Goal: Information Seeking & Learning: Learn about a topic

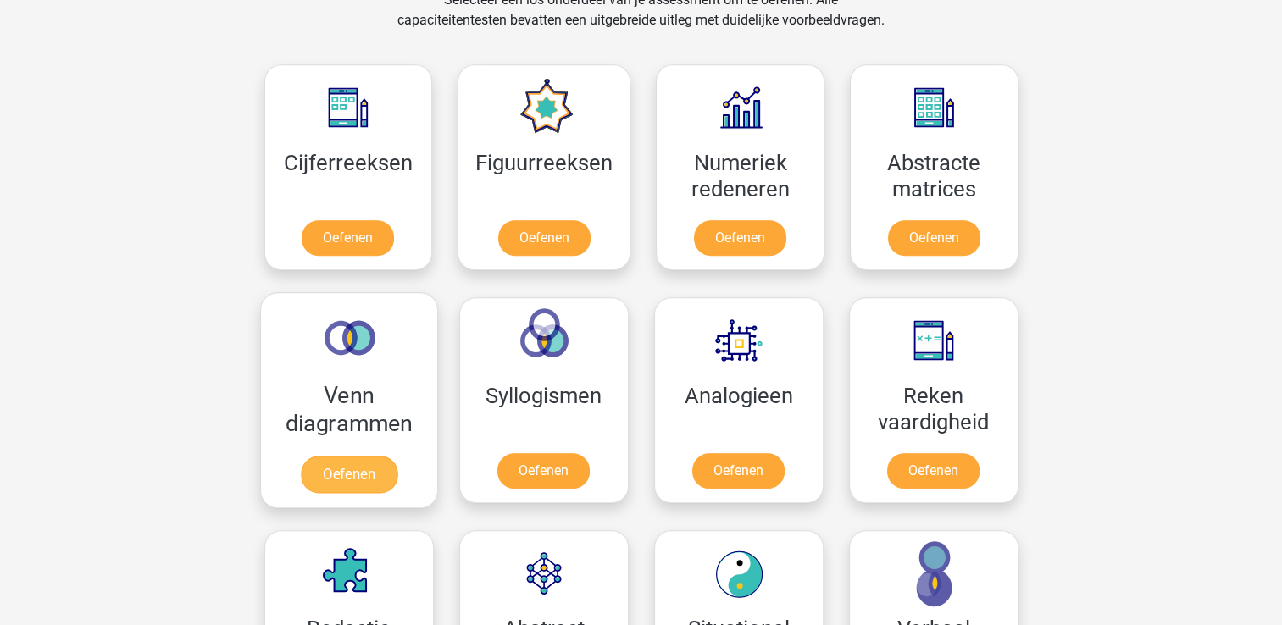
scroll to position [881, 0]
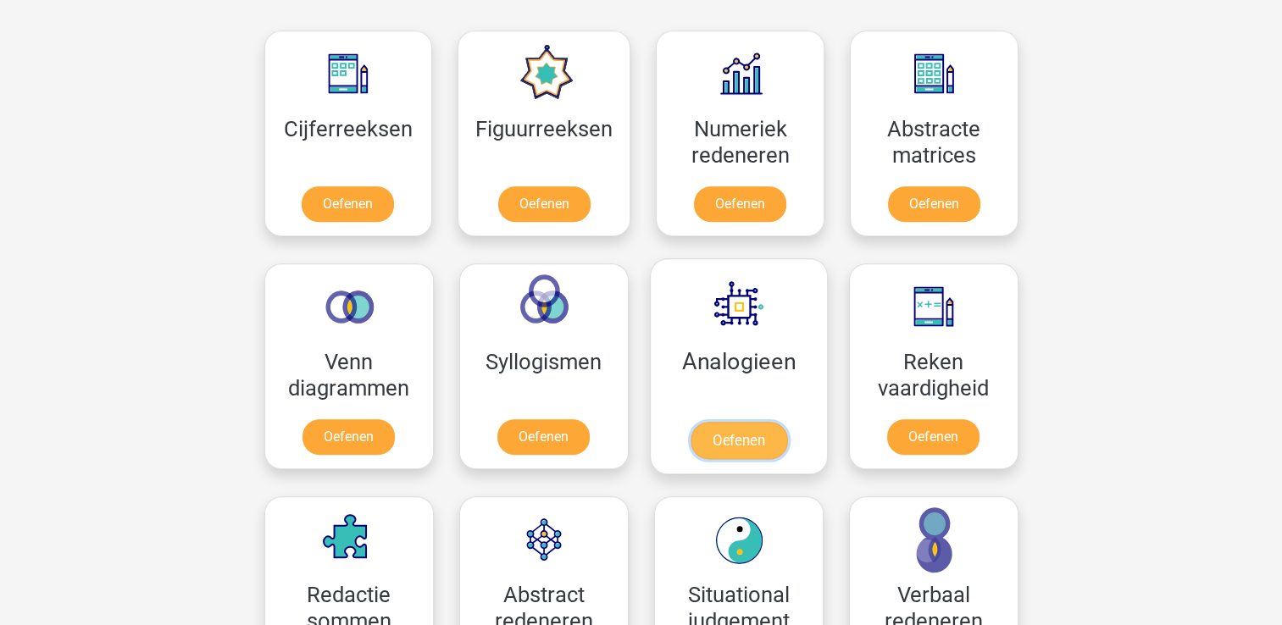
click at [747, 422] on link "Oefenen" at bounding box center [738, 440] width 97 height 37
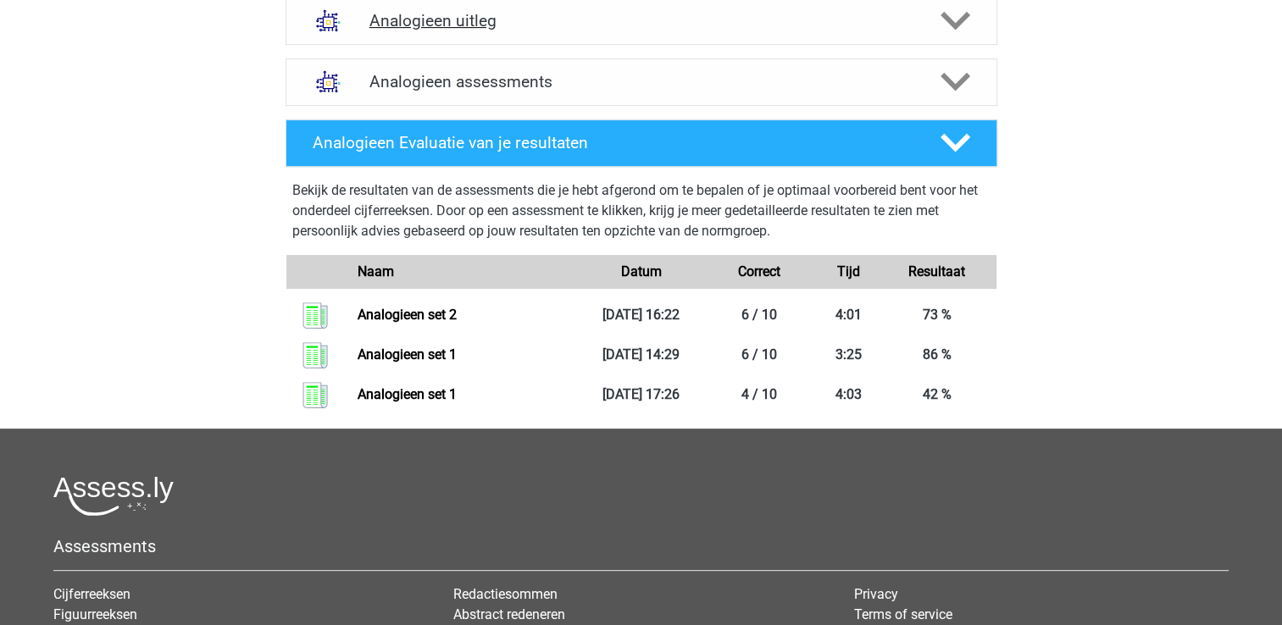
scroll to position [576, 0]
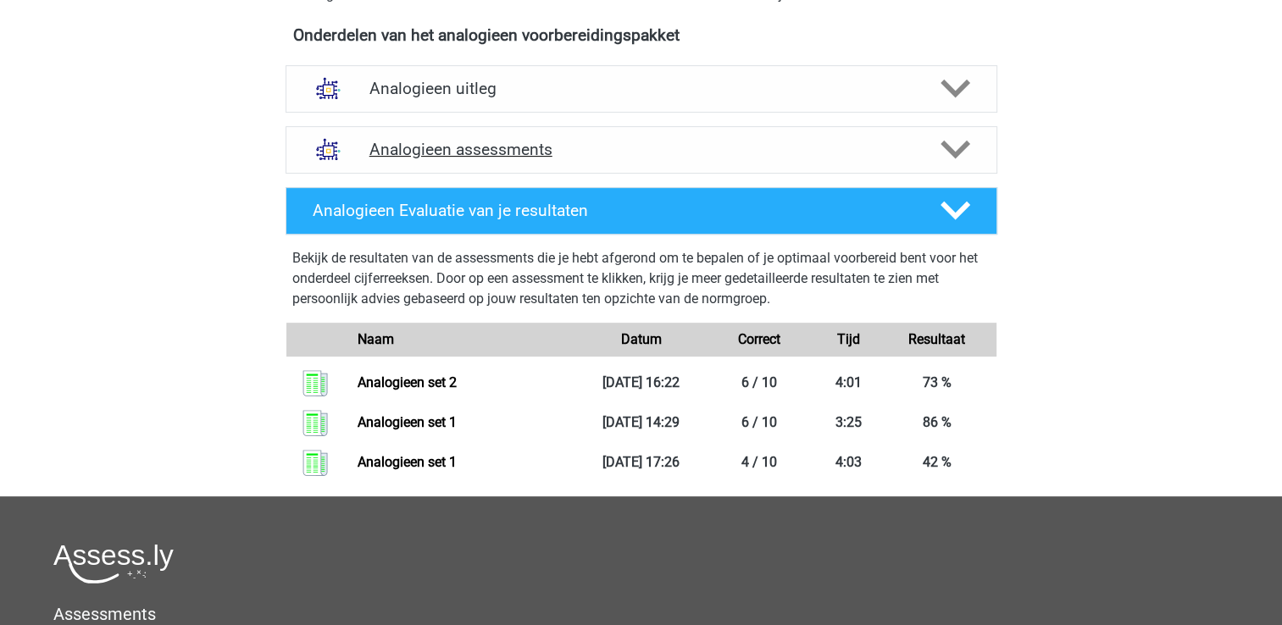
click at [470, 146] on h4 "Analogieen assessments" at bounding box center [641, 149] width 544 height 19
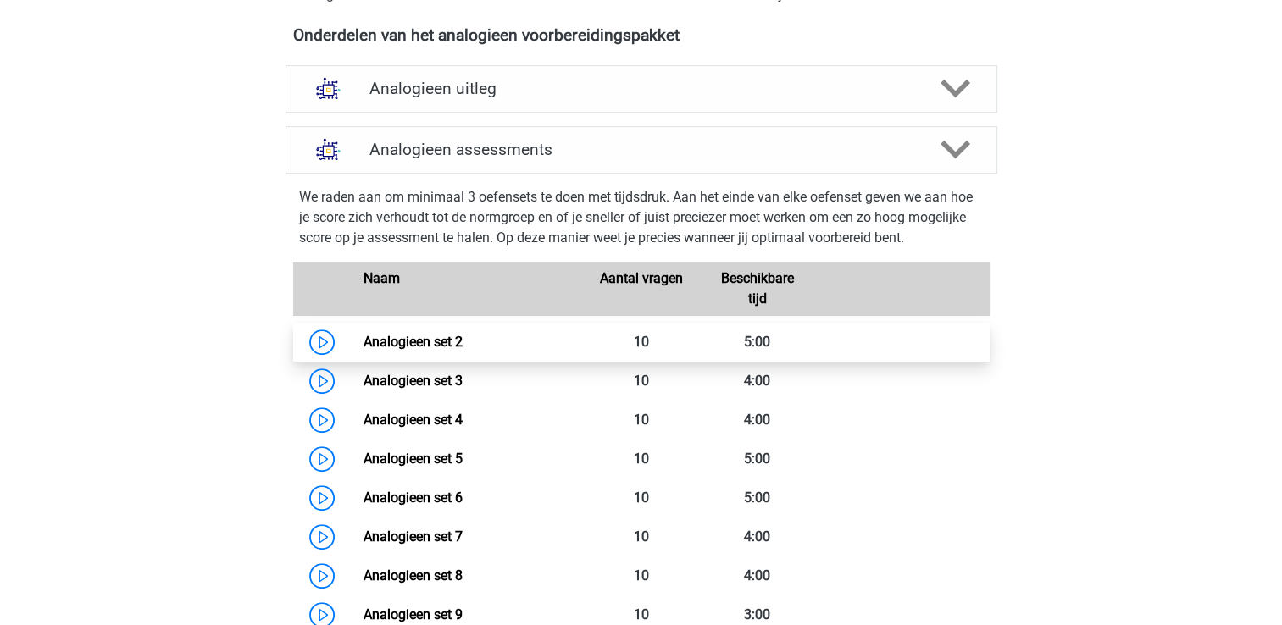
click at [427, 334] on link "Analogieen set 2" at bounding box center [412, 342] width 99 height 16
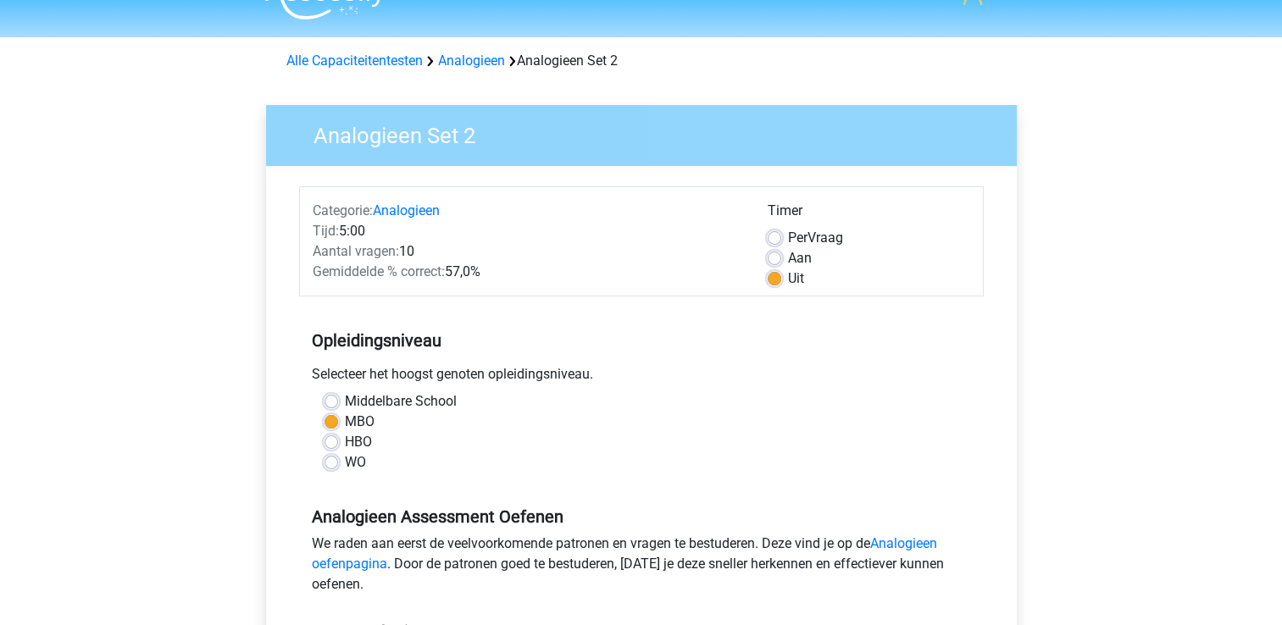
scroll to position [237, 0]
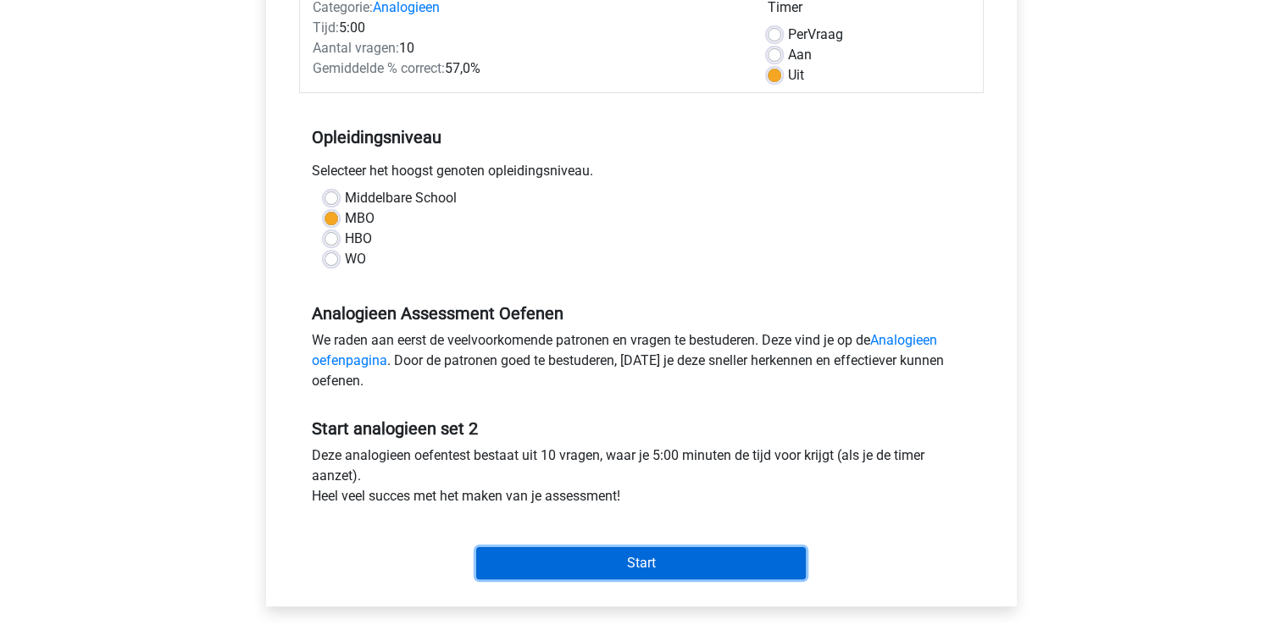
click at [535, 561] on input "Start" at bounding box center [641, 563] width 330 height 32
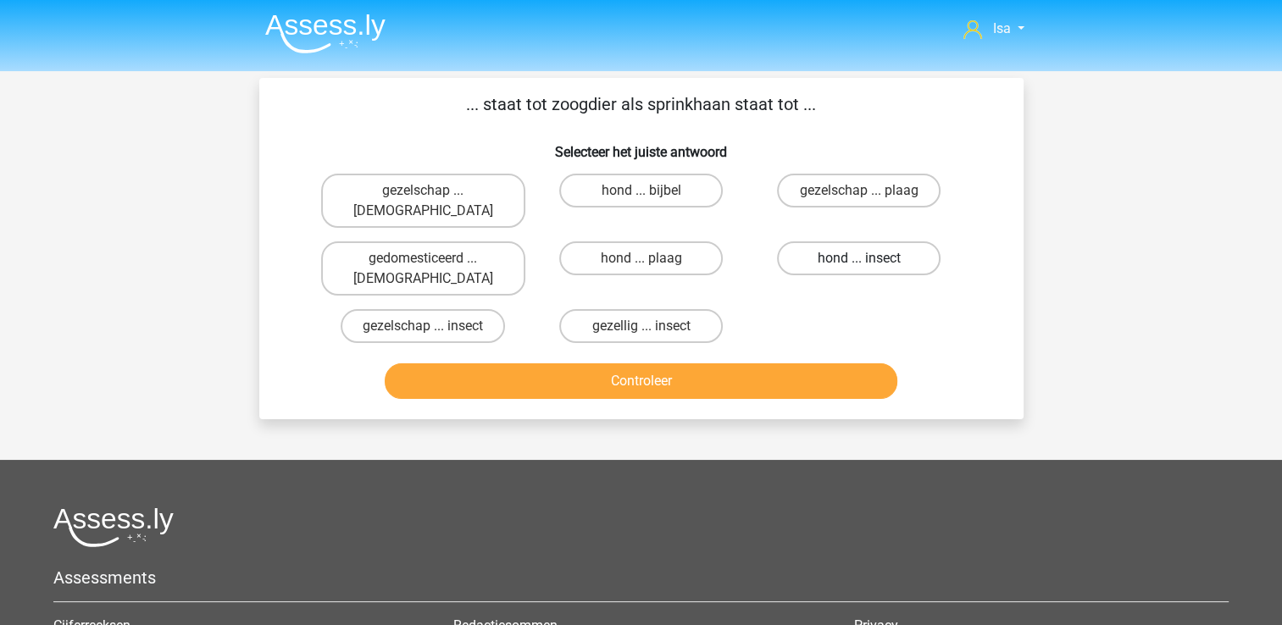
click at [825, 245] on label "hond ... insect" at bounding box center [859, 258] width 164 height 34
click at [859, 258] on input "hond ... insect" at bounding box center [864, 263] width 11 height 11
radio input "true"
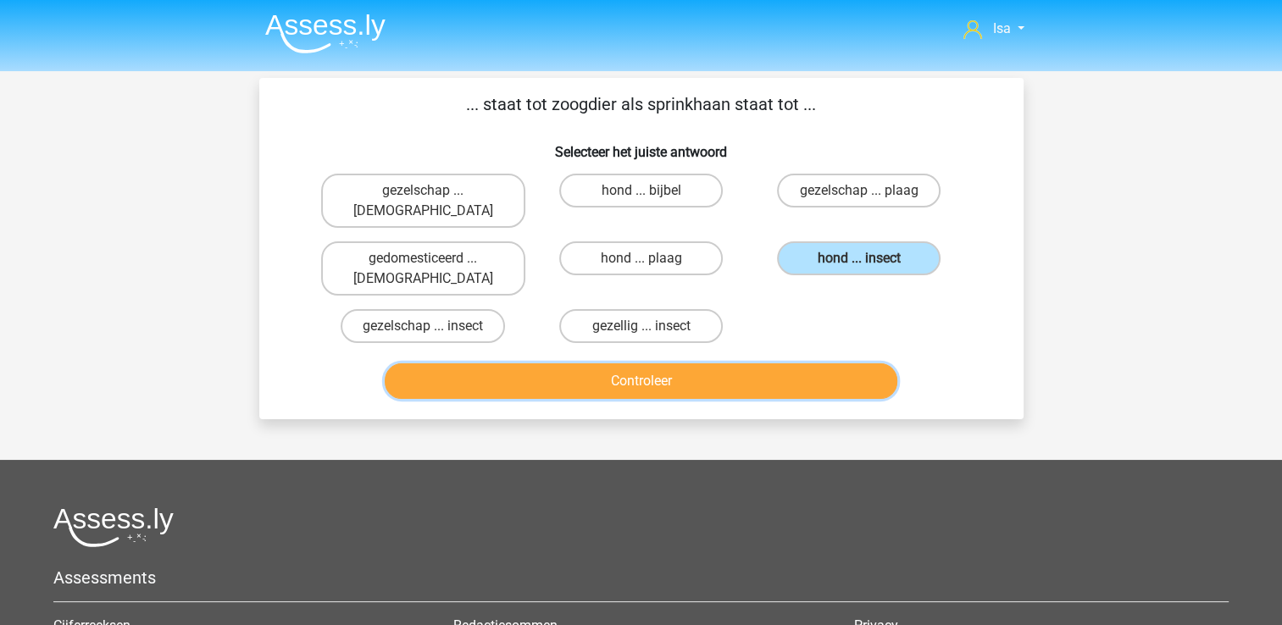
click at [771, 363] on button "Controleer" at bounding box center [641, 381] width 513 height 36
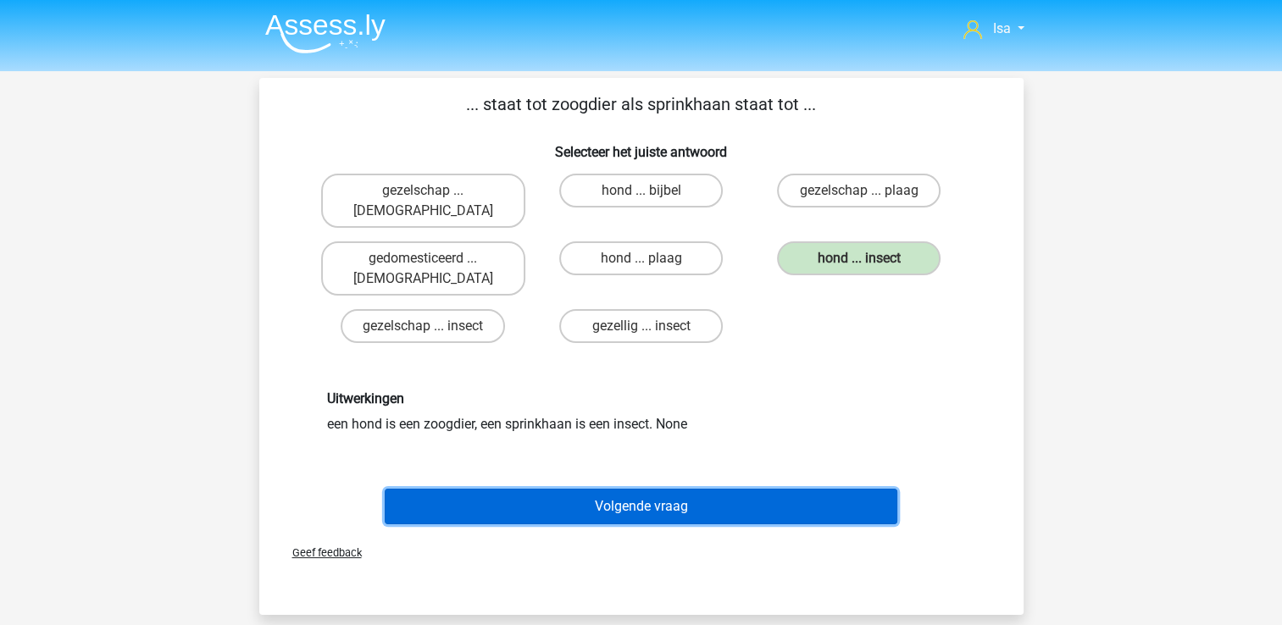
click at [701, 489] on button "Volgende vraag" at bounding box center [641, 507] width 513 height 36
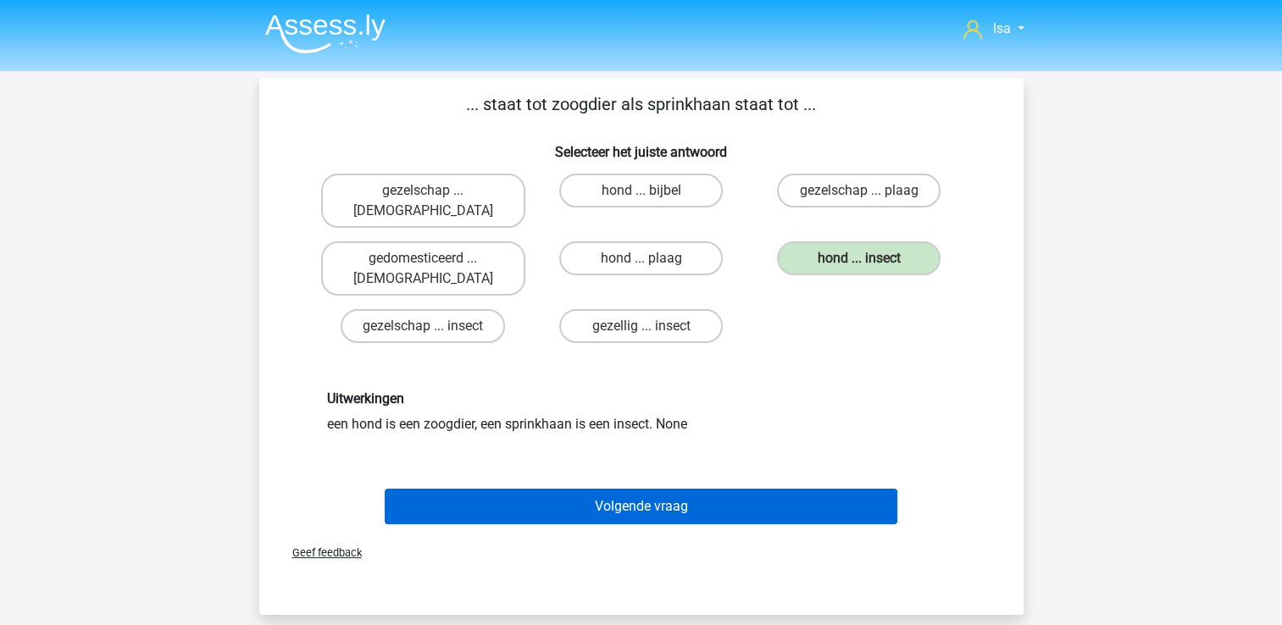
scroll to position [78, 0]
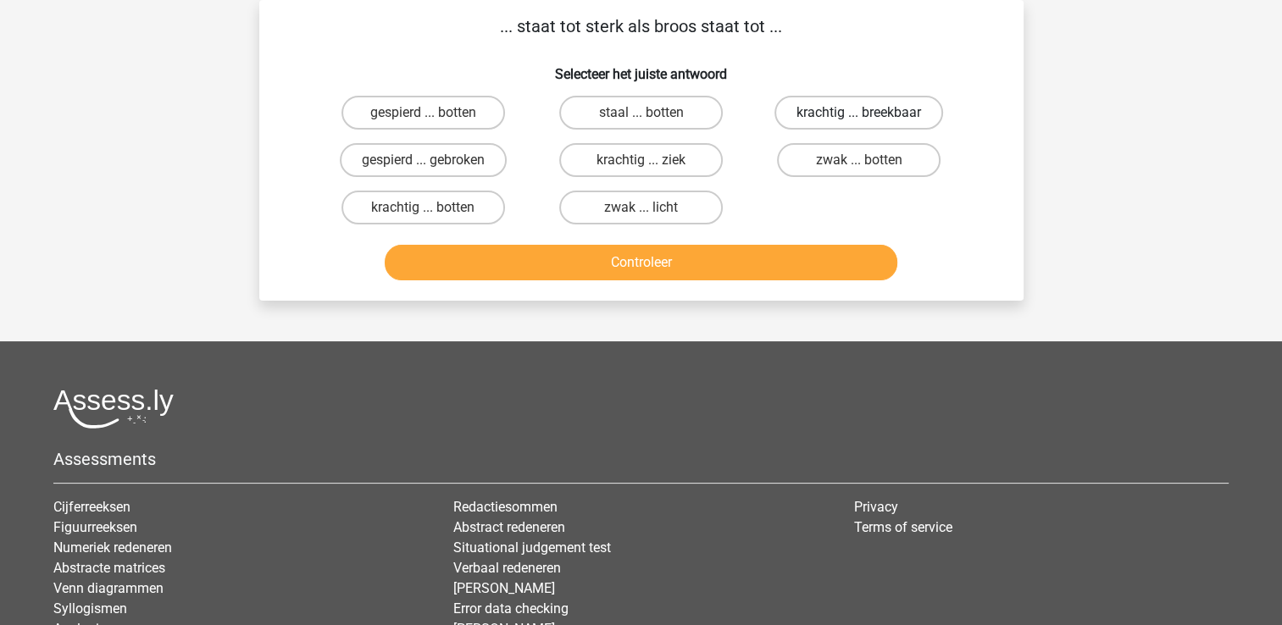
click at [831, 124] on label "krachtig ... breekbaar" at bounding box center [858, 113] width 169 height 34
click at [859, 124] on input "krachtig ... breekbaar" at bounding box center [864, 118] width 11 height 11
radio input "true"
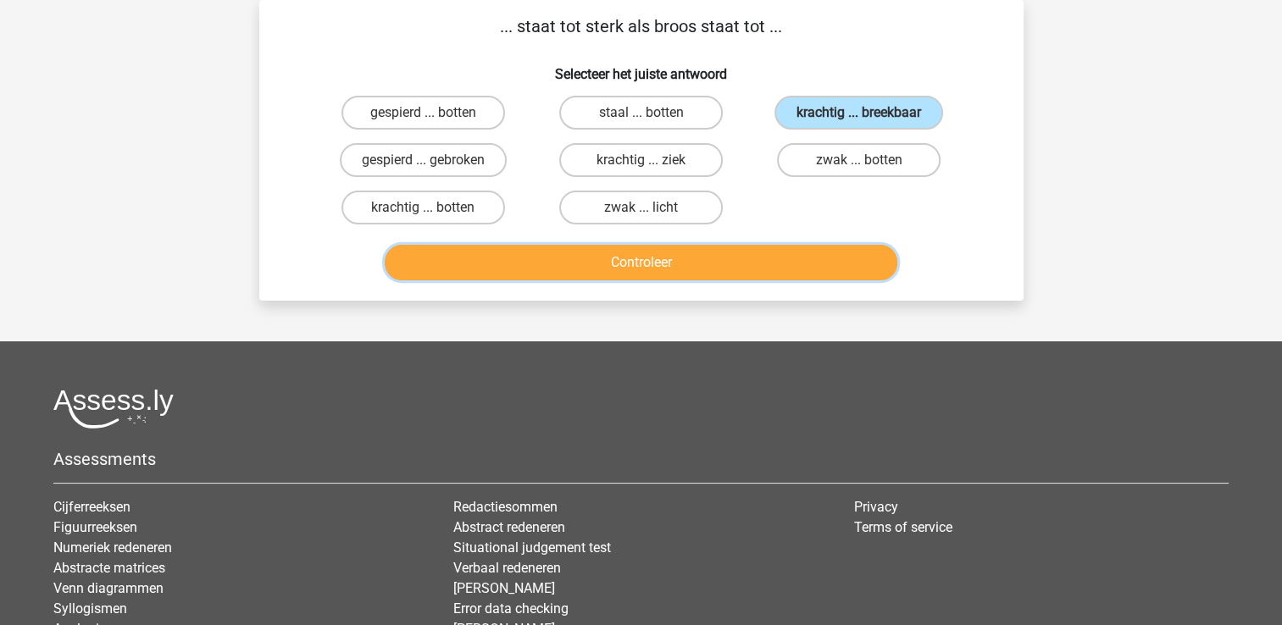
click at [768, 262] on button "Controleer" at bounding box center [641, 263] width 513 height 36
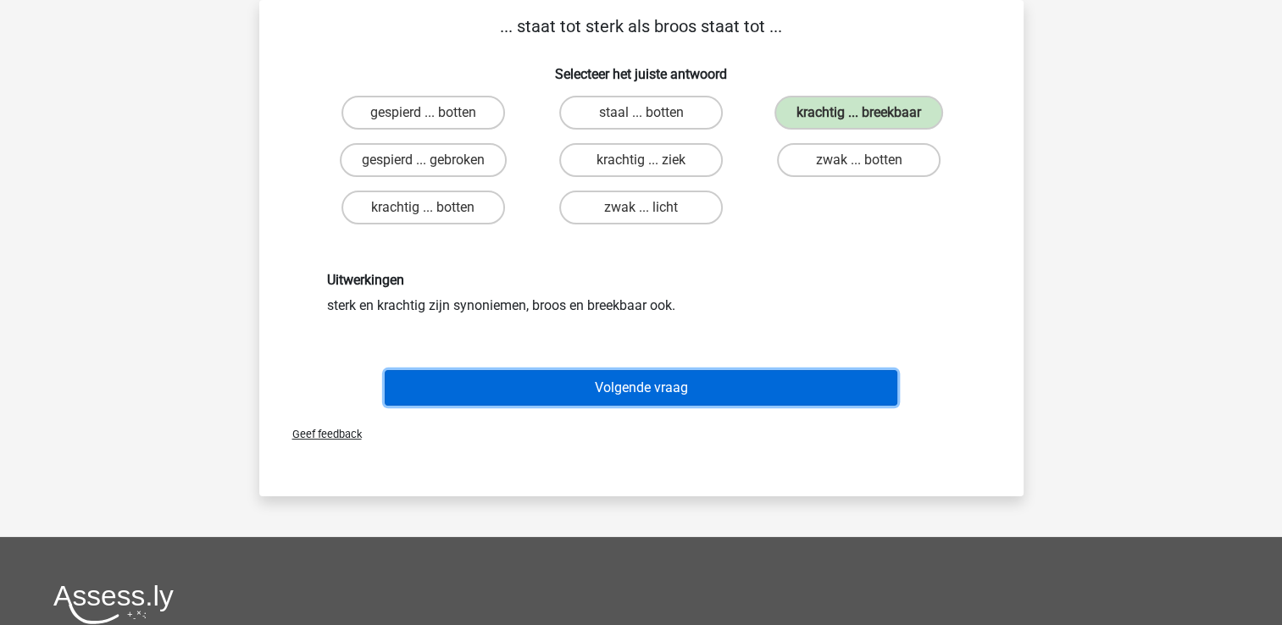
click at [690, 402] on button "Volgende vraag" at bounding box center [641, 388] width 513 height 36
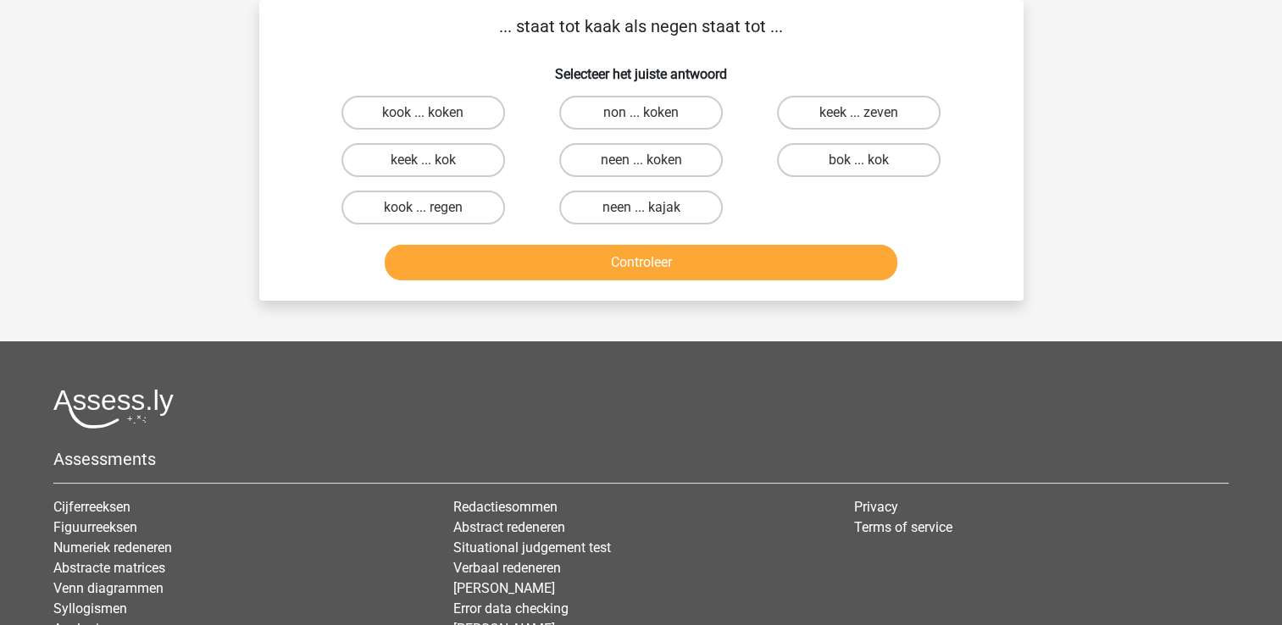
click at [428, 208] on input "kook ... regen" at bounding box center [428, 213] width 11 height 11
radio input "true"
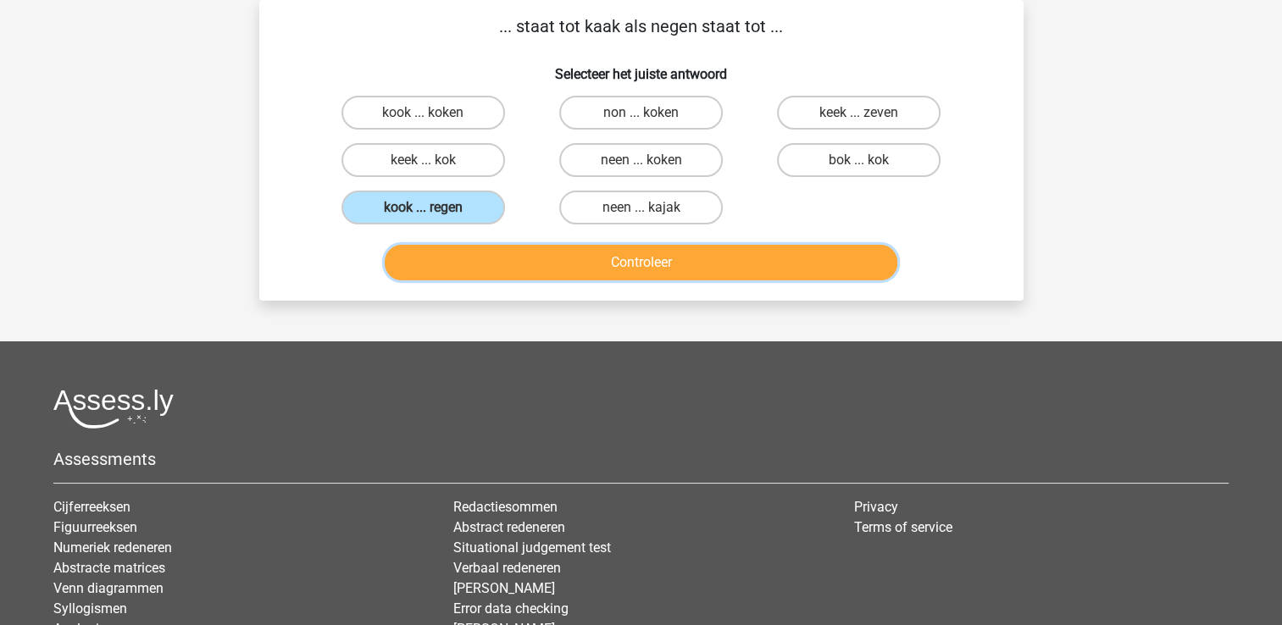
click at [665, 270] on button "Controleer" at bounding box center [641, 263] width 513 height 36
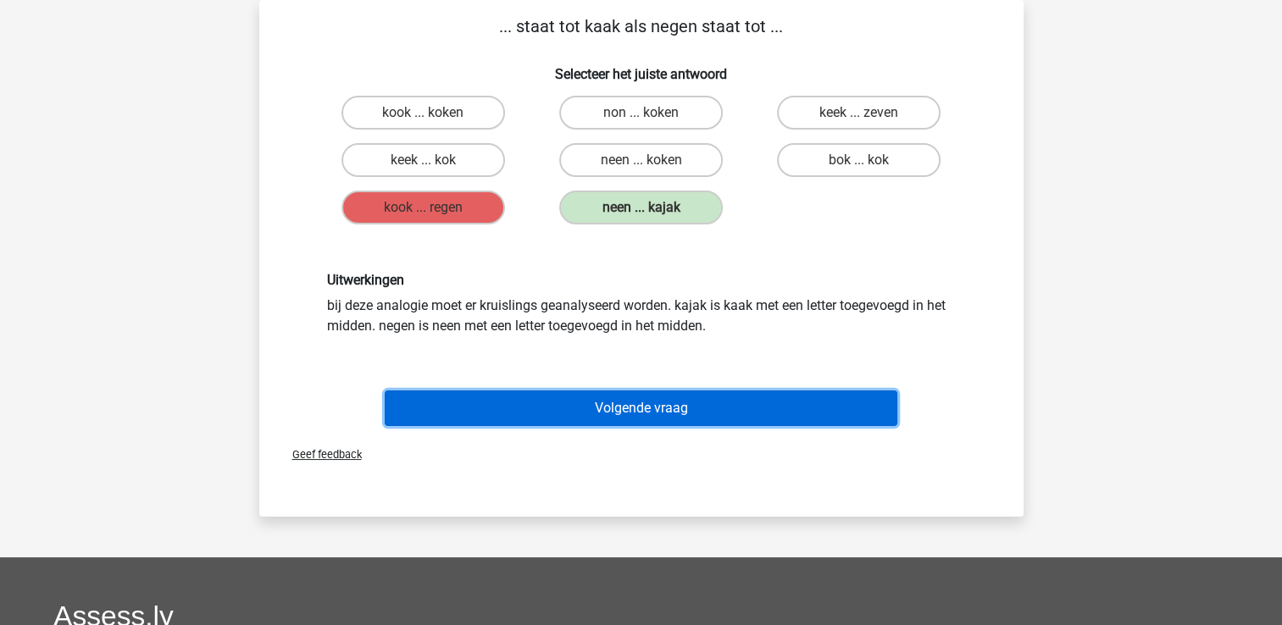
click at [669, 406] on button "Volgende vraag" at bounding box center [641, 409] width 513 height 36
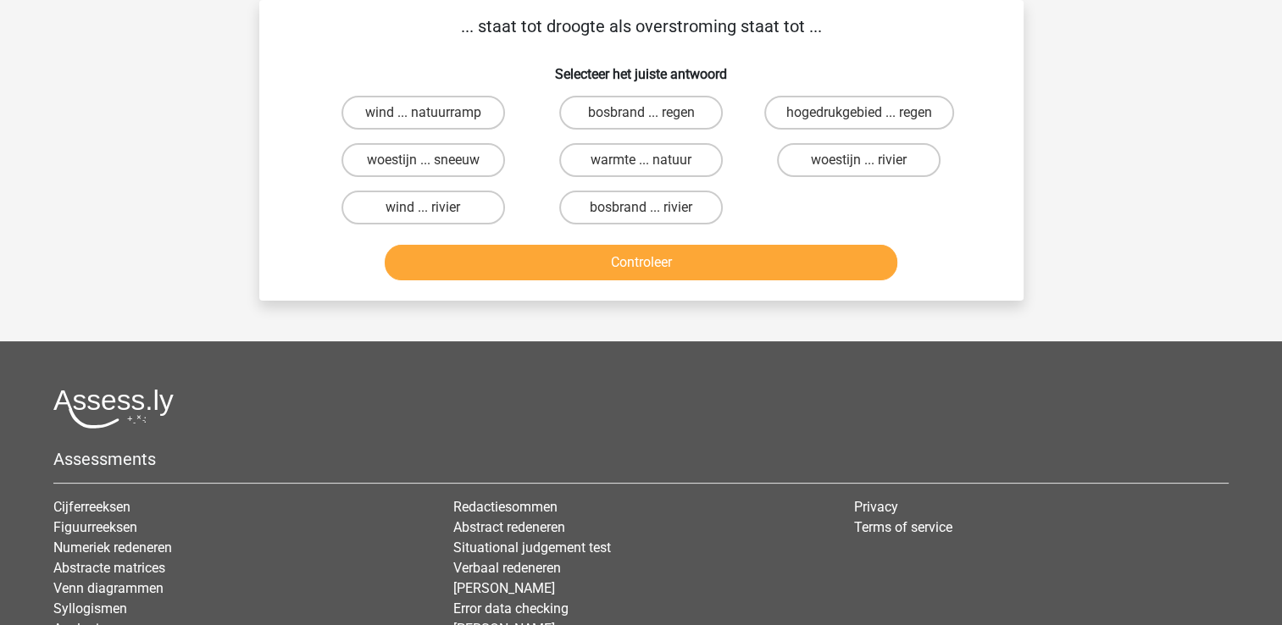
click at [669, 406] on div at bounding box center [640, 409] width 1175 height 40
click at [850, 107] on label "hogedrukgebied ... regen" at bounding box center [859, 113] width 190 height 34
click at [859, 113] on input "hogedrukgebied ... regen" at bounding box center [864, 118] width 11 height 11
radio input "true"
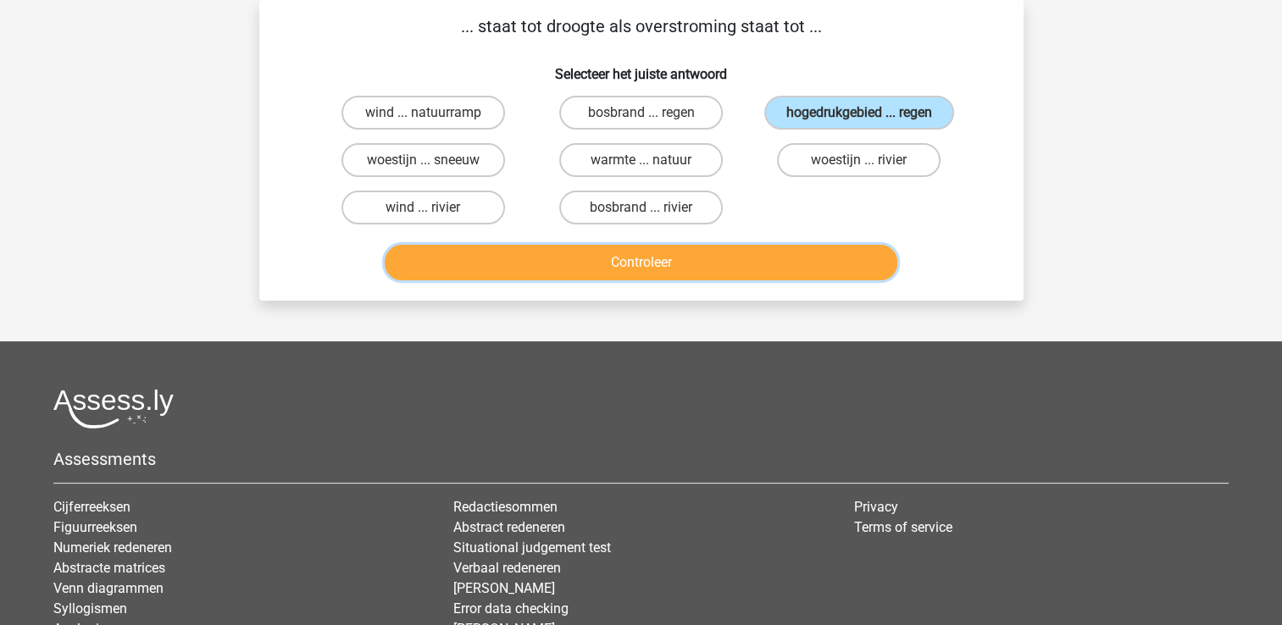
click at [607, 264] on button "Controleer" at bounding box center [641, 263] width 513 height 36
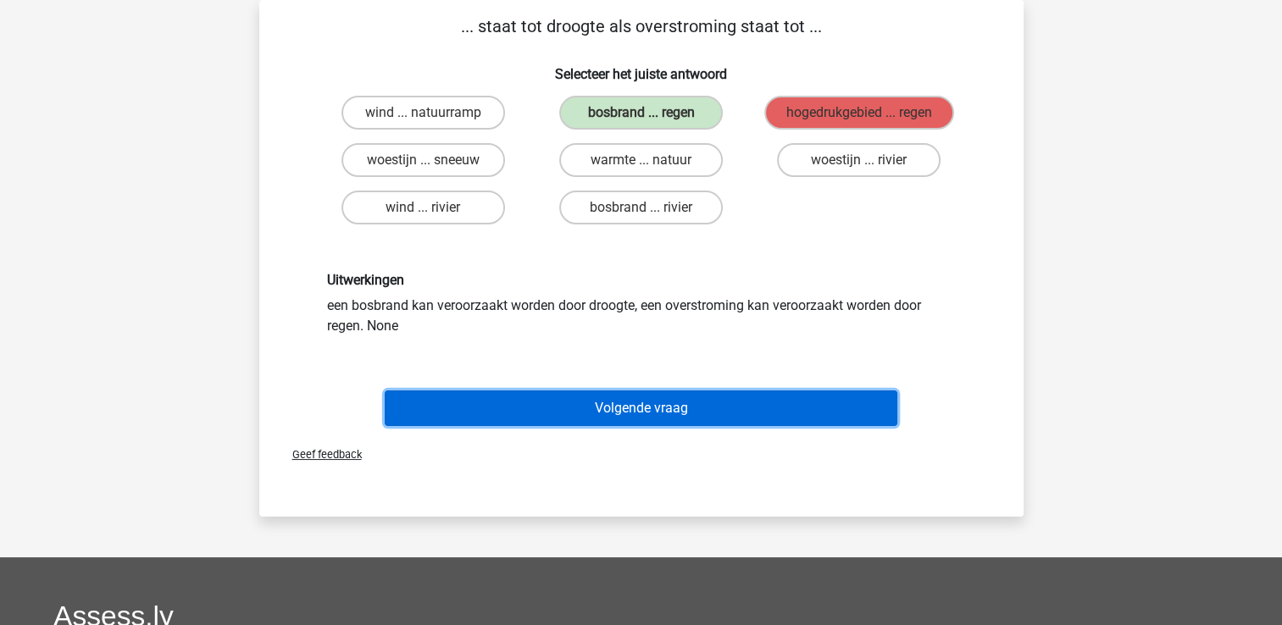
click at [624, 415] on button "Volgende vraag" at bounding box center [641, 409] width 513 height 36
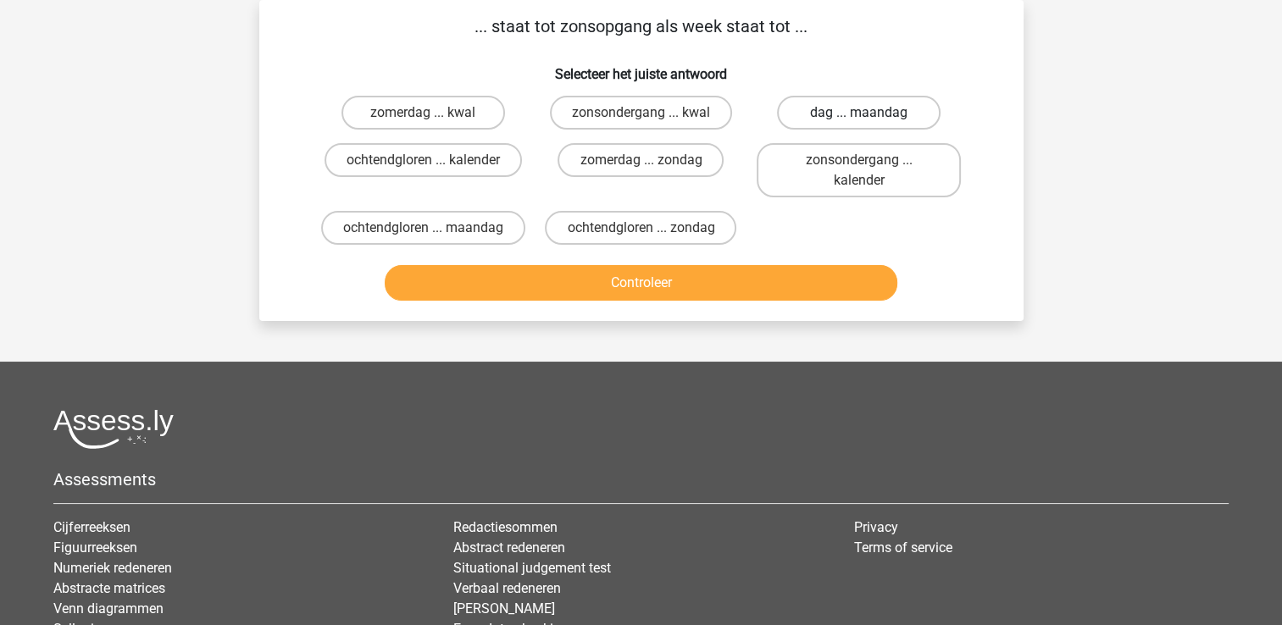
click at [859, 107] on label "dag ... maandag" at bounding box center [859, 113] width 164 height 34
click at [859, 113] on input "dag ... maandag" at bounding box center [864, 118] width 11 height 11
radio input "true"
click at [844, 197] on div "zonsondergang ... kalender" at bounding box center [859, 170] width 218 height 68
click at [836, 186] on label "zonsondergang ... kalender" at bounding box center [859, 170] width 204 height 54
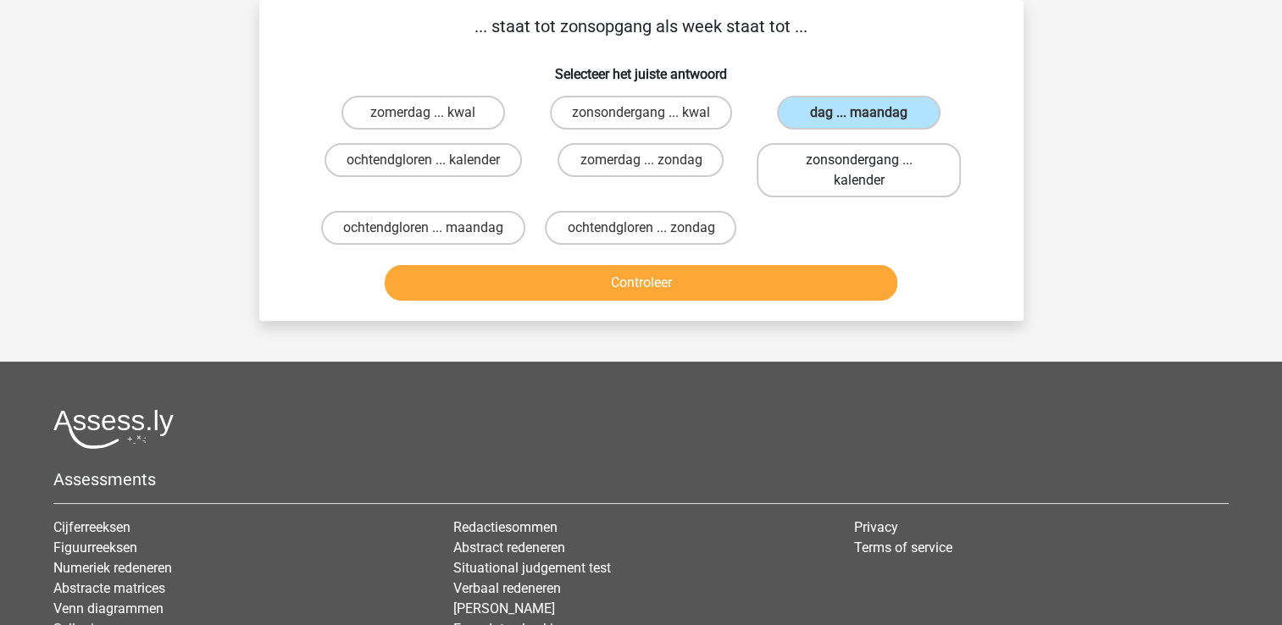
click at [859, 171] on input "zonsondergang ... kalender" at bounding box center [864, 165] width 11 height 11
radio input "true"
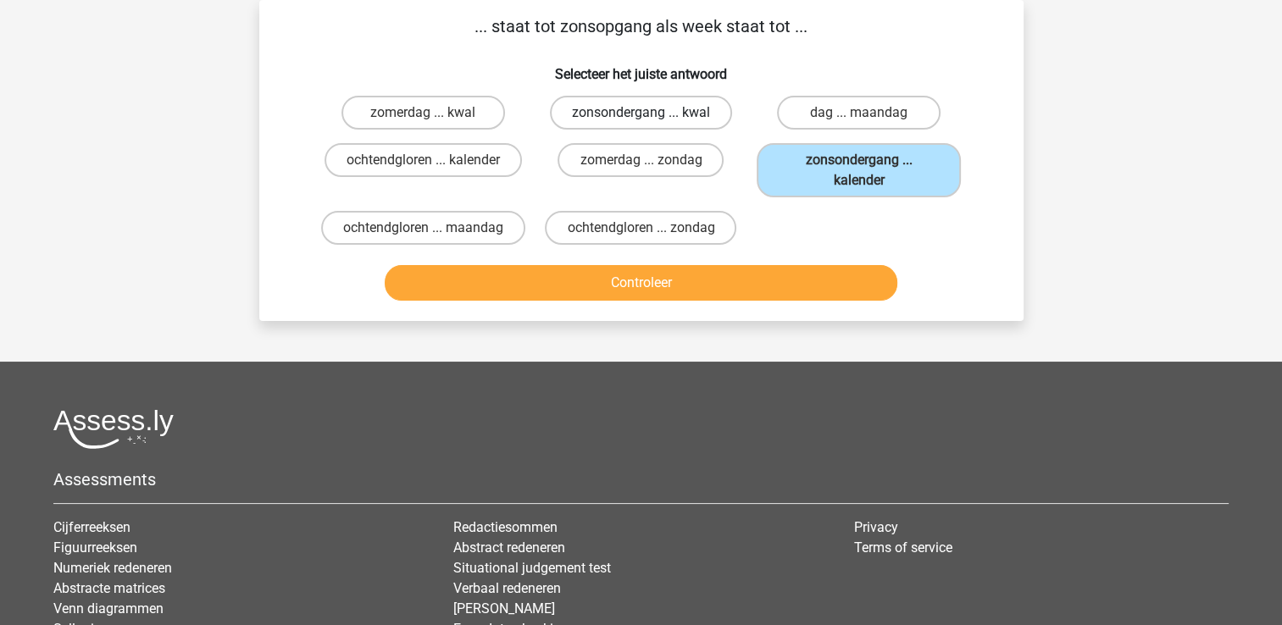
click at [638, 115] on label "zonsondergang ... kwal" at bounding box center [641, 113] width 182 height 34
click at [641, 115] on input "zonsondergang ... kwal" at bounding box center [646, 118] width 11 height 11
radio input "true"
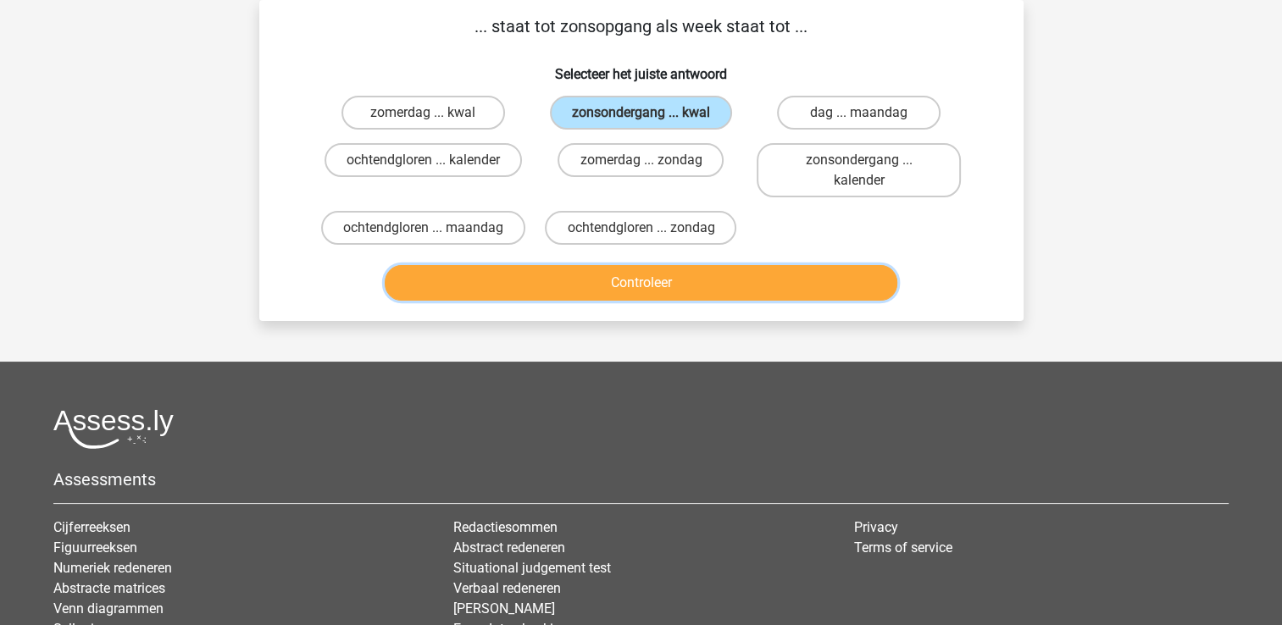
click at [617, 280] on button "Controleer" at bounding box center [641, 283] width 513 height 36
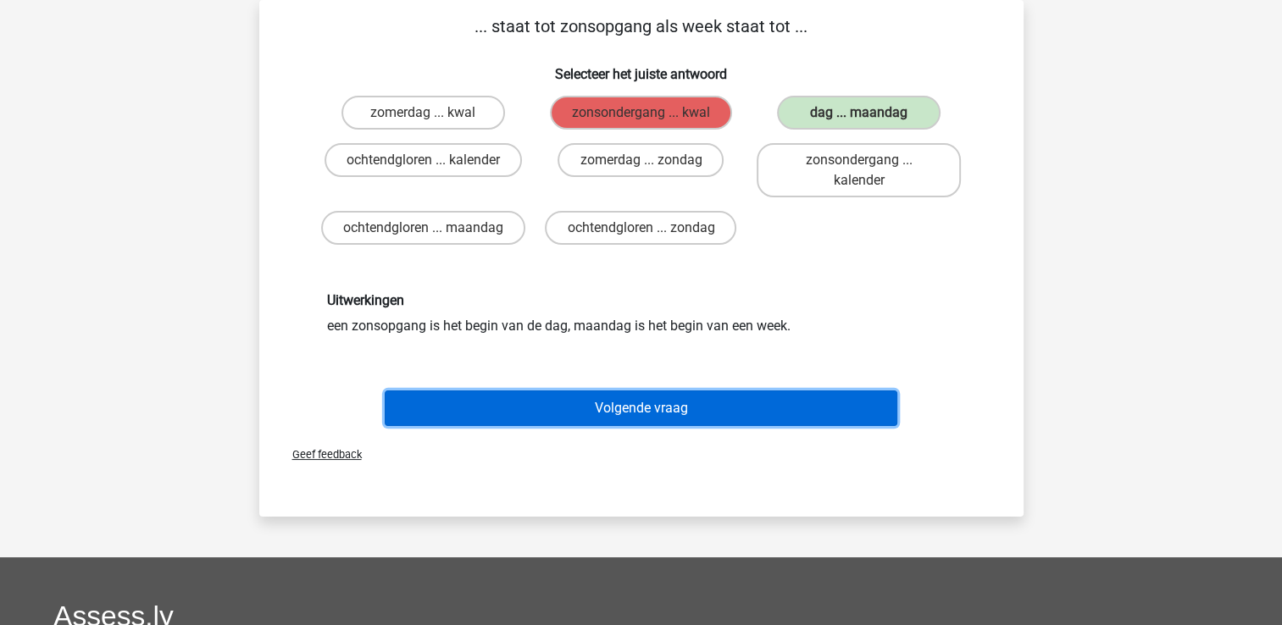
click at [671, 398] on button "Volgende vraag" at bounding box center [641, 409] width 513 height 36
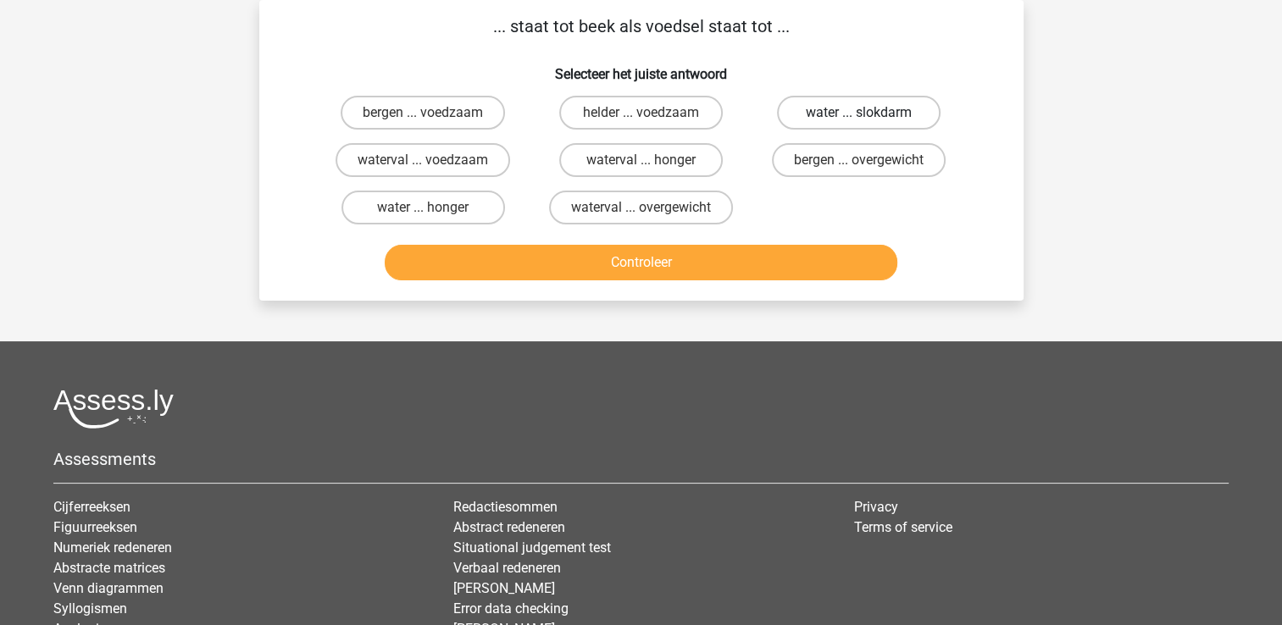
click at [903, 118] on label "water ... slokdarm" at bounding box center [859, 113] width 164 height 34
click at [870, 118] on input "water ... slokdarm" at bounding box center [864, 118] width 11 height 11
radio input "true"
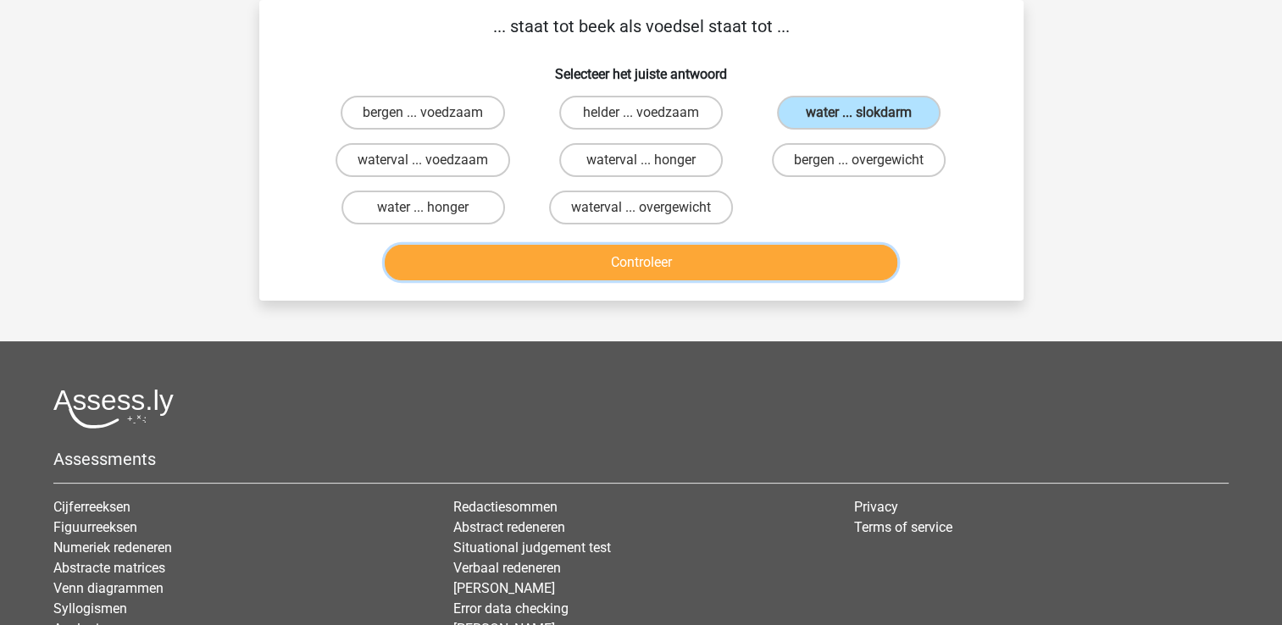
click at [731, 256] on button "Controleer" at bounding box center [641, 263] width 513 height 36
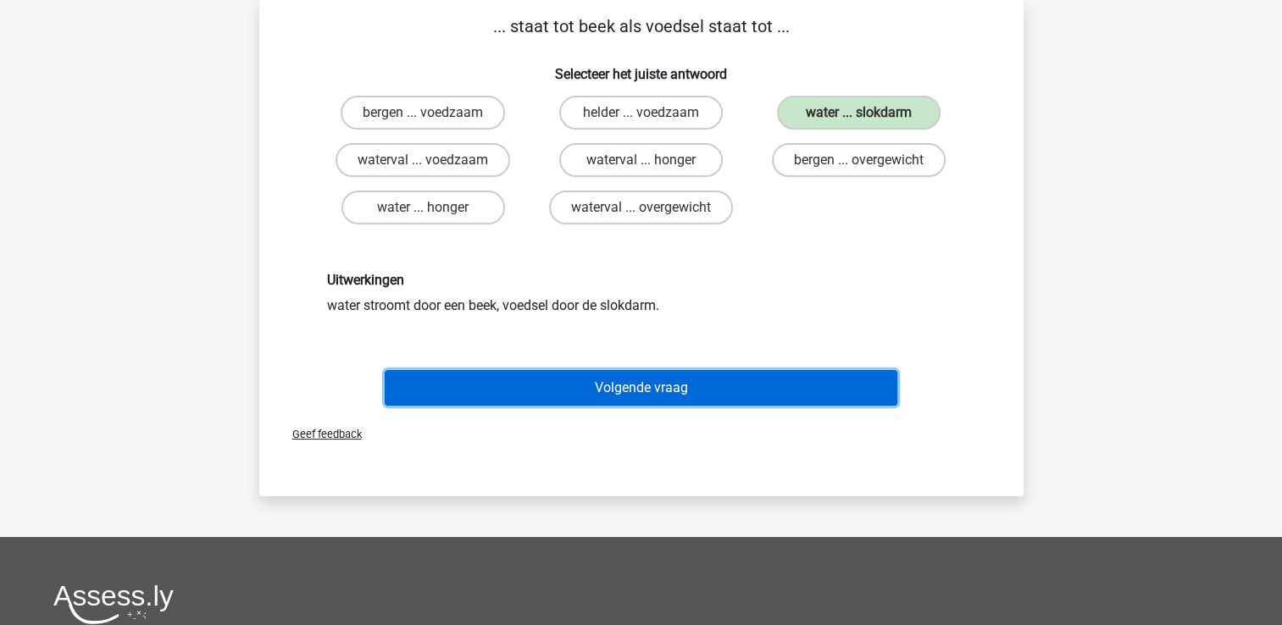
click at [658, 385] on button "Volgende vraag" at bounding box center [641, 388] width 513 height 36
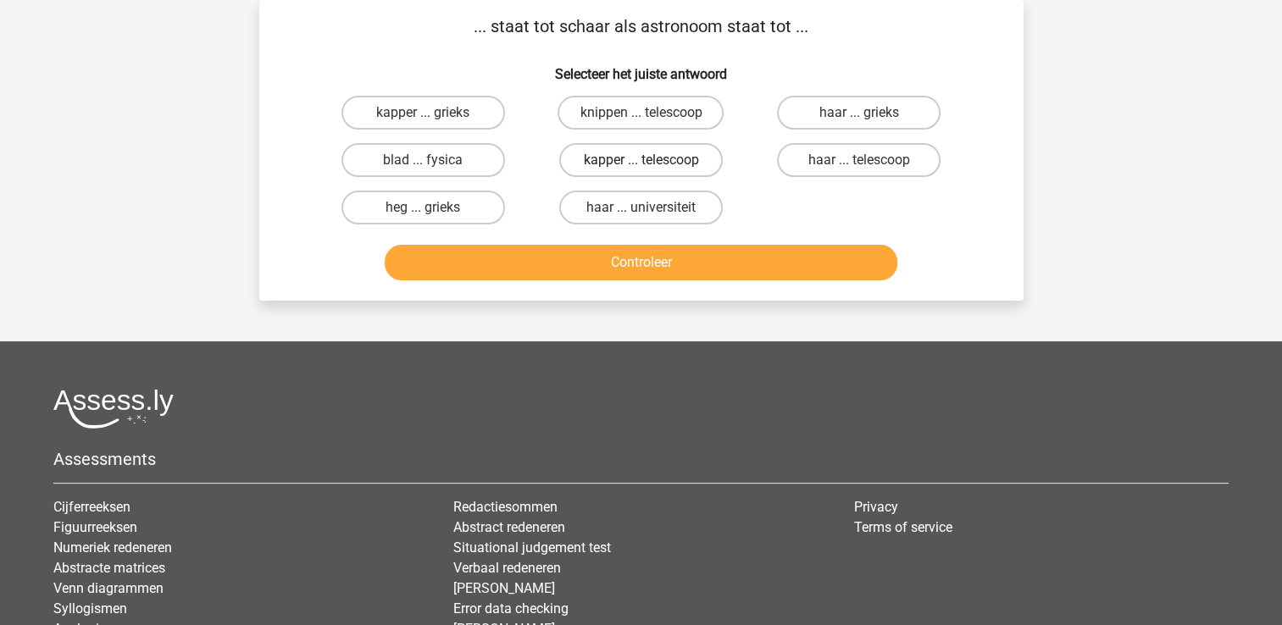
click at [591, 154] on label "kapper ... telescoop" at bounding box center [641, 160] width 164 height 34
click at [641, 160] on input "kapper ... telescoop" at bounding box center [646, 165] width 11 height 11
radio input "true"
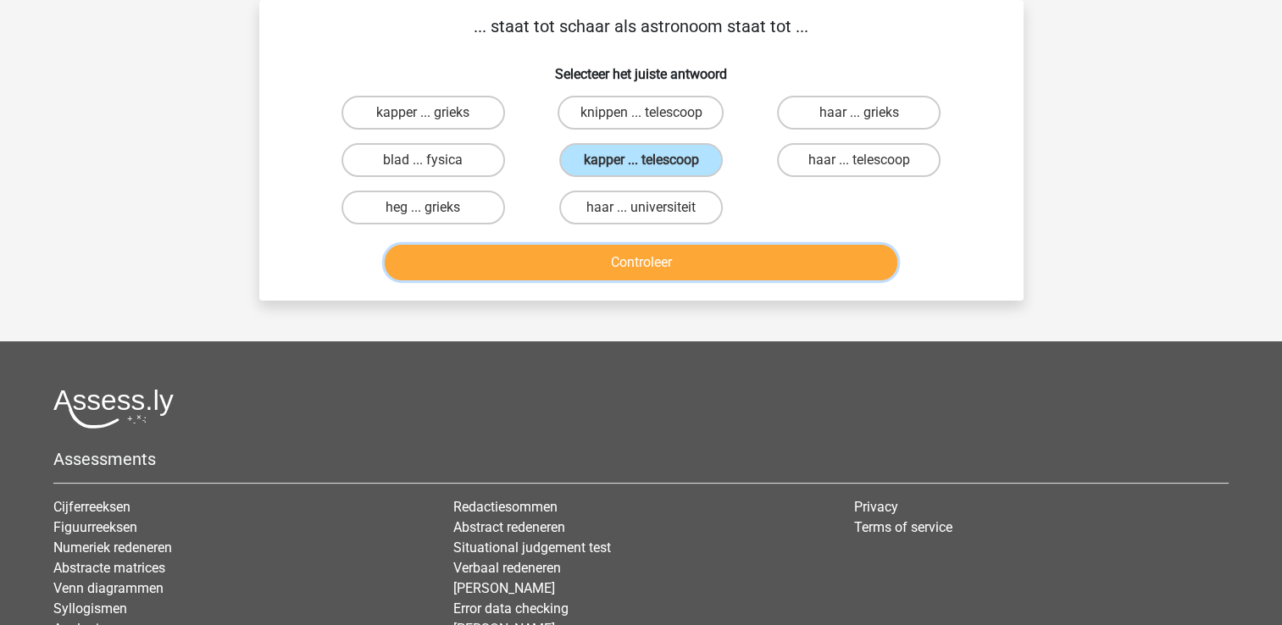
click at [566, 245] on button "Controleer" at bounding box center [641, 263] width 513 height 36
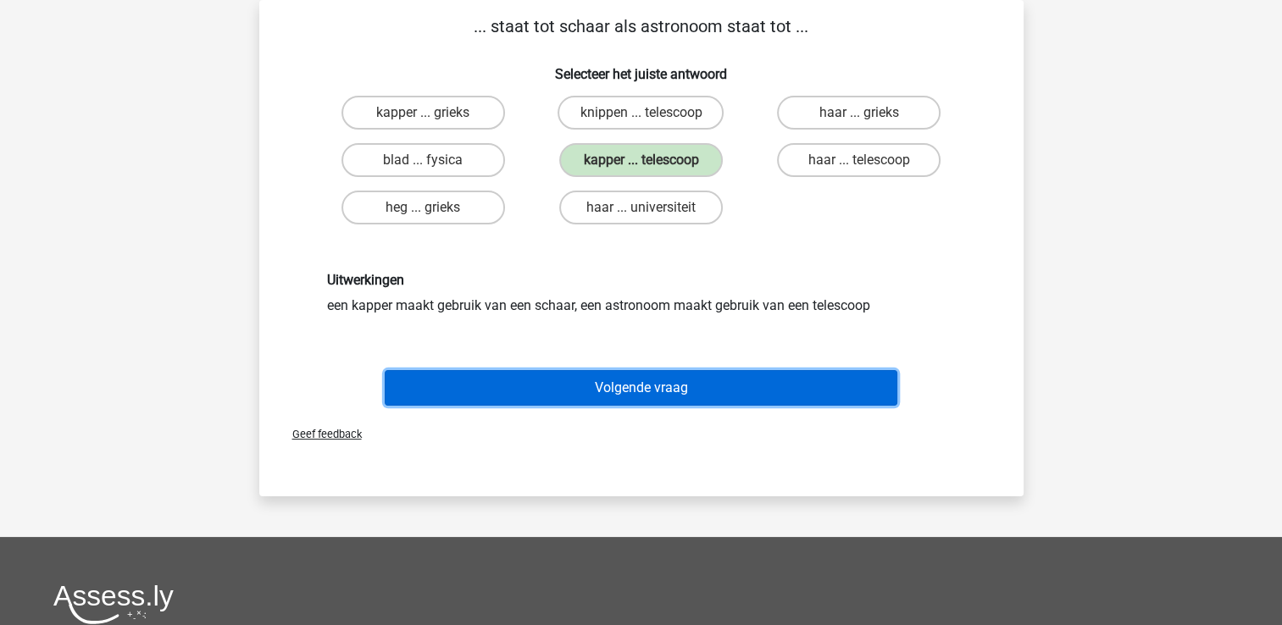
click at [553, 374] on button "Volgende vraag" at bounding box center [641, 388] width 513 height 36
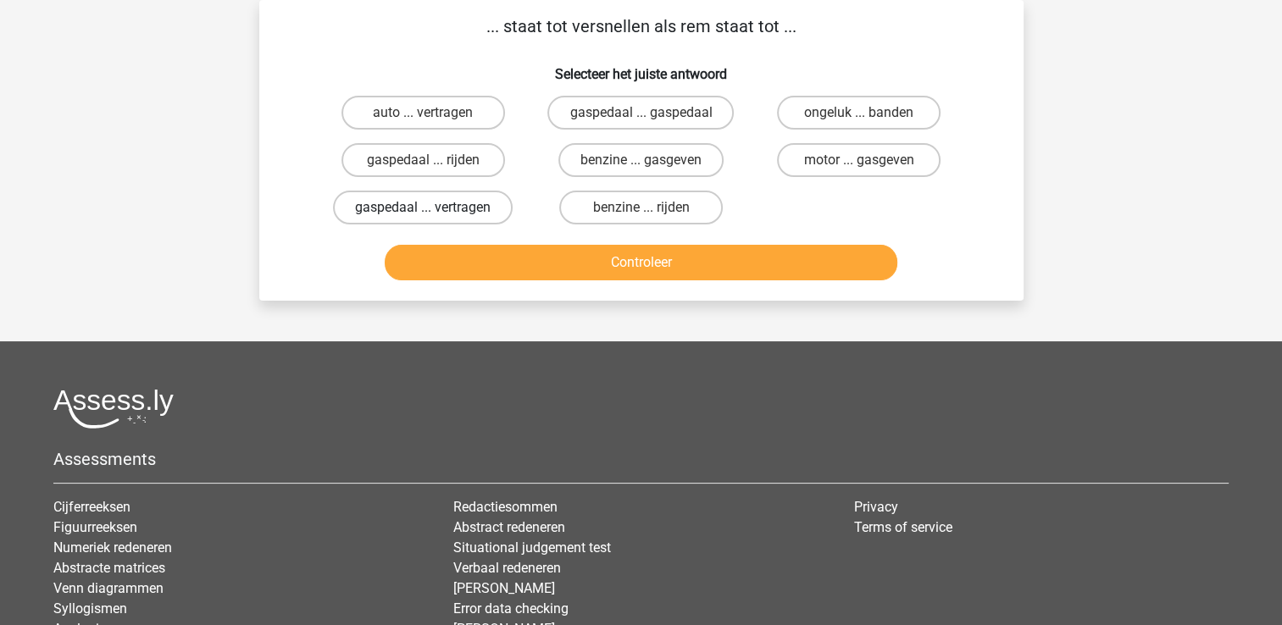
click at [472, 214] on label "gaspedaal ... vertragen" at bounding box center [423, 208] width 180 height 34
click at [434, 214] on input "gaspedaal ... vertragen" at bounding box center [428, 213] width 11 height 11
radio input "true"
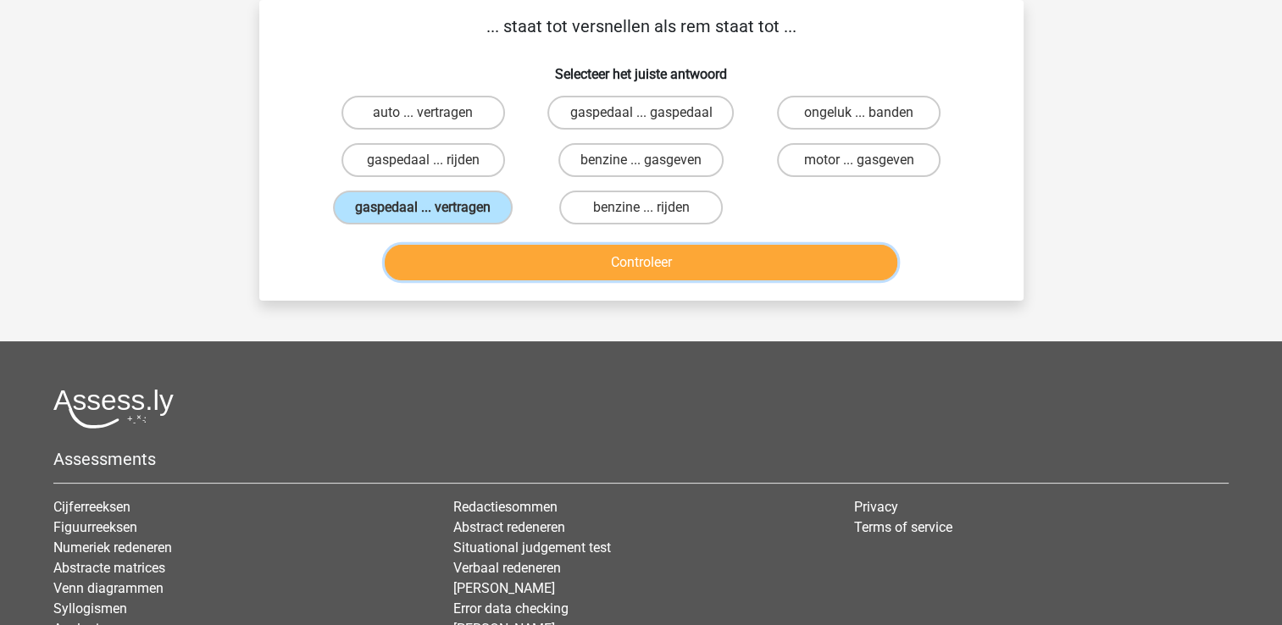
click at [482, 270] on button "Controleer" at bounding box center [641, 263] width 513 height 36
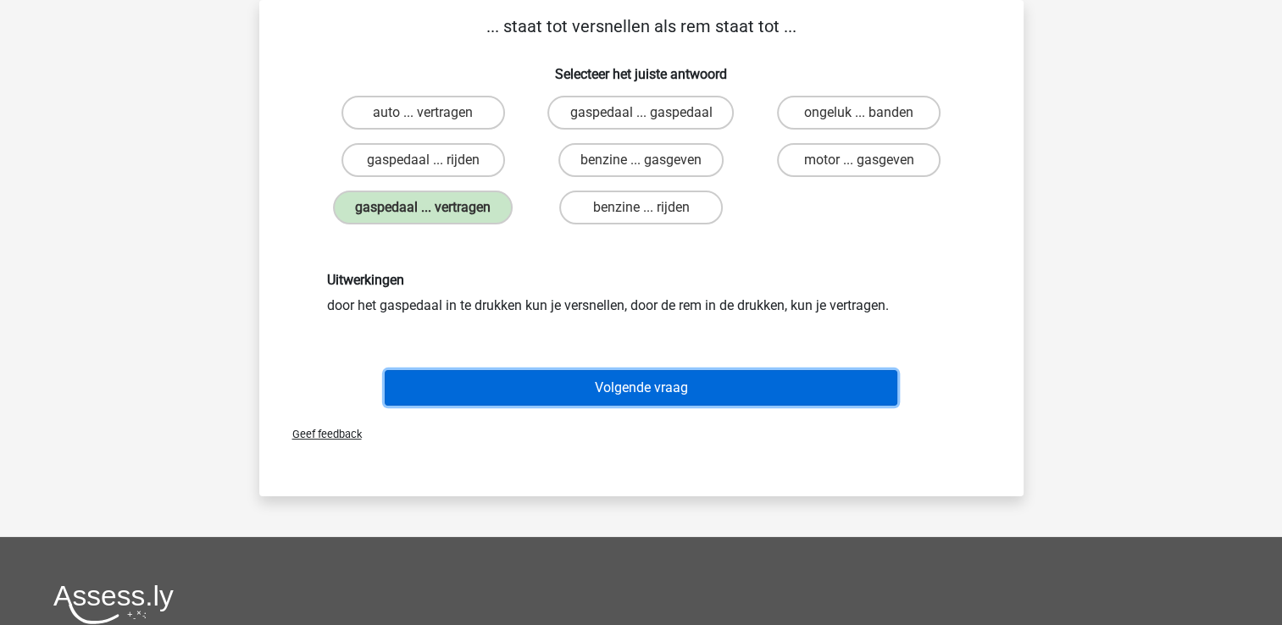
click at [479, 374] on button "Volgende vraag" at bounding box center [641, 388] width 513 height 36
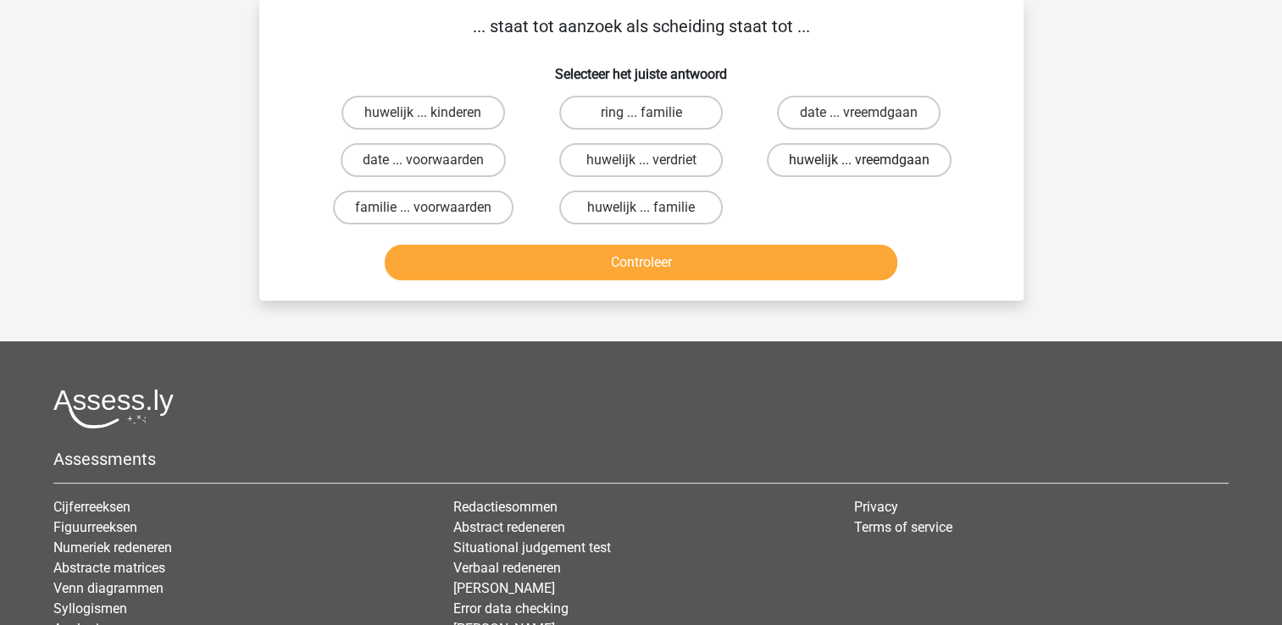
click at [799, 152] on label "huwelijk ... vreemdgaan" at bounding box center [859, 160] width 185 height 34
click at [859, 160] on input "huwelijk ... vreemdgaan" at bounding box center [864, 165] width 11 height 11
radio input "true"
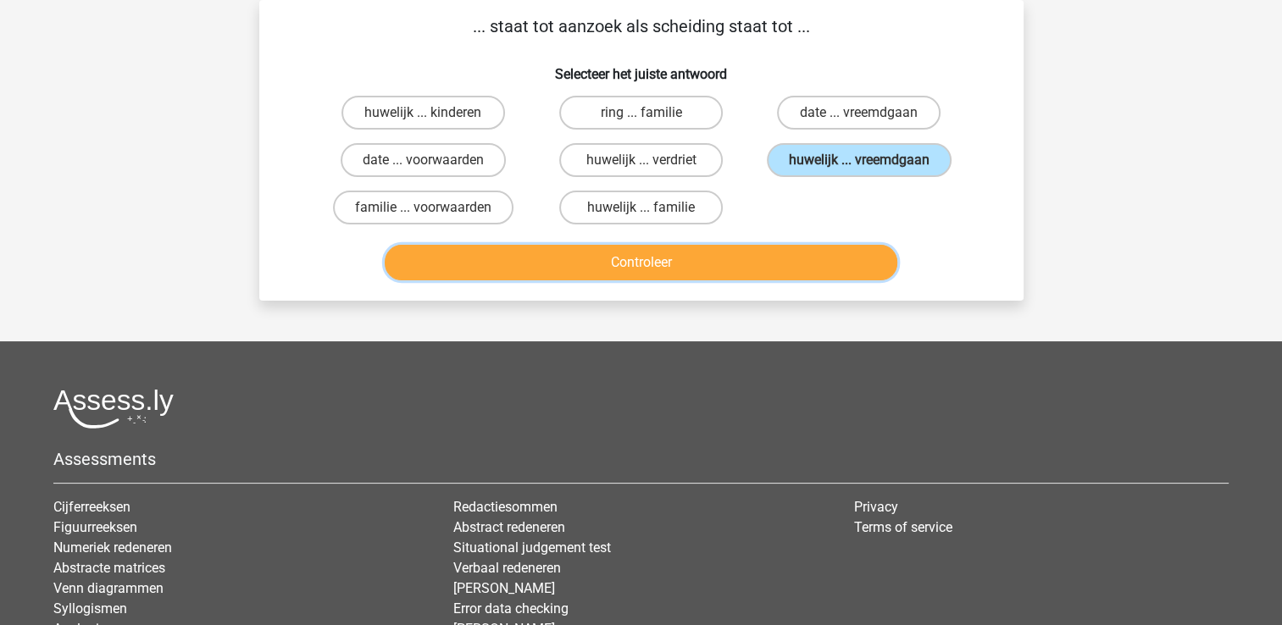
click at [779, 268] on button "Controleer" at bounding box center [641, 263] width 513 height 36
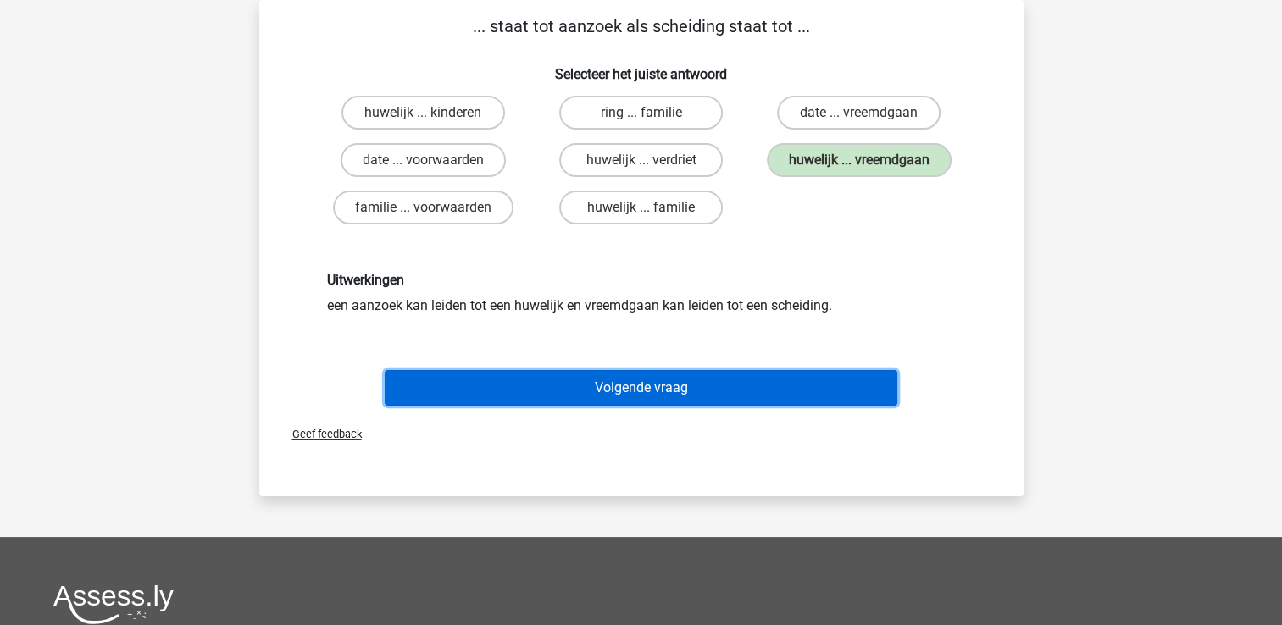
click at [747, 380] on button "Volgende vraag" at bounding box center [641, 388] width 513 height 36
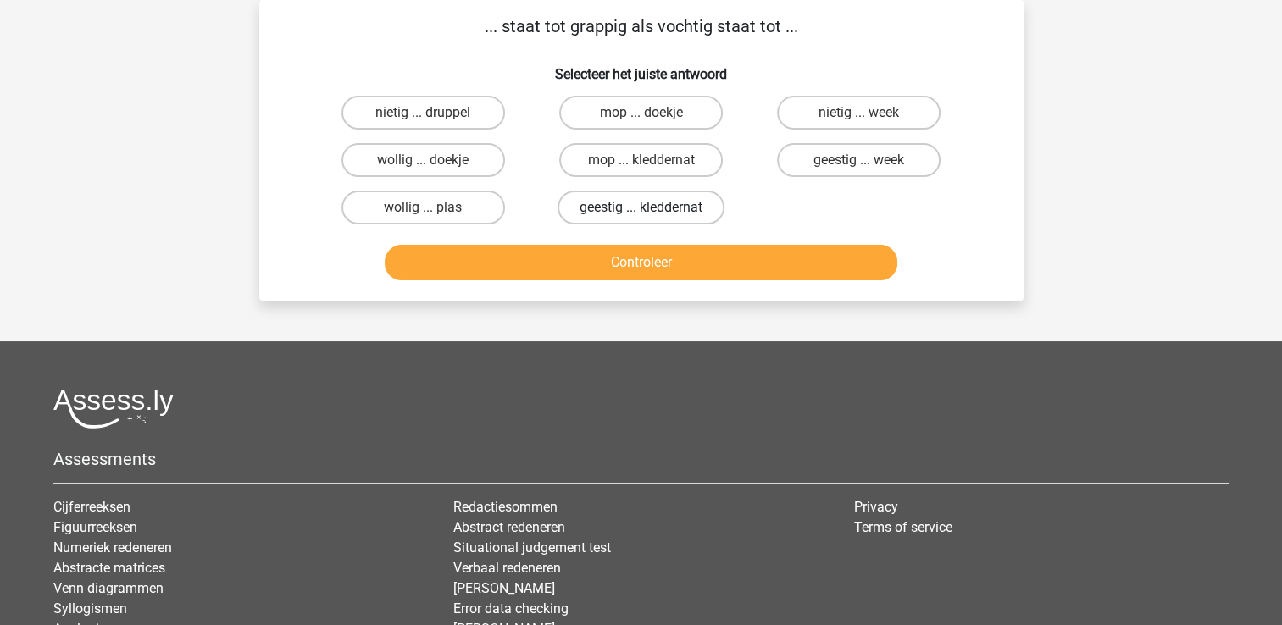
click at [627, 213] on label "geestig ... kleddernat" at bounding box center [641, 208] width 167 height 34
click at [641, 213] on input "geestig ... kleddernat" at bounding box center [646, 213] width 11 height 11
radio input "true"
click at [584, 157] on label "mop ... kleddernat" at bounding box center [641, 160] width 164 height 34
click at [641, 160] on input "mop ... kleddernat" at bounding box center [646, 165] width 11 height 11
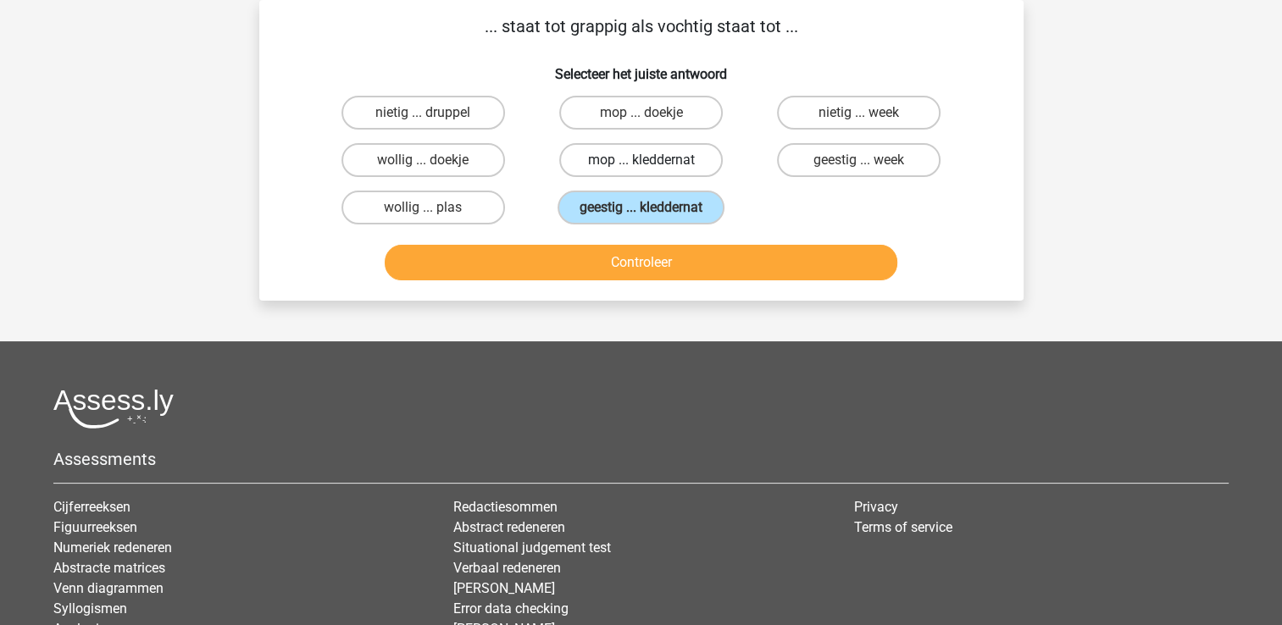
radio input "true"
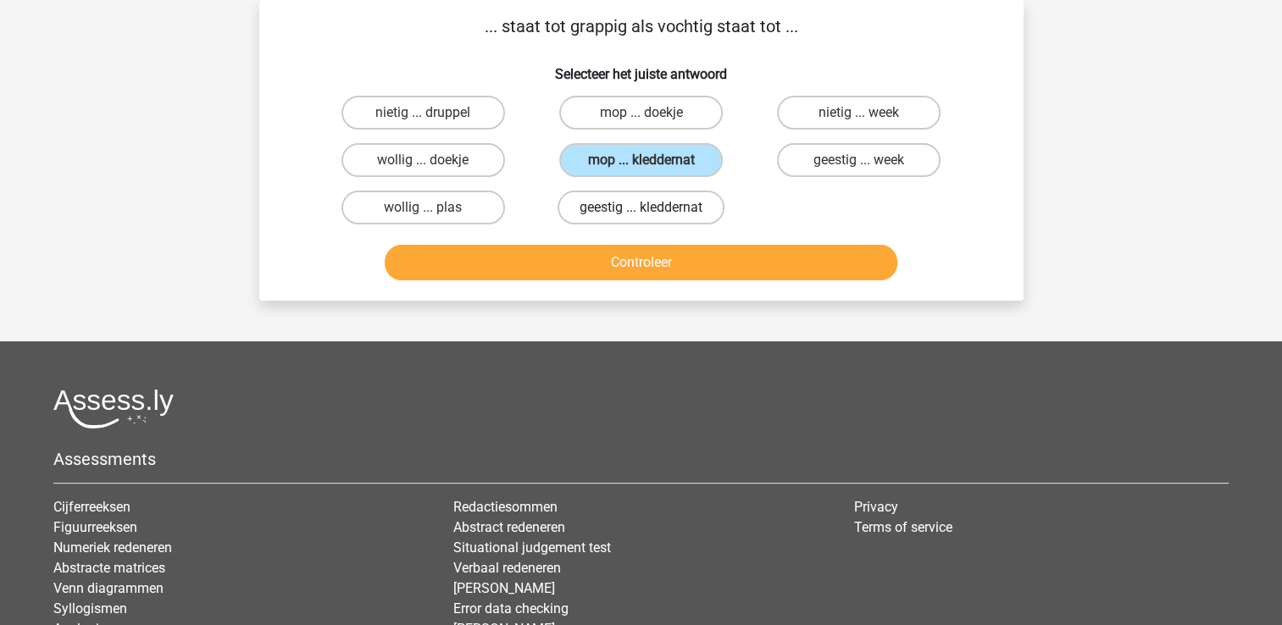
click at [607, 217] on label "geestig ... kleddernat" at bounding box center [641, 208] width 167 height 34
click at [641, 217] on input "geestig ... kleddernat" at bounding box center [646, 213] width 11 height 11
radio input "true"
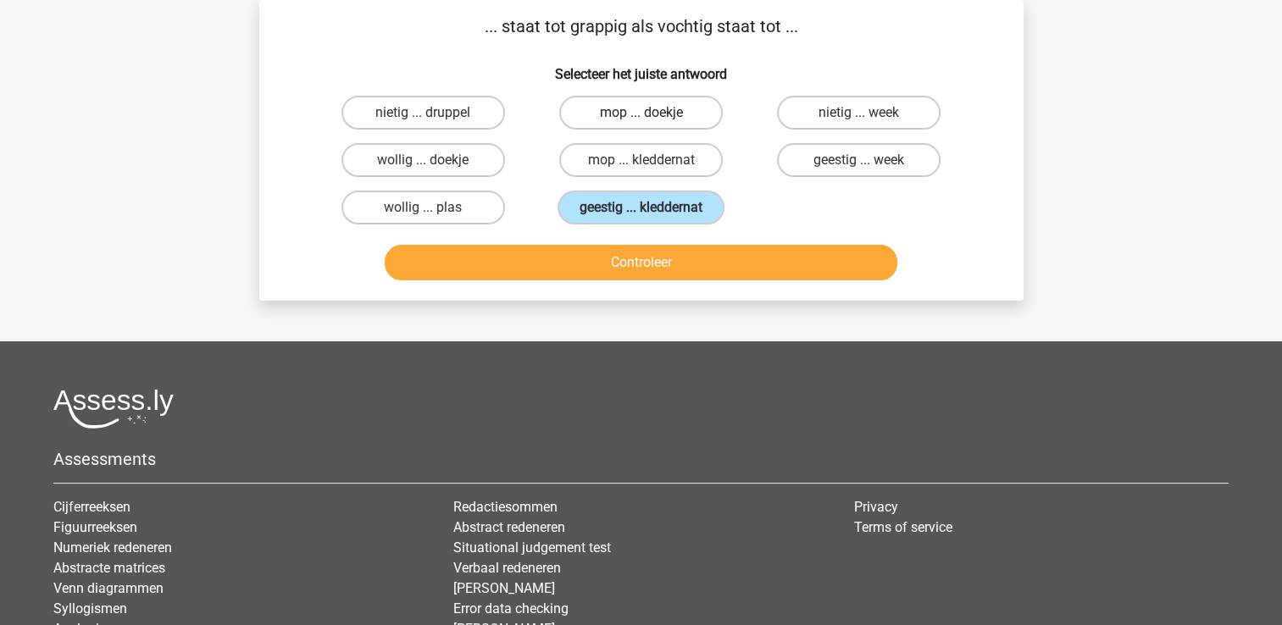
click at [648, 97] on label "mop ... doekje" at bounding box center [641, 113] width 164 height 34
click at [648, 113] on input "mop ... doekje" at bounding box center [646, 118] width 11 height 11
radio input "true"
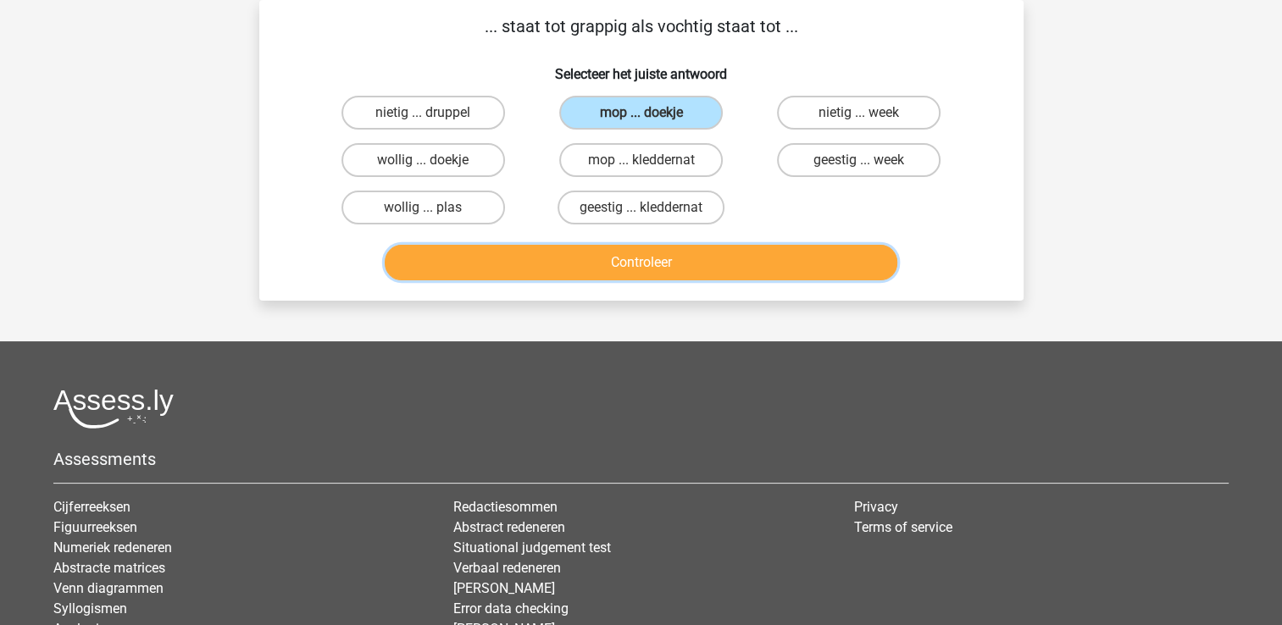
click at [613, 251] on button "Controleer" at bounding box center [641, 263] width 513 height 36
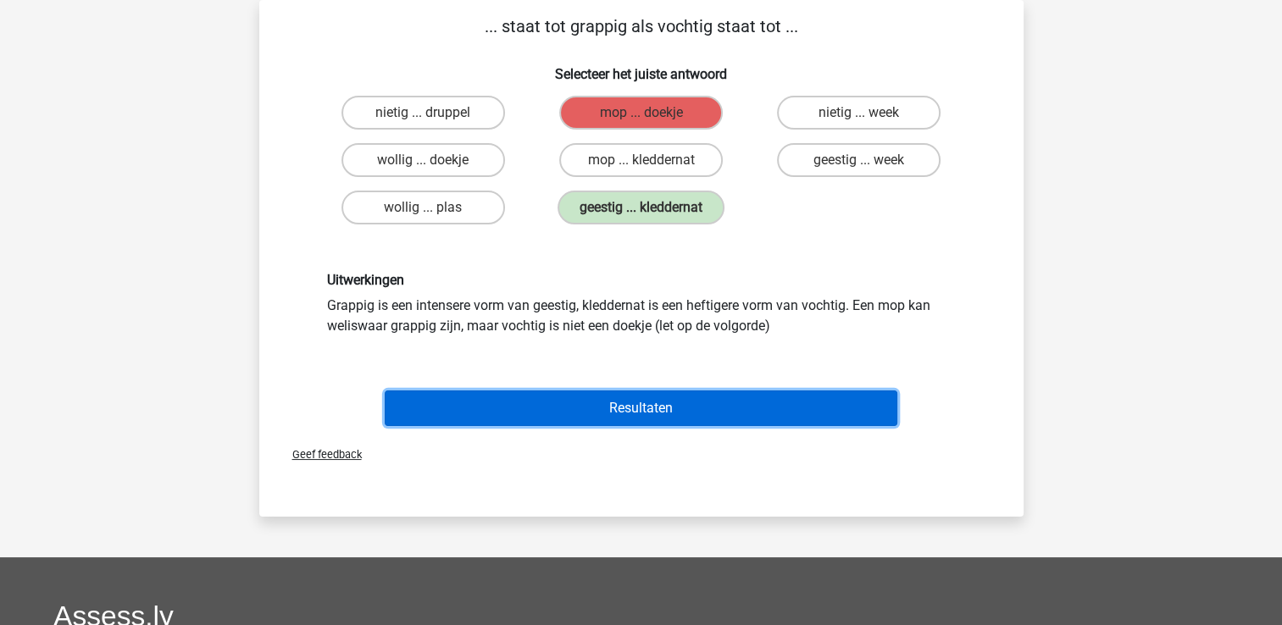
click at [570, 397] on button "Resultaten" at bounding box center [641, 409] width 513 height 36
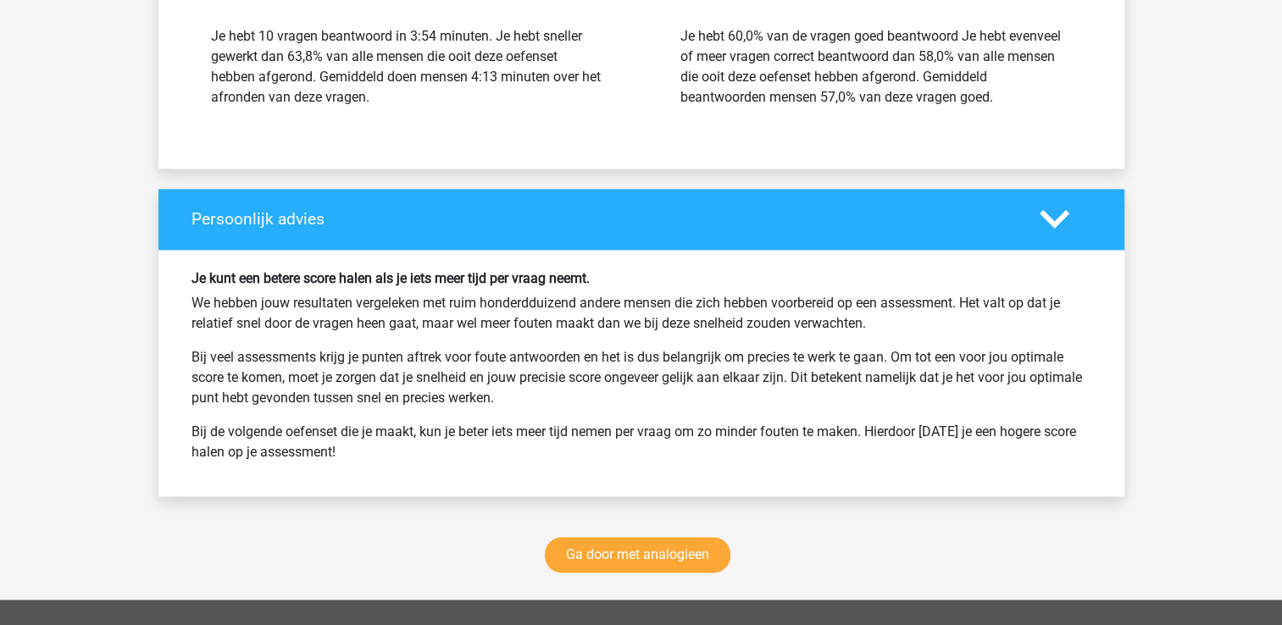
scroll to position [2203, 0]
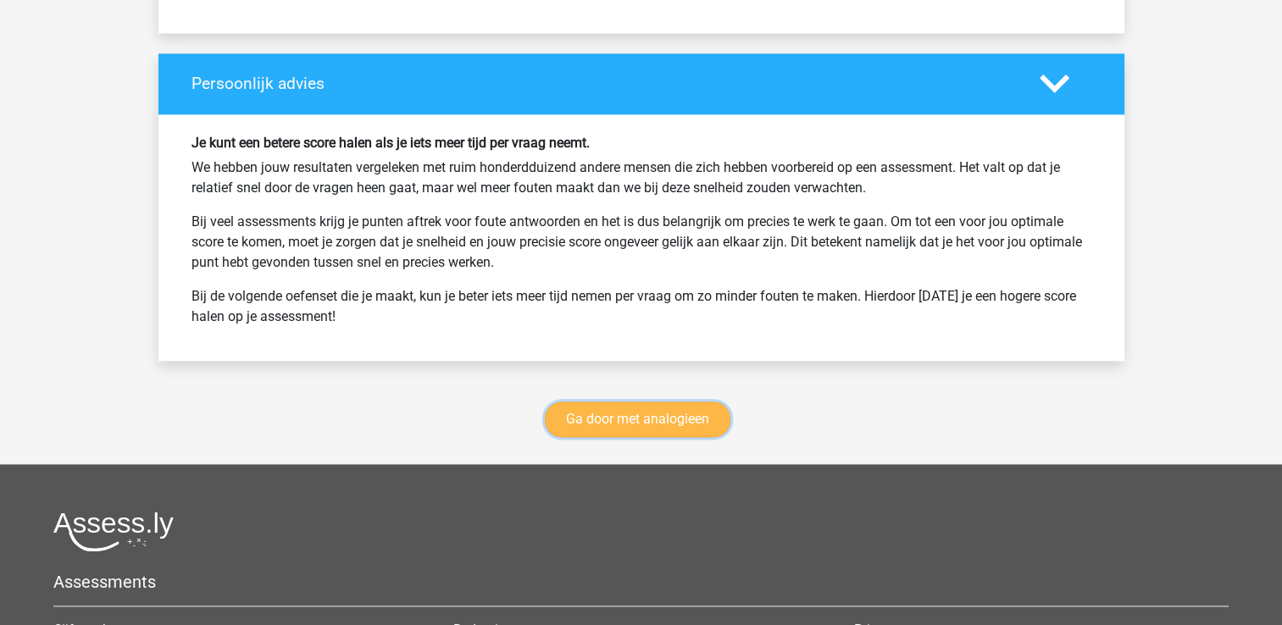
click at [688, 418] on link "Ga door met analogieen" at bounding box center [638, 420] width 186 height 36
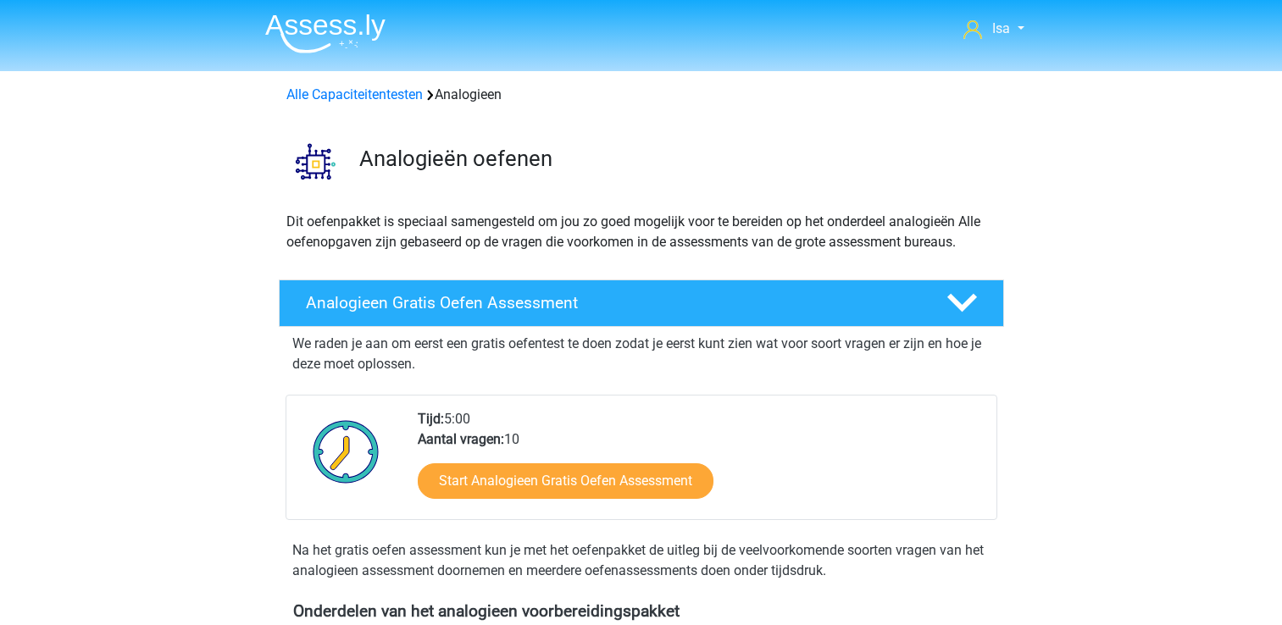
scroll to position [695, 0]
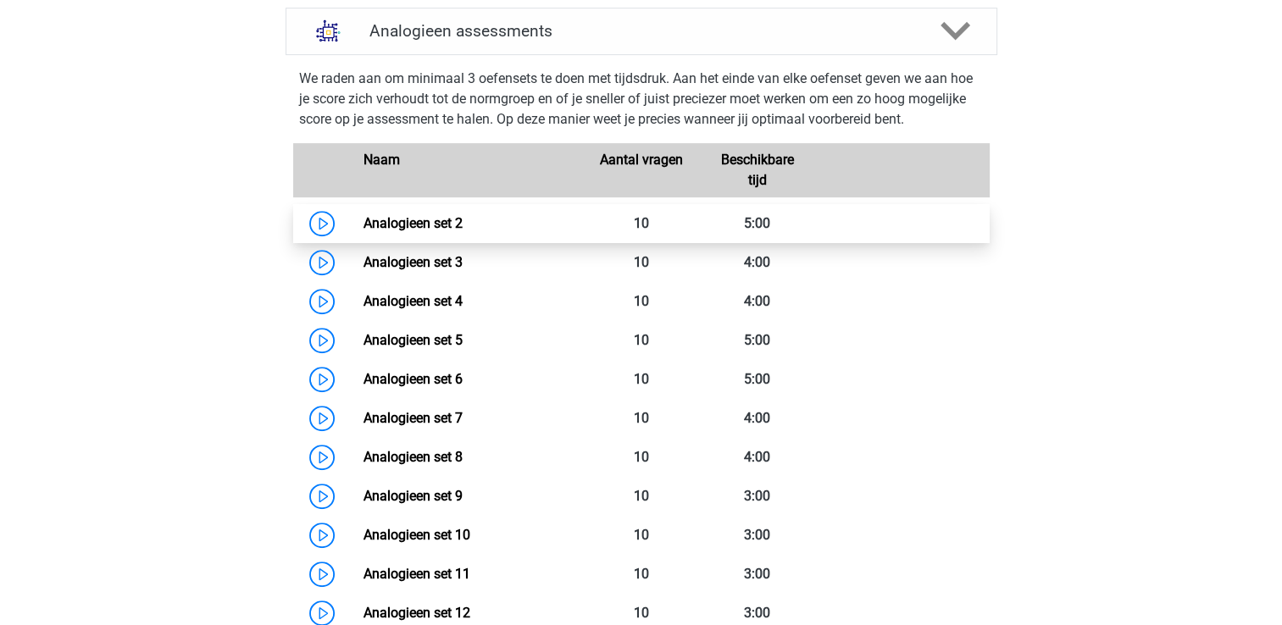
click at [363, 231] on link "Analogieen set 2" at bounding box center [412, 223] width 99 height 16
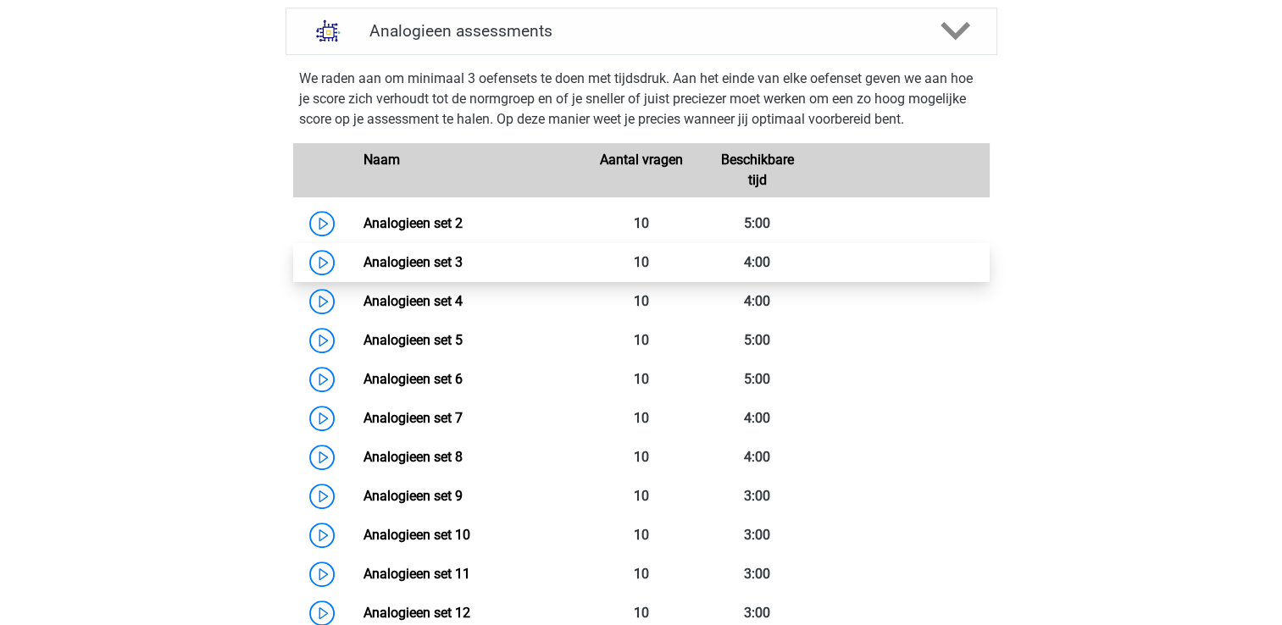
click at [374, 270] on link "Analogieen set 3" at bounding box center [412, 262] width 99 height 16
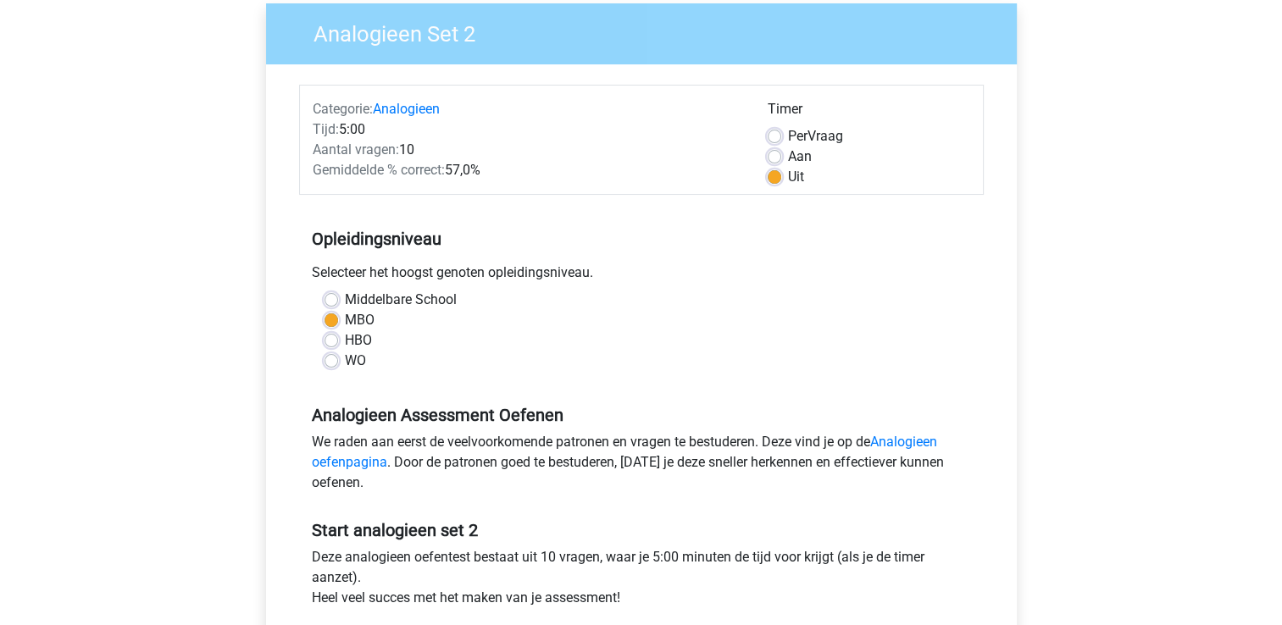
scroll to position [271, 0]
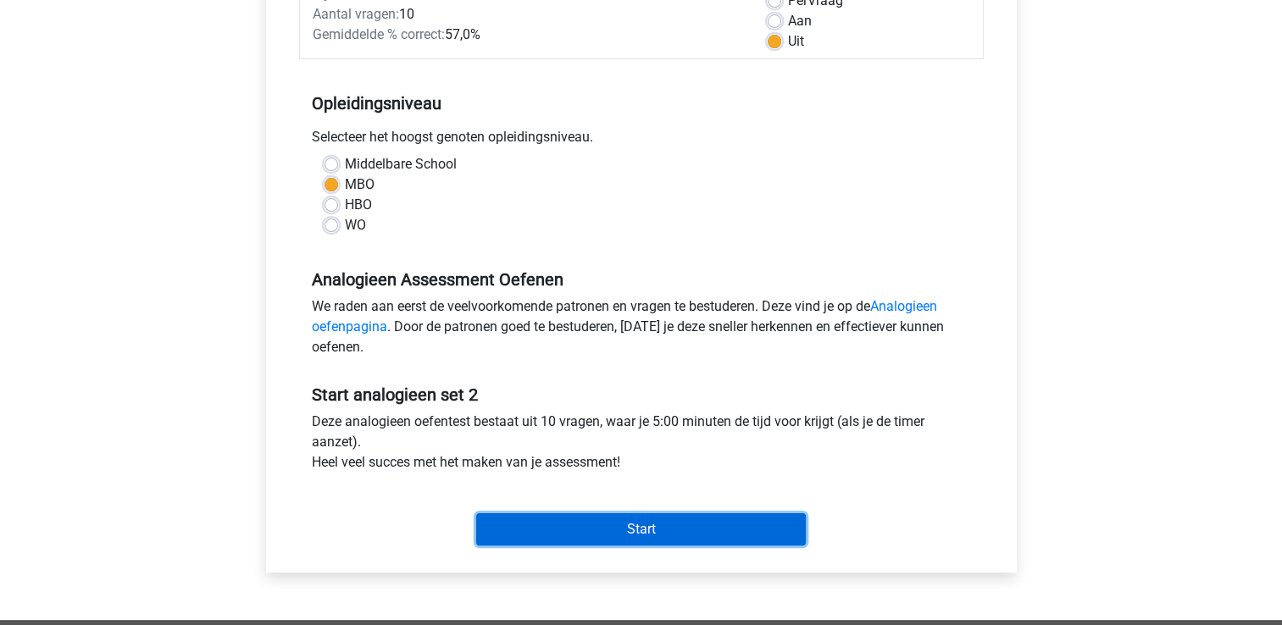
click at [630, 539] on input "Start" at bounding box center [641, 529] width 330 height 32
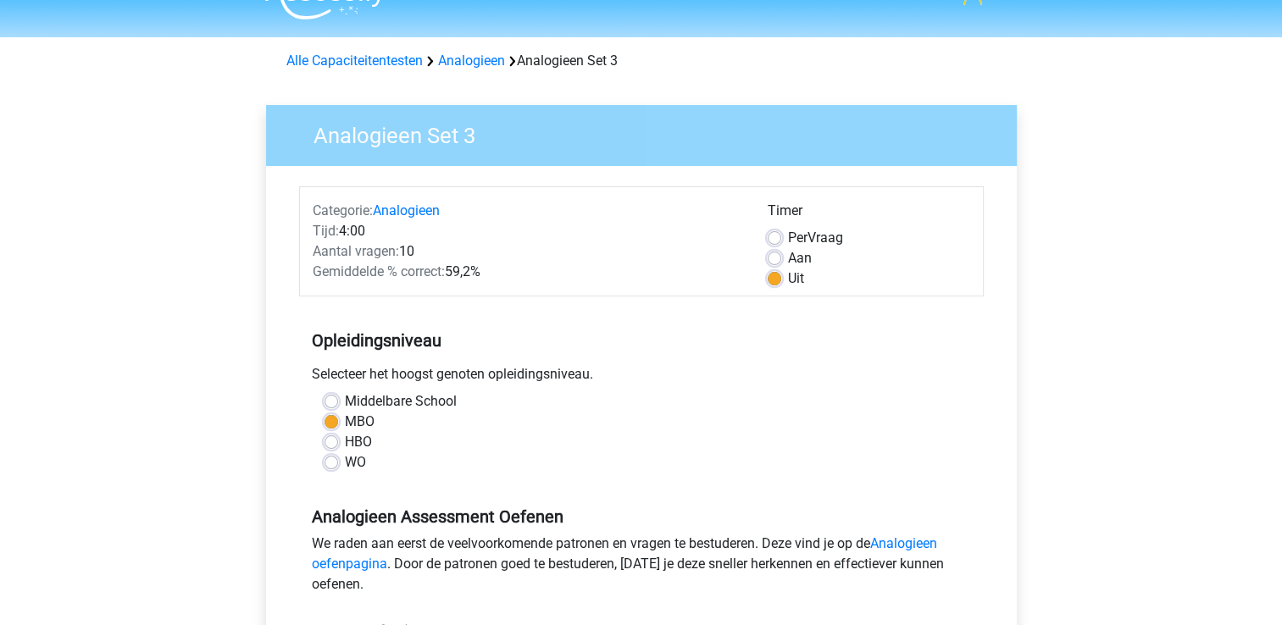
scroll to position [169, 0]
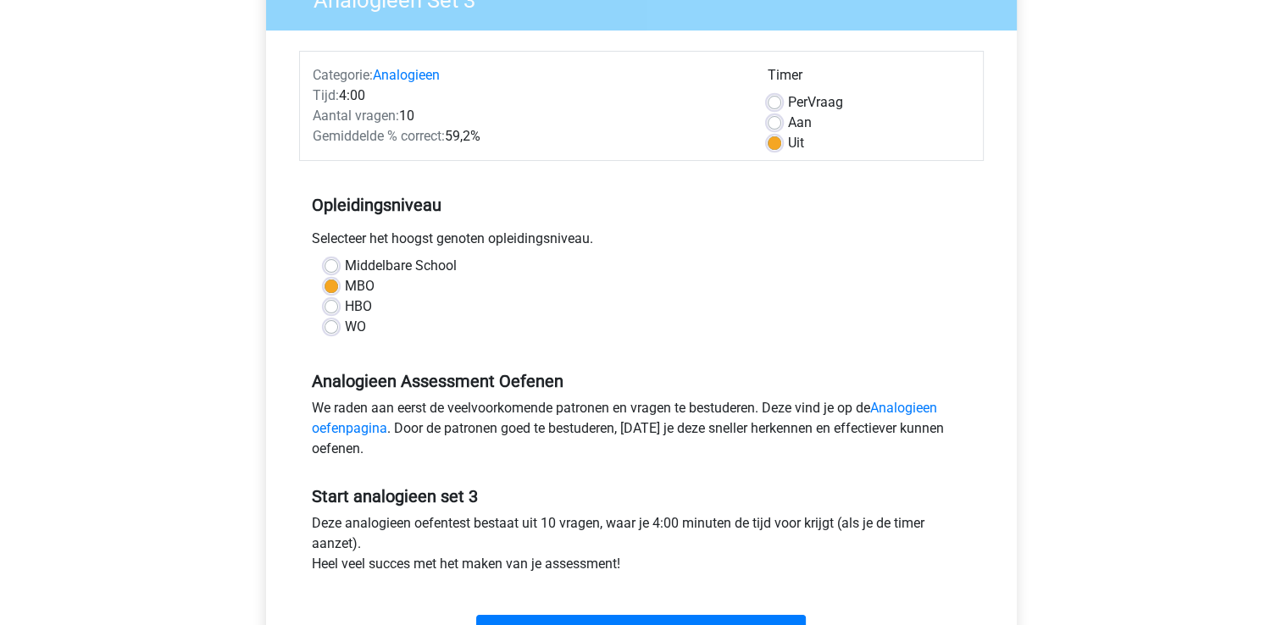
click at [339, 313] on div "HBO" at bounding box center [642, 307] width 634 height 20
click at [345, 310] on label "HBO" at bounding box center [358, 307] width 27 height 20
click at [330, 310] on input "HBO" at bounding box center [332, 305] width 14 height 17
radio input "true"
click at [563, 624] on input "Start" at bounding box center [641, 631] width 330 height 32
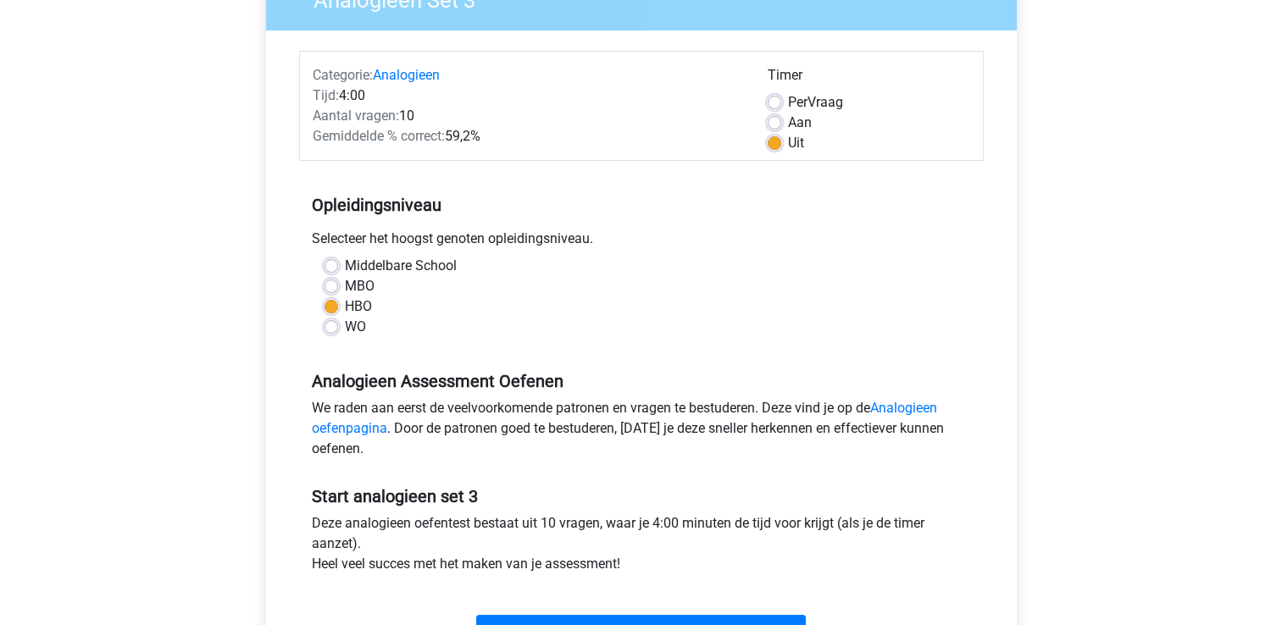
click at [339, 278] on div "MBO" at bounding box center [642, 286] width 634 height 20
click at [345, 288] on label "MBO" at bounding box center [360, 286] width 30 height 20
click at [331, 288] on input "MBO" at bounding box center [332, 284] width 14 height 17
radio input "true"
click at [539, 615] on input "Start" at bounding box center [641, 631] width 330 height 32
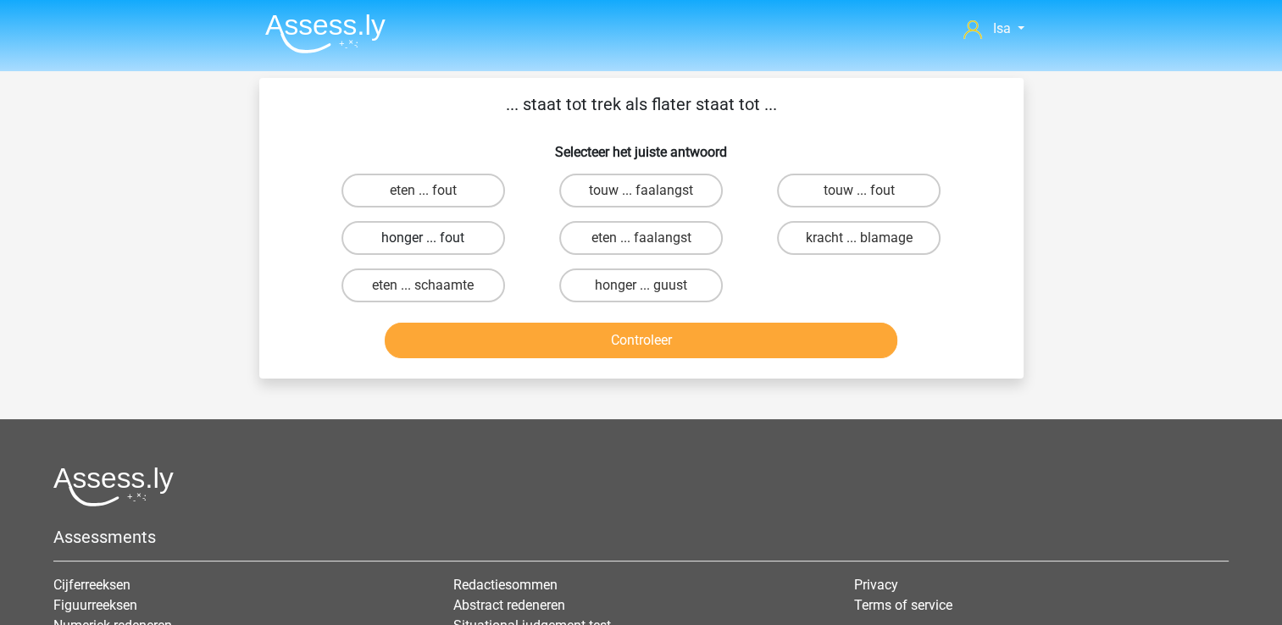
click at [383, 236] on label "honger ... fout" at bounding box center [423, 238] width 164 height 34
click at [423, 238] on input "honger ... fout" at bounding box center [428, 243] width 11 height 11
radio input "true"
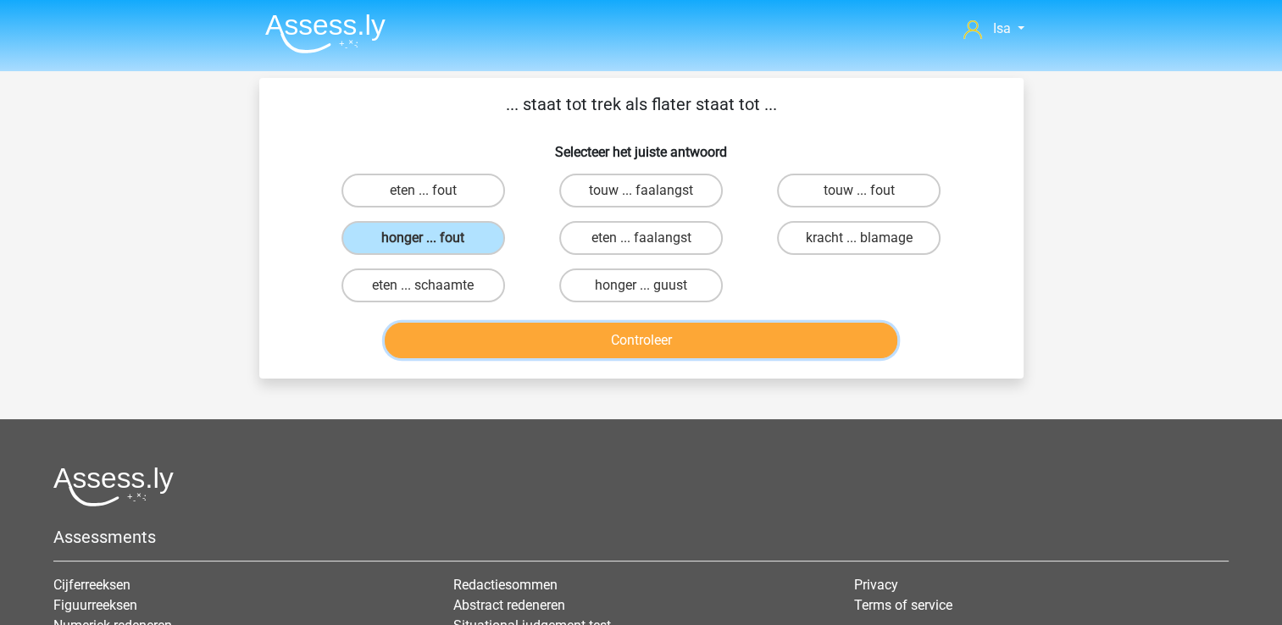
click at [463, 346] on button "Controleer" at bounding box center [641, 341] width 513 height 36
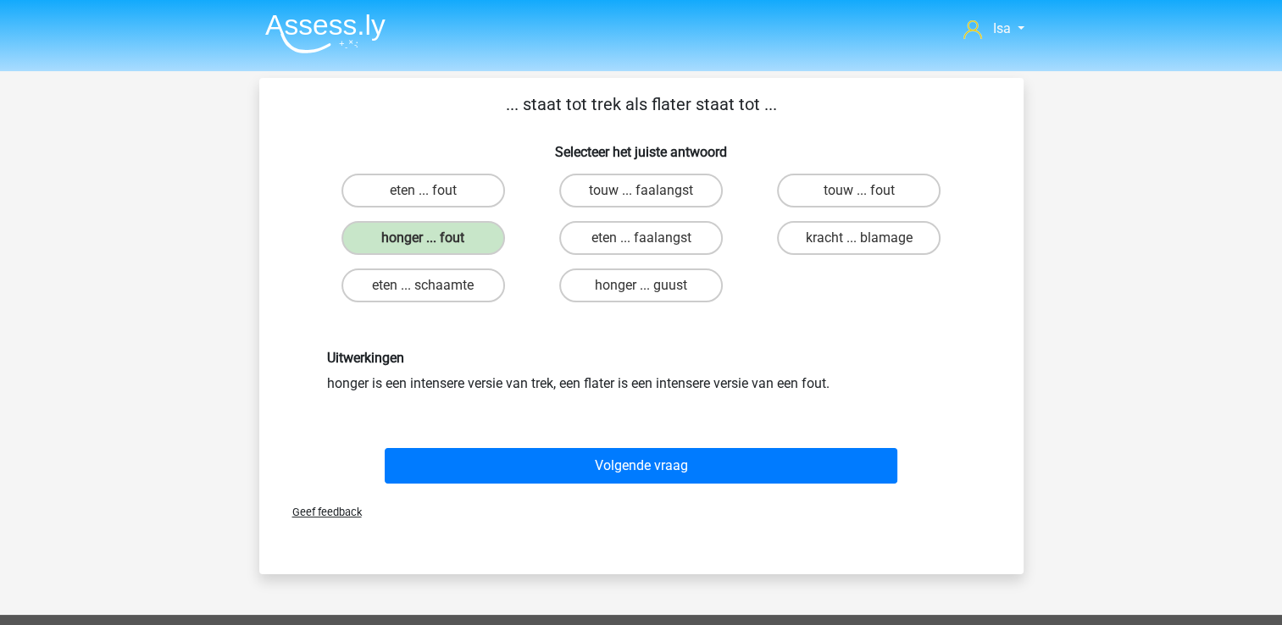
click at [486, 483] on div "Volgende vraag" at bounding box center [641, 469] width 654 height 42
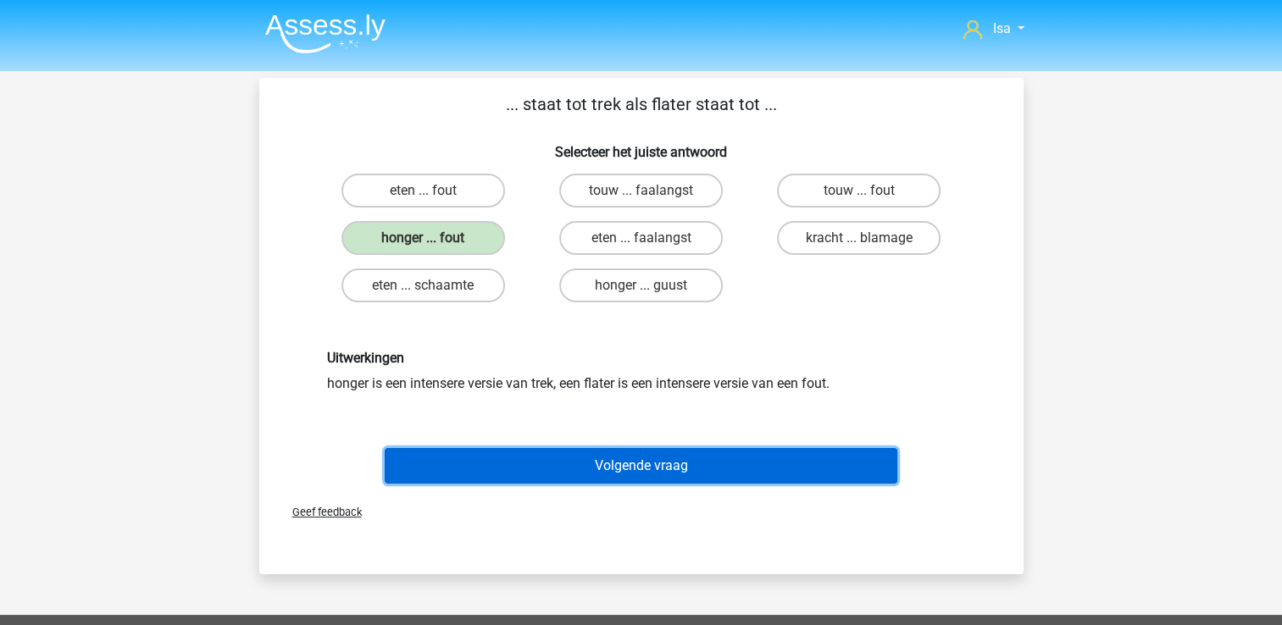
click at [477, 463] on button "Volgende vraag" at bounding box center [641, 466] width 513 height 36
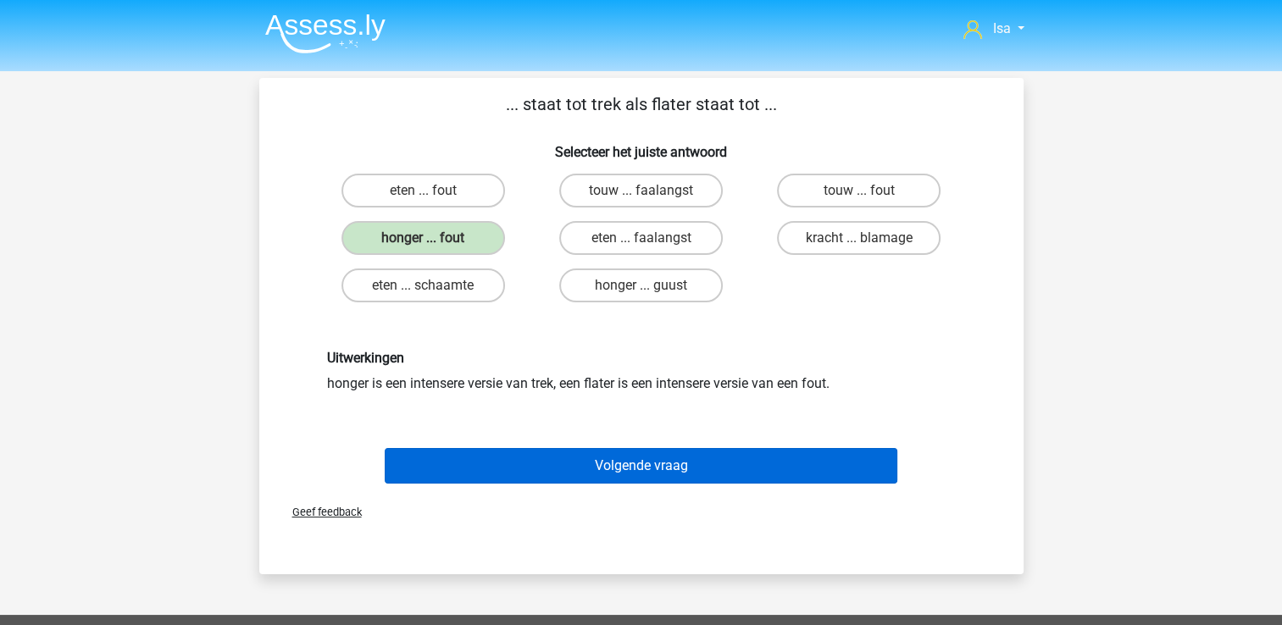
scroll to position [78, 0]
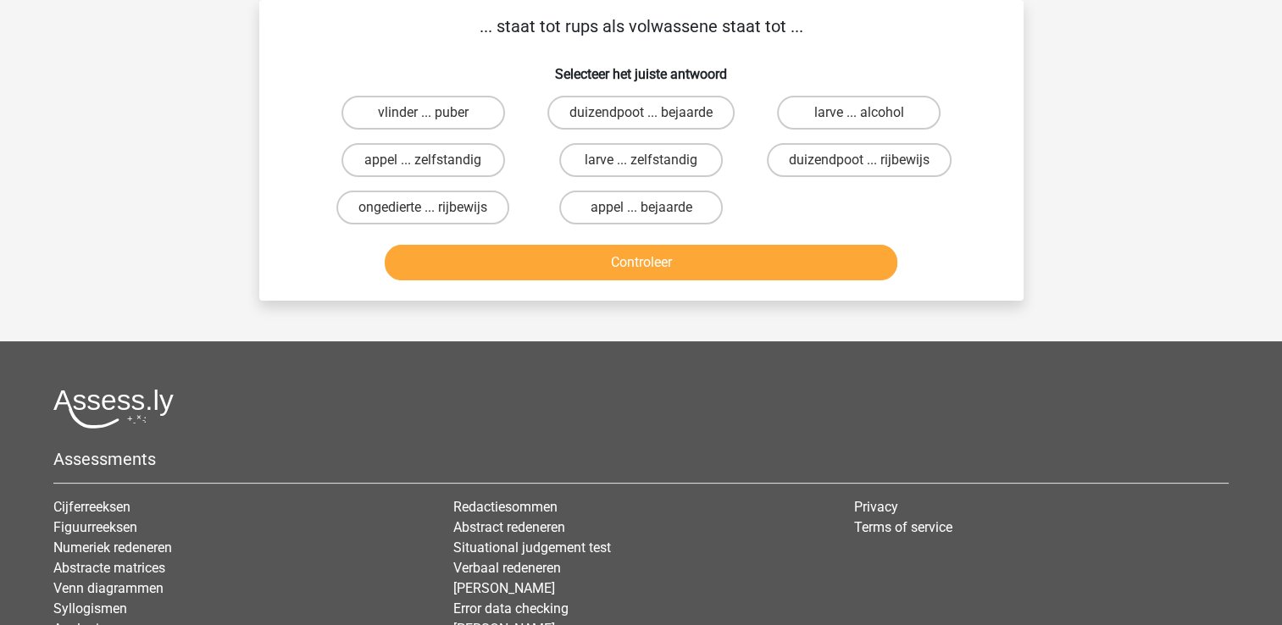
click at [431, 122] on input "vlinder ... puber" at bounding box center [428, 118] width 11 height 11
radio input "true"
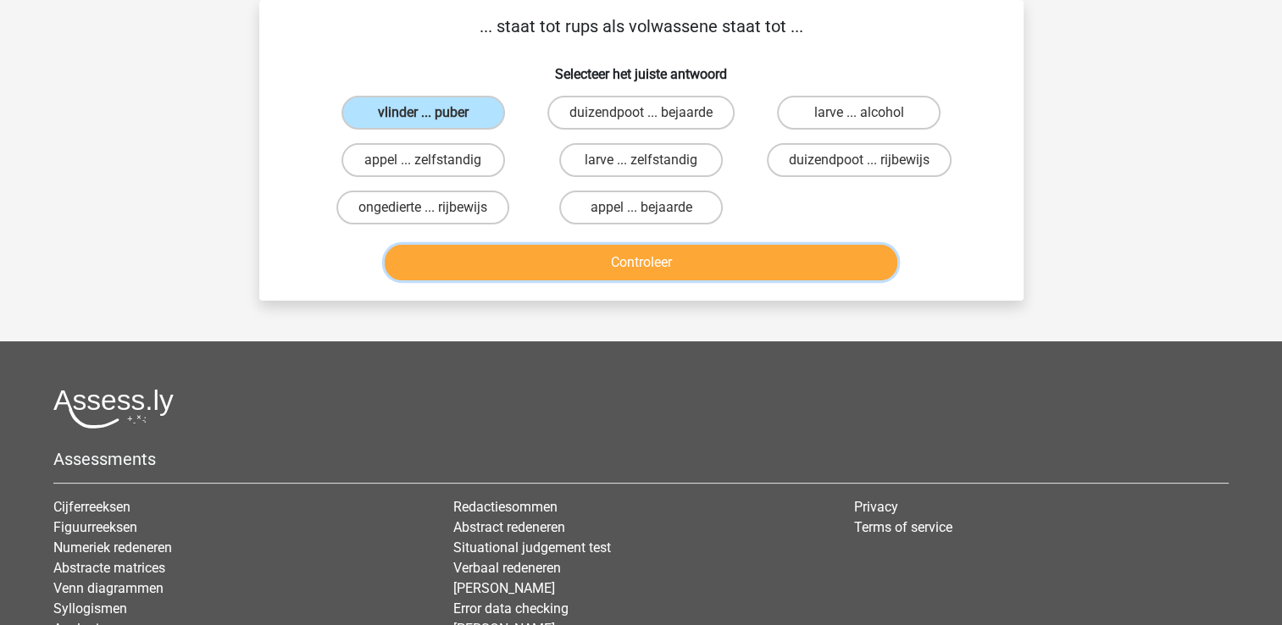
click at [456, 252] on button "Controleer" at bounding box center [641, 263] width 513 height 36
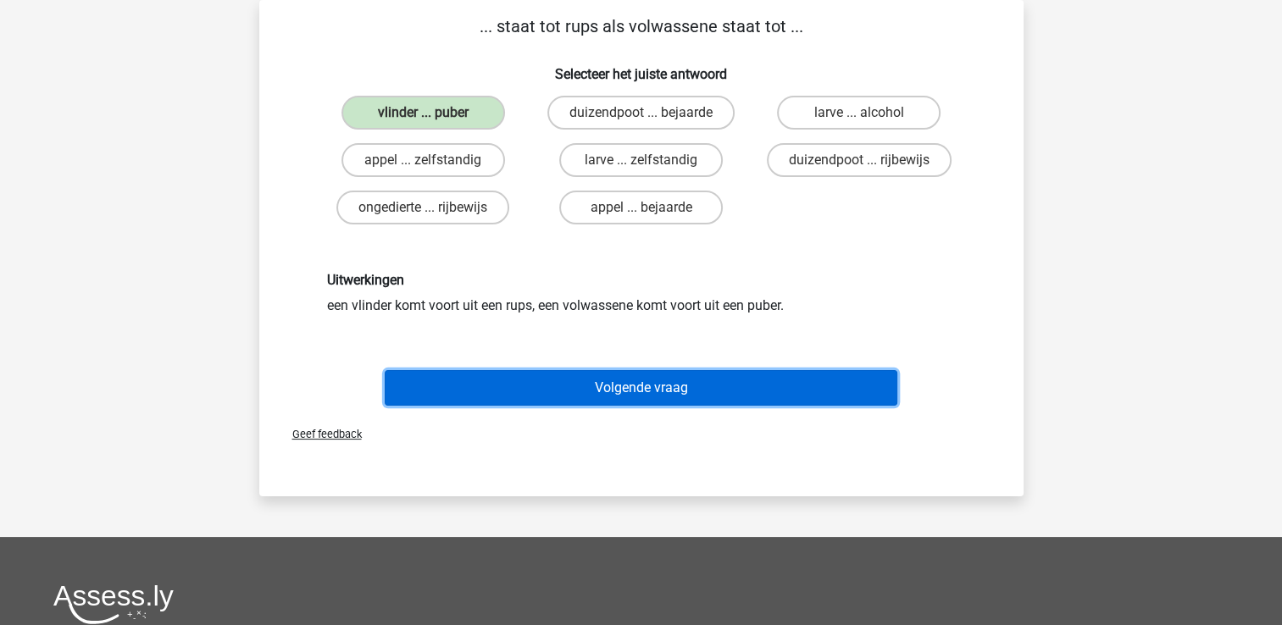
click at [458, 380] on button "Volgende vraag" at bounding box center [641, 388] width 513 height 36
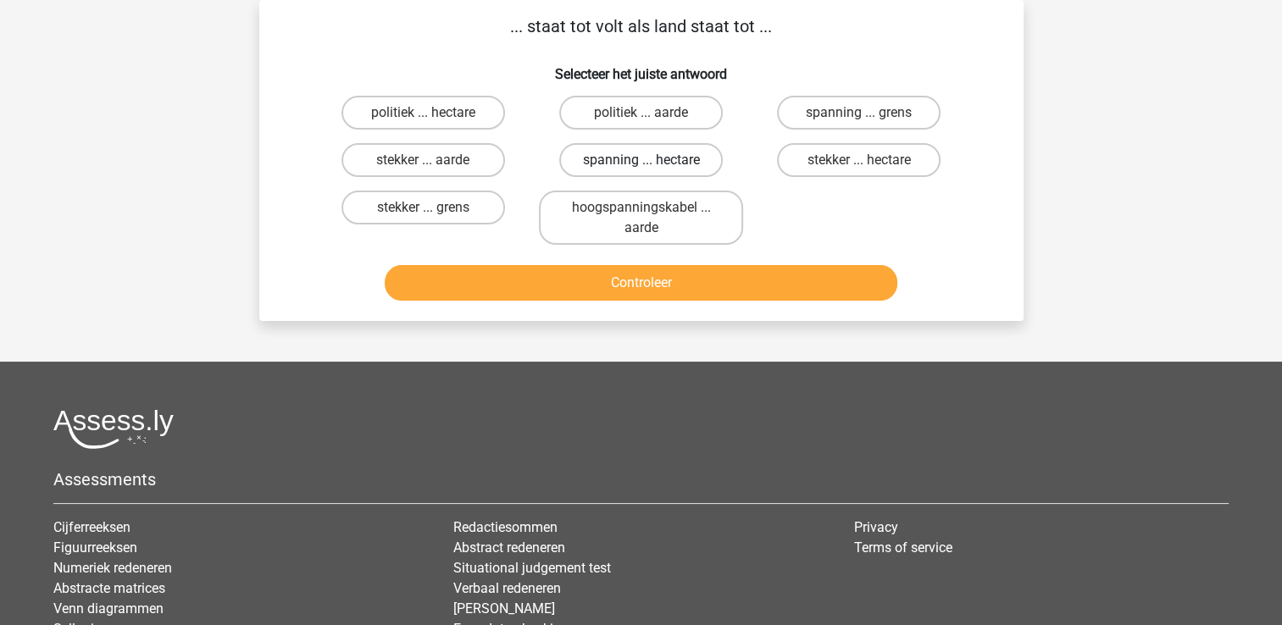
click at [596, 164] on label "spanning ... hectare" at bounding box center [641, 160] width 164 height 34
click at [641, 164] on input "spanning ... hectare" at bounding box center [646, 165] width 11 height 11
radio input "true"
click at [465, 168] on label "stekker ... aarde" at bounding box center [423, 160] width 164 height 34
click at [434, 168] on input "stekker ... aarde" at bounding box center [428, 165] width 11 height 11
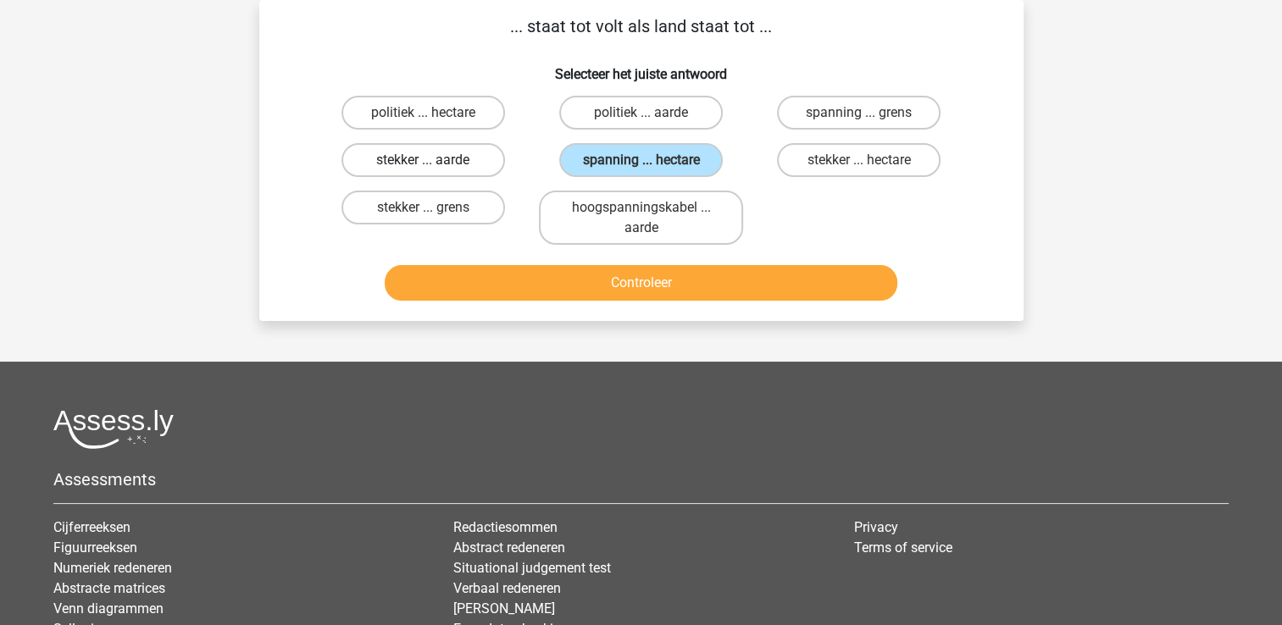
radio input "true"
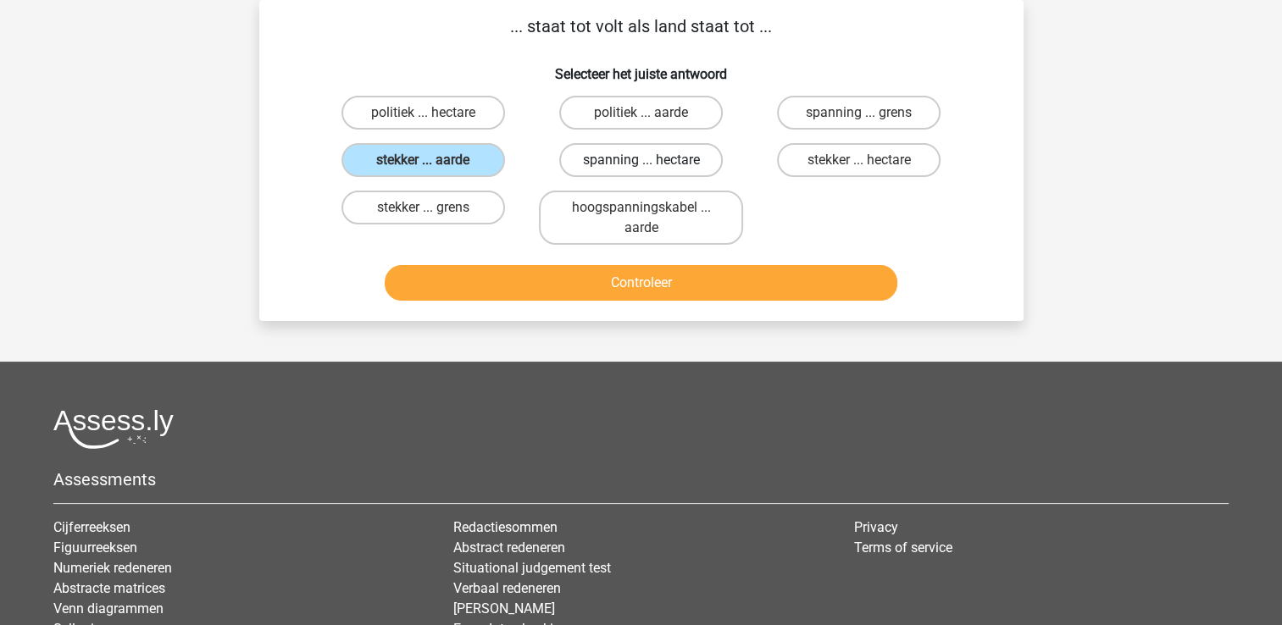
click at [617, 175] on label "spanning ... hectare" at bounding box center [641, 160] width 164 height 34
click at [641, 171] on input "spanning ... hectare" at bounding box center [646, 165] width 11 height 11
radio input "true"
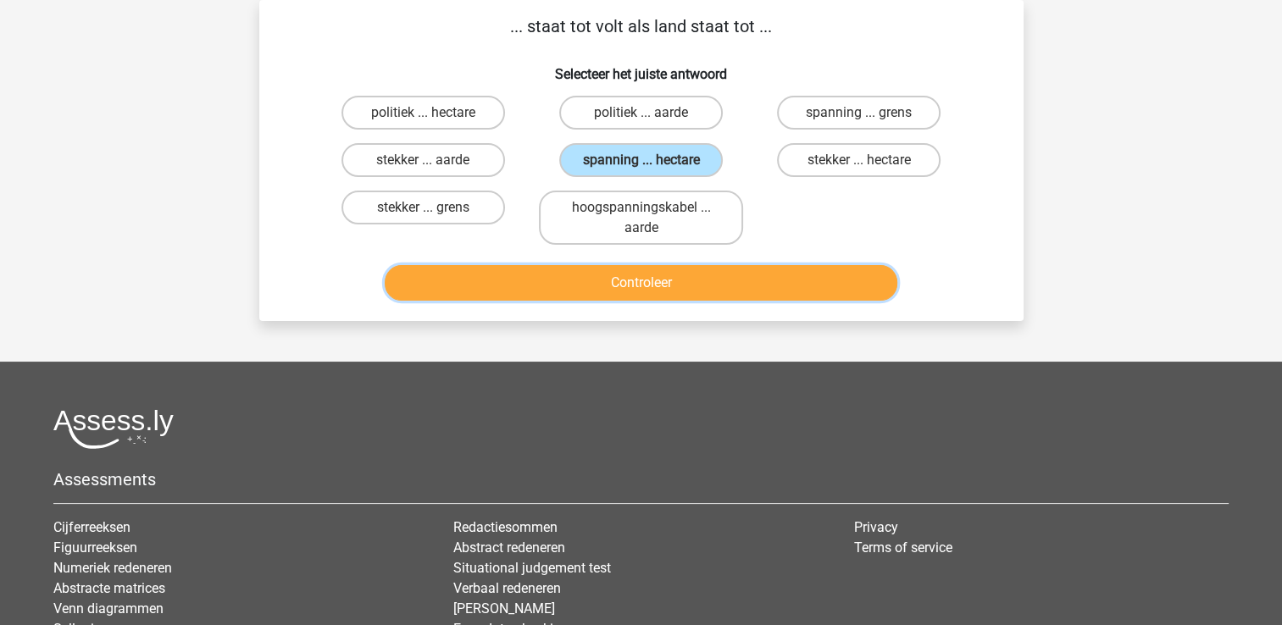
click at [593, 297] on button "Controleer" at bounding box center [641, 283] width 513 height 36
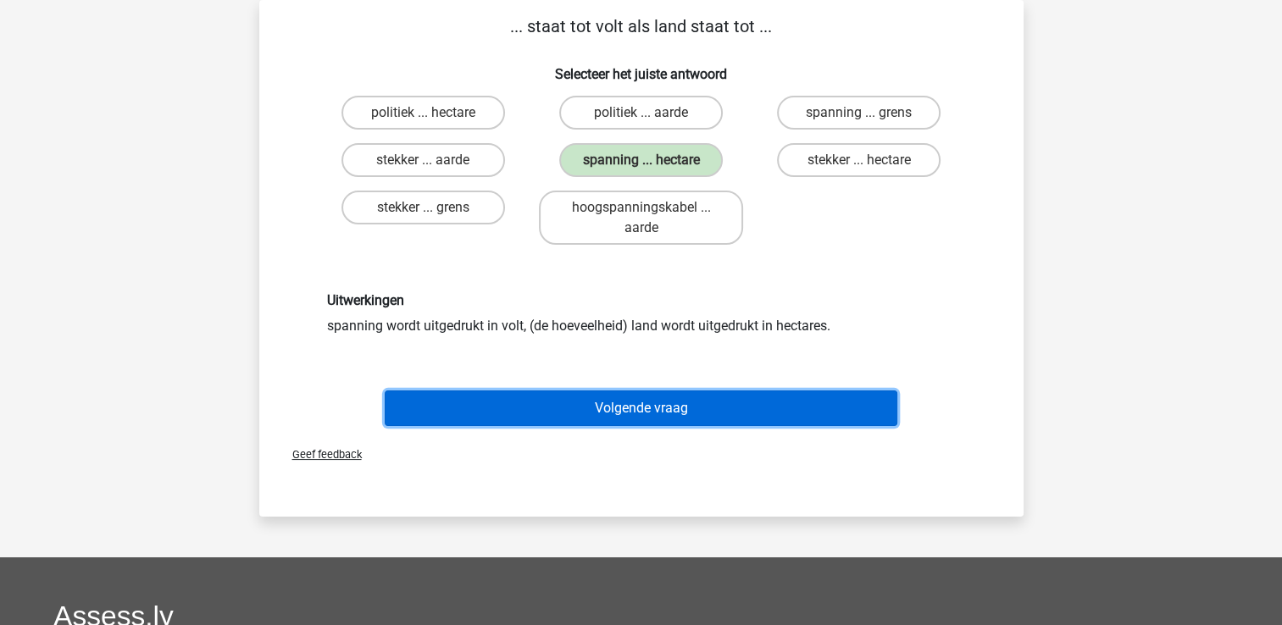
click at [580, 393] on button "Volgende vraag" at bounding box center [641, 409] width 513 height 36
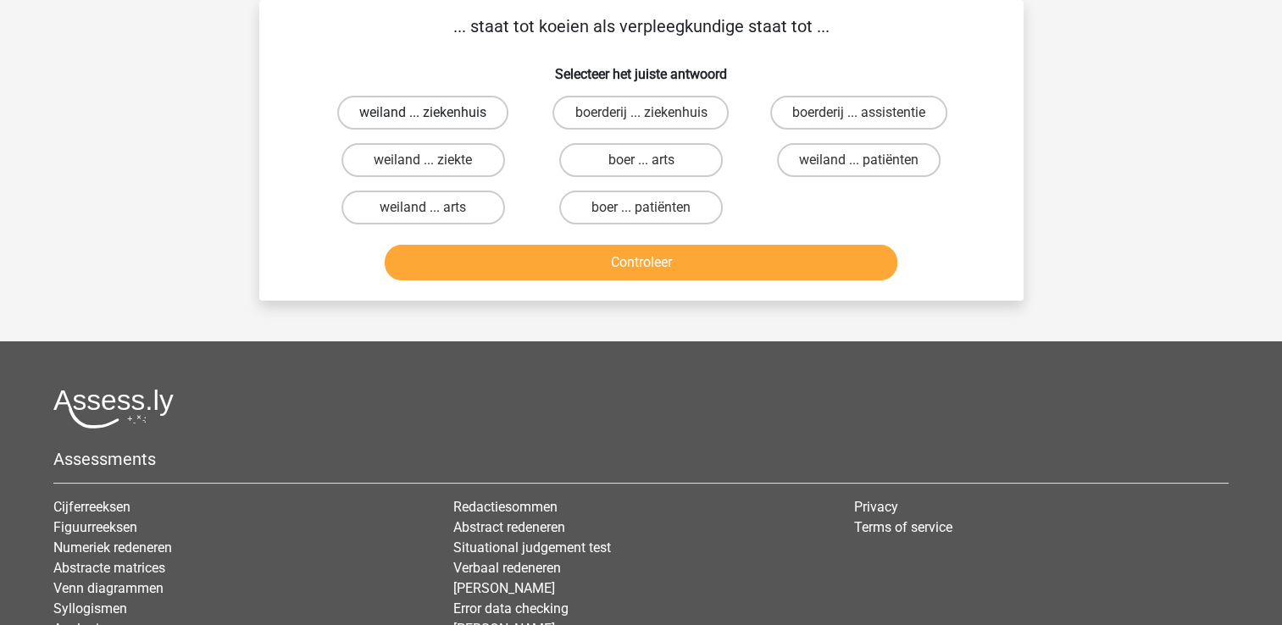
click at [415, 120] on label "weiland ... ziekenhuis" at bounding box center [422, 113] width 171 height 34
click at [423, 120] on input "weiland ... ziekenhuis" at bounding box center [428, 118] width 11 height 11
radio input "true"
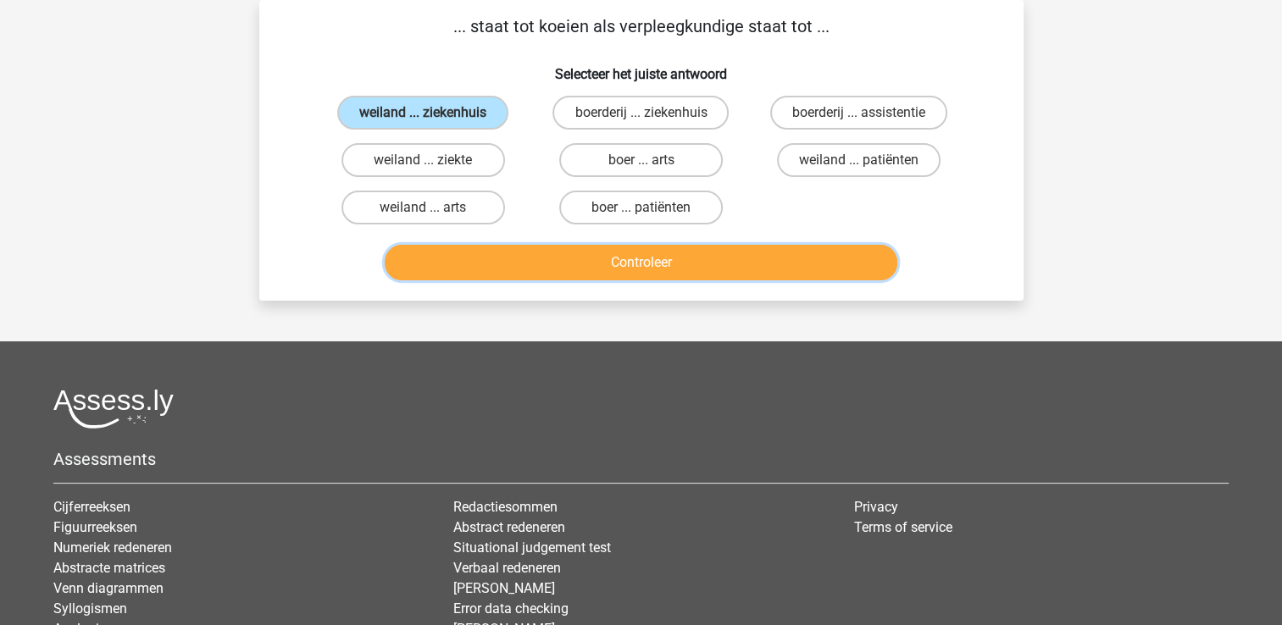
click at [526, 266] on button "Controleer" at bounding box center [641, 263] width 513 height 36
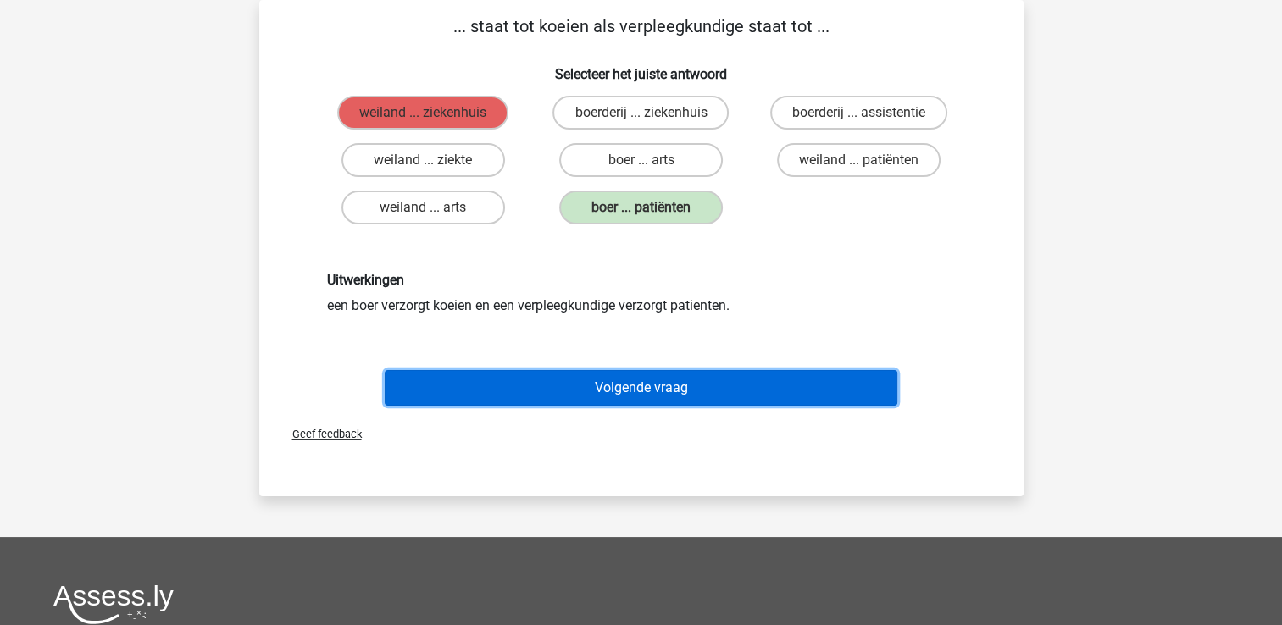
click at [530, 397] on button "Volgende vraag" at bounding box center [641, 388] width 513 height 36
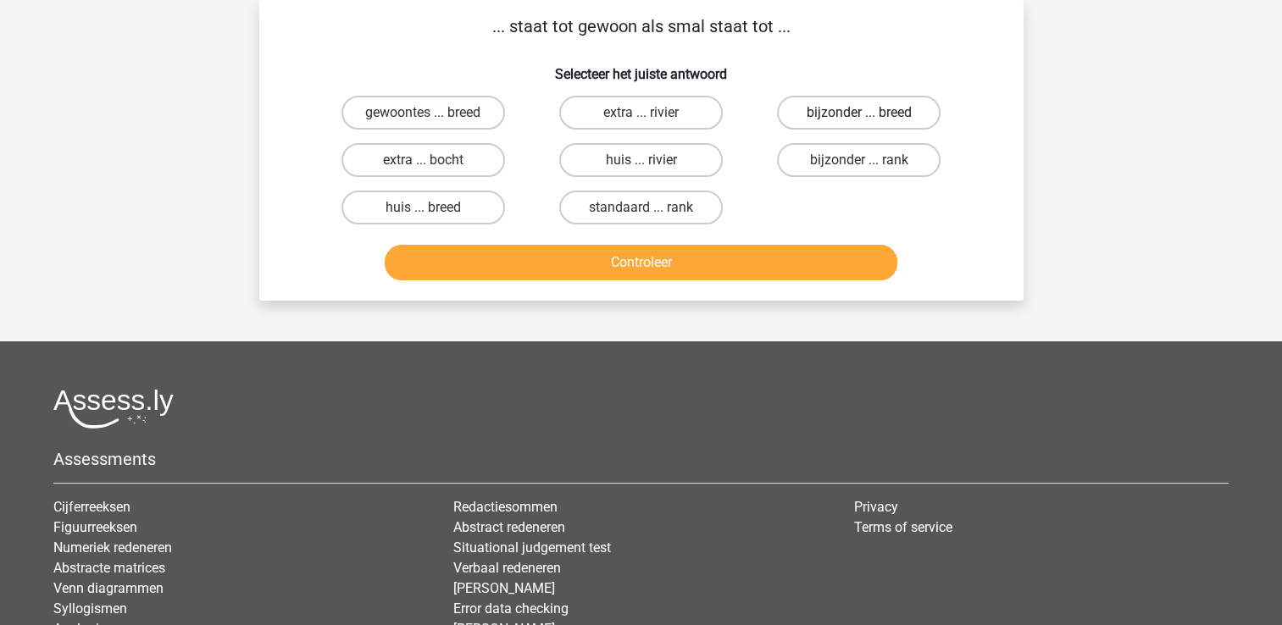
click at [859, 110] on label "bijzonder ... breed" at bounding box center [859, 113] width 164 height 34
click at [859, 113] on input "bijzonder ... breed" at bounding box center [864, 118] width 11 height 11
radio input "true"
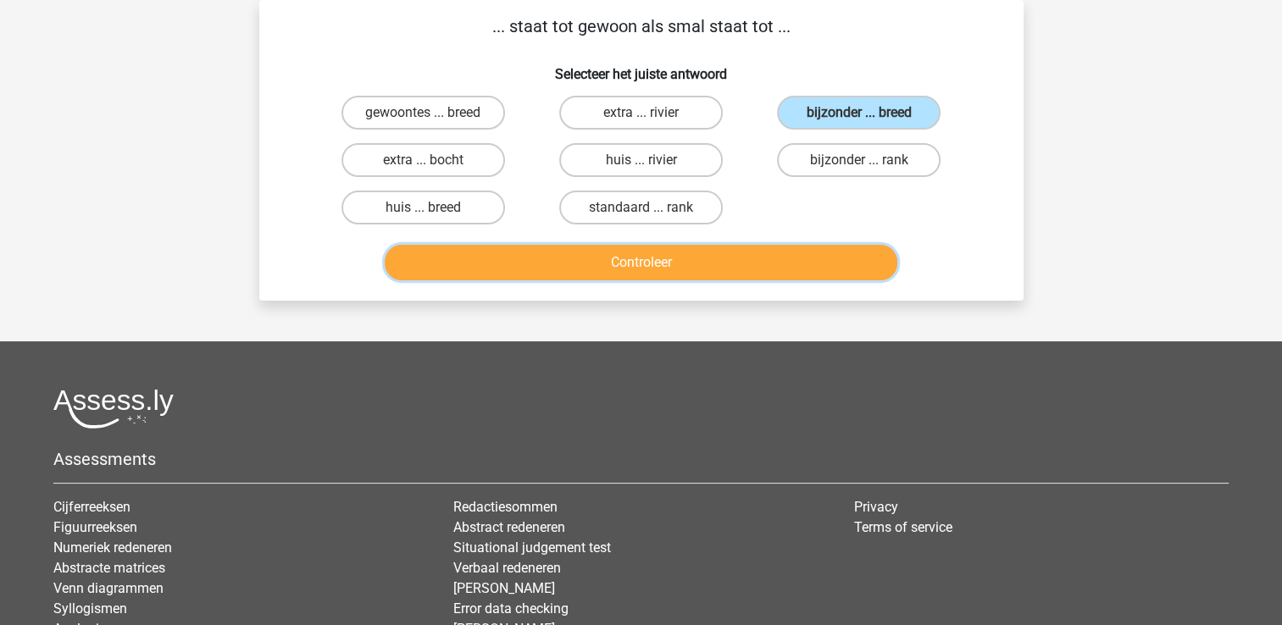
click at [785, 259] on button "Controleer" at bounding box center [641, 263] width 513 height 36
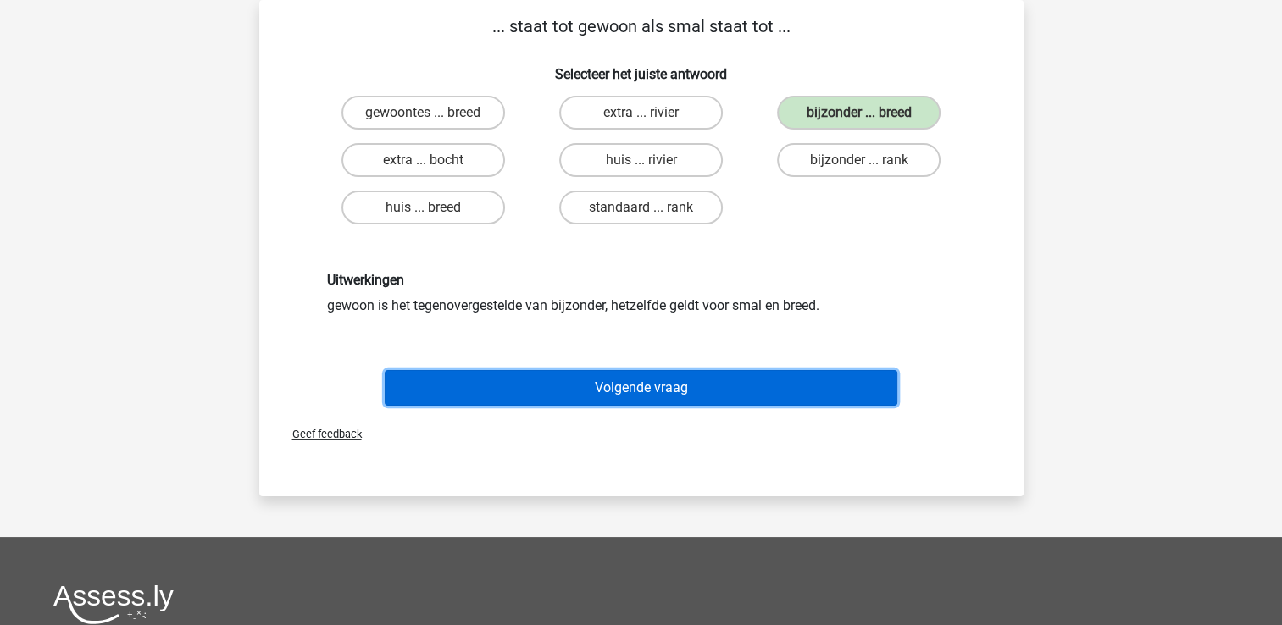
click at [718, 374] on button "Volgende vraag" at bounding box center [641, 388] width 513 height 36
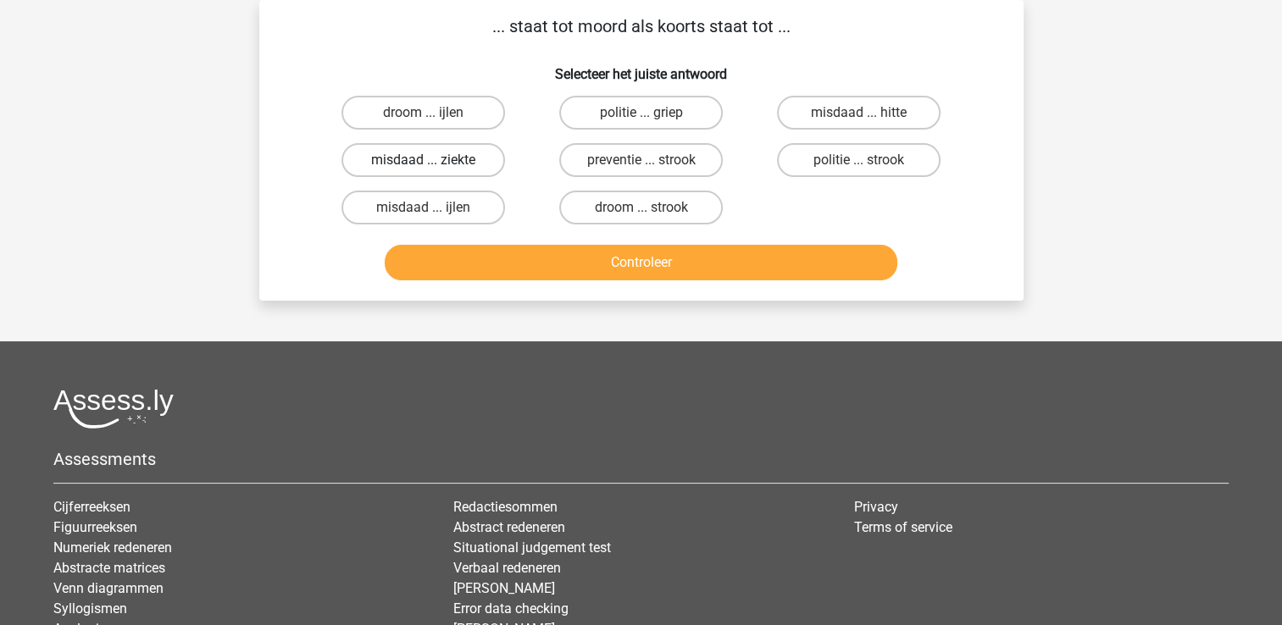
click at [461, 169] on label "misdaad ... ziekte" at bounding box center [423, 160] width 164 height 34
click at [434, 169] on input "misdaad ... ziekte" at bounding box center [428, 165] width 11 height 11
radio input "true"
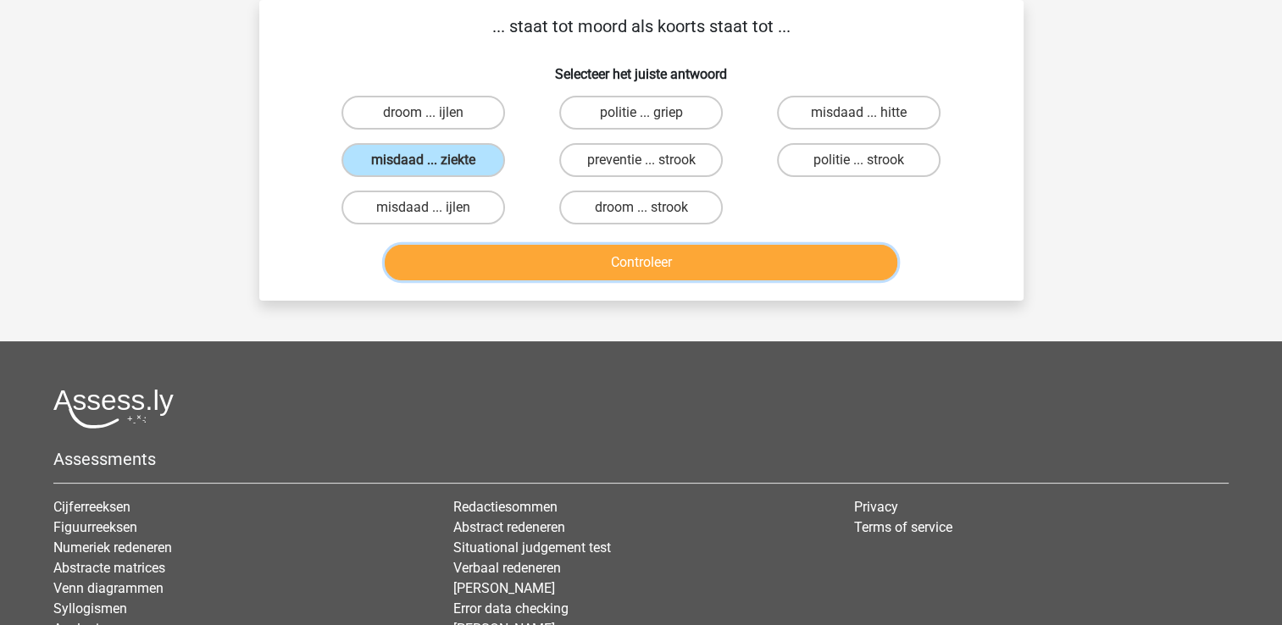
click at [475, 269] on button "Controleer" at bounding box center [641, 263] width 513 height 36
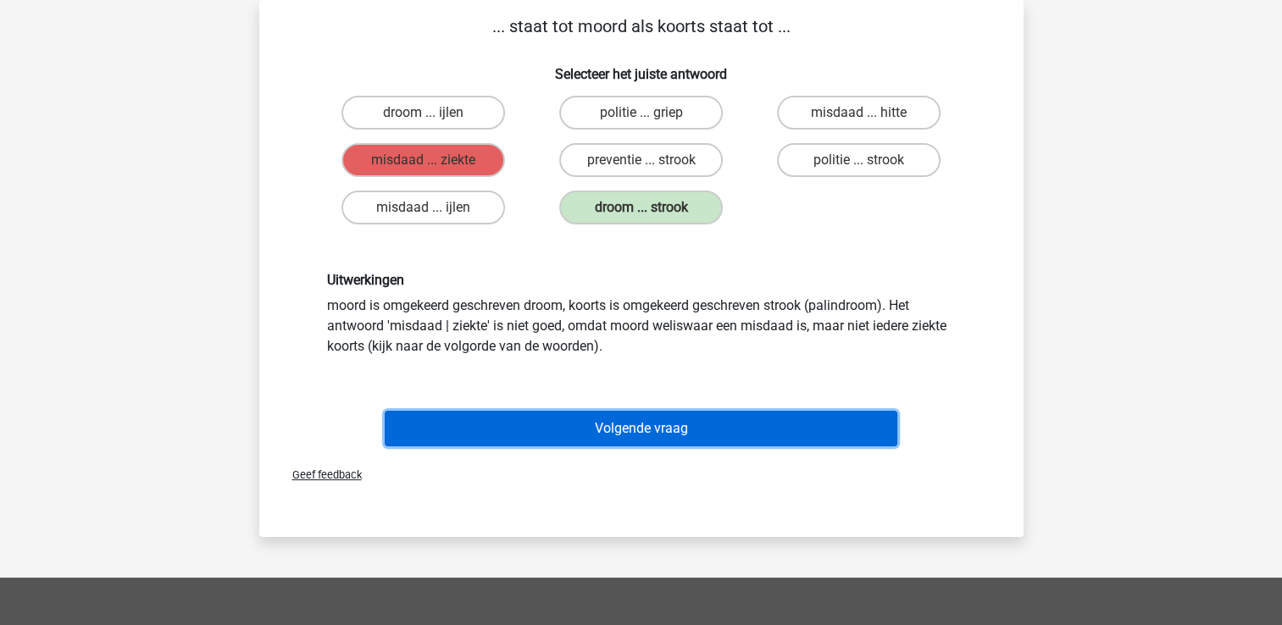
click at [491, 414] on button "Volgende vraag" at bounding box center [641, 429] width 513 height 36
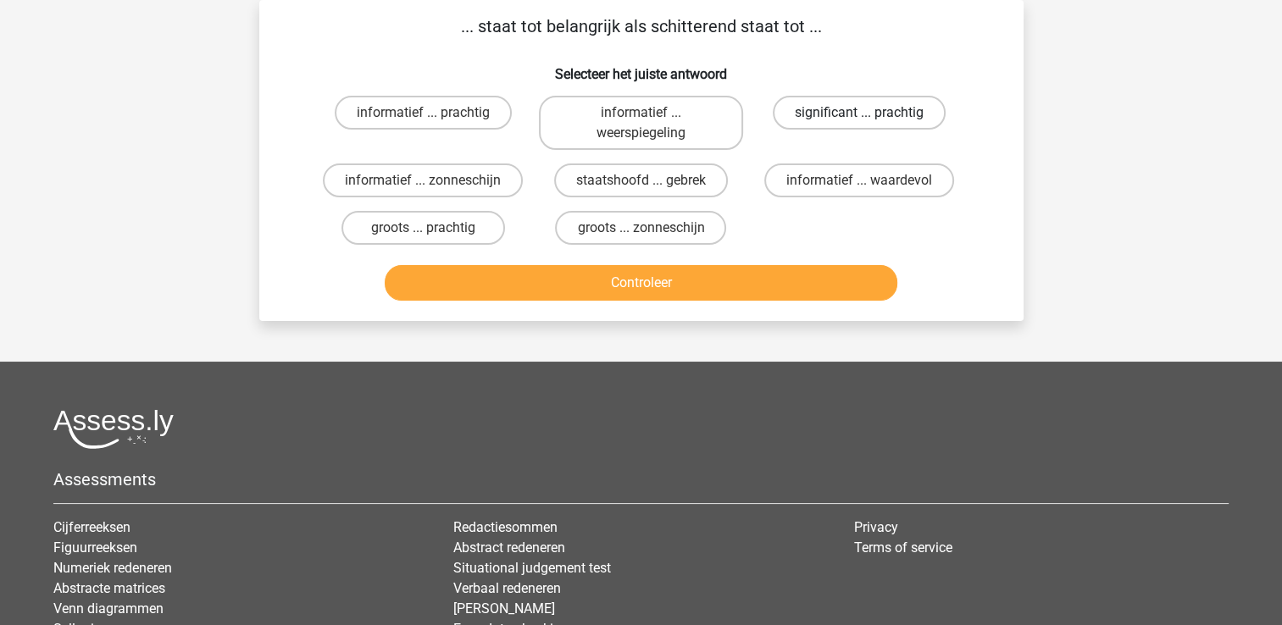
click at [852, 106] on label "significant ... prachtig" at bounding box center [859, 113] width 173 height 34
click at [859, 113] on input "significant ... prachtig" at bounding box center [864, 118] width 11 height 11
radio input "true"
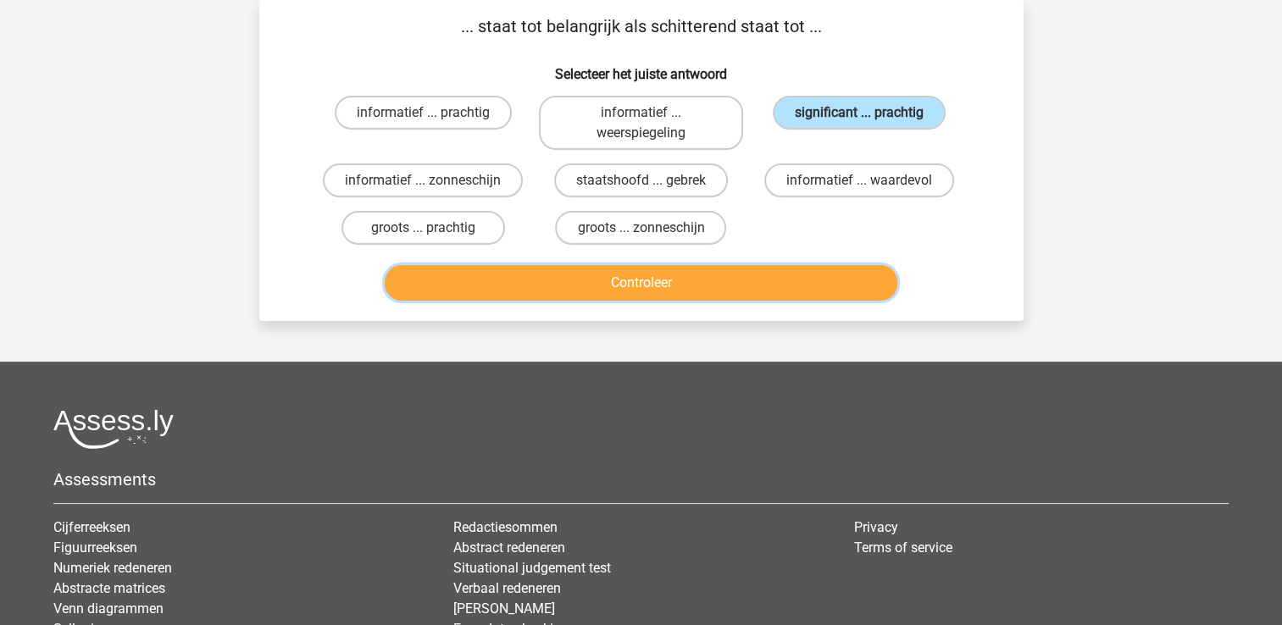
click at [685, 288] on button "Controleer" at bounding box center [641, 283] width 513 height 36
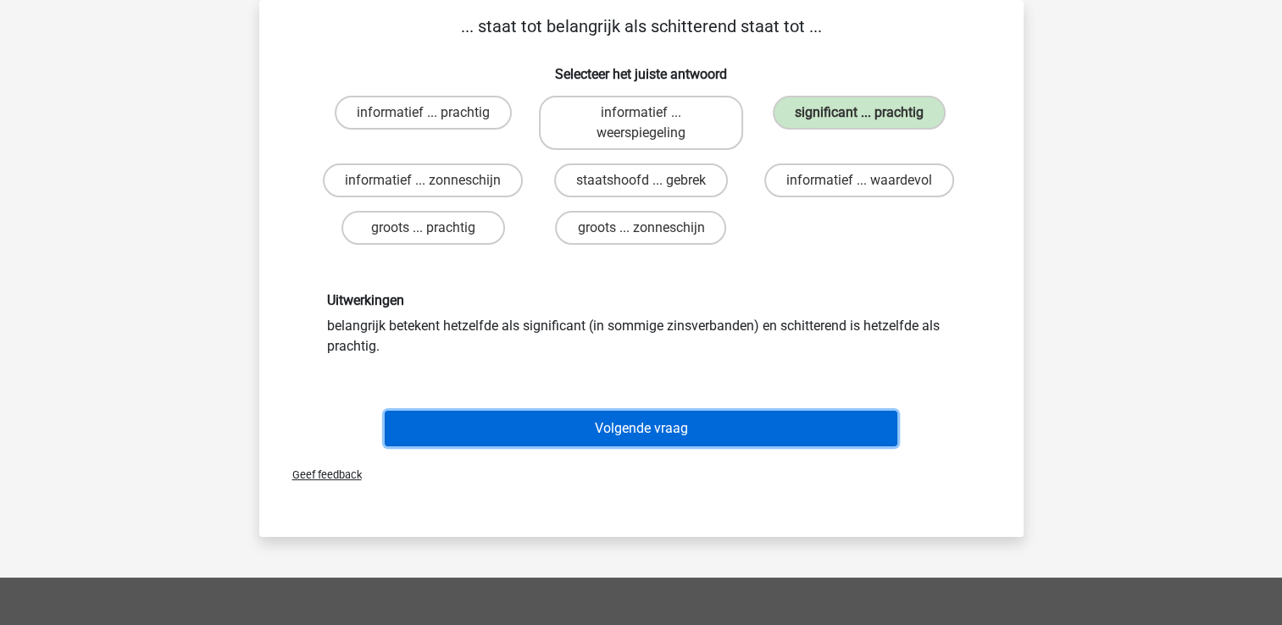
click at [598, 419] on button "Volgende vraag" at bounding box center [641, 429] width 513 height 36
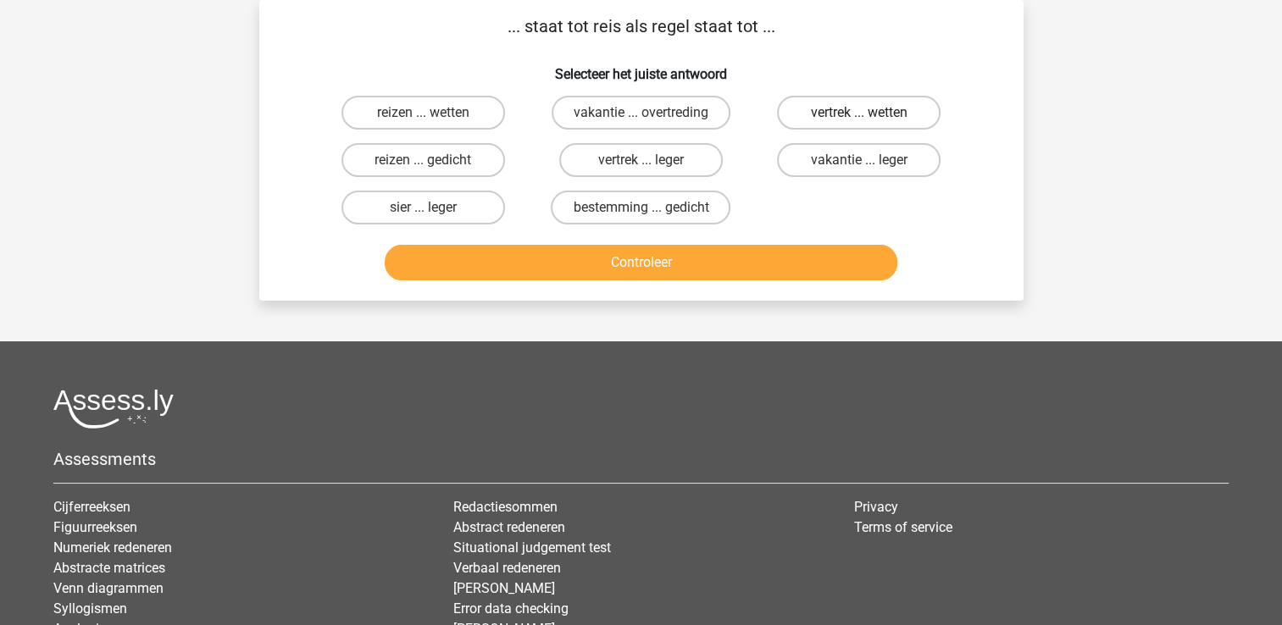
click at [870, 106] on label "vertrek ... wetten" at bounding box center [859, 113] width 164 height 34
click at [870, 113] on input "vertrek ... wetten" at bounding box center [864, 118] width 11 height 11
radio input "true"
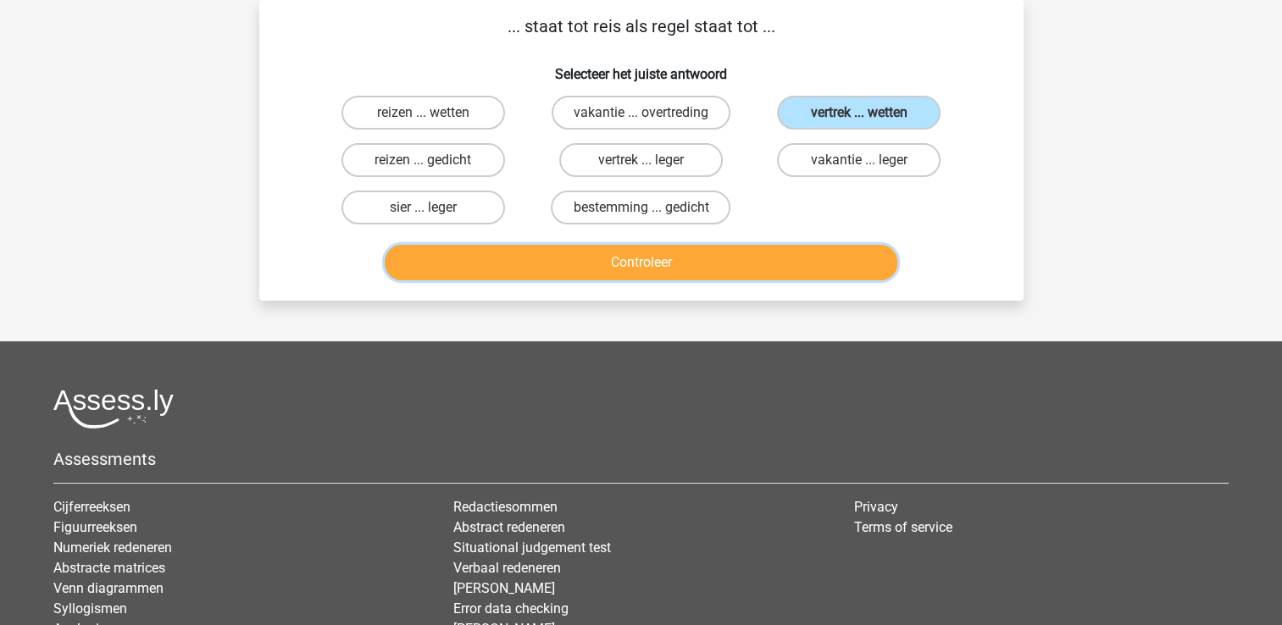
click at [752, 257] on button "Controleer" at bounding box center [641, 263] width 513 height 36
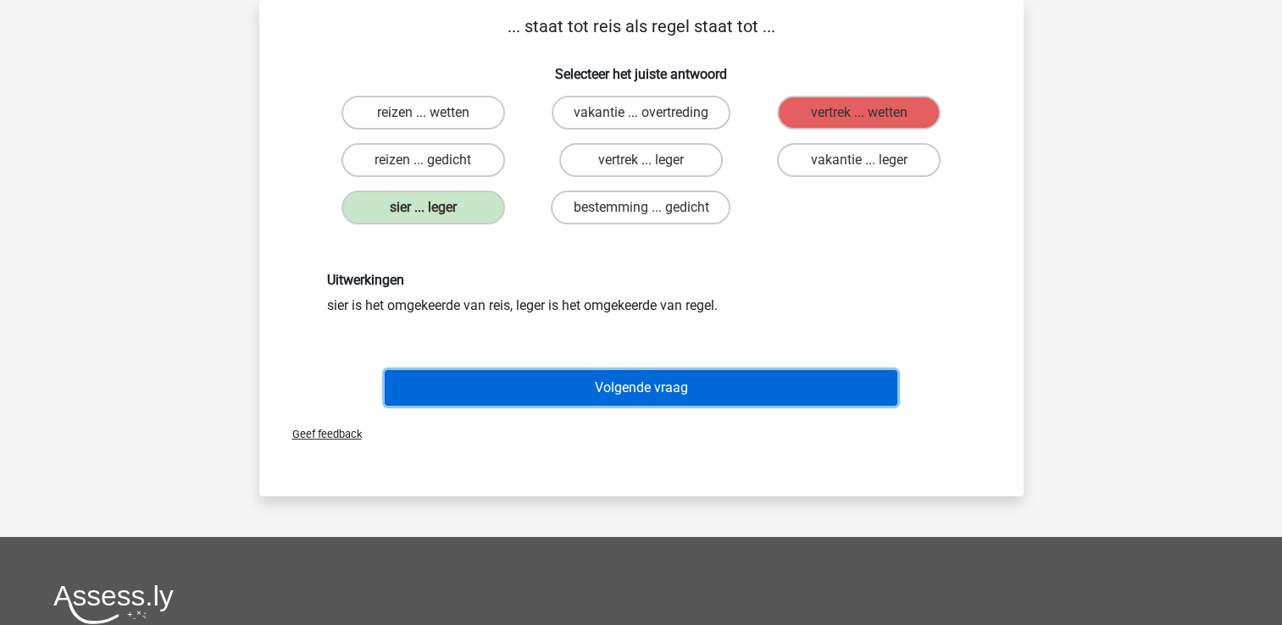
click at [650, 375] on button "Volgende vraag" at bounding box center [641, 388] width 513 height 36
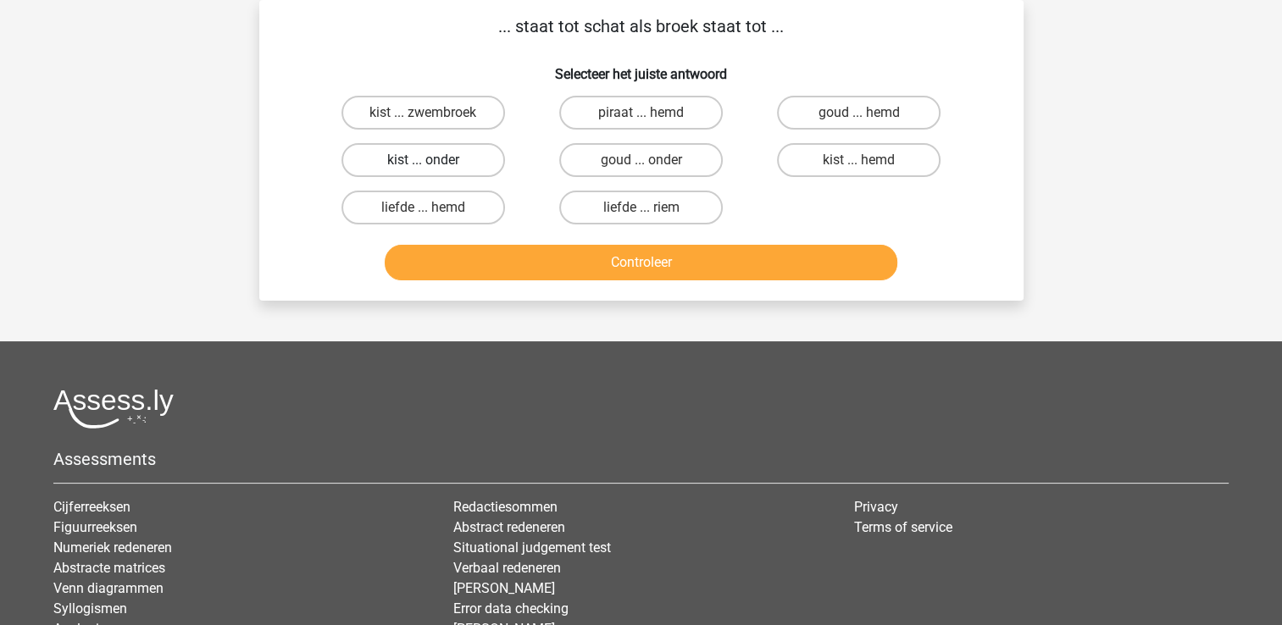
click at [471, 154] on label "kist ... onder" at bounding box center [423, 160] width 164 height 34
click at [434, 160] on input "kist ... onder" at bounding box center [428, 165] width 11 height 11
radio input "true"
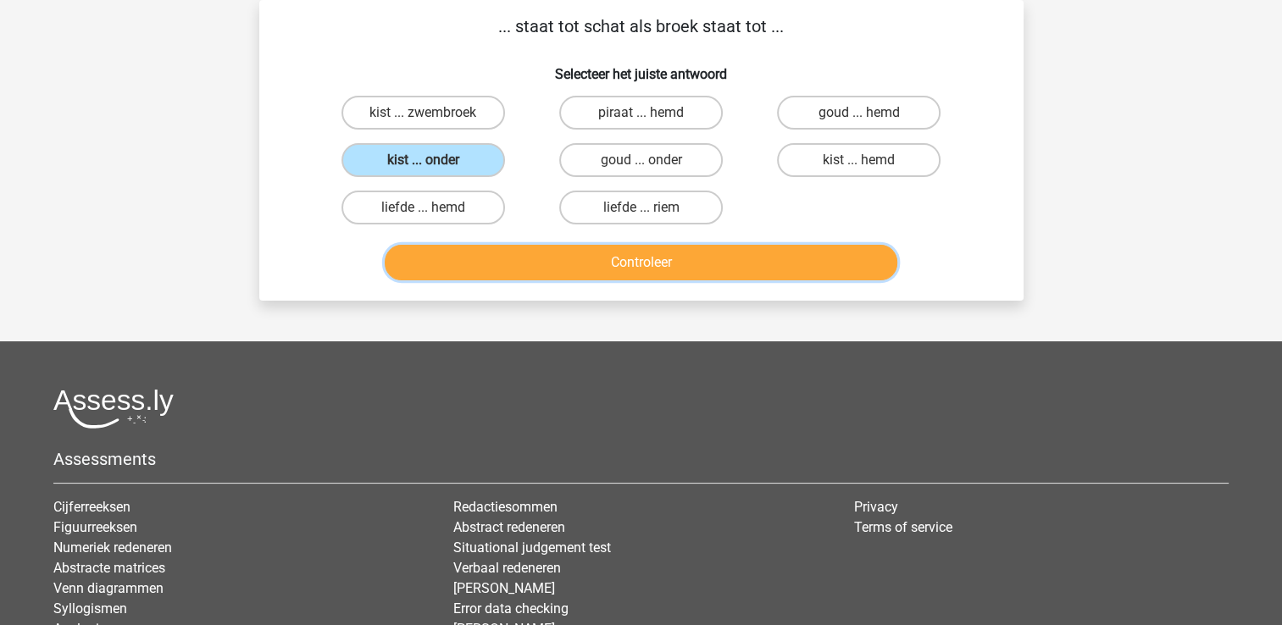
click at [447, 278] on button "Controleer" at bounding box center [641, 263] width 513 height 36
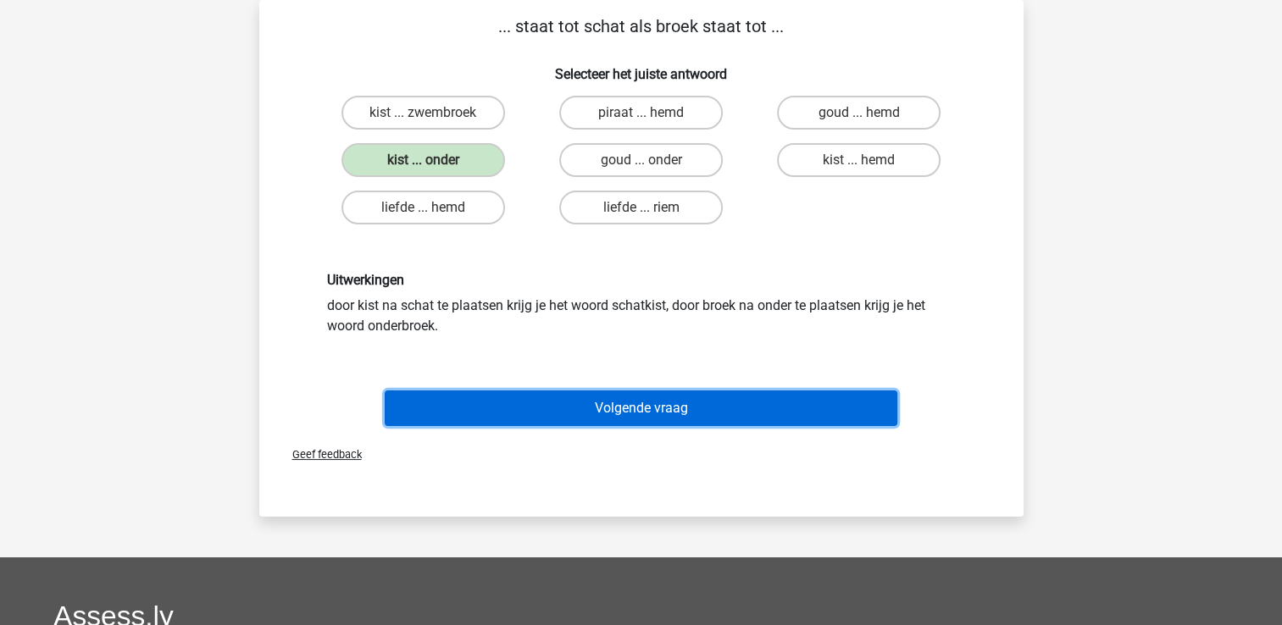
click at [451, 407] on button "Volgende vraag" at bounding box center [641, 409] width 513 height 36
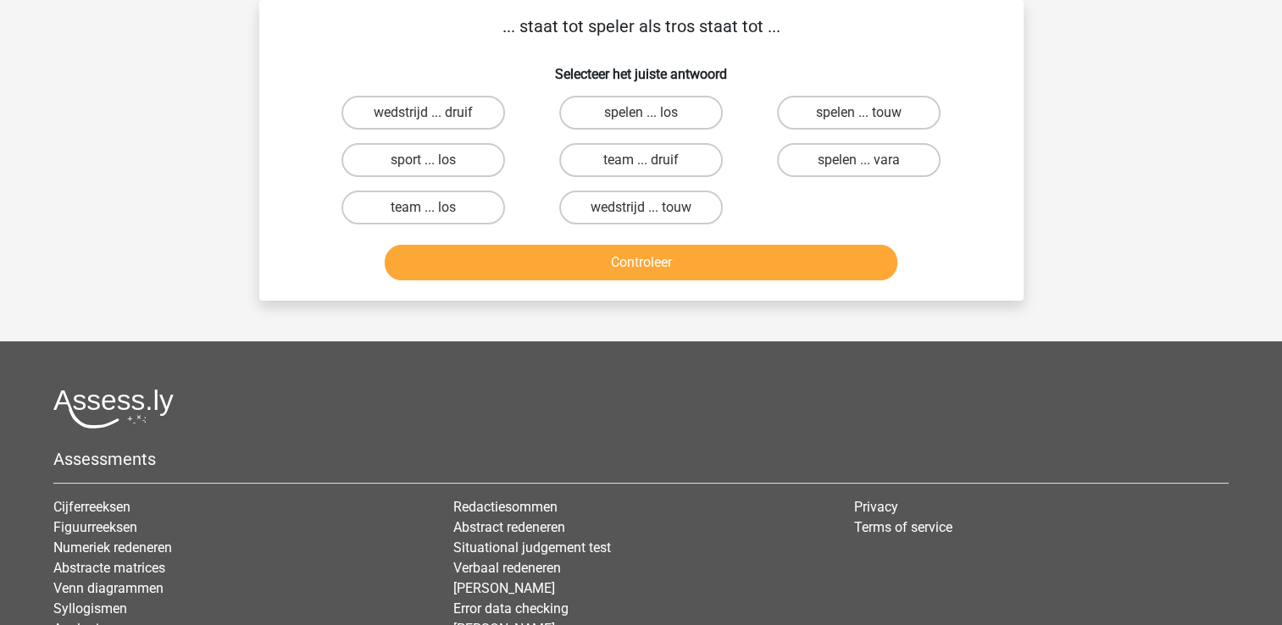
click at [430, 212] on input "team ... los" at bounding box center [428, 213] width 11 height 11
radio input "true"
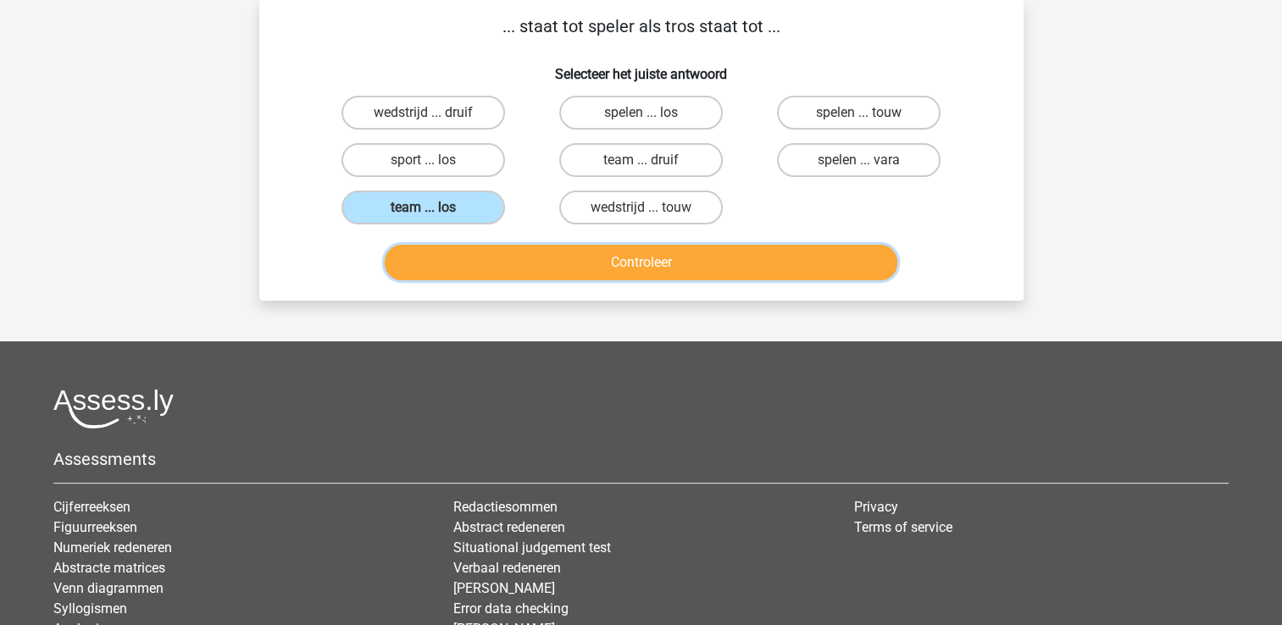
click at [474, 259] on button "Controleer" at bounding box center [641, 263] width 513 height 36
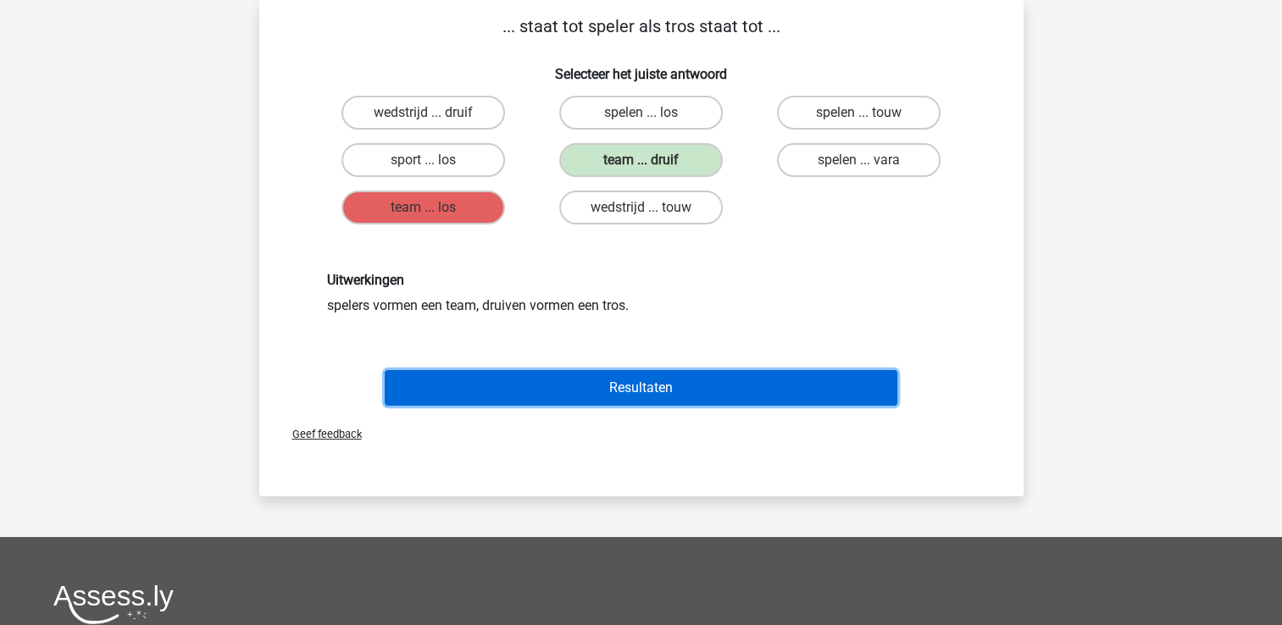
click at [506, 390] on button "Resultaten" at bounding box center [641, 388] width 513 height 36
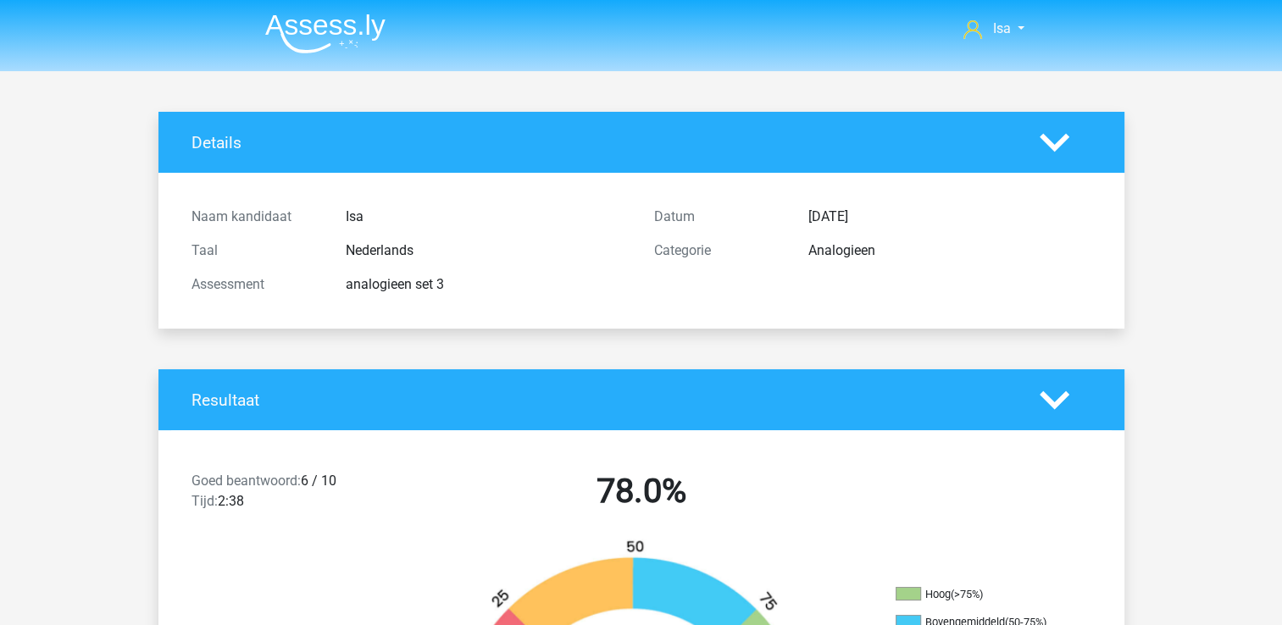
click at [285, 31] on img at bounding box center [325, 34] width 120 height 40
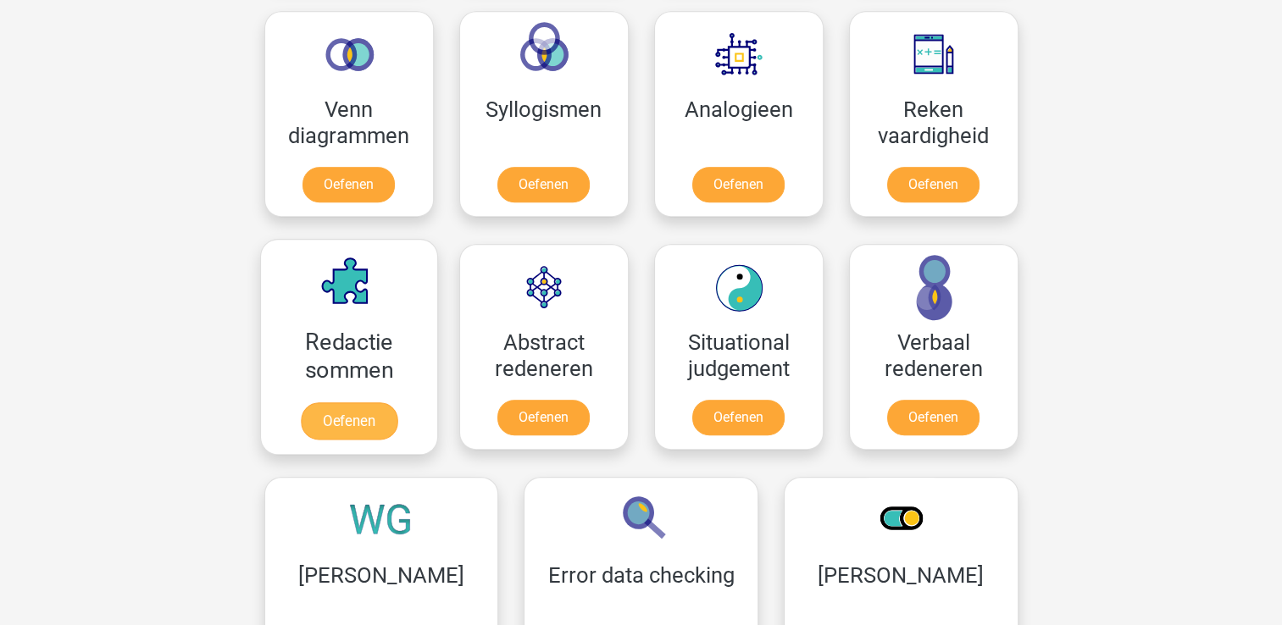
scroll to position [1051, 0]
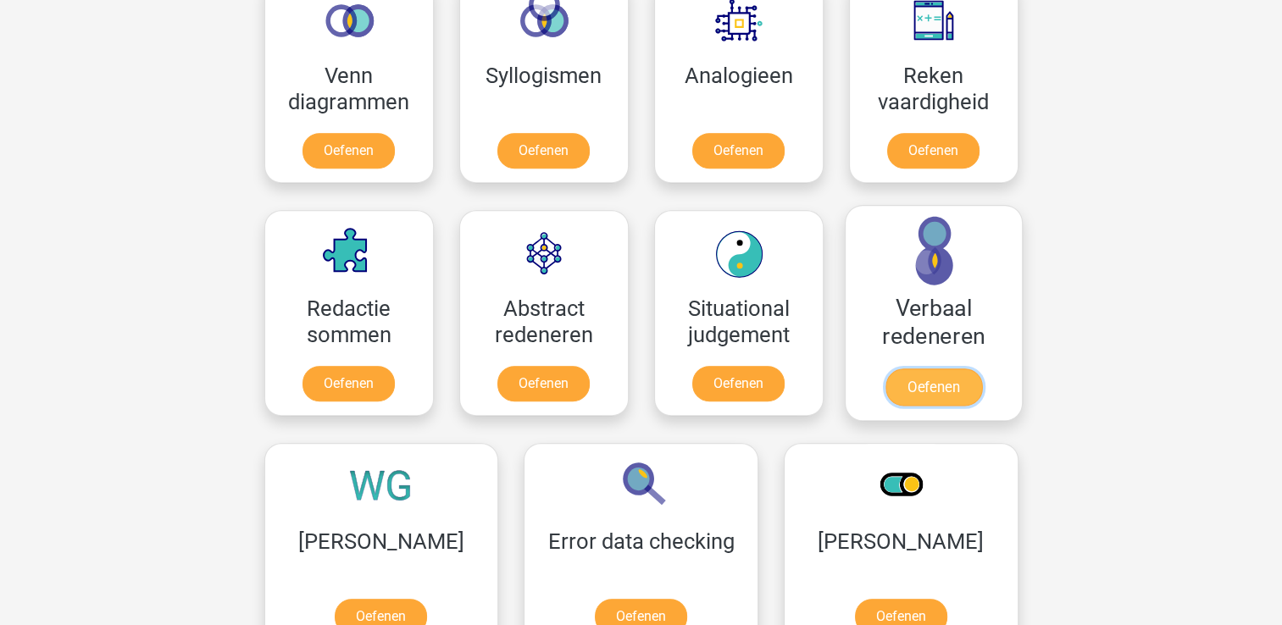
click at [952, 374] on link "Oefenen" at bounding box center [933, 387] width 97 height 37
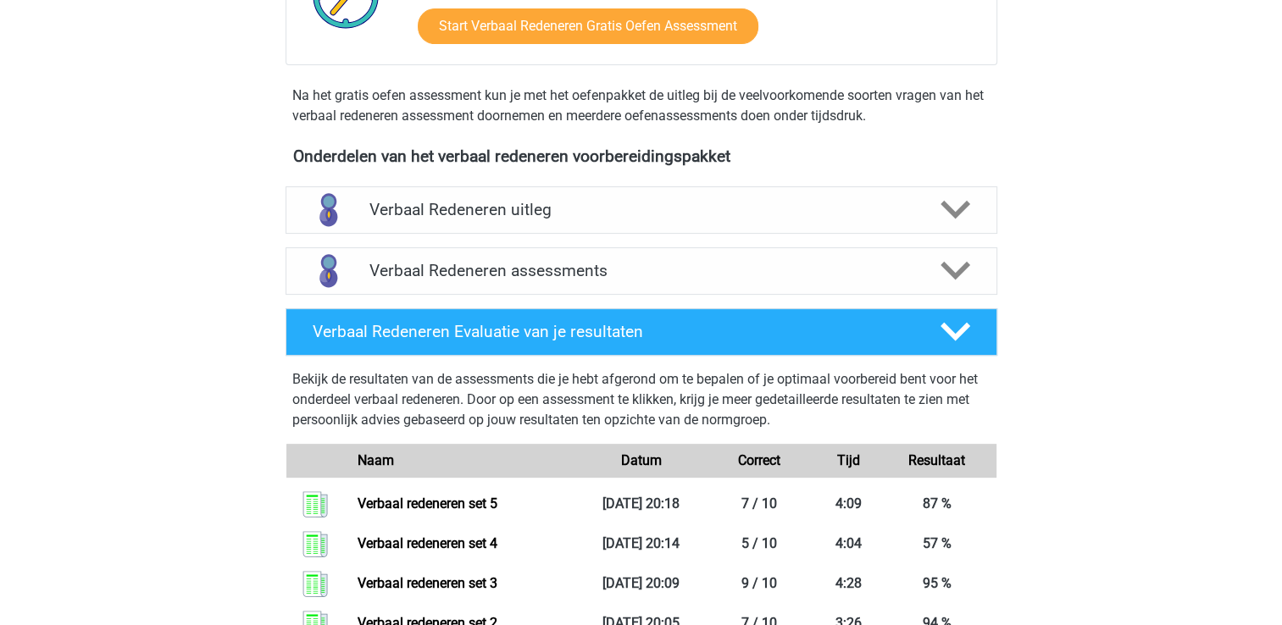
scroll to position [542, 0]
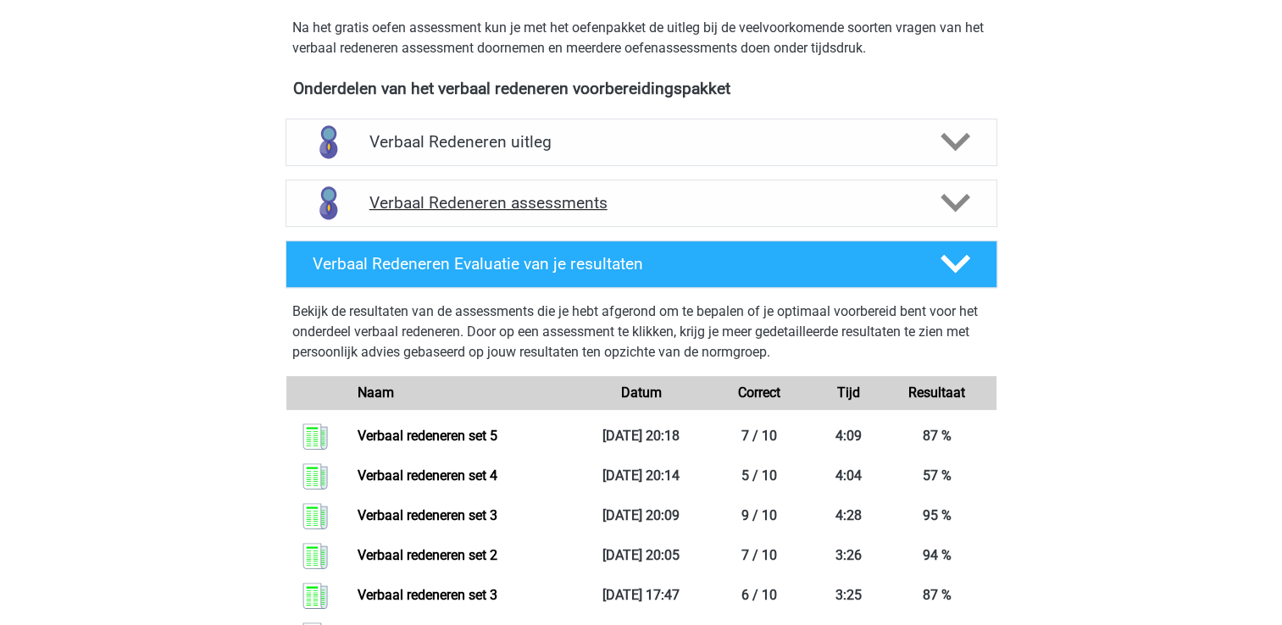
click at [380, 200] on h4 "Verbaal Redeneren assessments" at bounding box center [641, 202] width 544 height 19
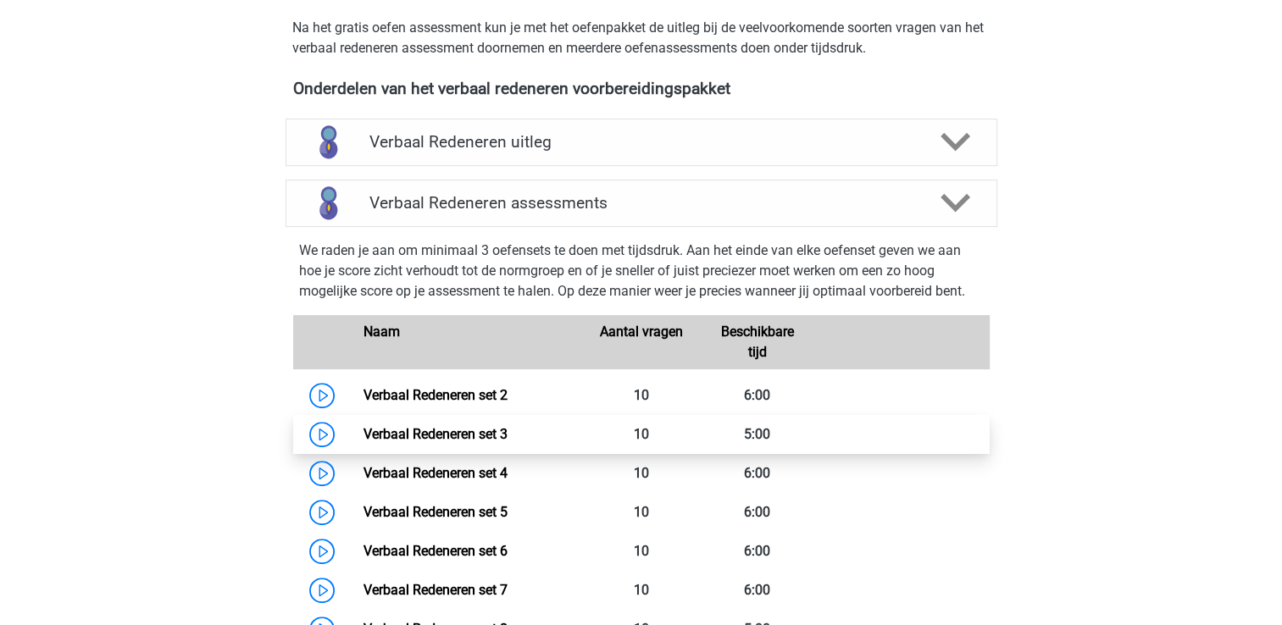
scroll to position [576, 0]
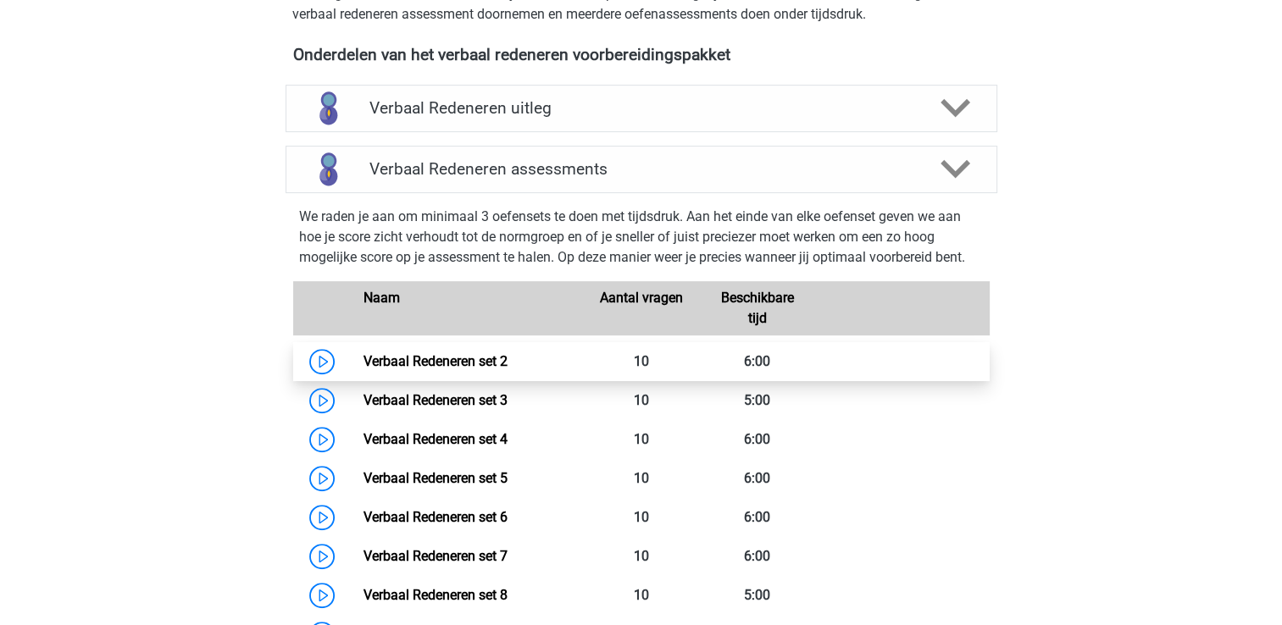
click at [398, 368] on link "Verbaal Redeneren set 2" at bounding box center [435, 361] width 144 height 16
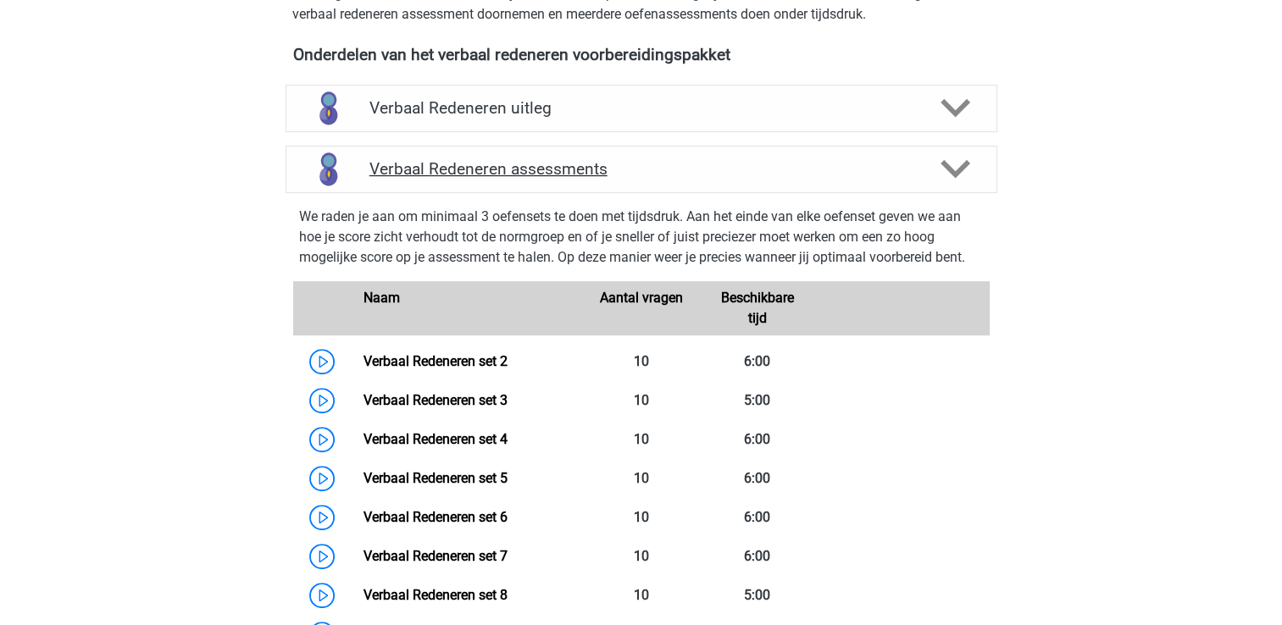
click at [428, 161] on h4 "Verbaal Redeneren assessments" at bounding box center [641, 168] width 544 height 19
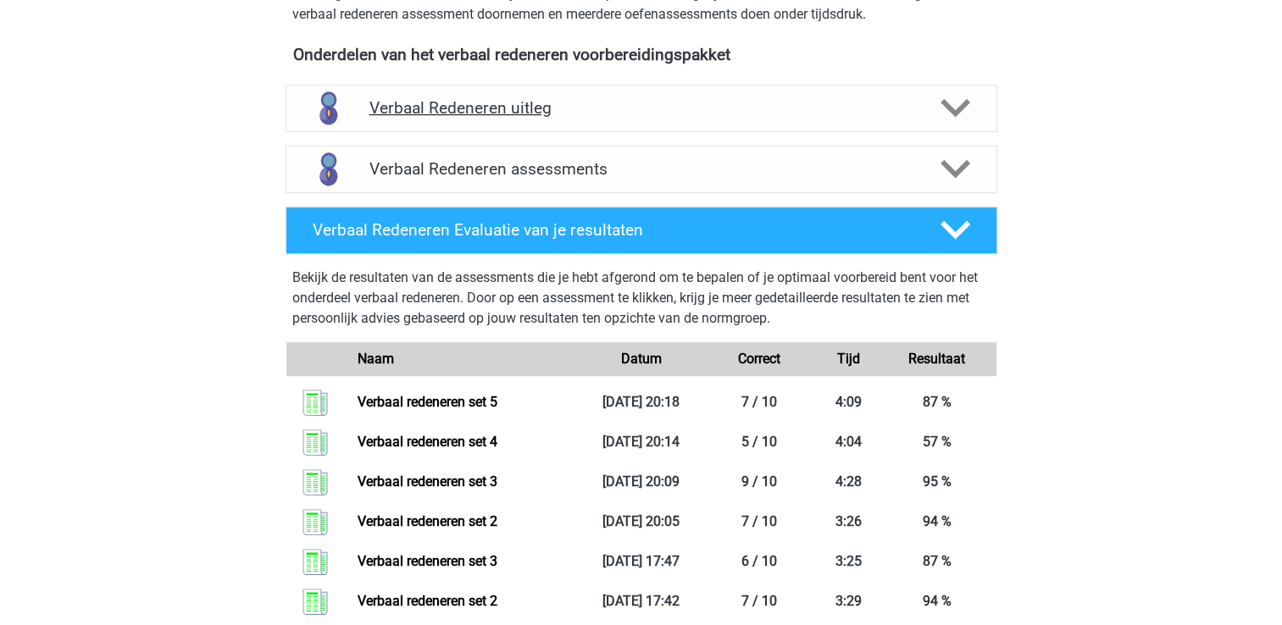
click at [467, 107] on h4 "Verbaal Redeneren uitleg" at bounding box center [641, 107] width 544 height 19
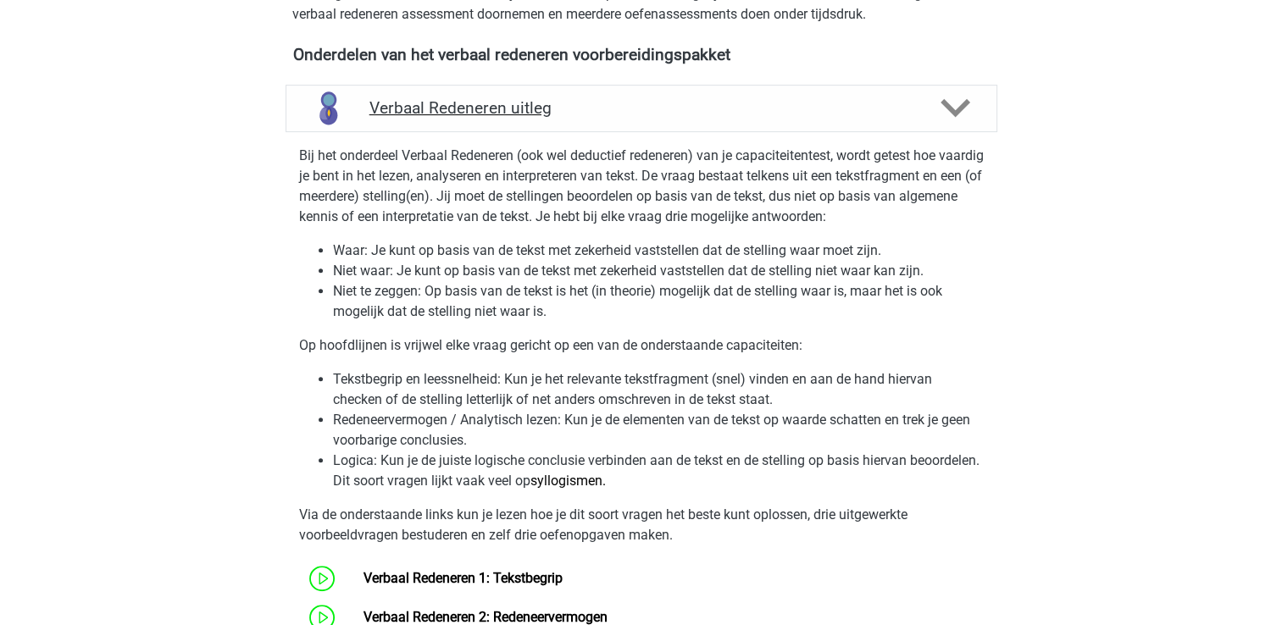
click at [485, 93] on div "Verbaal Redeneren uitleg" at bounding box center [642, 108] width 712 height 47
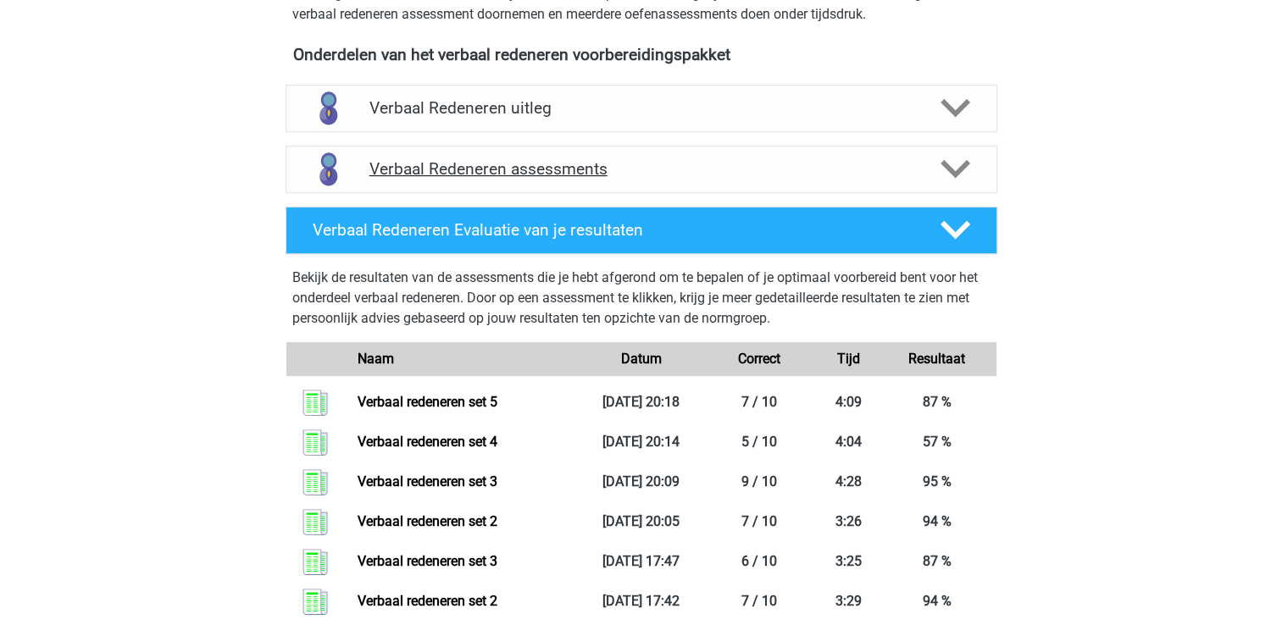
click at [492, 169] on h4 "Verbaal Redeneren assessments" at bounding box center [641, 168] width 544 height 19
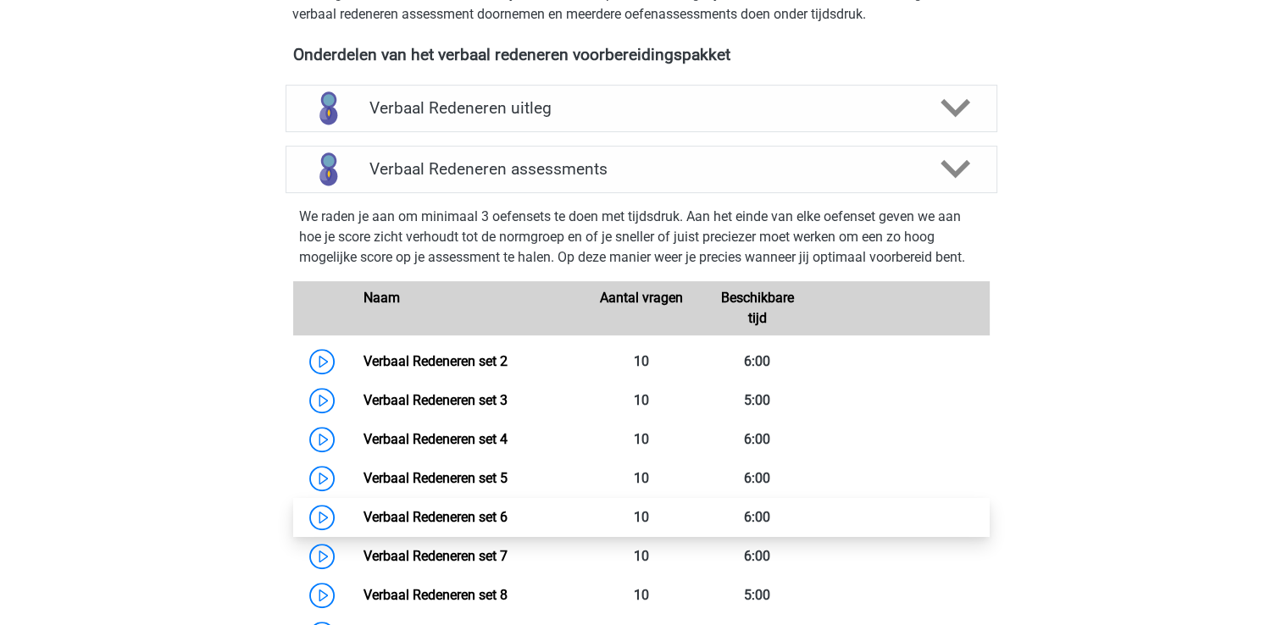
click at [454, 511] on link "Verbaal Redeneren set 6" at bounding box center [435, 517] width 144 height 16
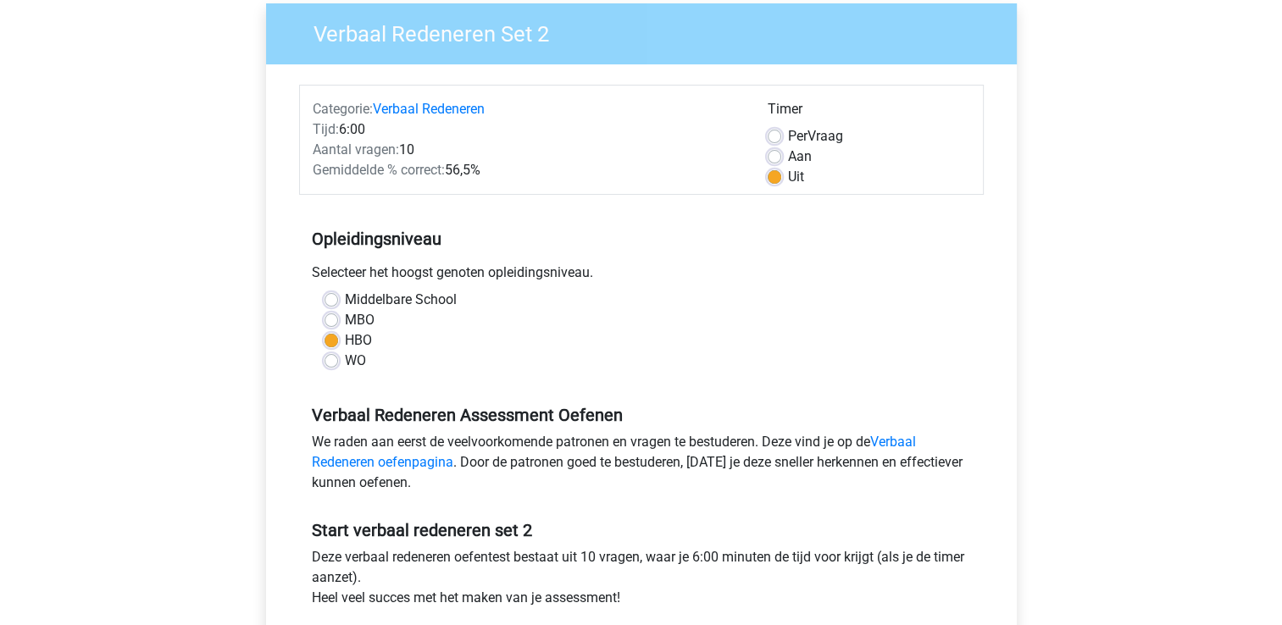
scroll to position [271, 0]
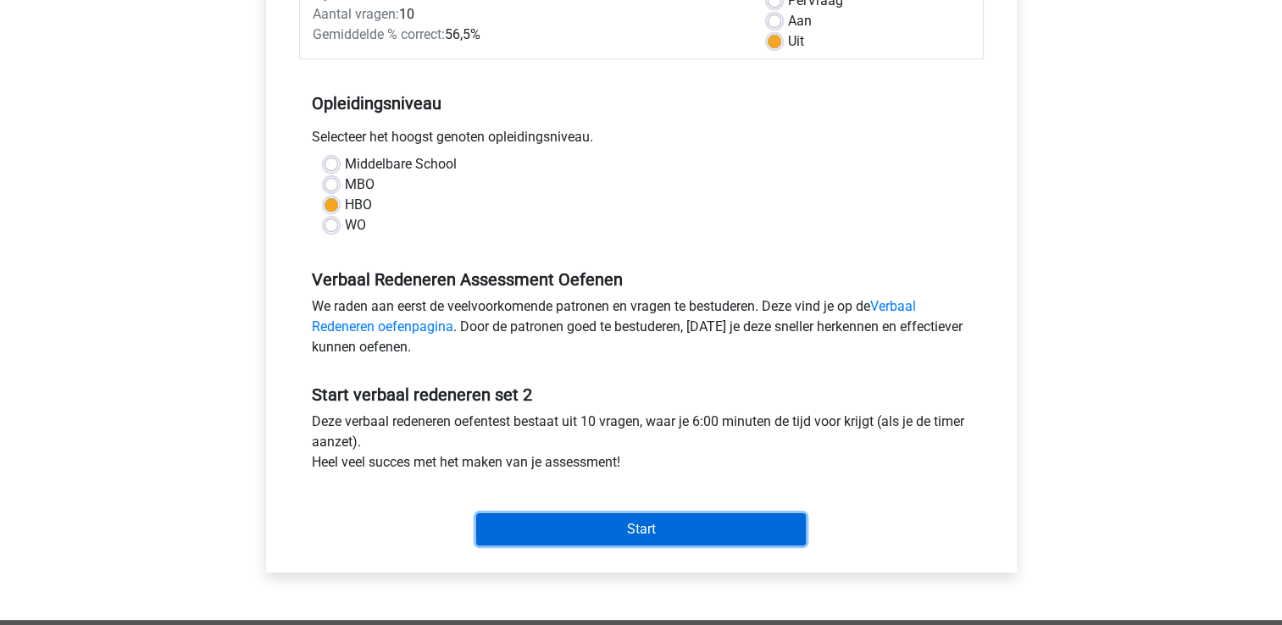
click at [603, 535] on input "Start" at bounding box center [641, 529] width 330 height 32
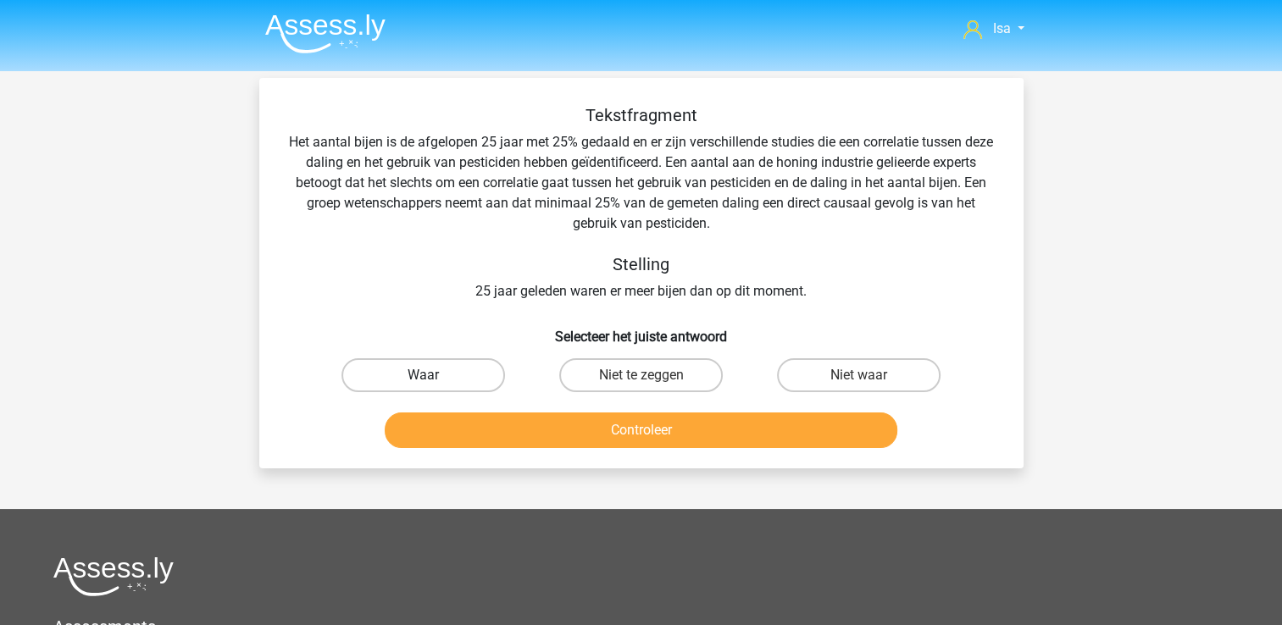
click at [435, 374] on label "Waar" at bounding box center [423, 375] width 164 height 34
click at [434, 375] on input "Waar" at bounding box center [428, 380] width 11 height 11
radio input "true"
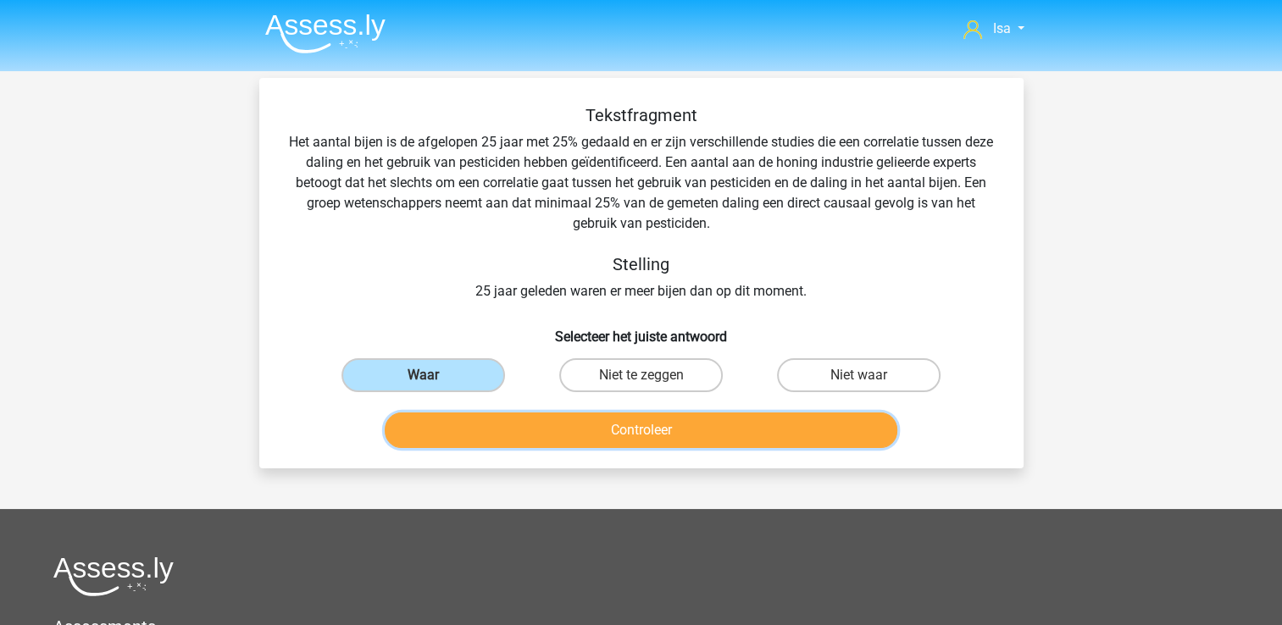
click at [469, 442] on button "Controleer" at bounding box center [641, 431] width 513 height 36
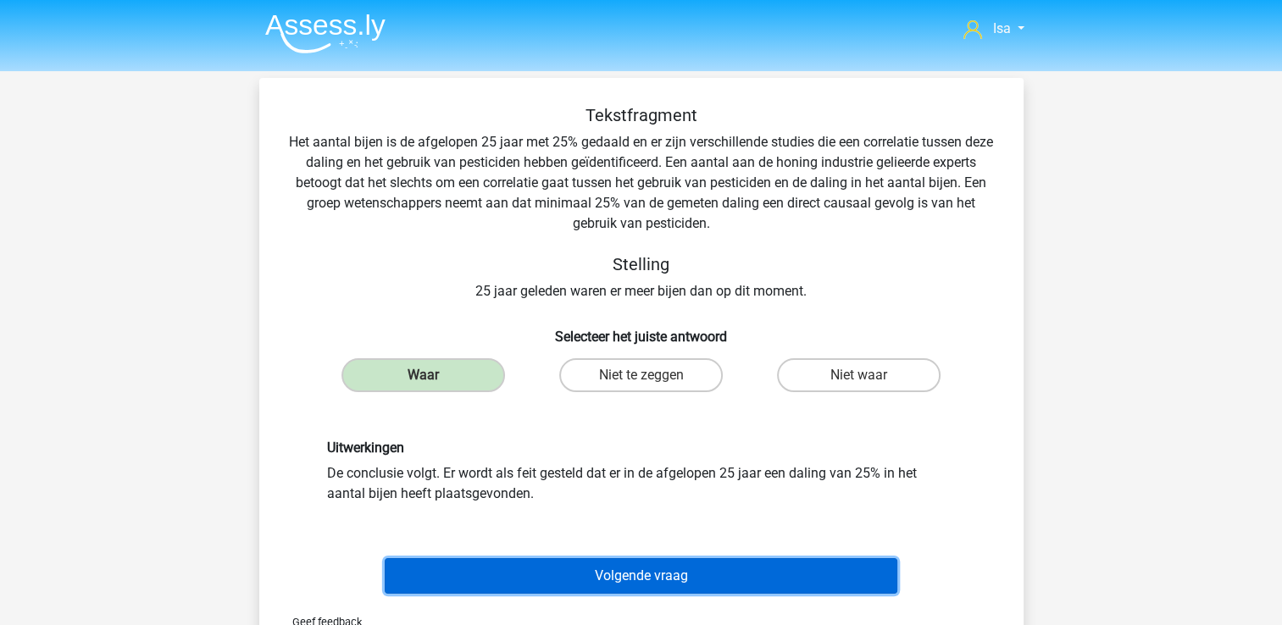
click at [470, 583] on button "Volgende vraag" at bounding box center [641, 576] width 513 height 36
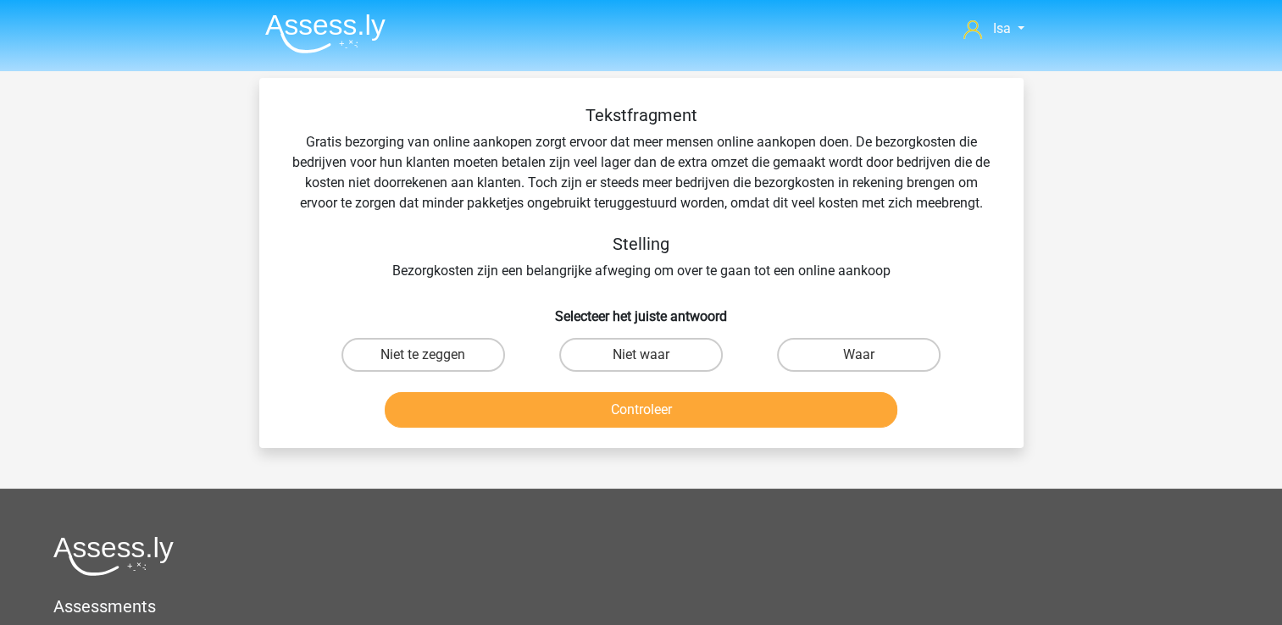
scroll to position [78, 0]
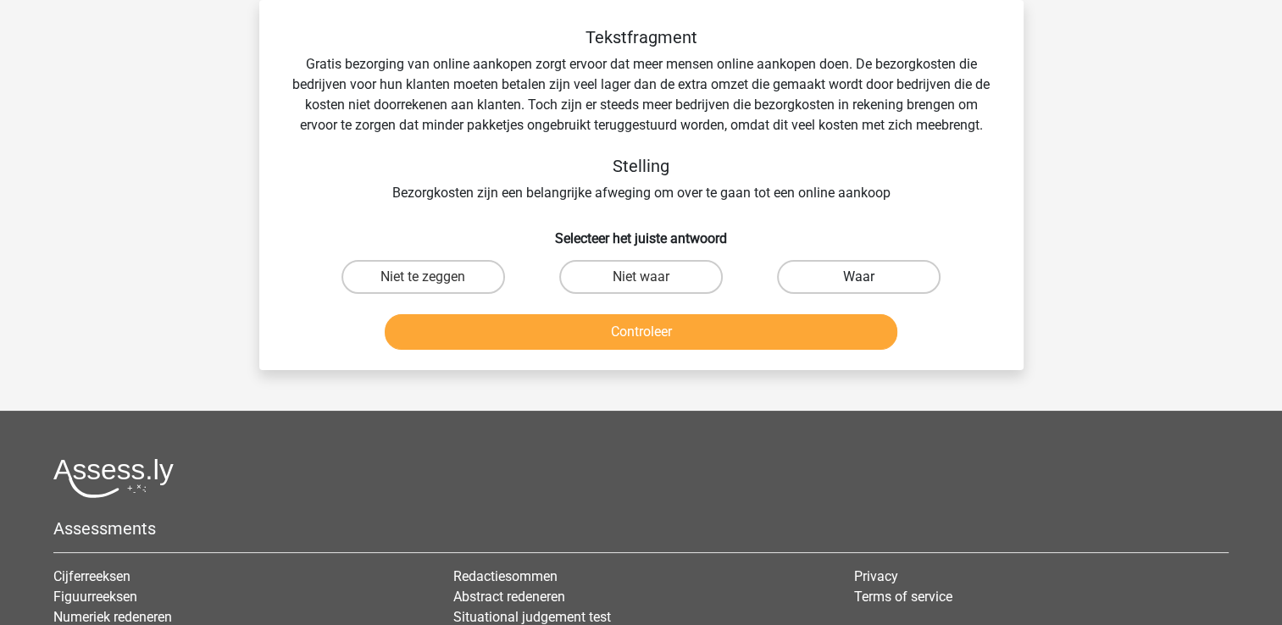
click at [813, 281] on label "Waar" at bounding box center [859, 277] width 164 height 34
click at [859, 281] on input "Waar" at bounding box center [864, 282] width 11 height 11
radio input "true"
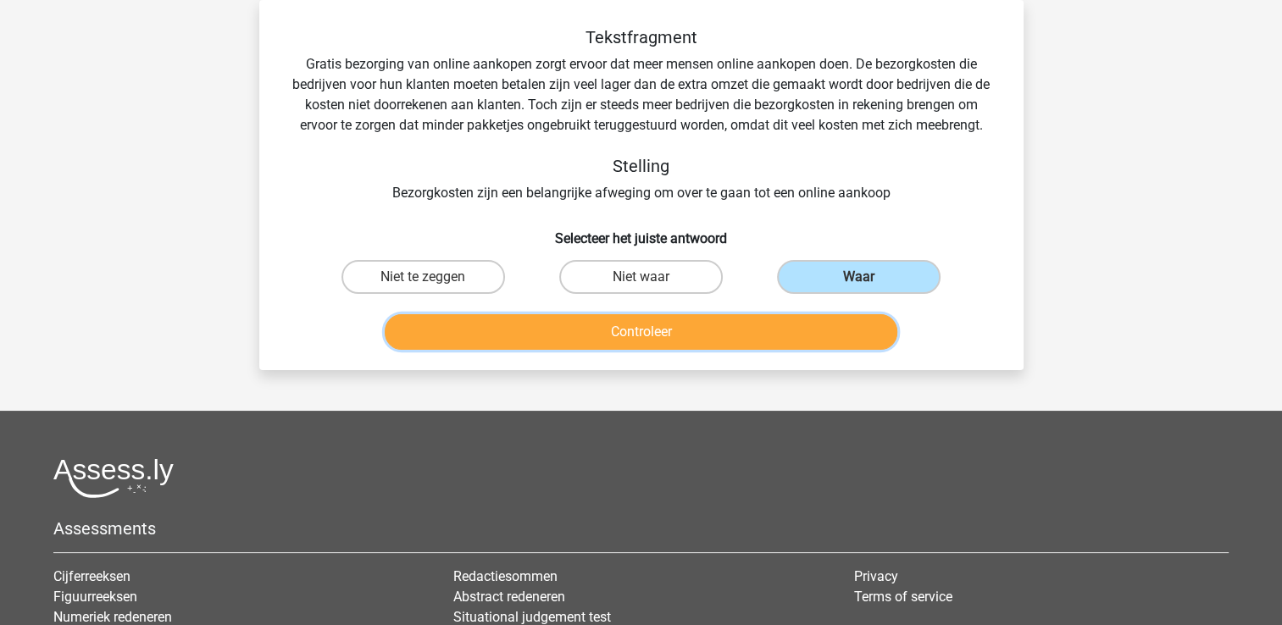
click at [528, 334] on button "Controleer" at bounding box center [641, 332] width 513 height 36
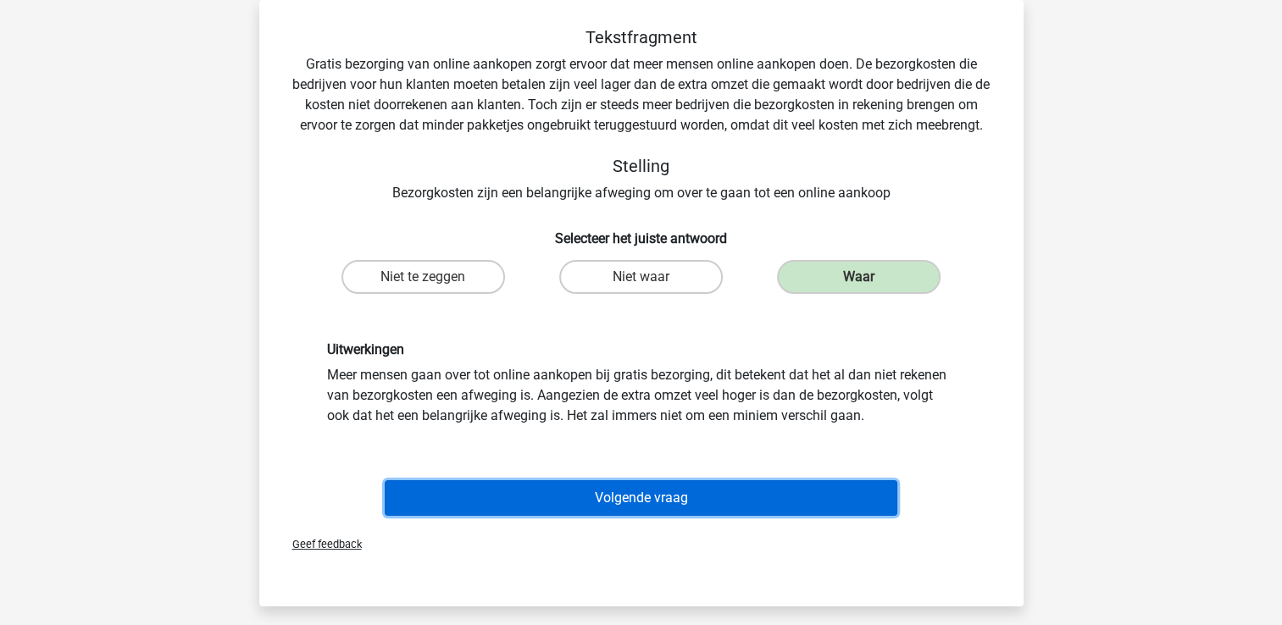
click at [524, 508] on button "Volgende vraag" at bounding box center [641, 498] width 513 height 36
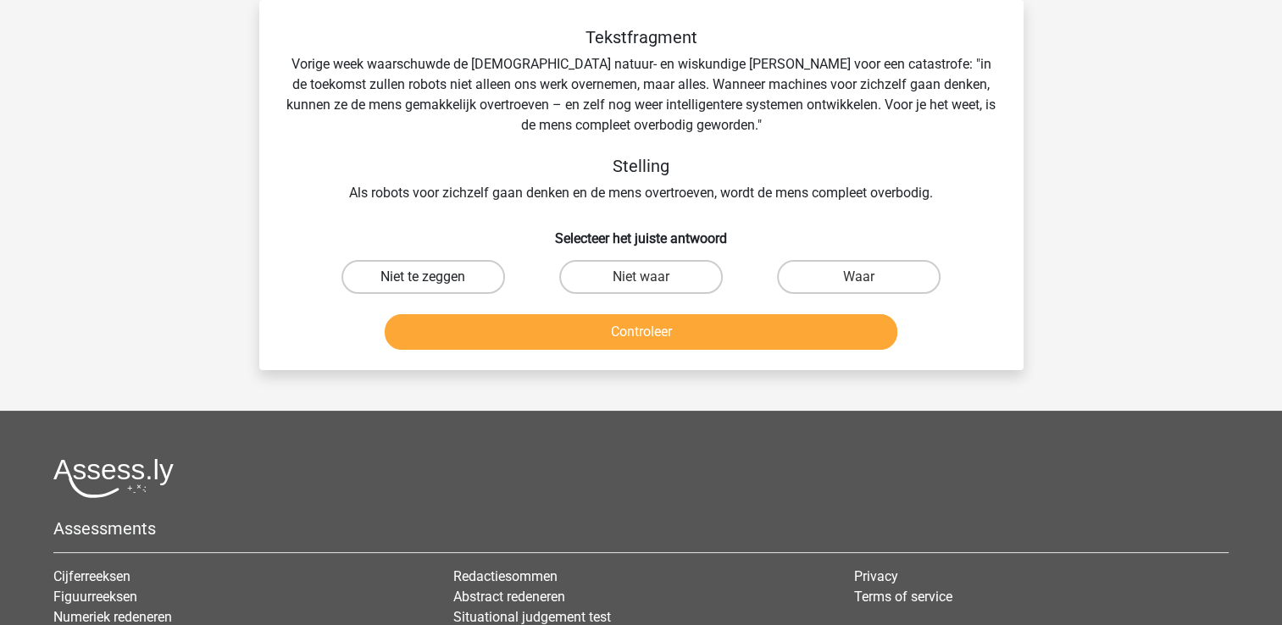
click at [399, 290] on label "Niet te zeggen" at bounding box center [423, 277] width 164 height 34
click at [423, 288] on input "Niet te zeggen" at bounding box center [428, 282] width 11 height 11
radio input "true"
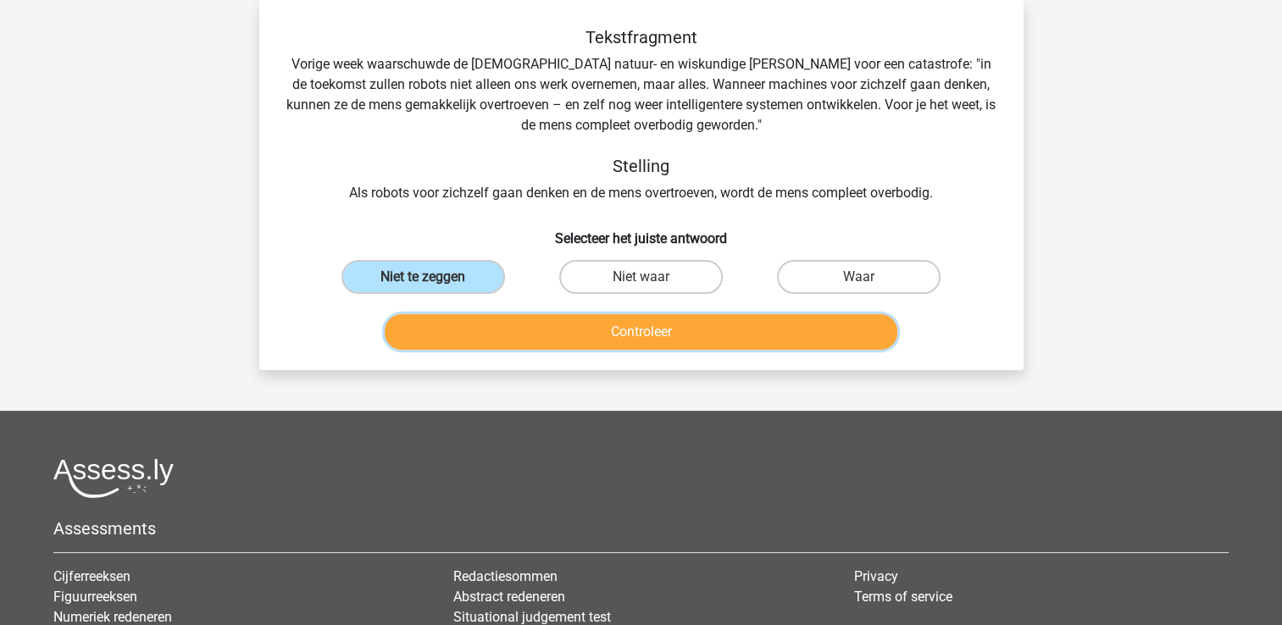
click at [413, 332] on button "Controleer" at bounding box center [641, 332] width 513 height 36
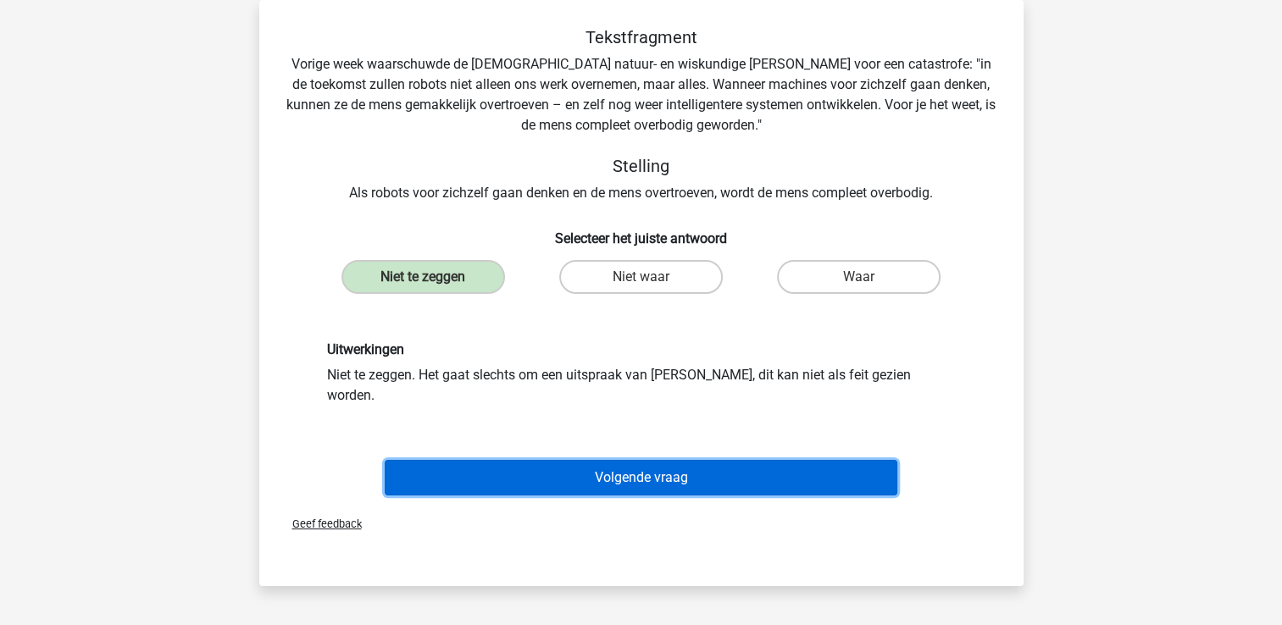
click at [569, 471] on button "Volgende vraag" at bounding box center [641, 478] width 513 height 36
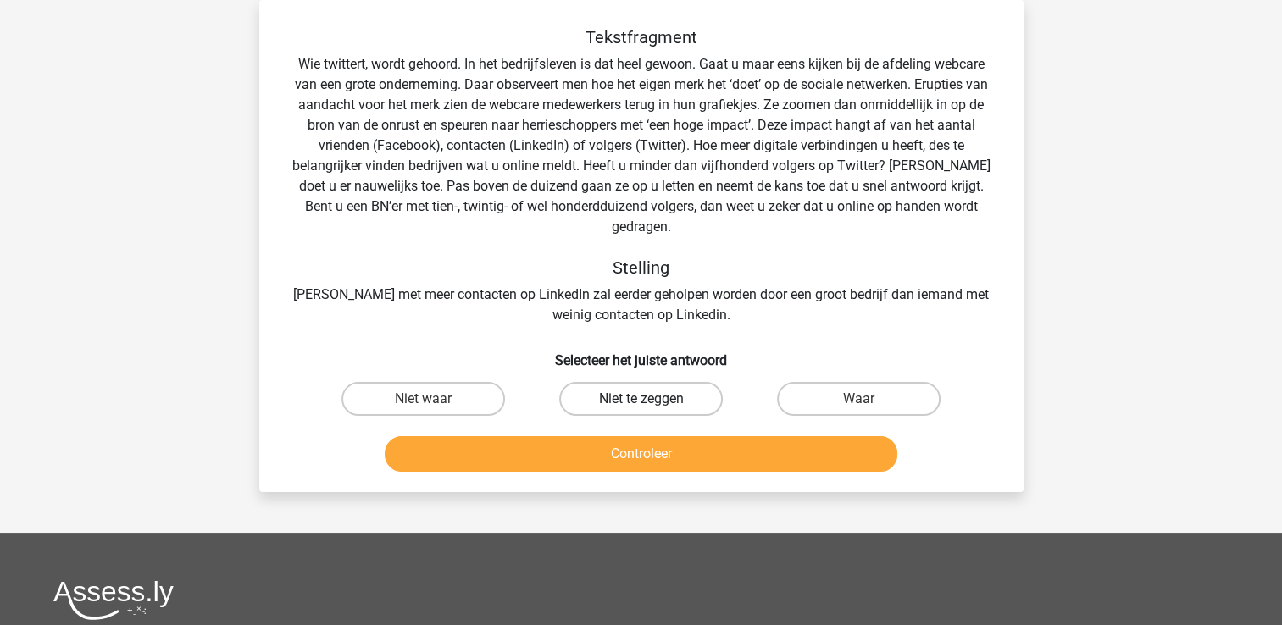
click at [628, 382] on label "Niet te zeggen" at bounding box center [641, 399] width 164 height 34
click at [641, 399] on input "Niet te zeggen" at bounding box center [646, 404] width 11 height 11
radio input "true"
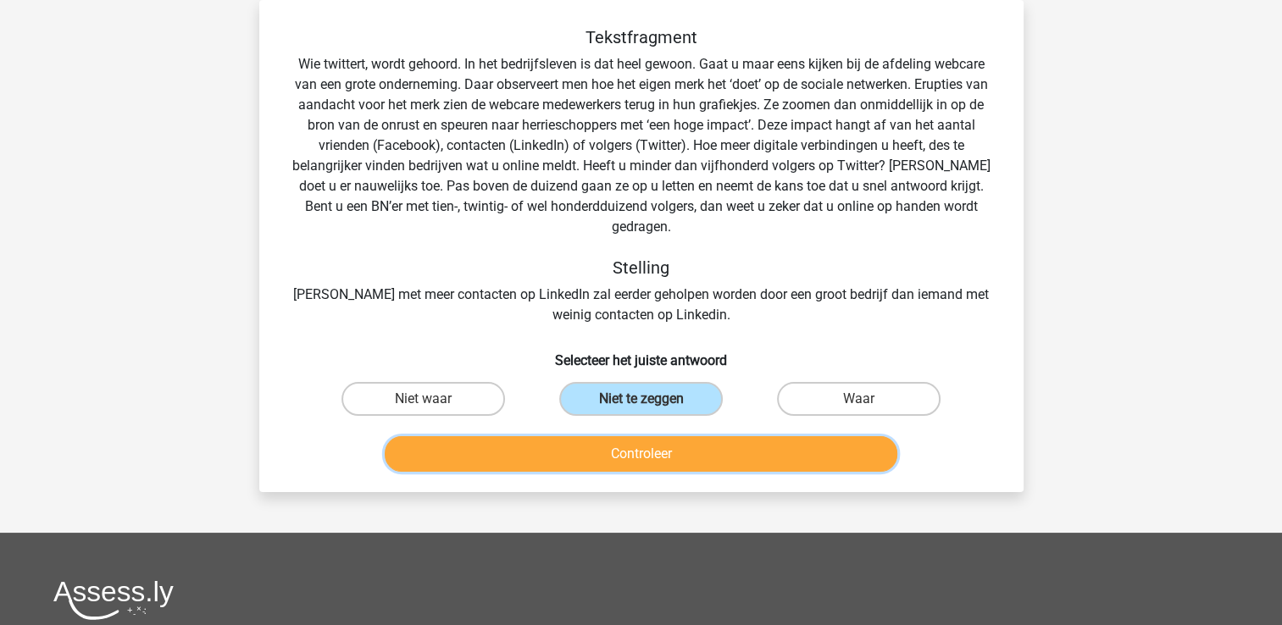
click at [619, 447] on button "Controleer" at bounding box center [641, 454] width 513 height 36
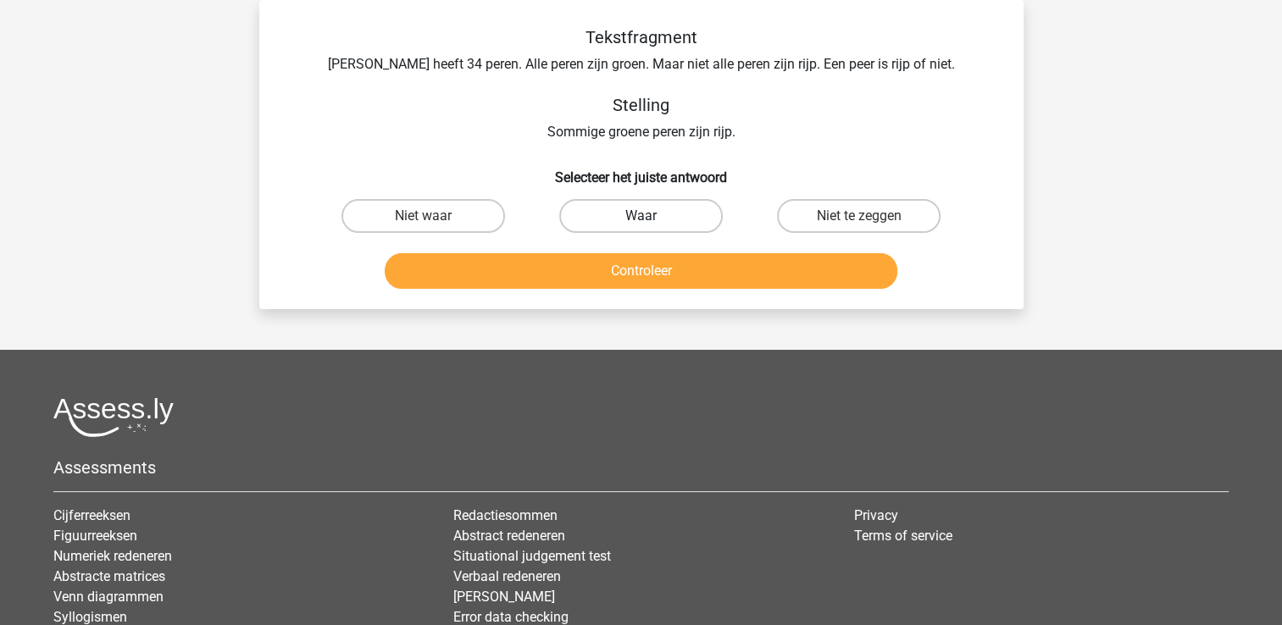
click at [685, 211] on label "Waar" at bounding box center [641, 216] width 164 height 34
click at [652, 216] on input "Waar" at bounding box center [646, 221] width 11 height 11
radio input "true"
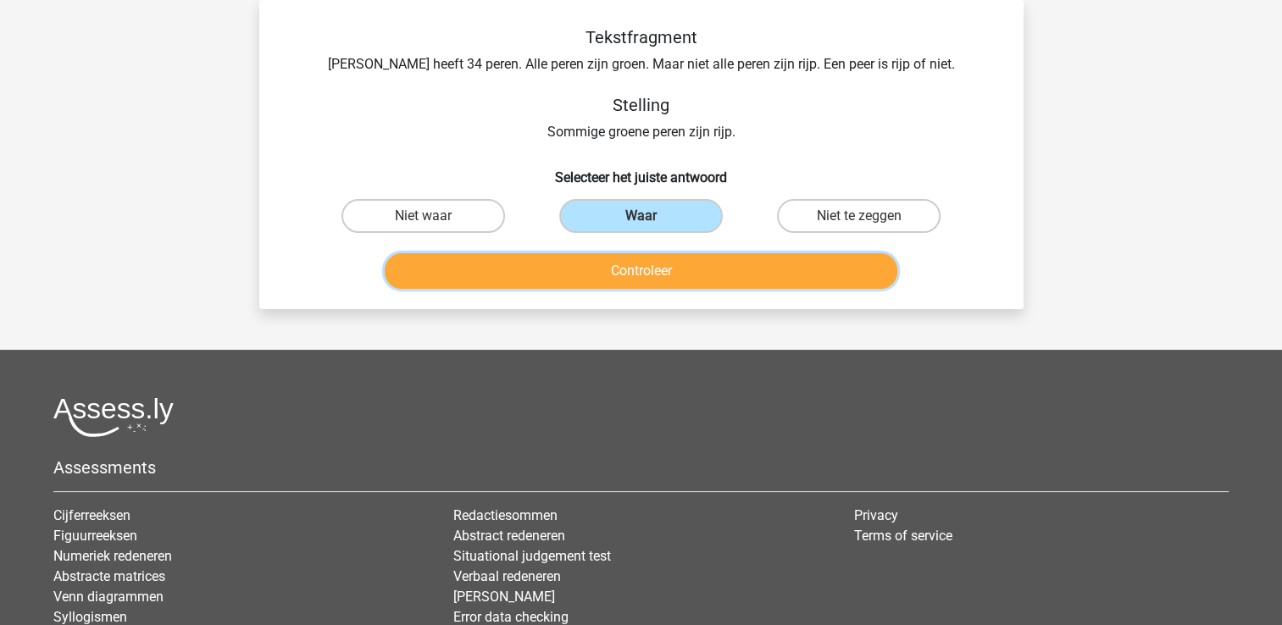
click at [658, 269] on button "Controleer" at bounding box center [641, 271] width 513 height 36
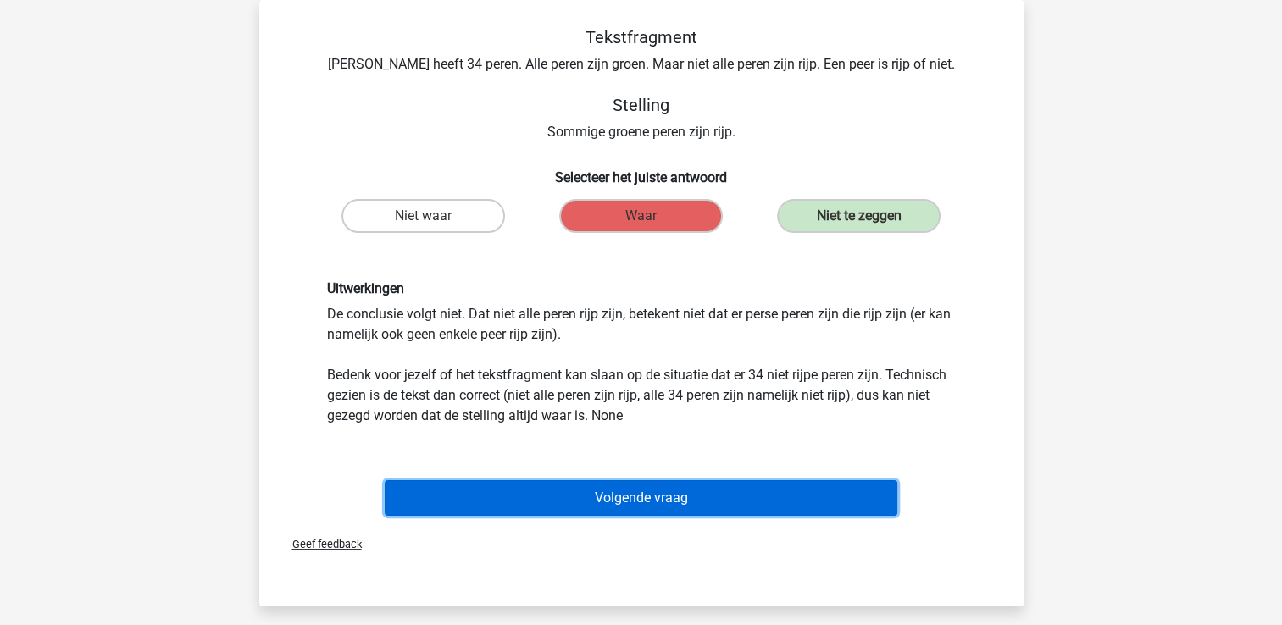
click at [643, 509] on button "Volgende vraag" at bounding box center [641, 498] width 513 height 36
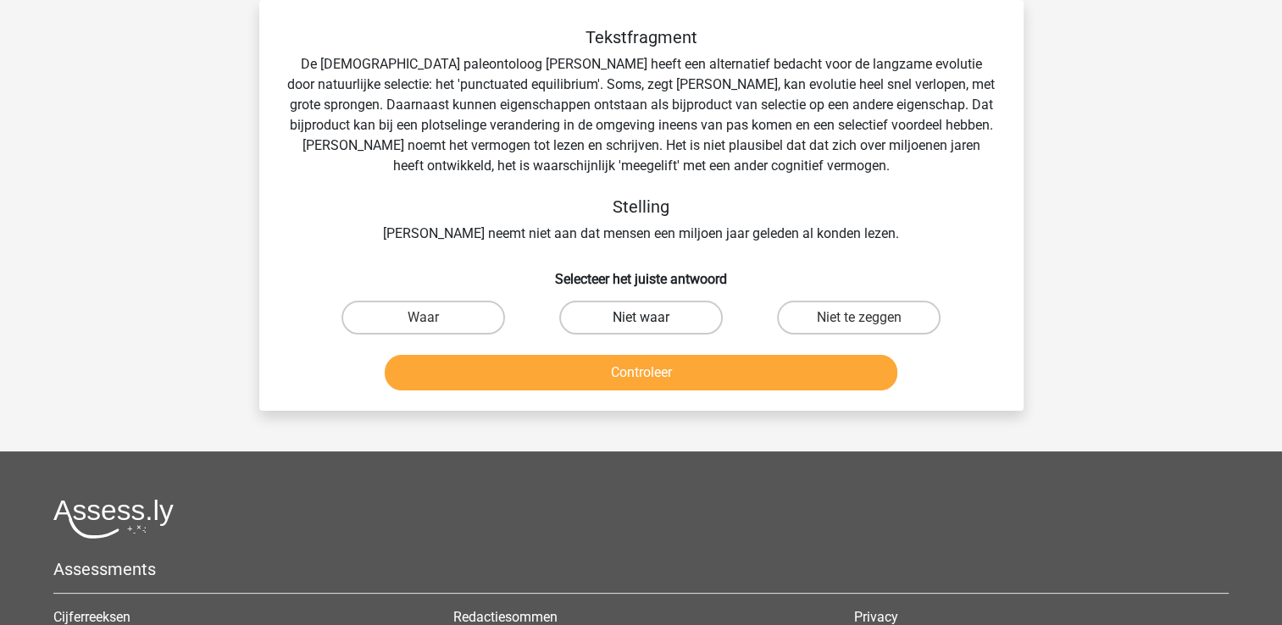
click at [629, 327] on label "Niet waar" at bounding box center [641, 318] width 164 height 34
click at [641, 327] on input "Niet waar" at bounding box center [646, 323] width 11 height 11
radio input "true"
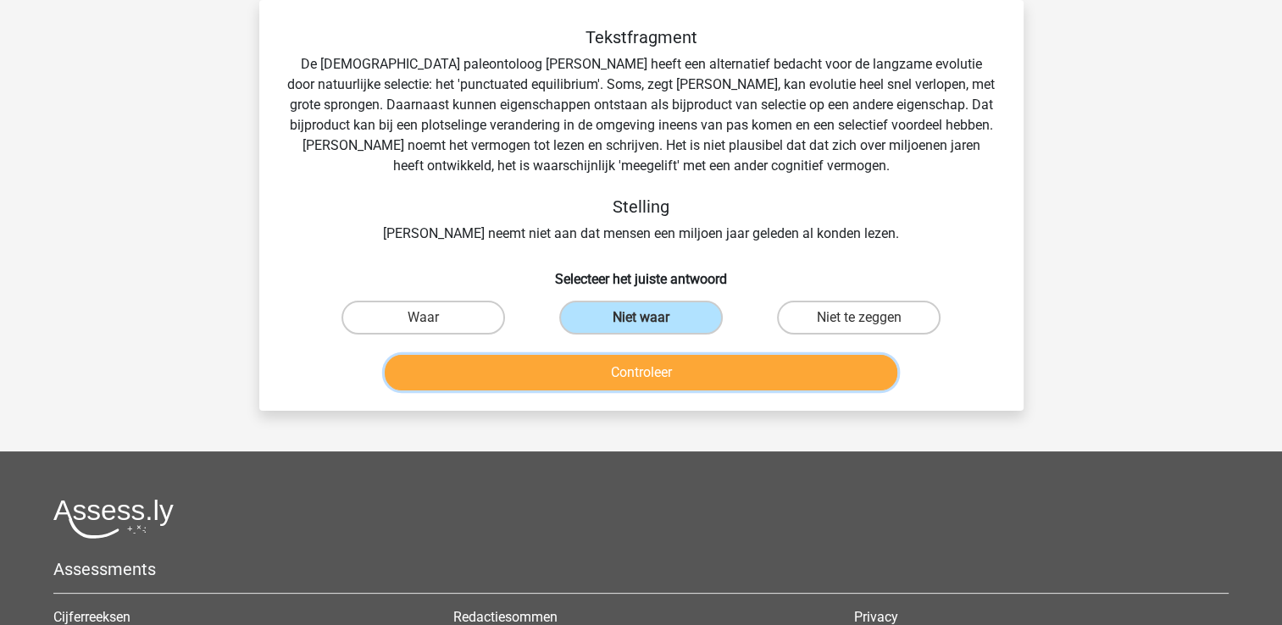
click at [616, 379] on button "Controleer" at bounding box center [641, 373] width 513 height 36
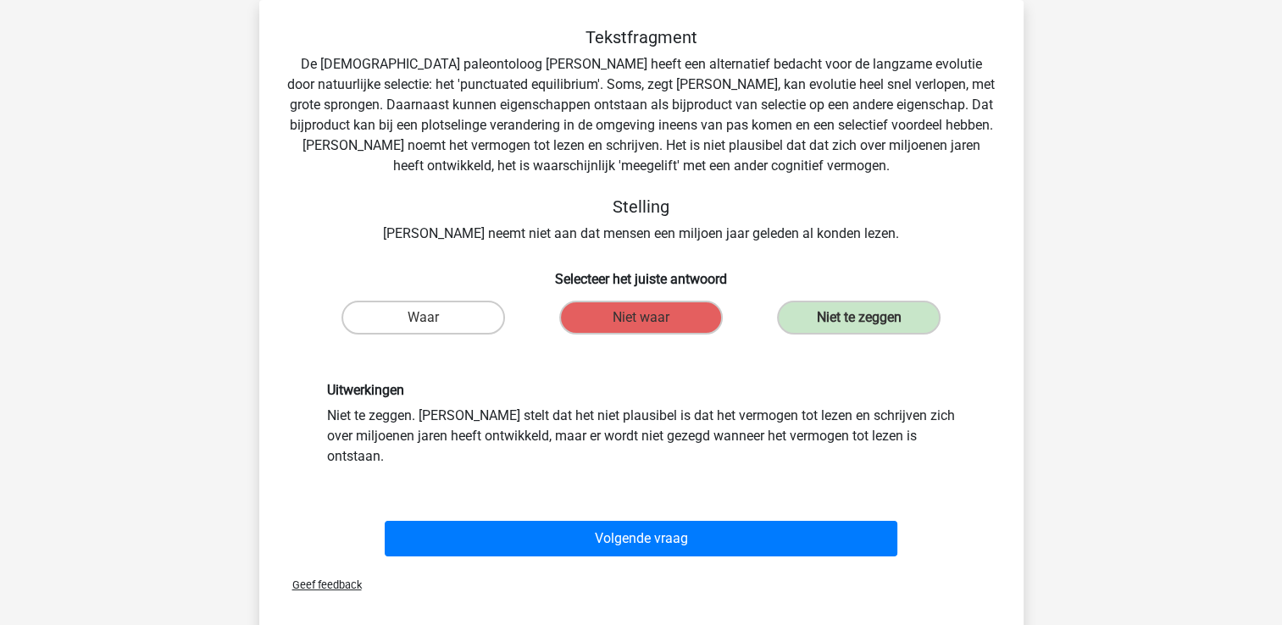
click at [635, 508] on div "Volgende vraag" at bounding box center [641, 536] width 710 height 56
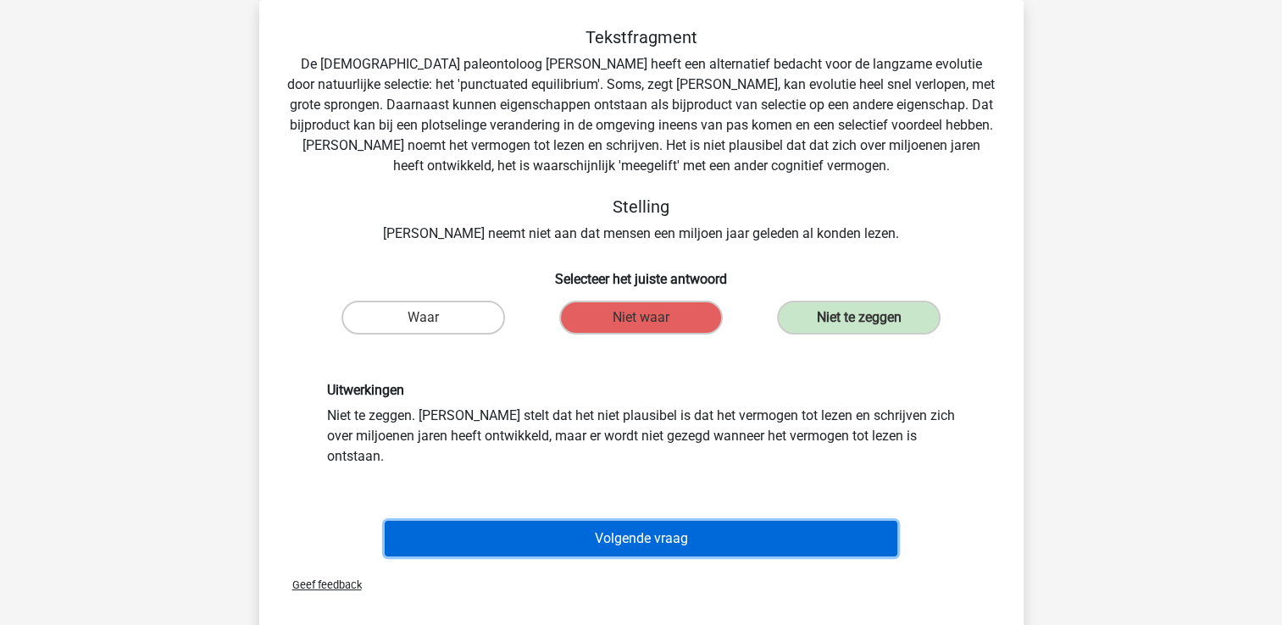
click at [630, 521] on button "Volgende vraag" at bounding box center [641, 539] width 513 height 36
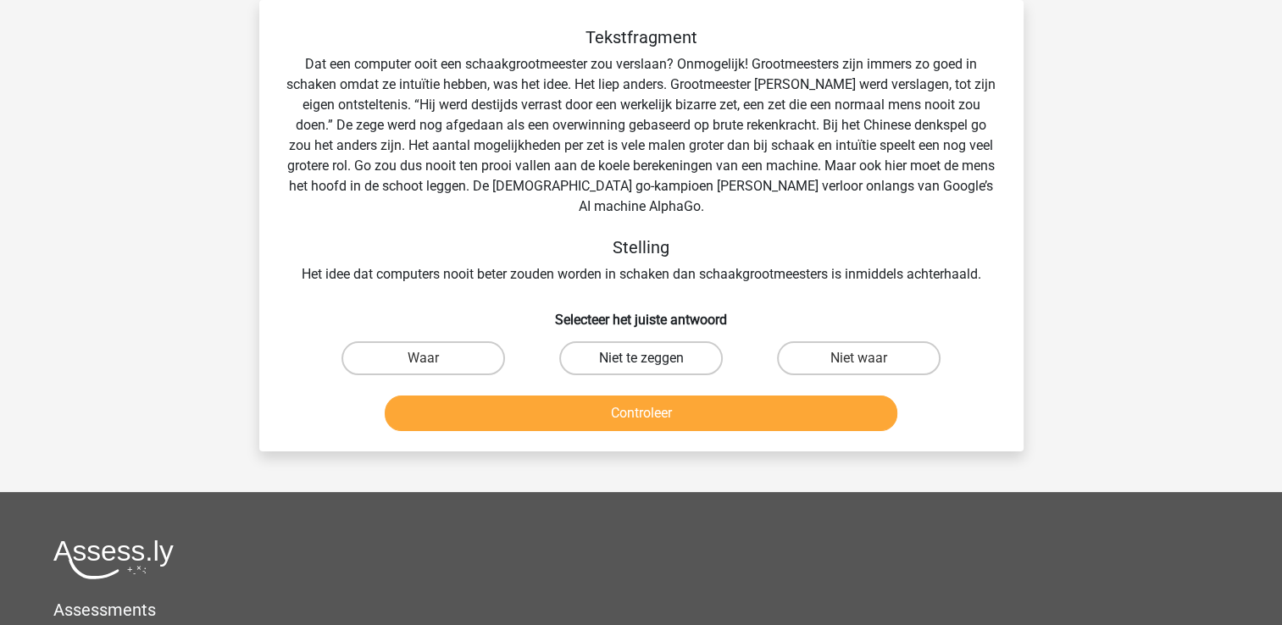
click at [696, 351] on label "Niet te zeggen" at bounding box center [641, 358] width 164 height 34
click at [652, 358] on input "Niet te zeggen" at bounding box center [646, 363] width 11 height 11
radio input "true"
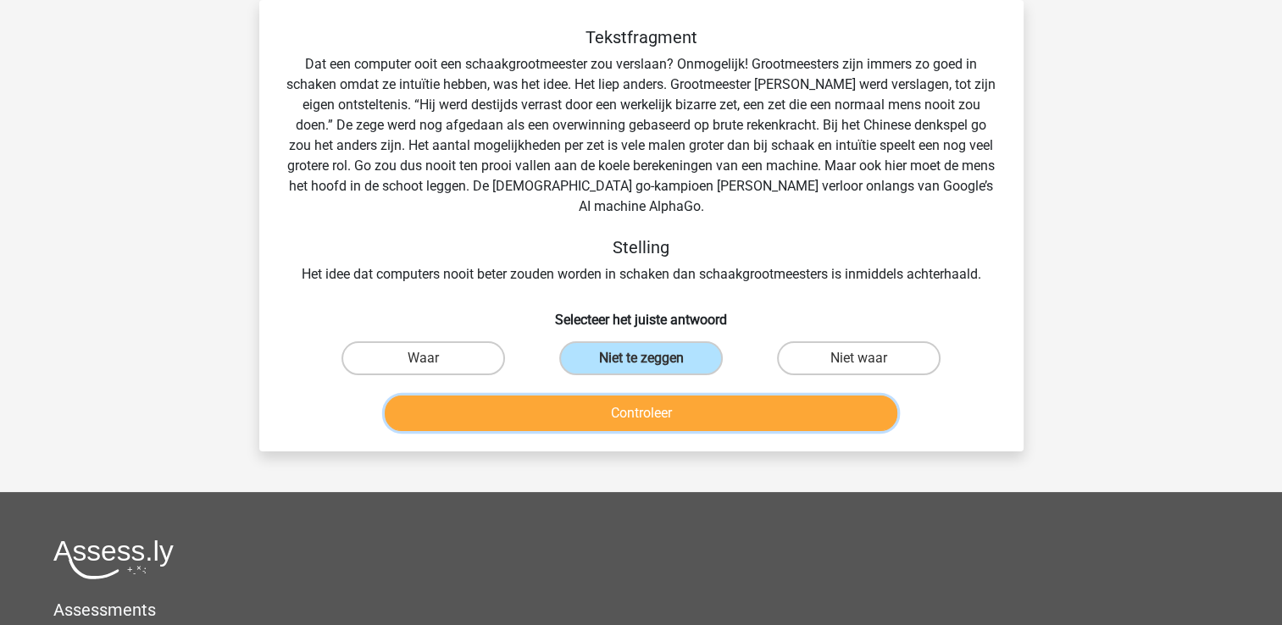
click at [681, 396] on button "Controleer" at bounding box center [641, 414] width 513 height 36
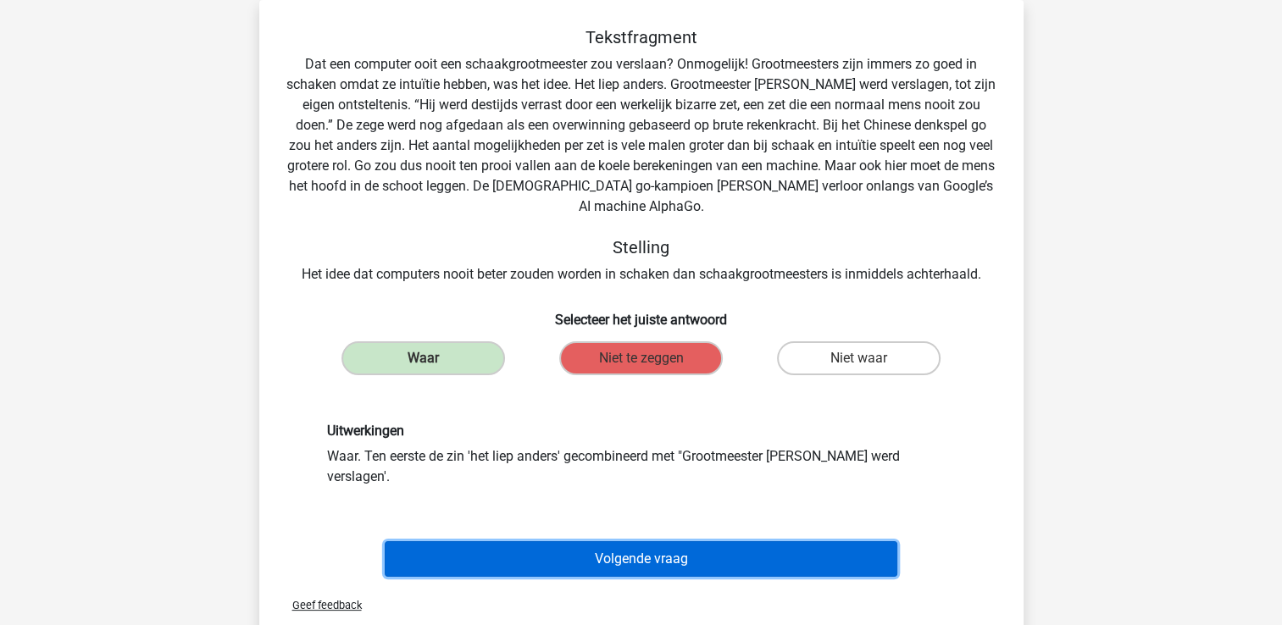
click at [610, 541] on button "Volgende vraag" at bounding box center [641, 559] width 513 height 36
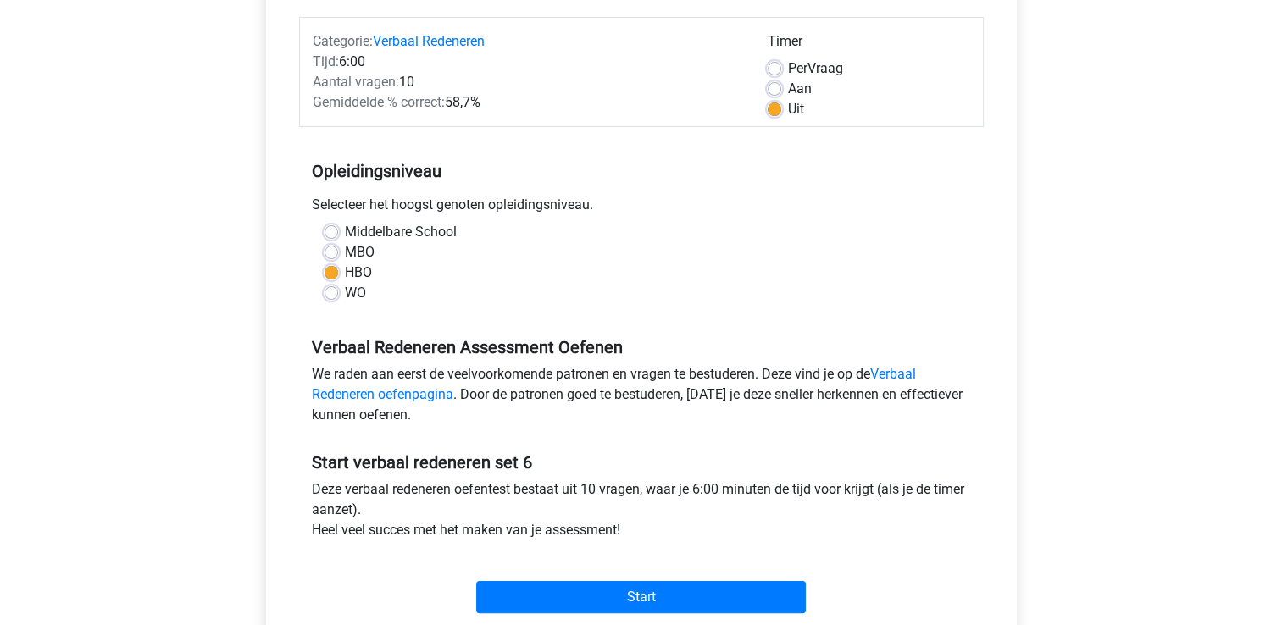
scroll to position [271, 0]
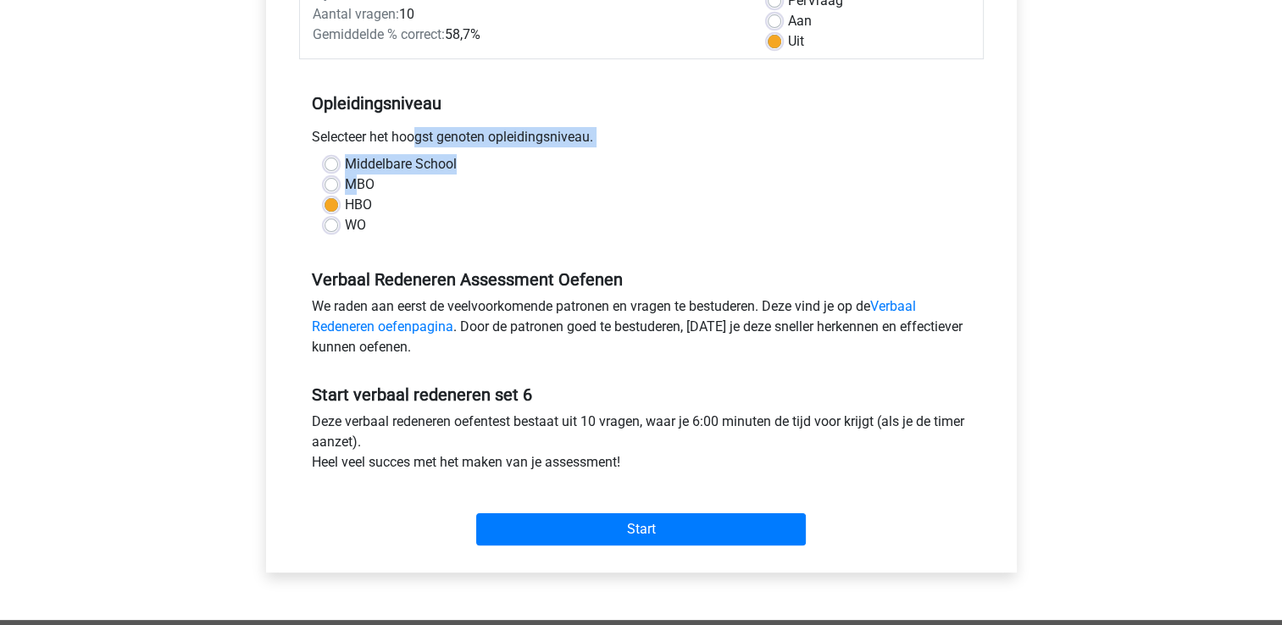
drag, startPoint x: 354, startPoint y: 194, endPoint x: 330, endPoint y: 148, distance: 51.5
click at [330, 148] on div "Opleidingsniveau Selecteer het hoogst genoten opleidingsniveau. [GEOGRAPHIC_DAT…" at bounding box center [641, 157] width 685 height 183
drag, startPoint x: 330, startPoint y: 148, endPoint x: 330, endPoint y: 183, distance: 34.7
click at [345, 183] on label "MBO" at bounding box center [360, 185] width 30 height 20
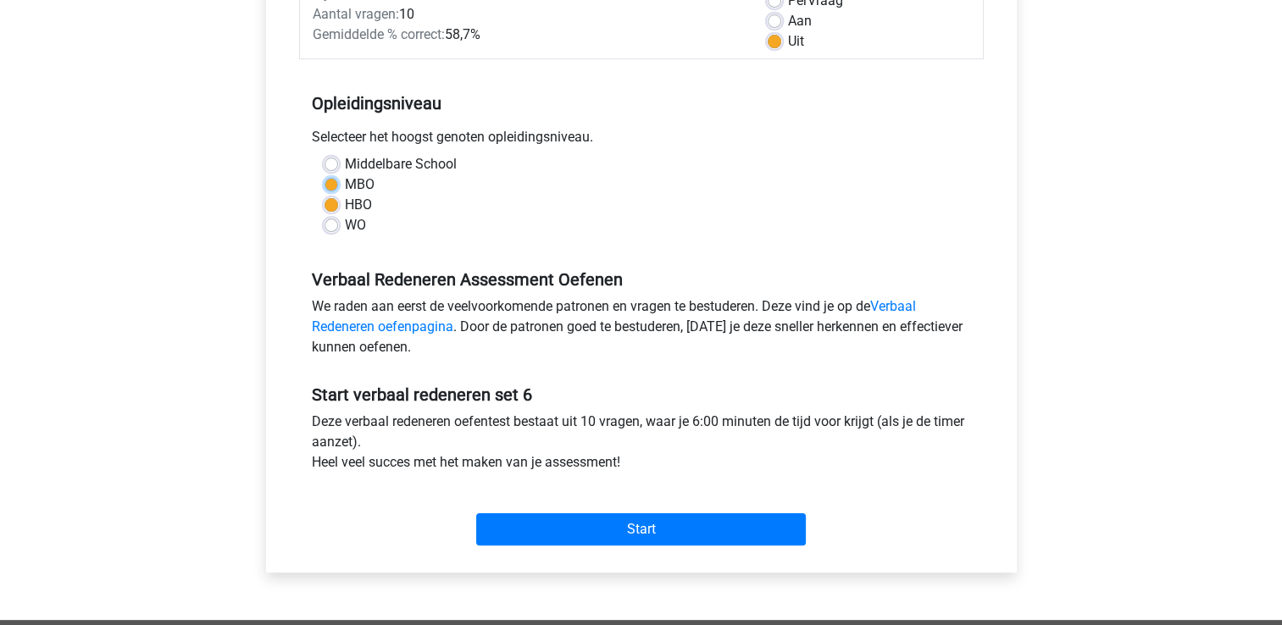
click at [330, 183] on input "MBO" at bounding box center [332, 183] width 14 height 17
radio input "true"
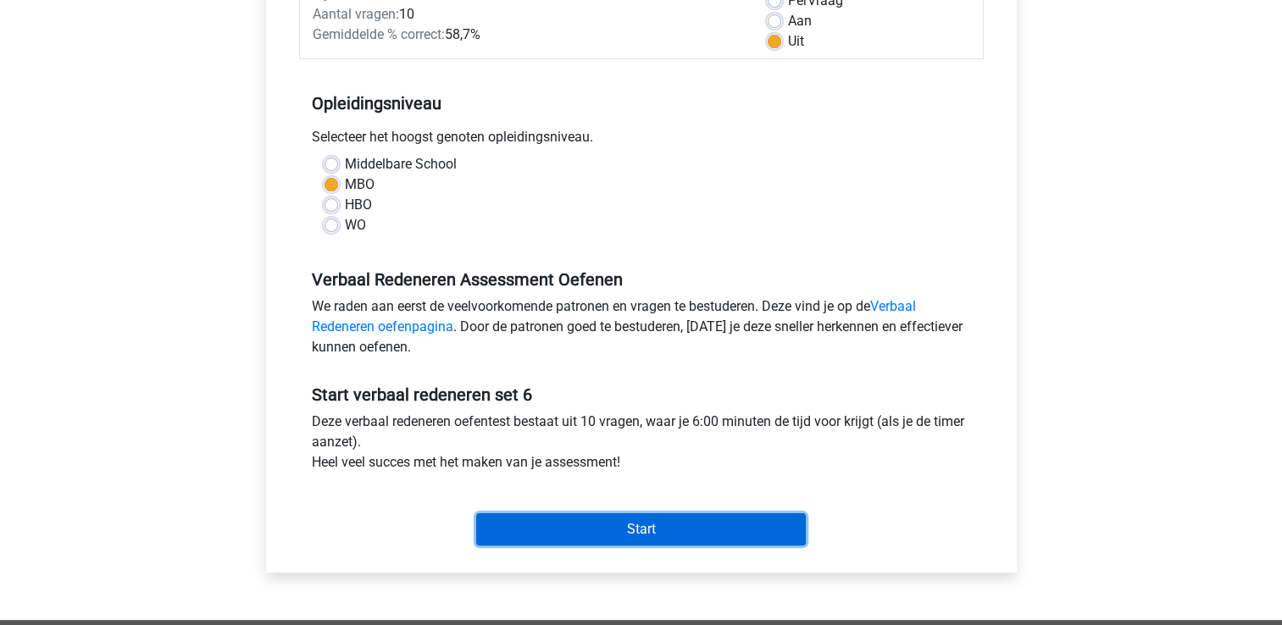
click at [544, 527] on input "Start" at bounding box center [641, 529] width 330 height 32
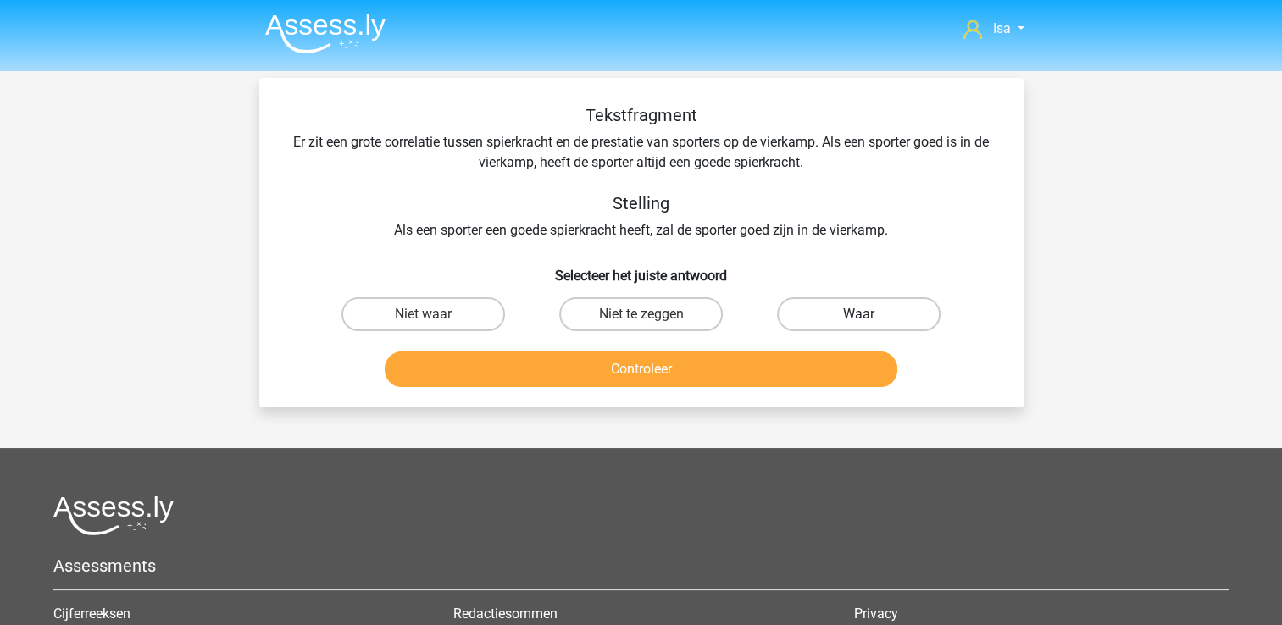
click at [852, 308] on label "Waar" at bounding box center [859, 314] width 164 height 34
click at [859, 314] on input "Waar" at bounding box center [864, 319] width 11 height 11
radio input "true"
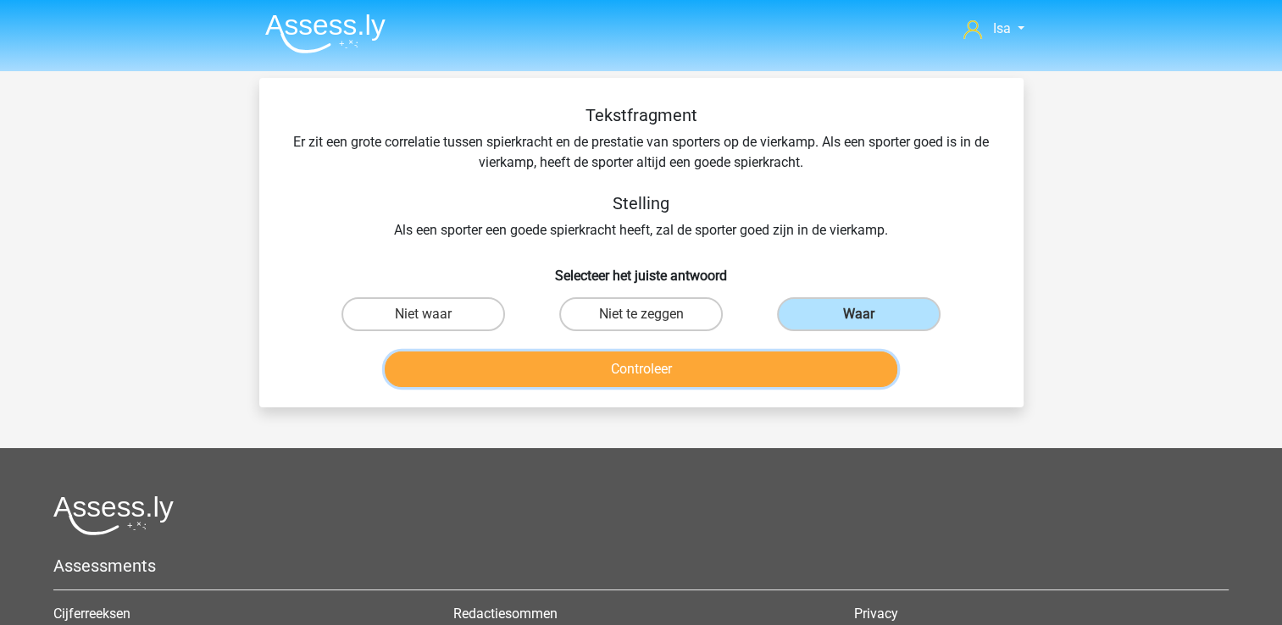
click at [824, 374] on button "Controleer" at bounding box center [641, 370] width 513 height 36
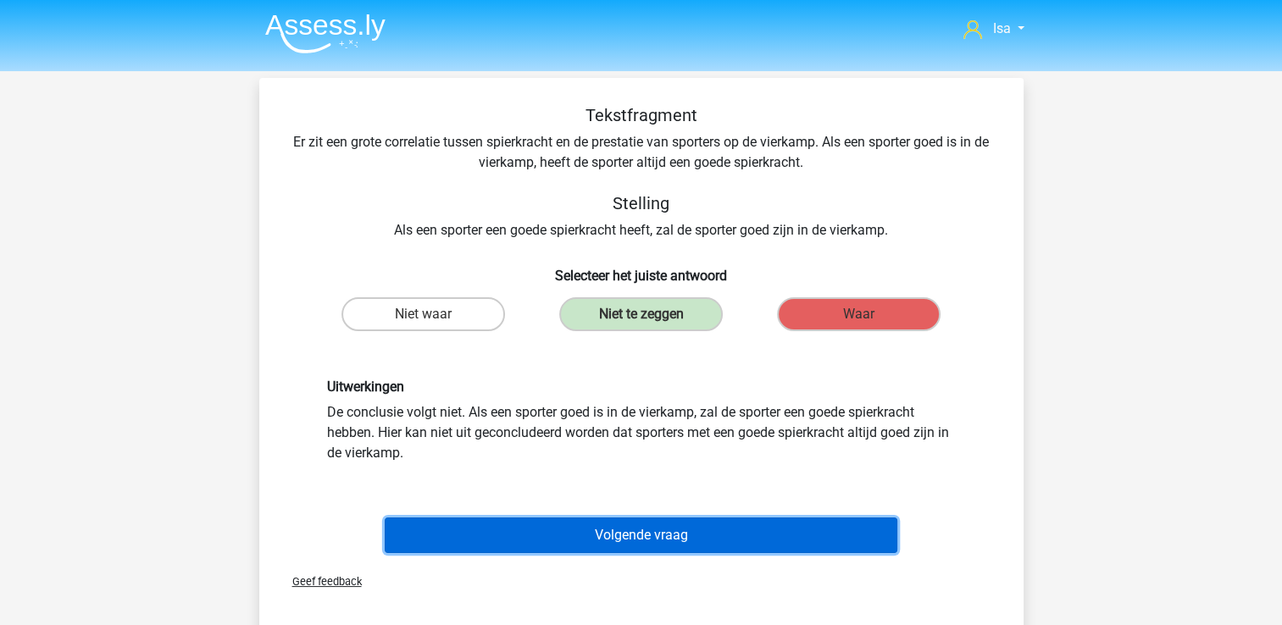
click at [688, 544] on button "Volgende vraag" at bounding box center [641, 536] width 513 height 36
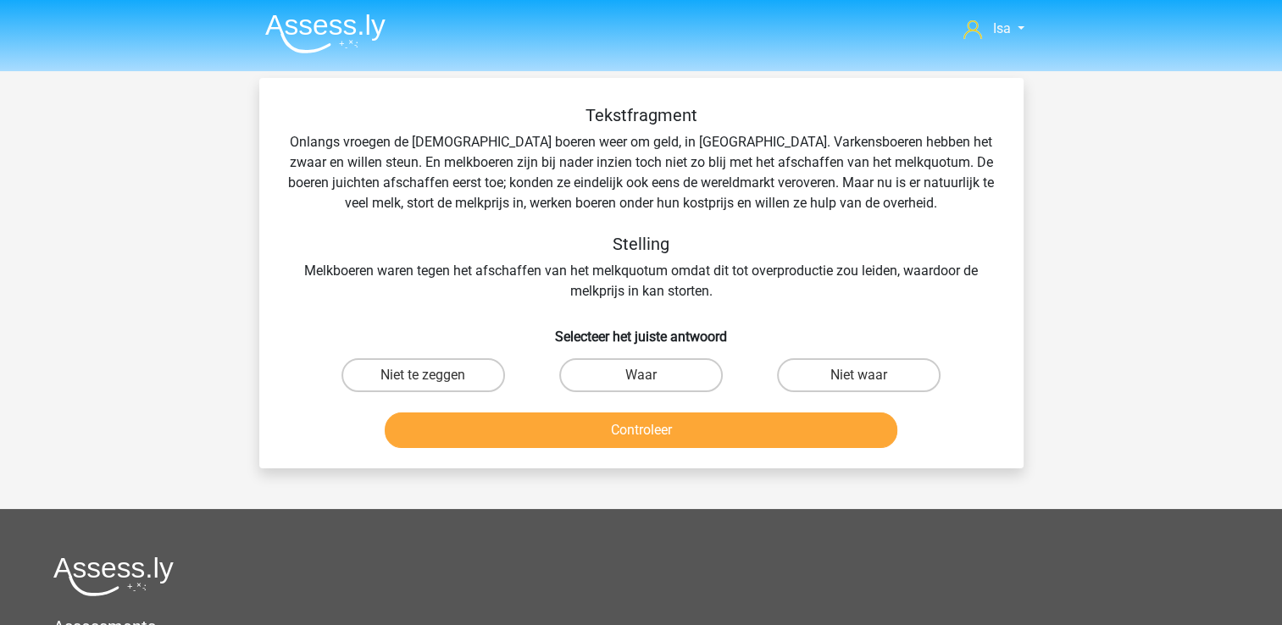
scroll to position [78, 0]
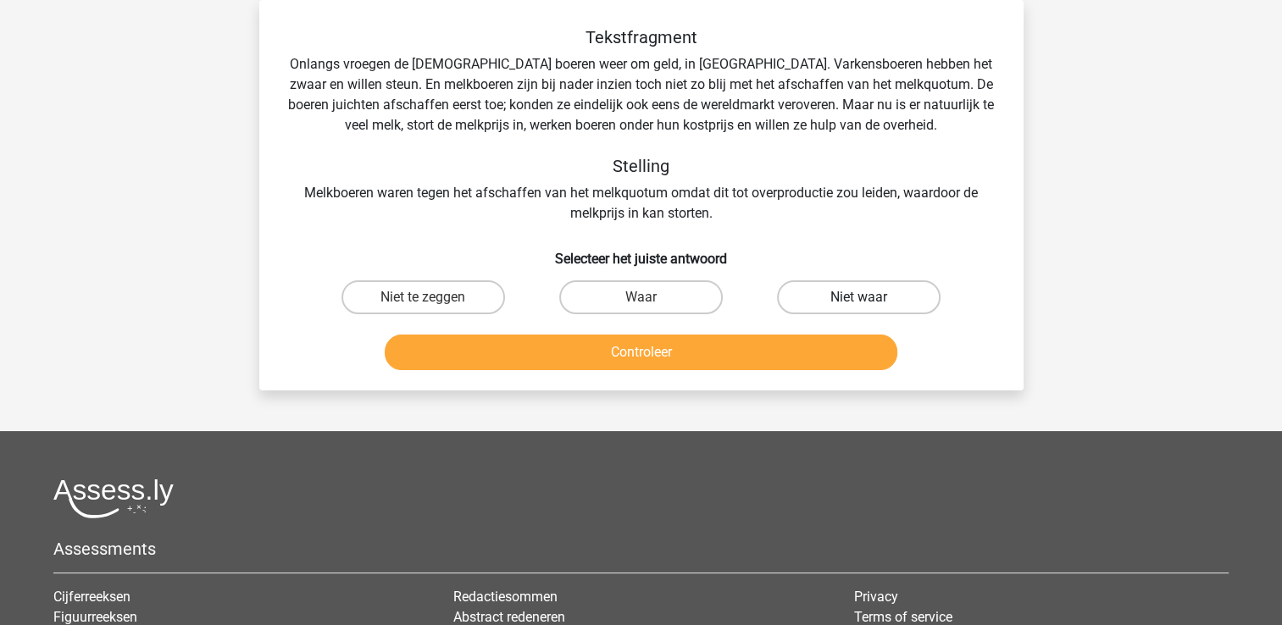
click at [828, 286] on label "Niet waar" at bounding box center [859, 297] width 164 height 34
click at [859, 297] on input "Niet waar" at bounding box center [864, 302] width 11 height 11
radio input "true"
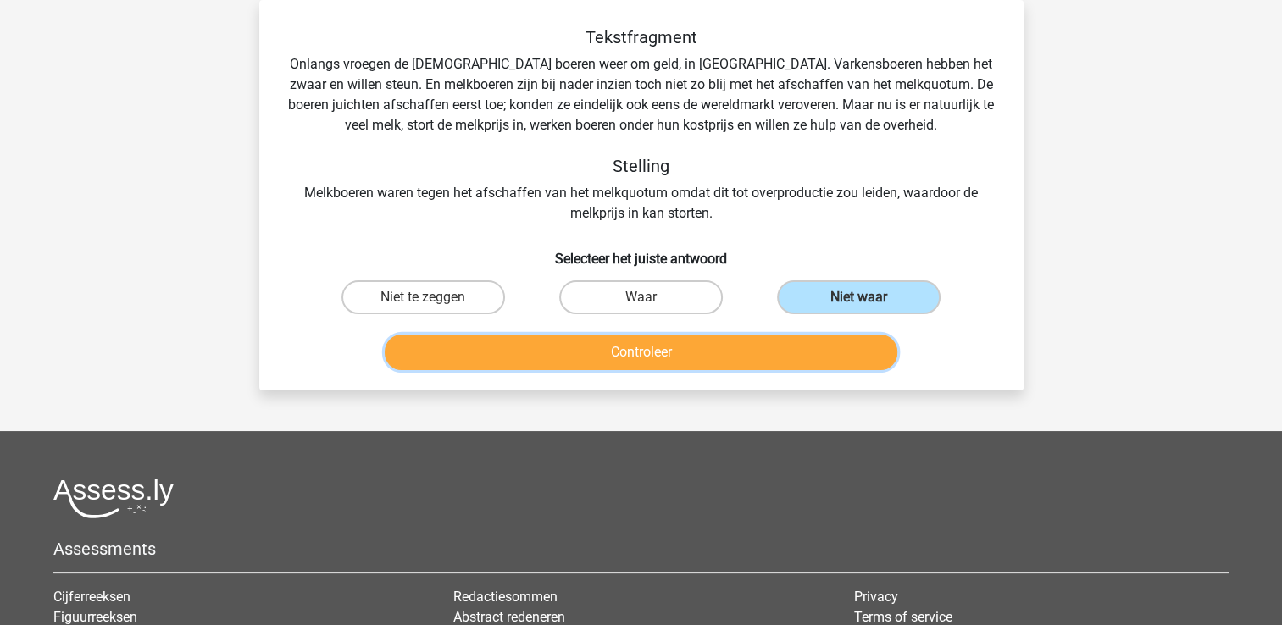
click at [786, 354] on button "Controleer" at bounding box center [641, 353] width 513 height 36
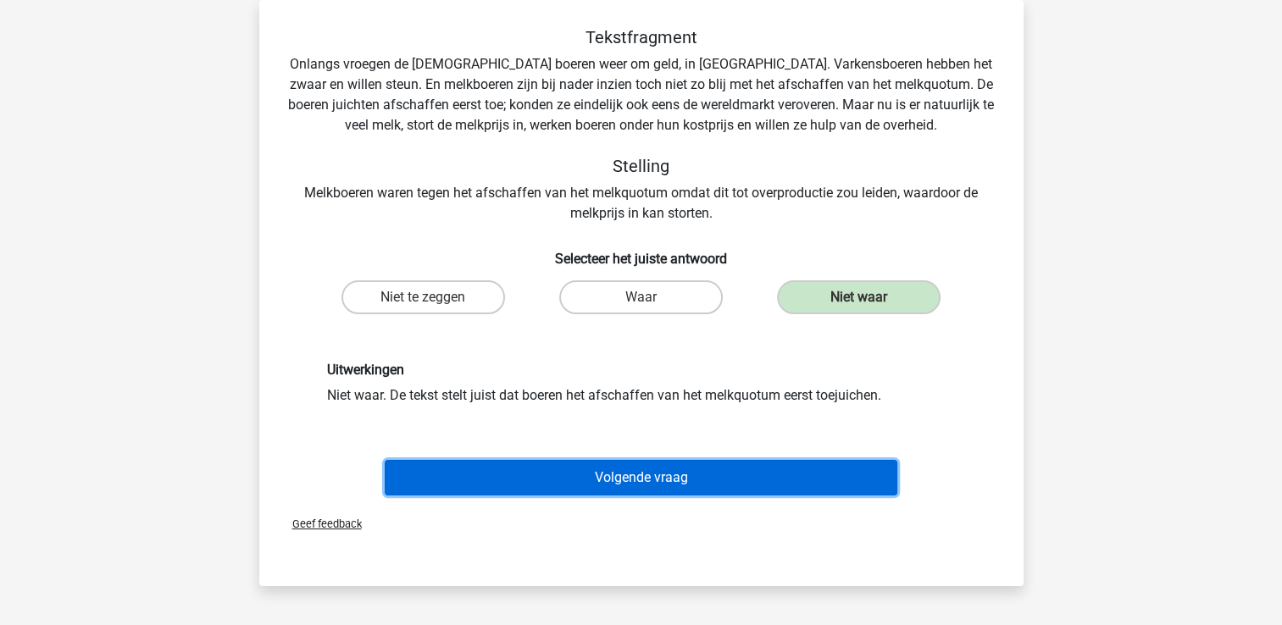
click at [735, 469] on button "Volgende vraag" at bounding box center [641, 478] width 513 height 36
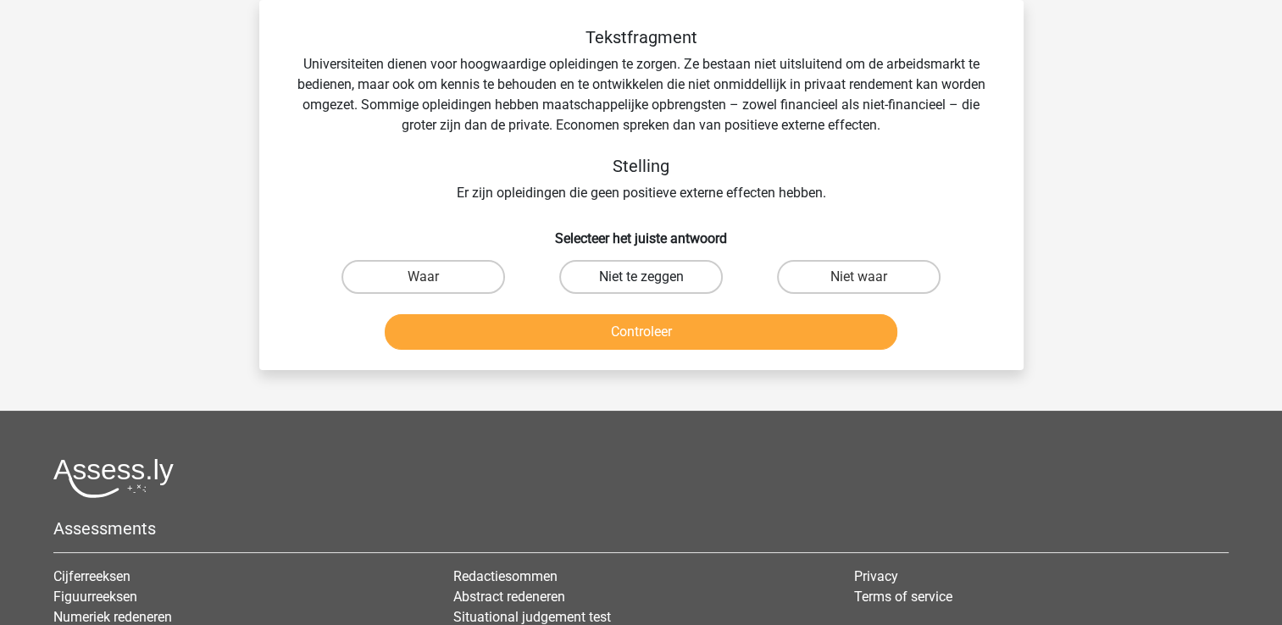
click at [619, 276] on label "Niet te zeggen" at bounding box center [641, 277] width 164 height 34
click at [641, 277] on input "Niet te zeggen" at bounding box center [646, 282] width 11 height 11
radio input "true"
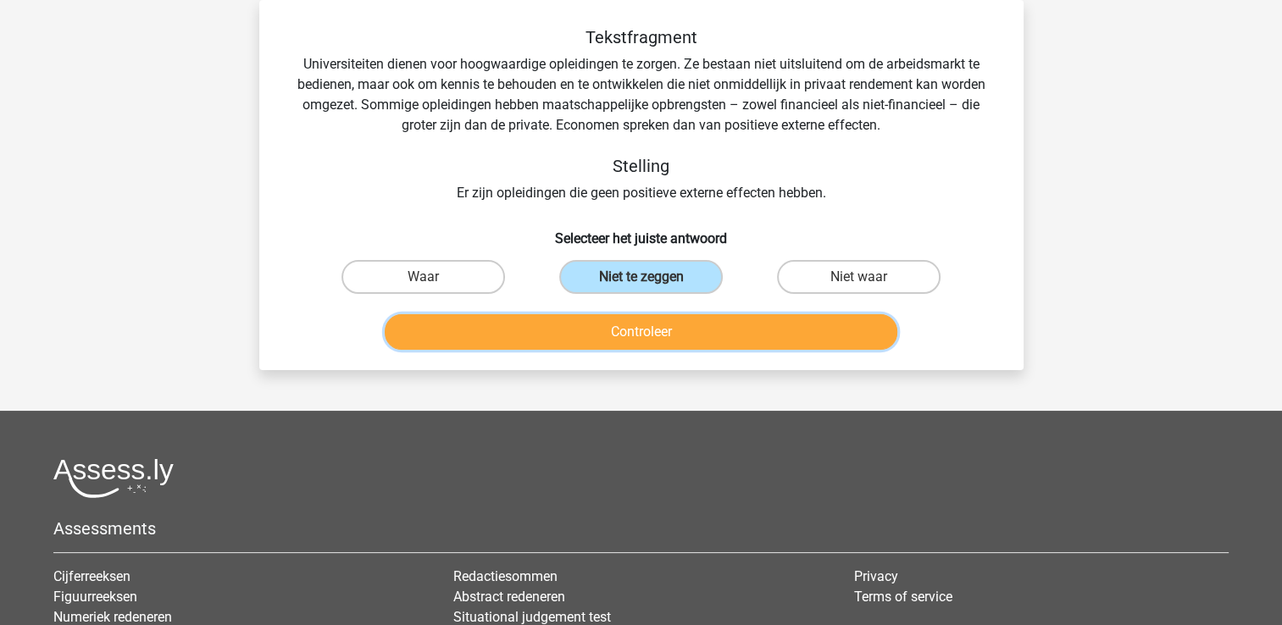
click at [613, 326] on button "Controleer" at bounding box center [641, 332] width 513 height 36
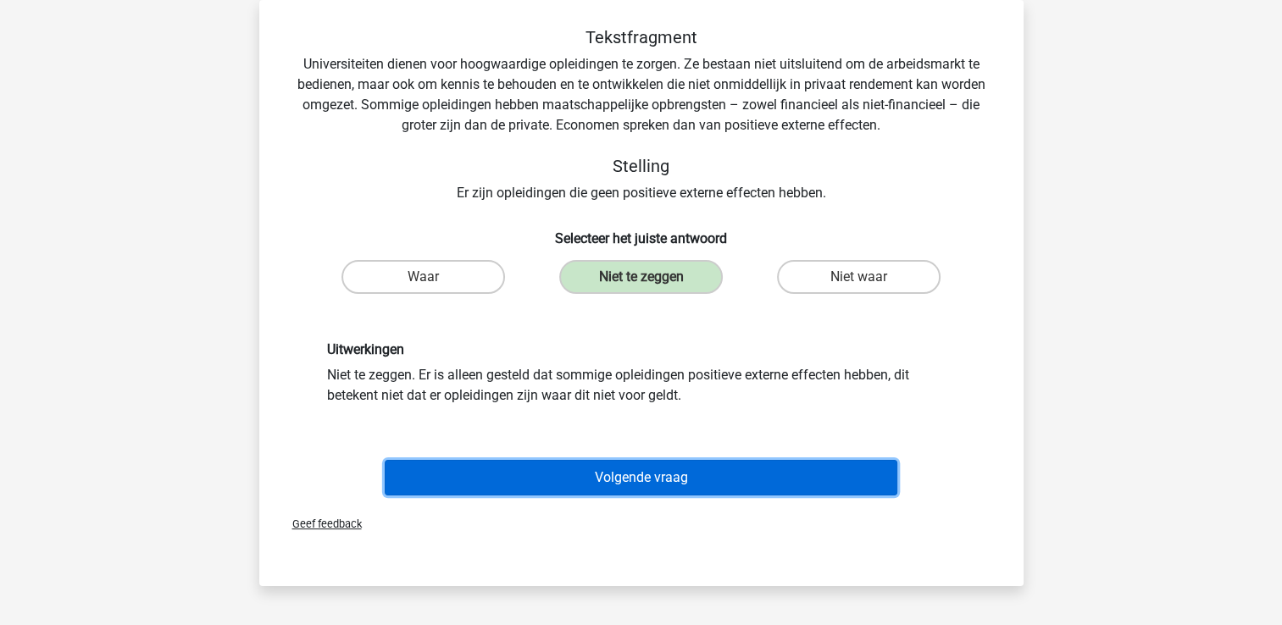
click at [598, 484] on button "Volgende vraag" at bounding box center [641, 478] width 513 height 36
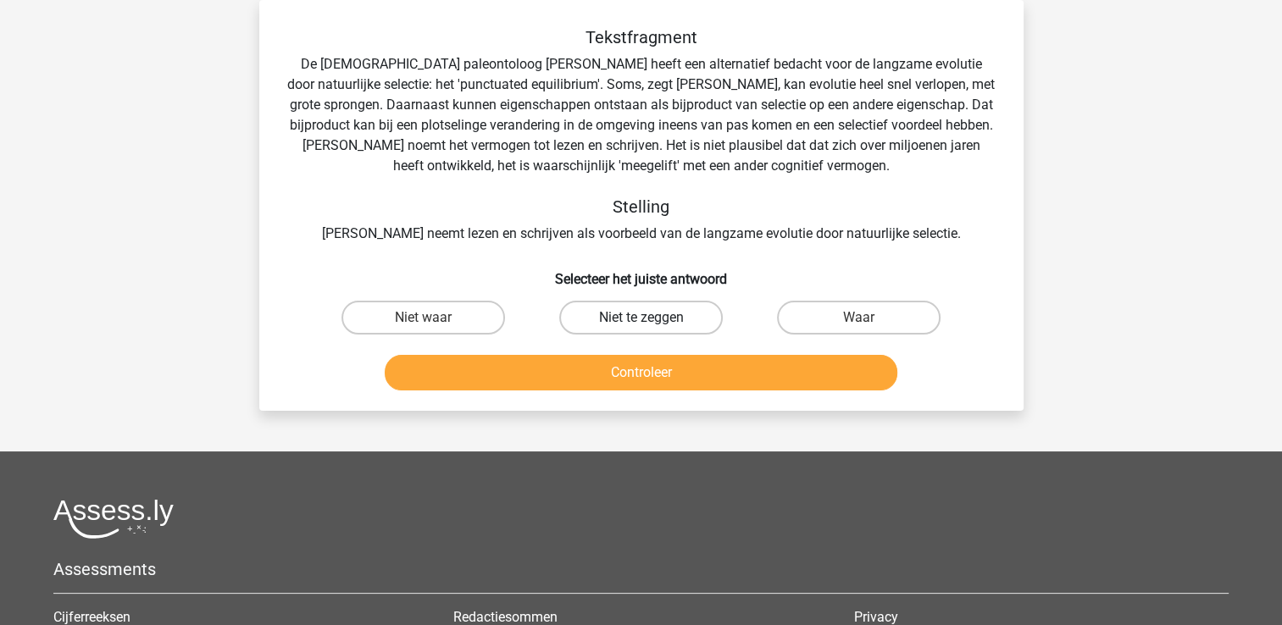
click at [678, 327] on label "Niet te zeggen" at bounding box center [641, 318] width 164 height 34
click at [652, 327] on input "Niet te zeggen" at bounding box center [646, 323] width 11 height 11
radio input "true"
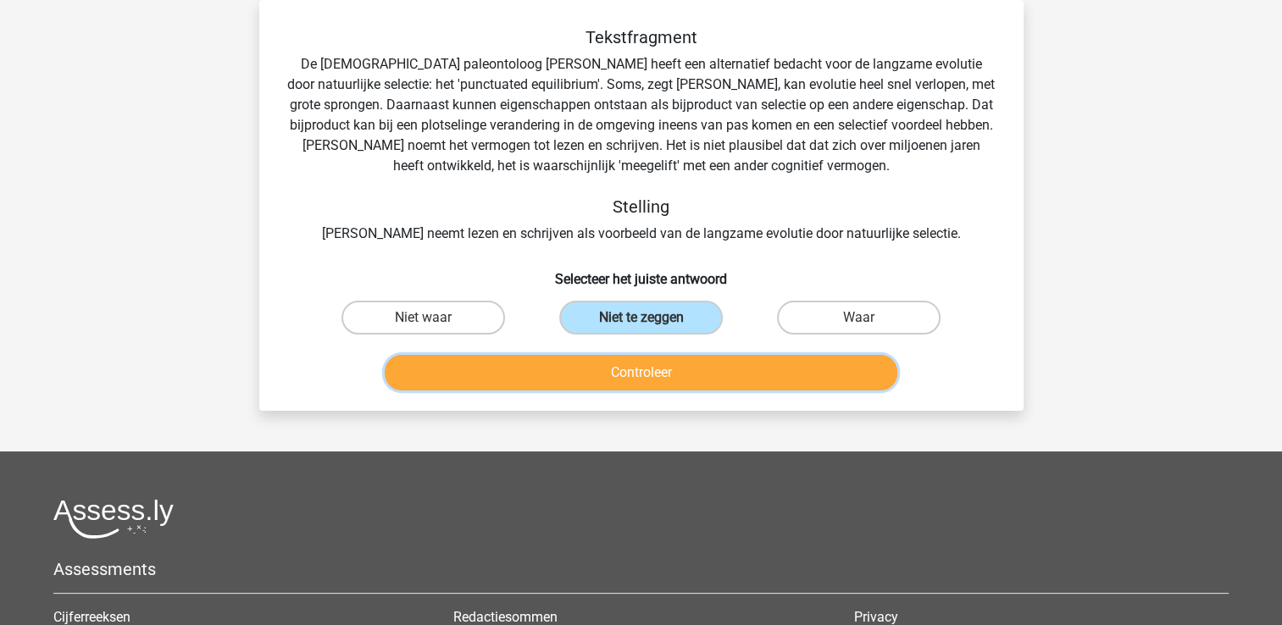
click at [676, 360] on button "Controleer" at bounding box center [641, 373] width 513 height 36
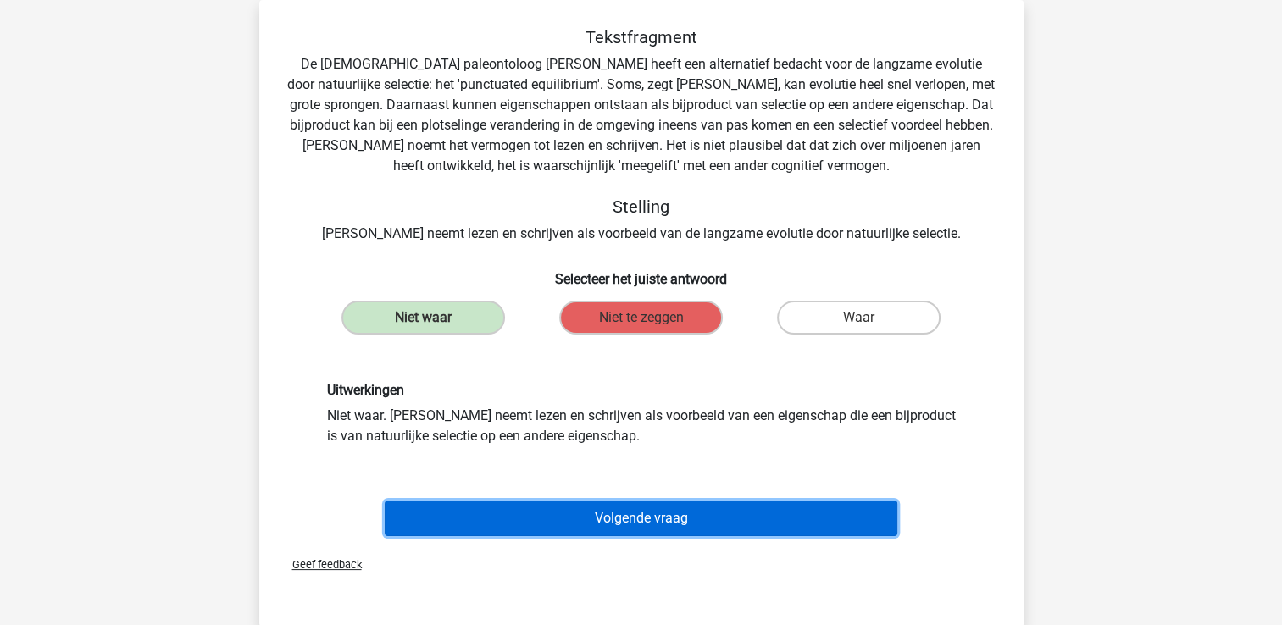
click at [572, 512] on button "Volgende vraag" at bounding box center [641, 519] width 513 height 36
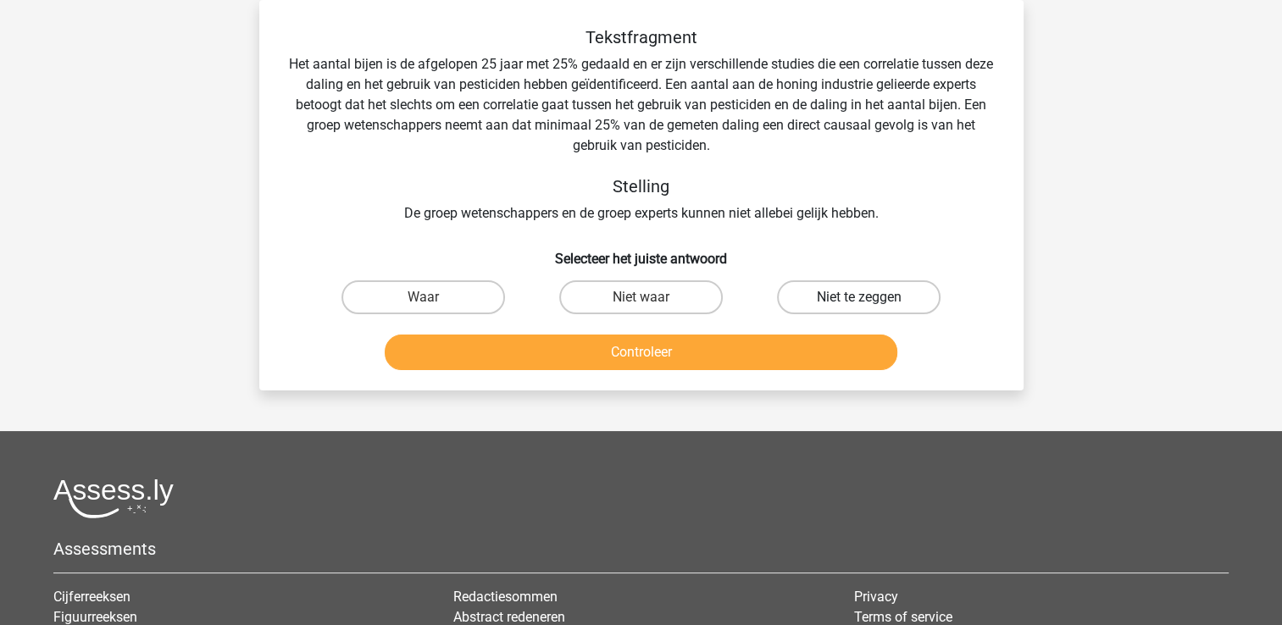
click at [871, 298] on label "Niet te zeggen" at bounding box center [859, 297] width 164 height 34
click at [870, 298] on input "Niet te zeggen" at bounding box center [864, 302] width 11 height 11
radio input "true"
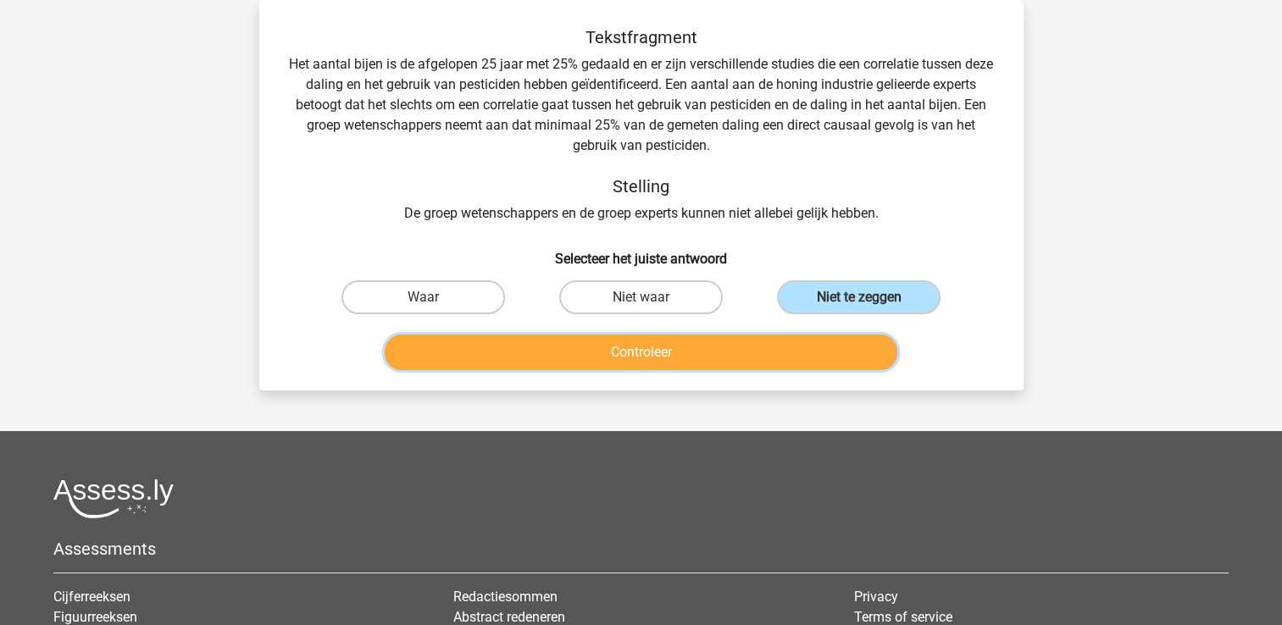
click at [822, 341] on button "Controleer" at bounding box center [641, 353] width 513 height 36
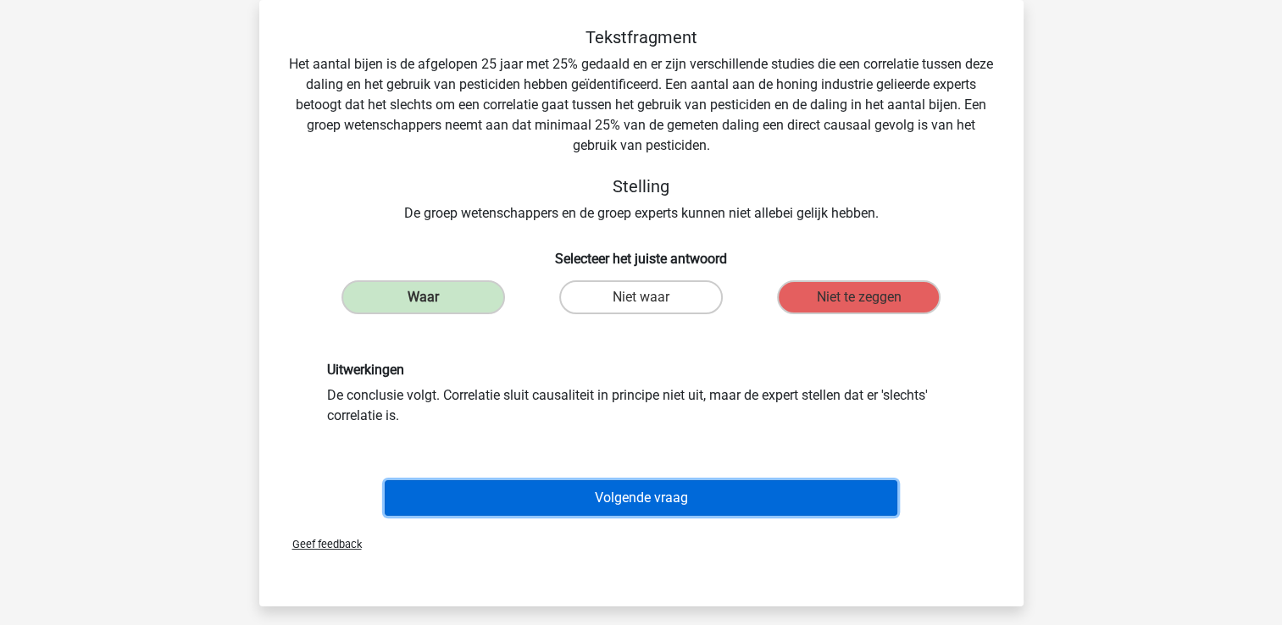
click at [695, 505] on button "Volgende vraag" at bounding box center [641, 498] width 513 height 36
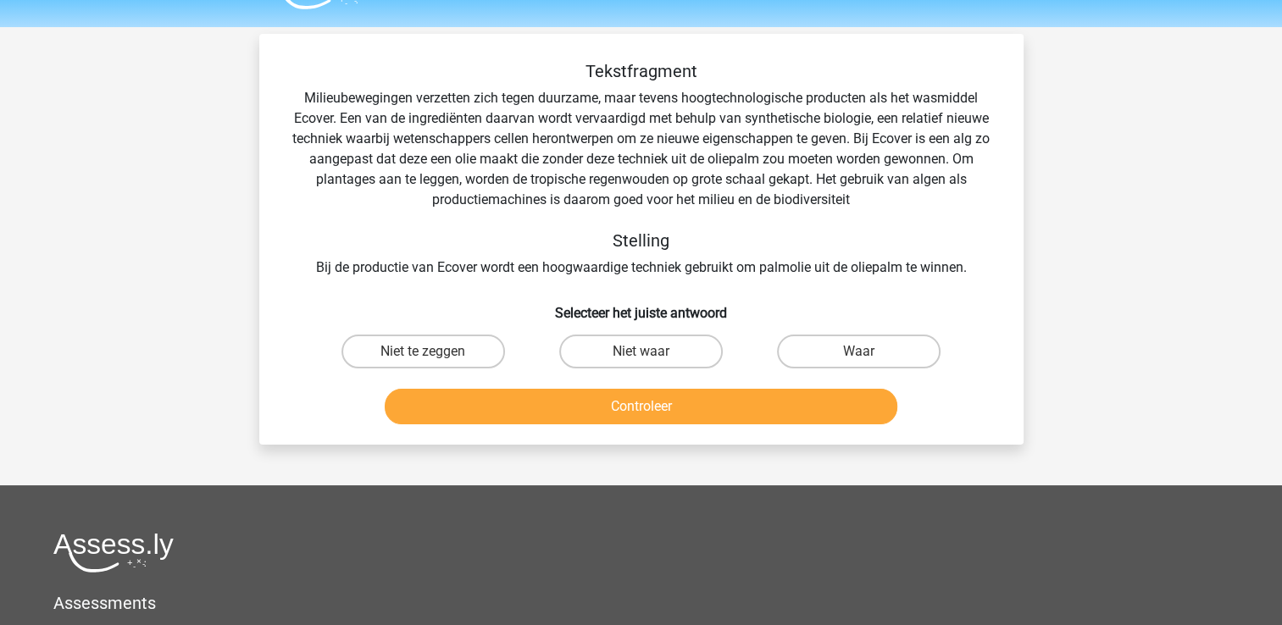
scroll to position [0, 0]
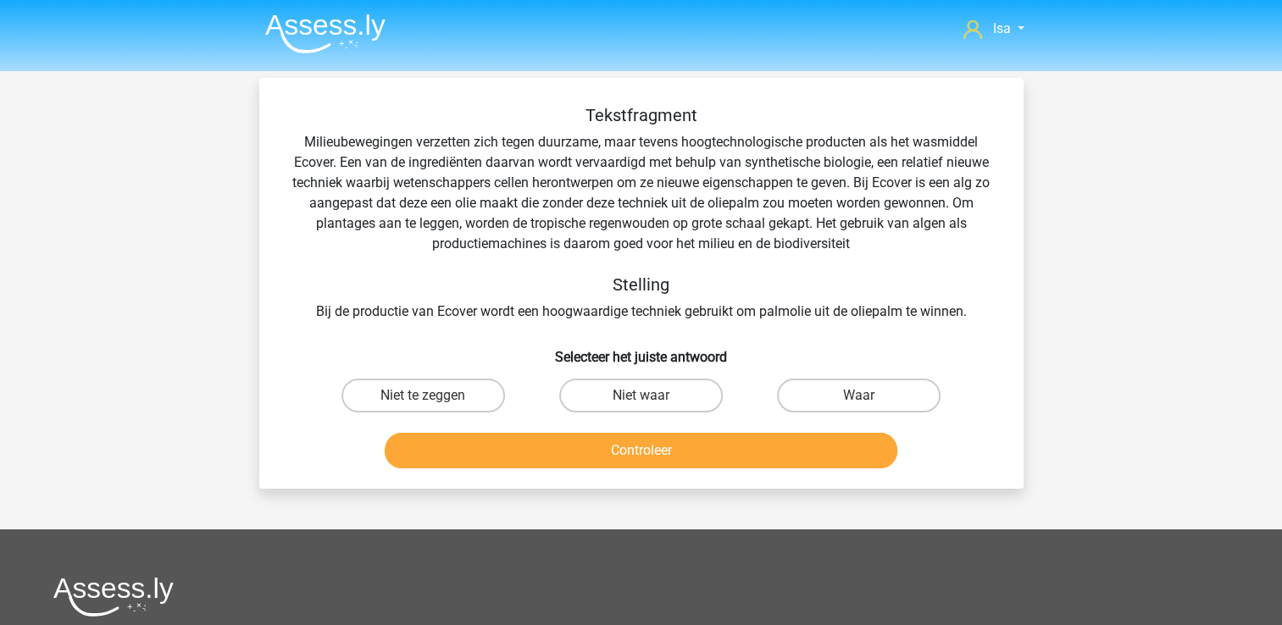
click at [359, 16] on img at bounding box center [325, 34] width 120 height 40
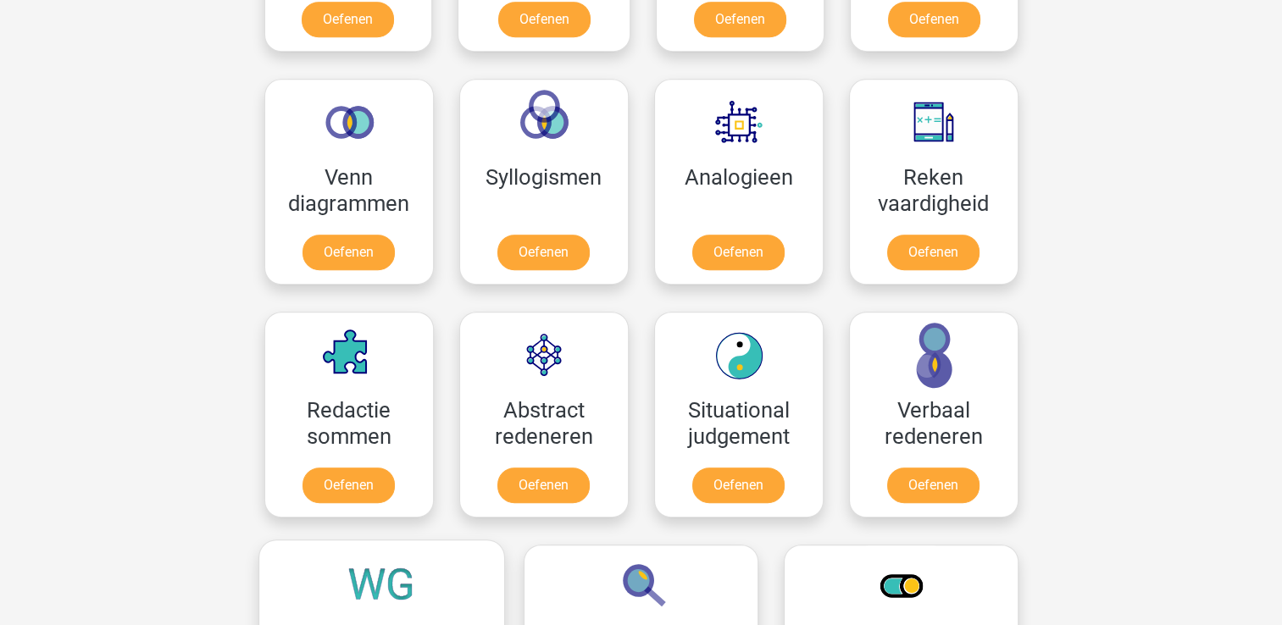
scroll to position [915, 0]
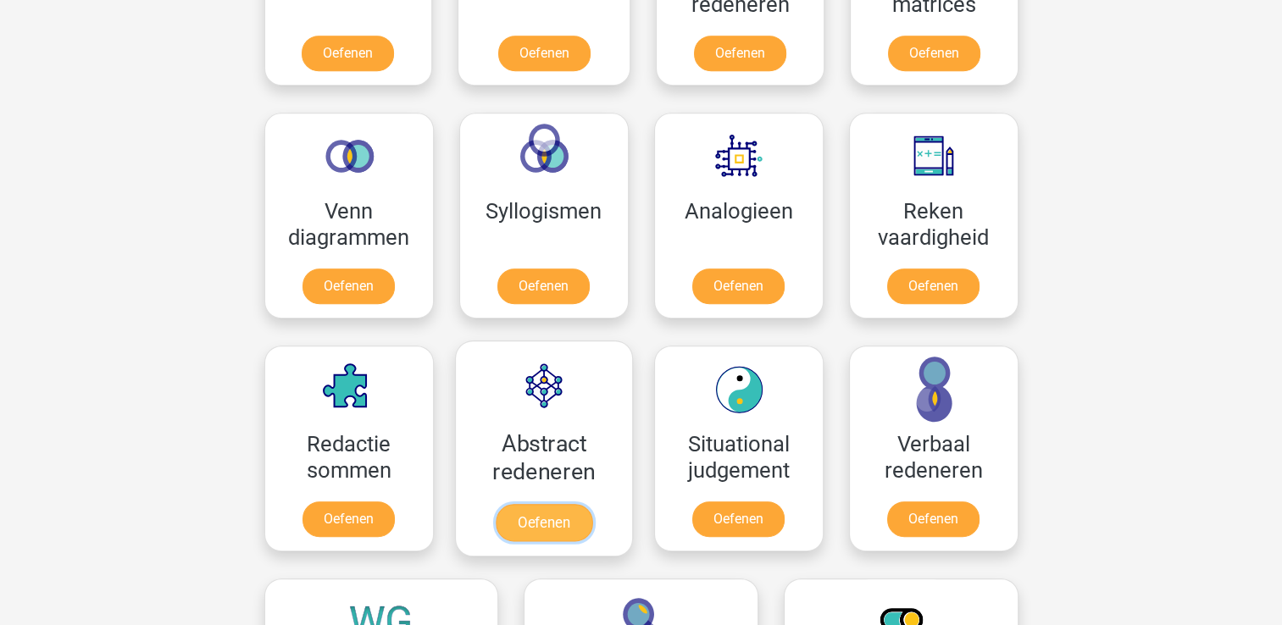
click at [517, 504] on link "Oefenen" at bounding box center [543, 522] width 97 height 37
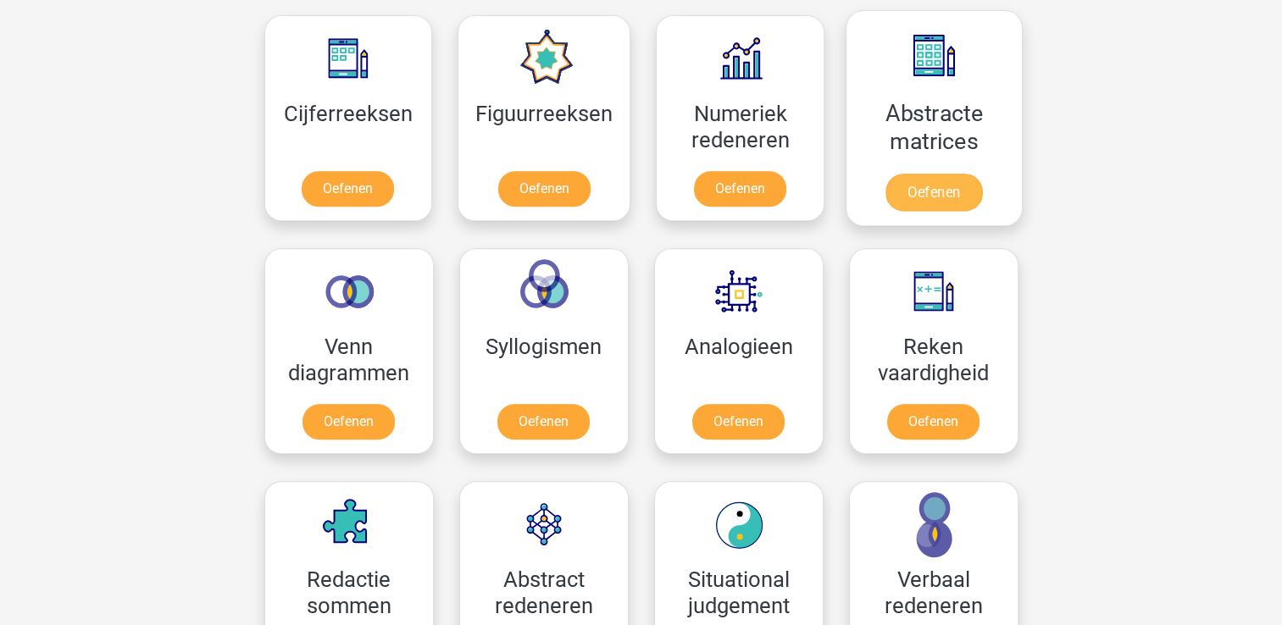
scroll to position [746, 0]
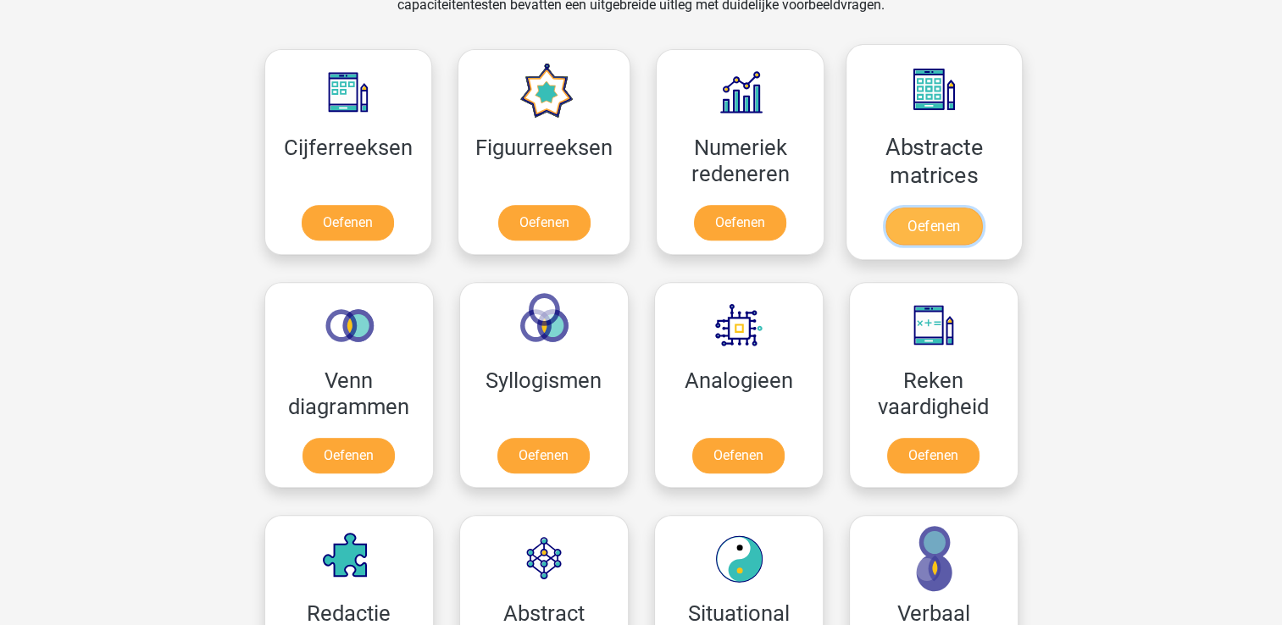
click at [906, 208] on link "Oefenen" at bounding box center [933, 226] width 97 height 37
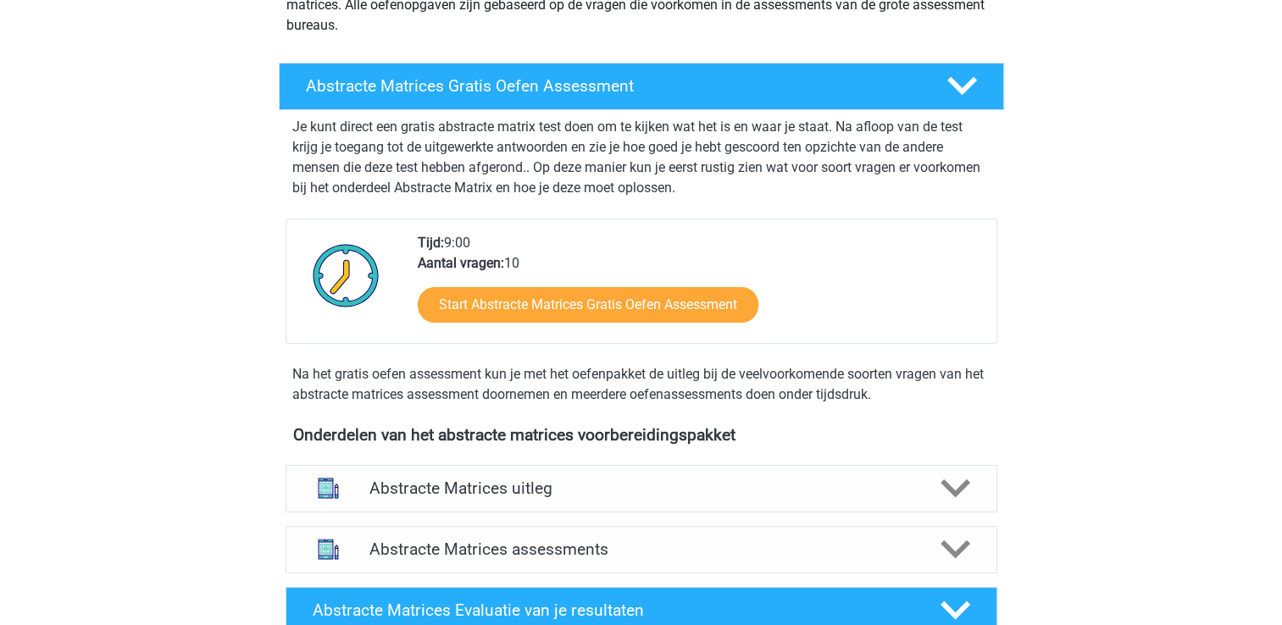
scroll to position [441, 0]
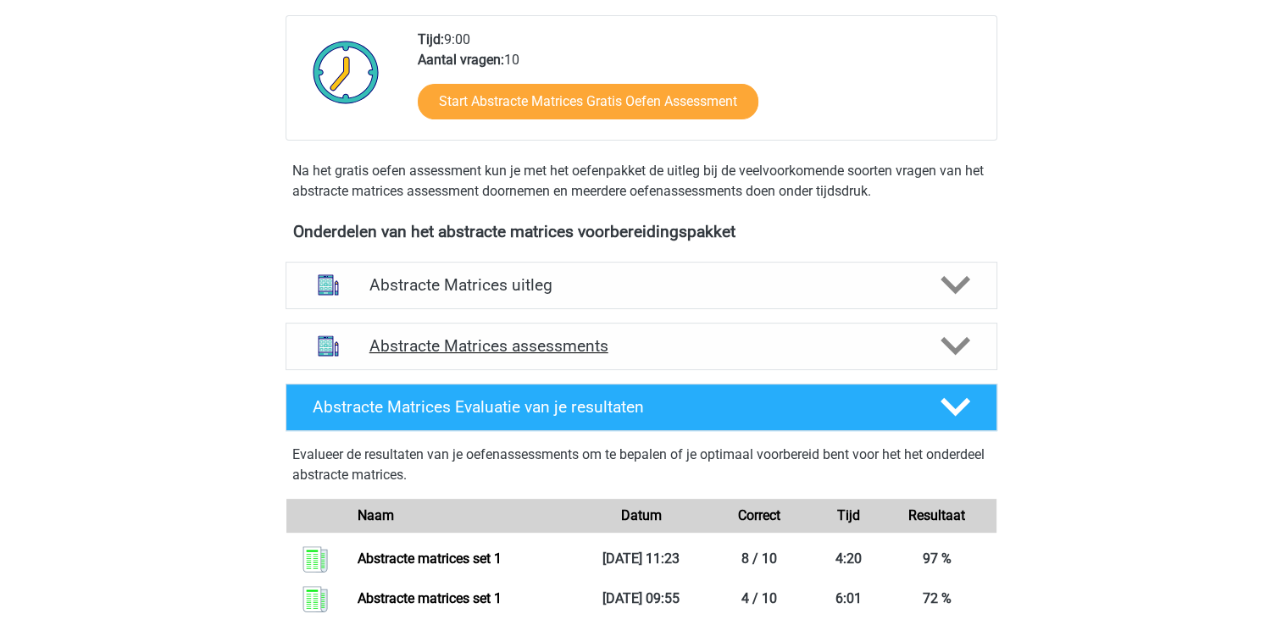
click at [520, 350] on h4 "Abstracte Matrices assessments" at bounding box center [641, 345] width 544 height 19
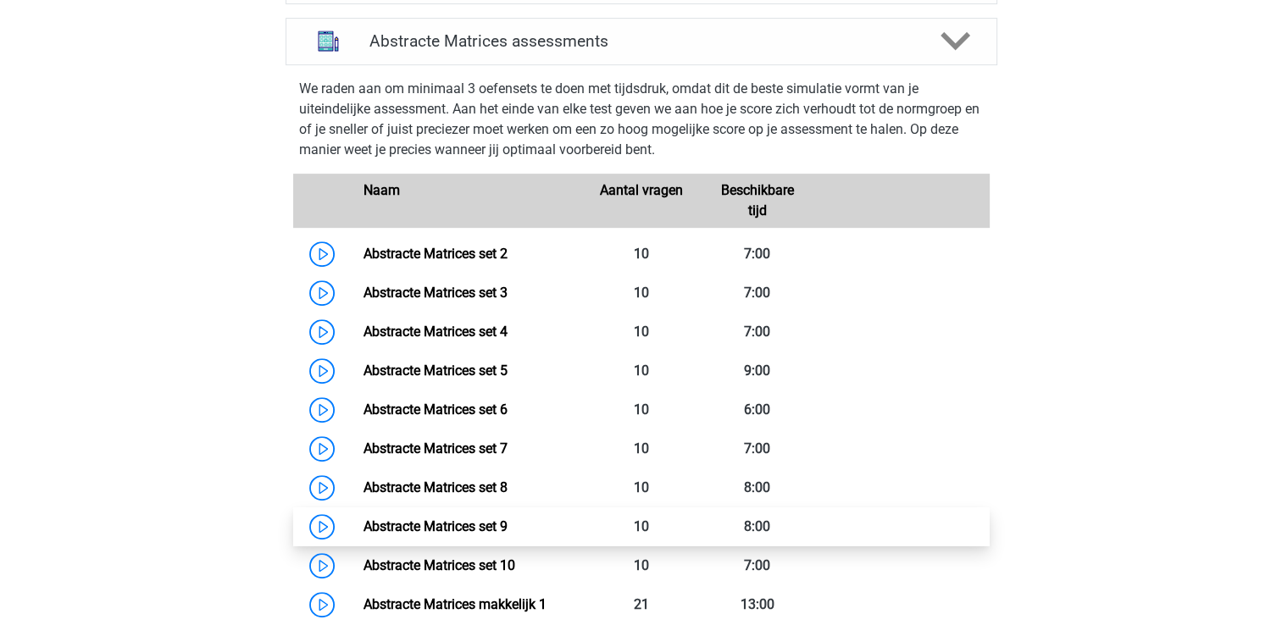
scroll to position [779, 0]
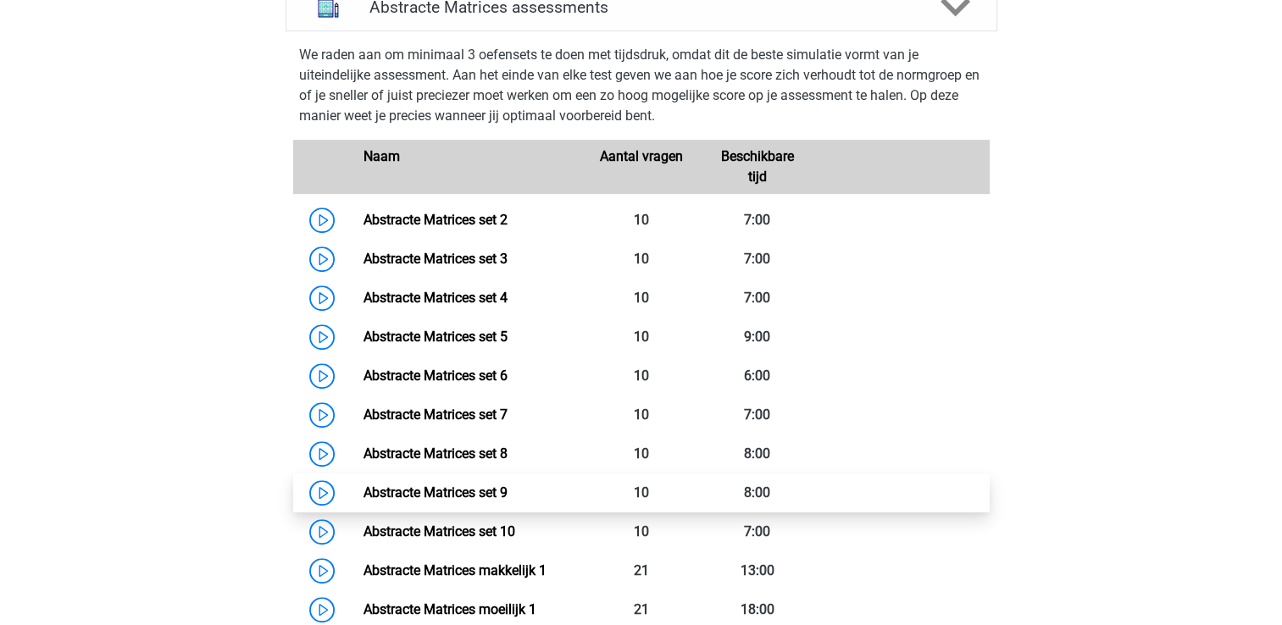
click at [463, 499] on link "Abstracte Matrices set 9" at bounding box center [435, 493] width 144 height 16
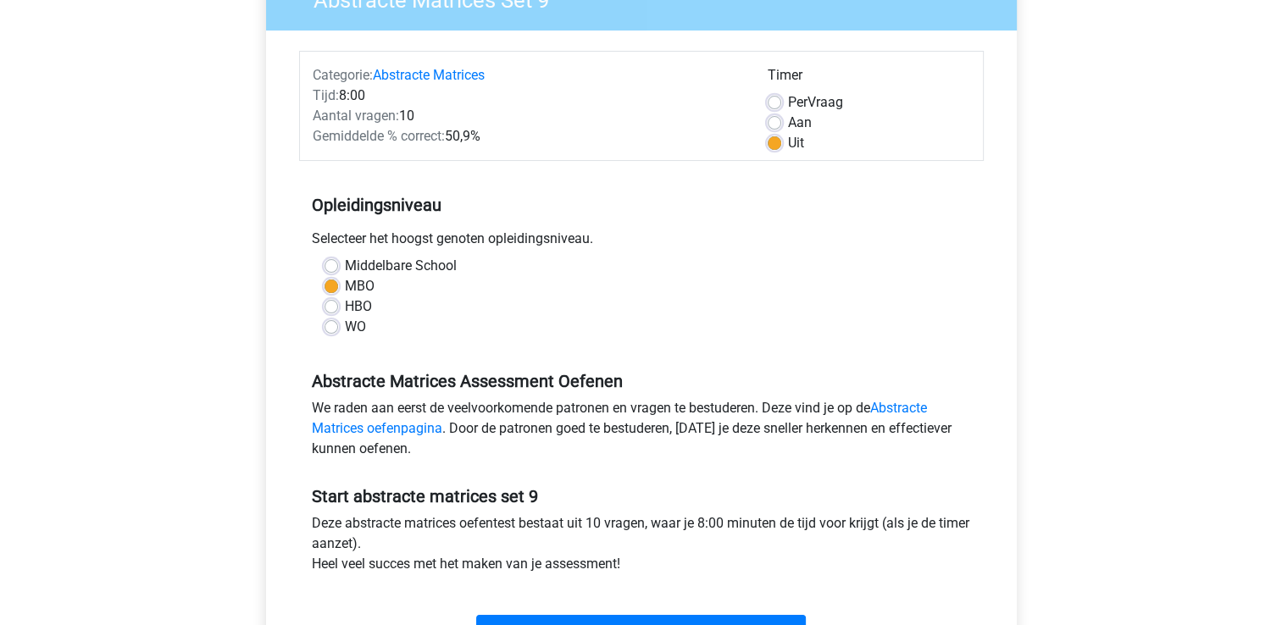
scroll to position [373, 0]
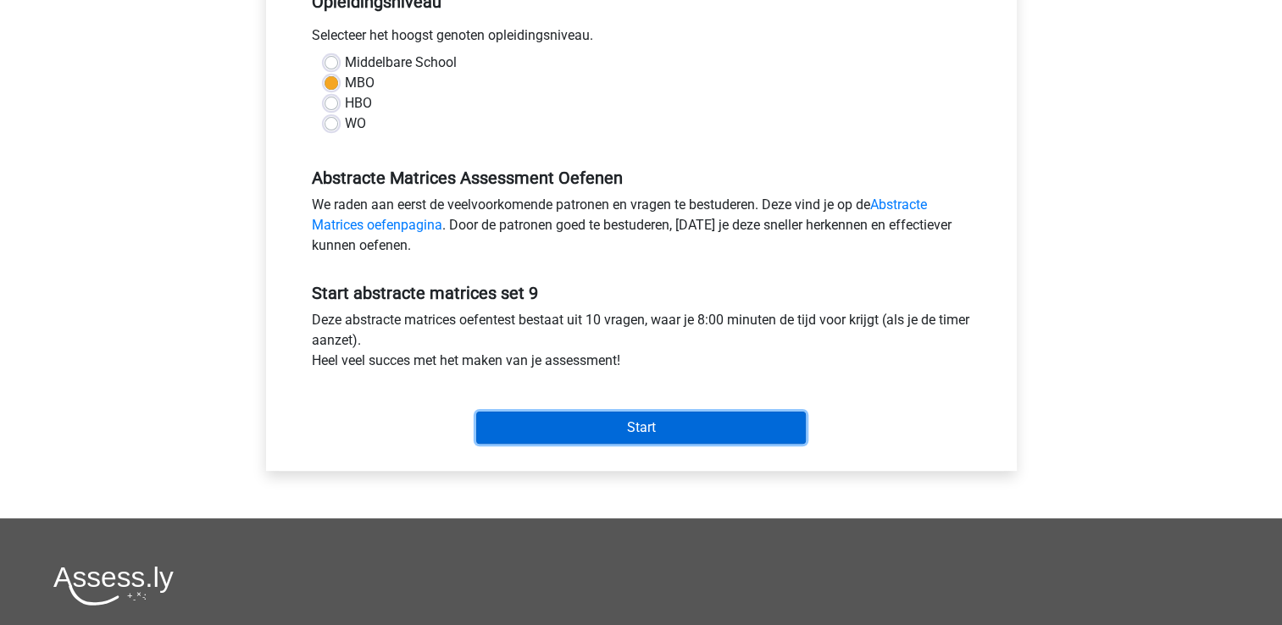
click at [508, 422] on input "Start" at bounding box center [641, 428] width 330 height 32
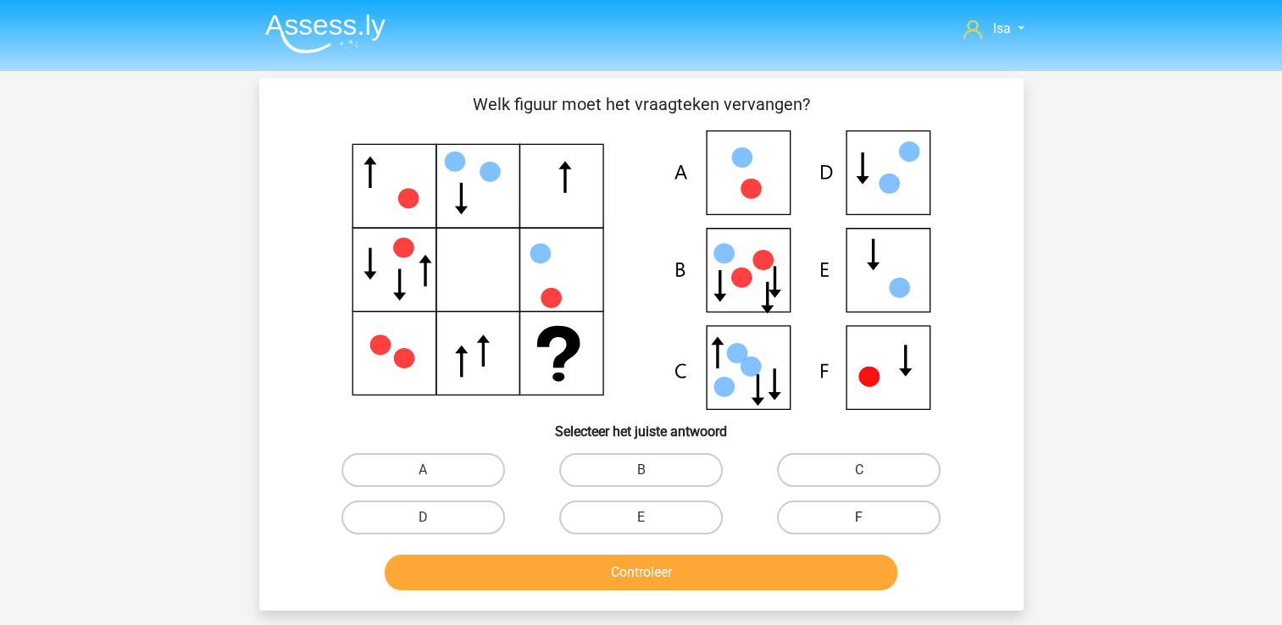
click at [821, 510] on label "F" at bounding box center [859, 518] width 164 height 34
click at [859, 518] on input "F" at bounding box center [864, 523] width 11 height 11
radio input "true"
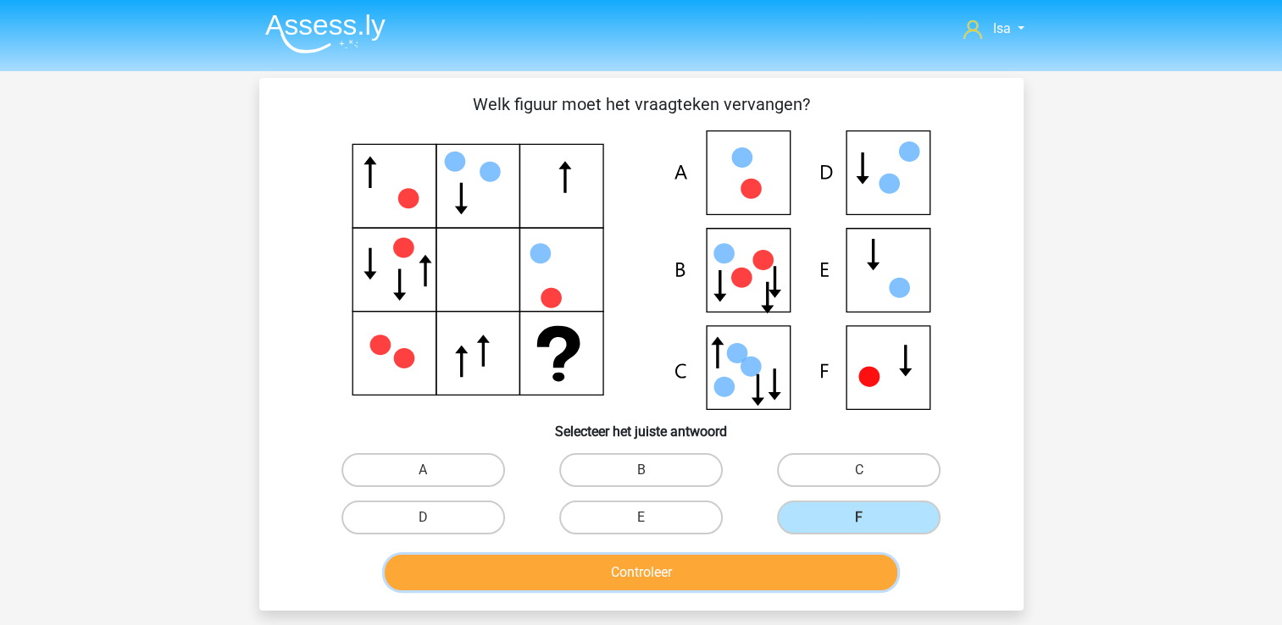
click at [822, 577] on button "Controleer" at bounding box center [641, 573] width 513 height 36
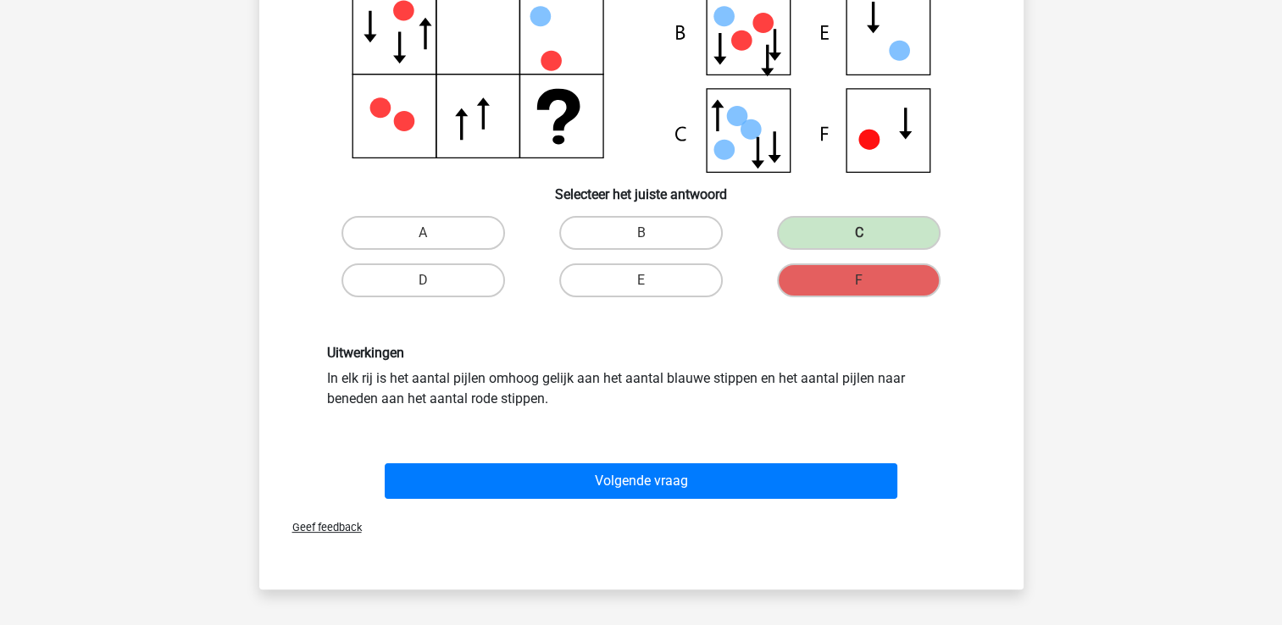
scroll to position [305, 0]
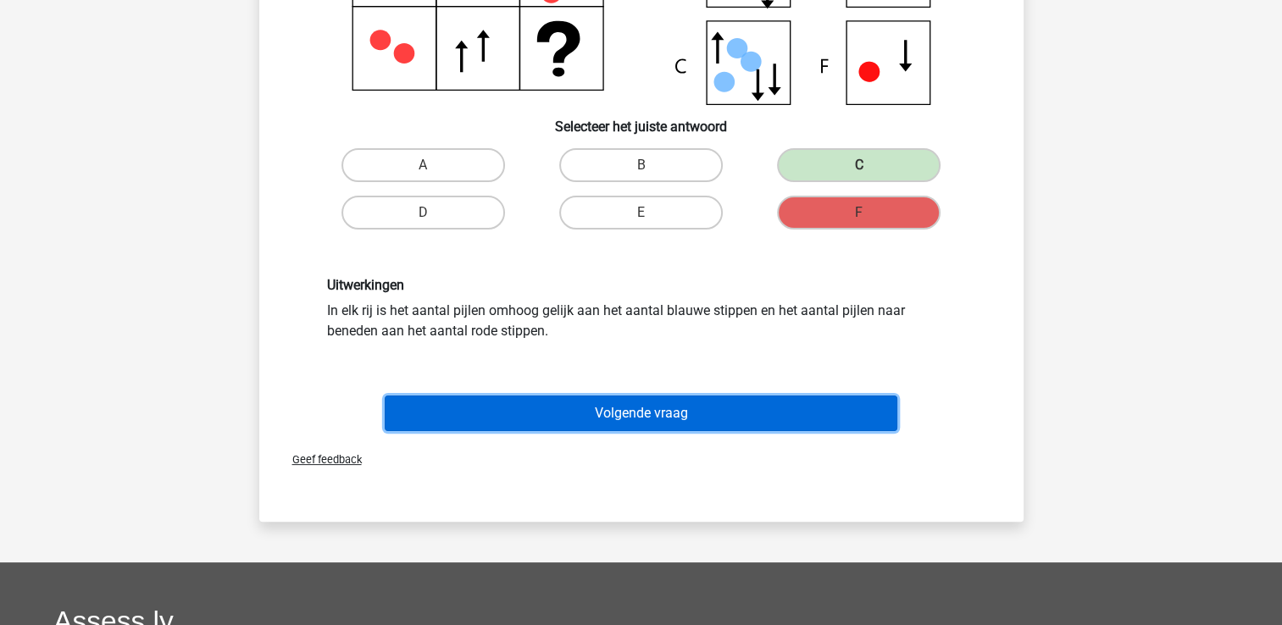
click at [746, 402] on button "Volgende vraag" at bounding box center [641, 414] width 513 height 36
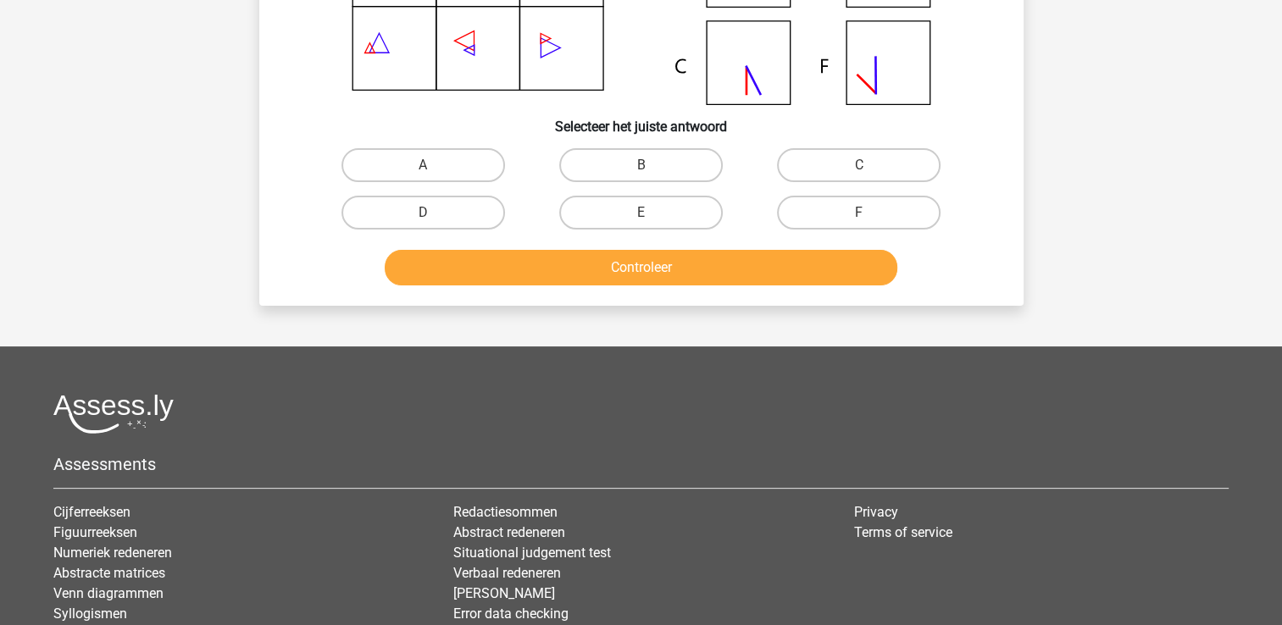
scroll to position [78, 0]
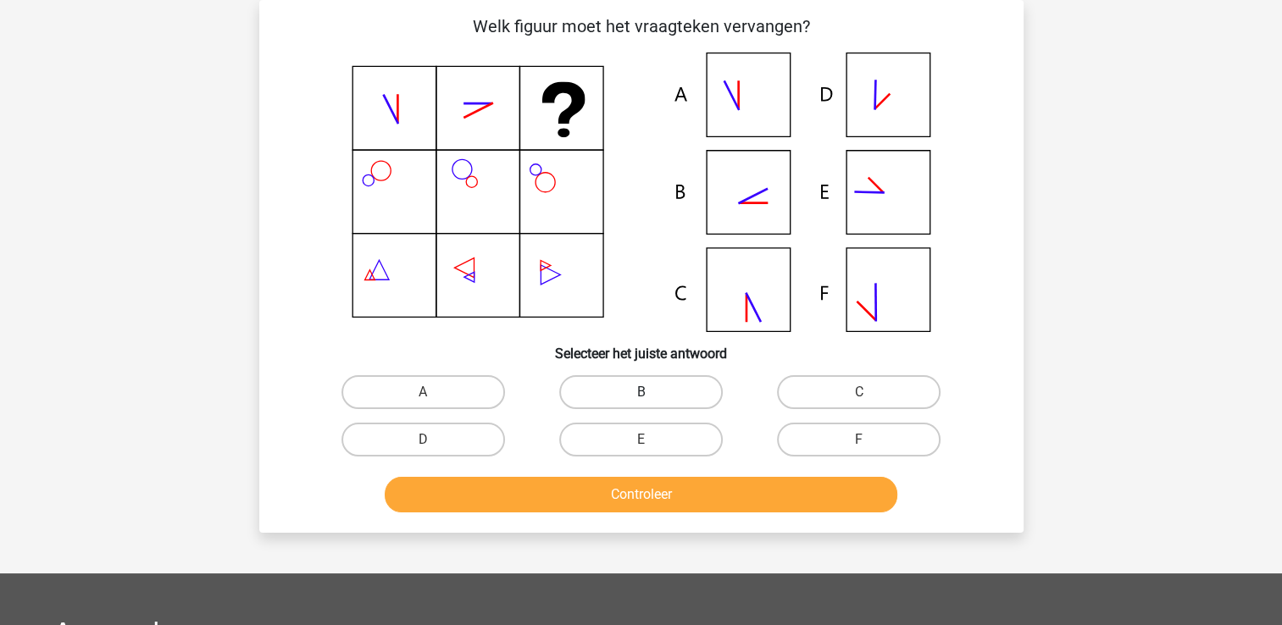
click at [605, 379] on label "B" at bounding box center [641, 392] width 164 height 34
click at [641, 392] on input "B" at bounding box center [646, 397] width 11 height 11
radio input "true"
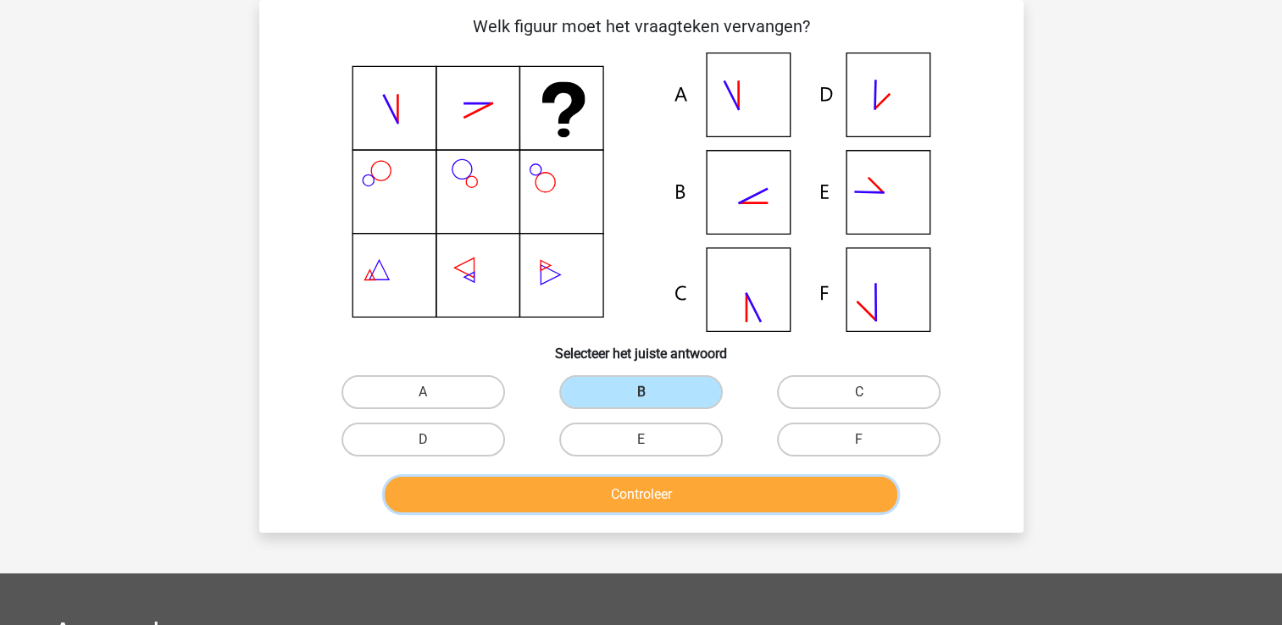
click at [596, 482] on button "Controleer" at bounding box center [641, 495] width 513 height 36
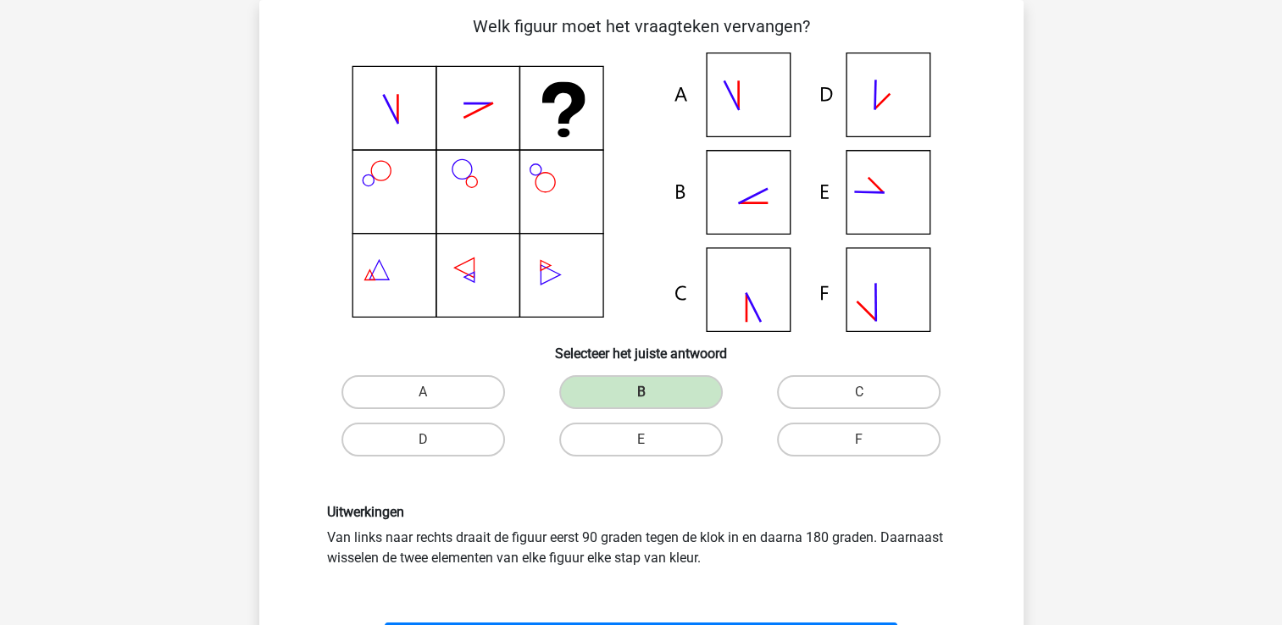
scroll to position [112, 0]
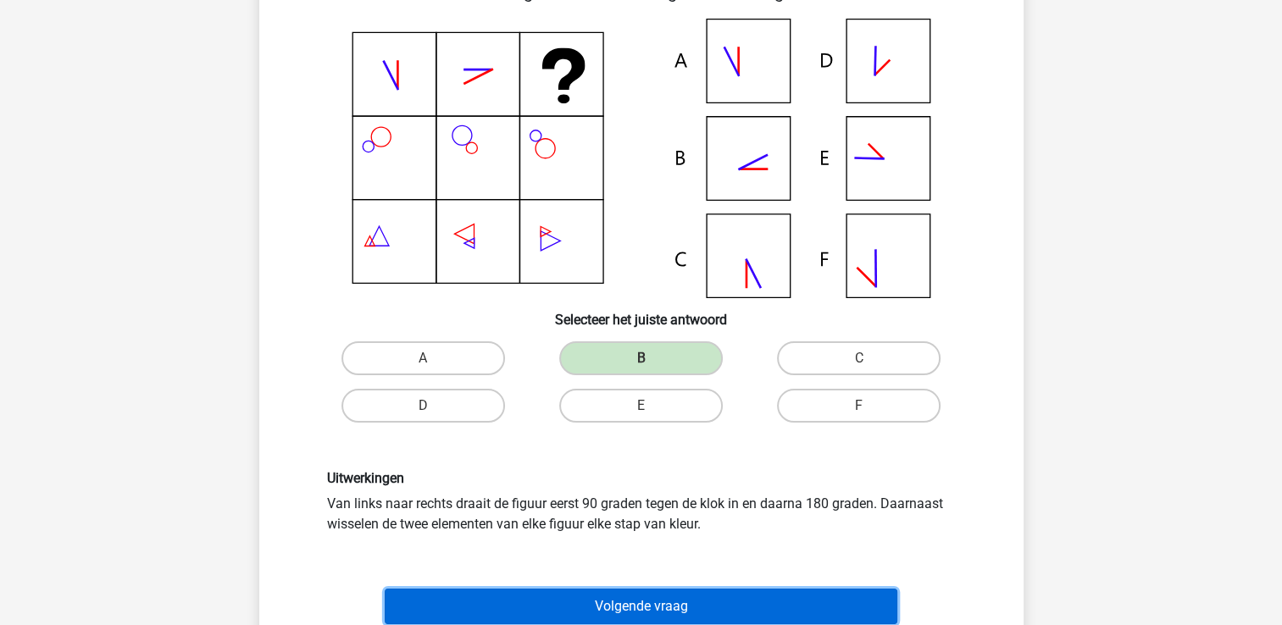
click at [593, 610] on button "Volgende vraag" at bounding box center [641, 607] width 513 height 36
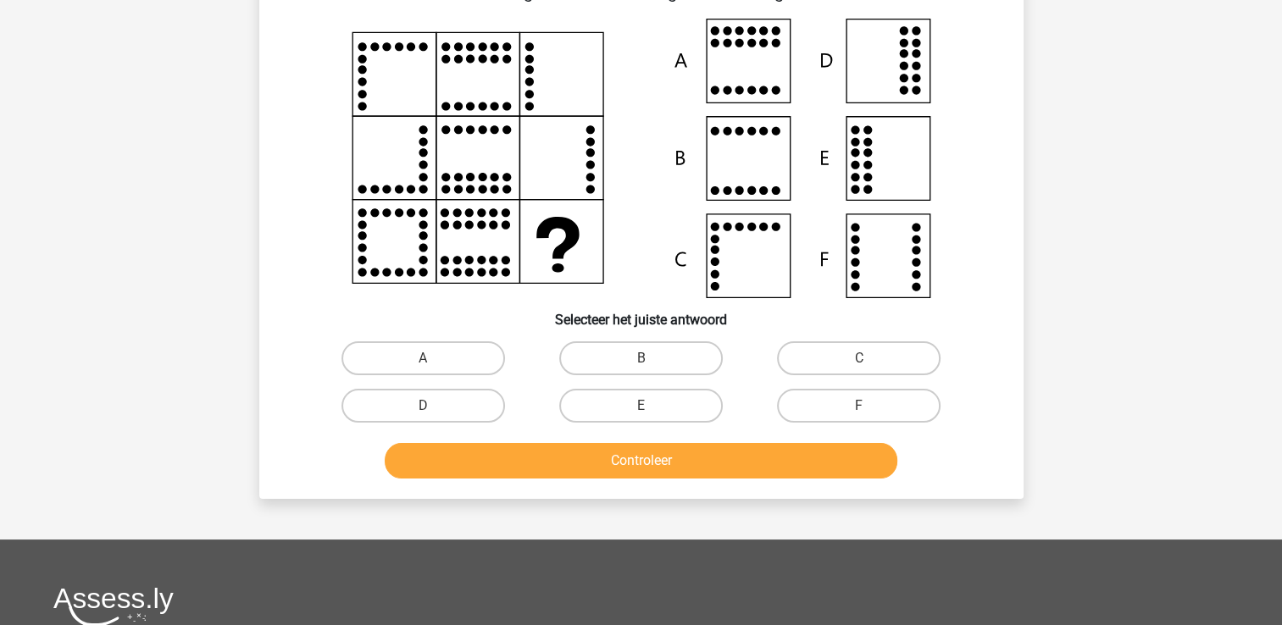
scroll to position [78, 0]
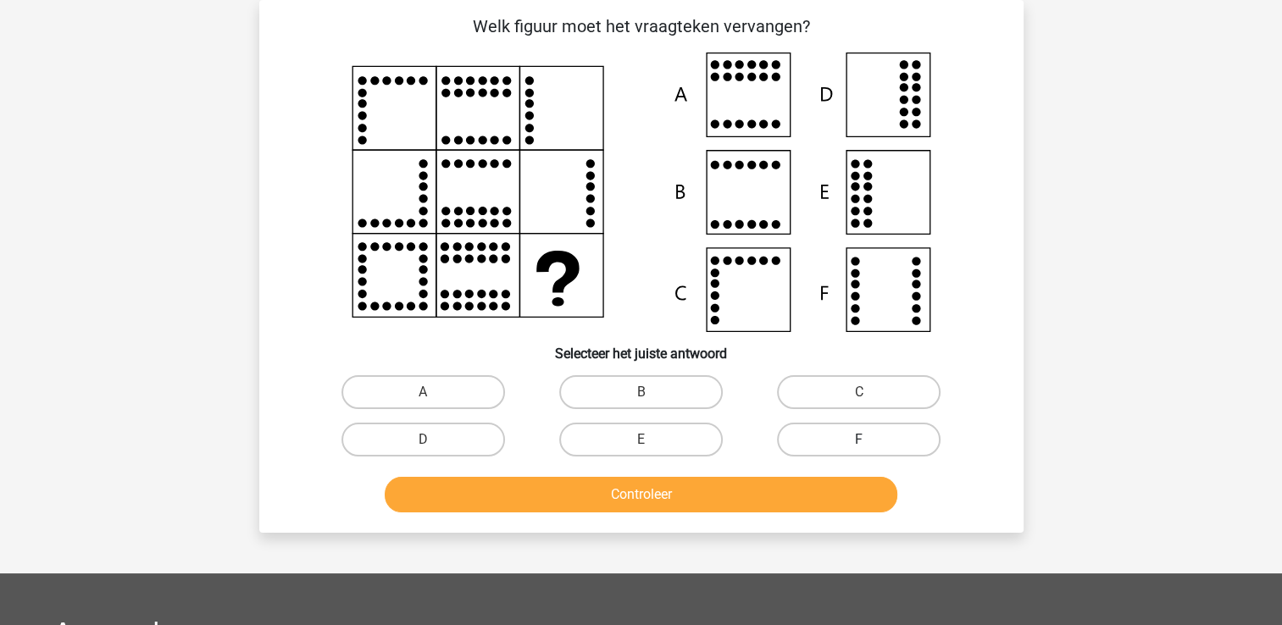
click at [830, 426] on label "F" at bounding box center [859, 440] width 164 height 34
click at [859, 440] on input "F" at bounding box center [864, 445] width 11 height 11
radio input "true"
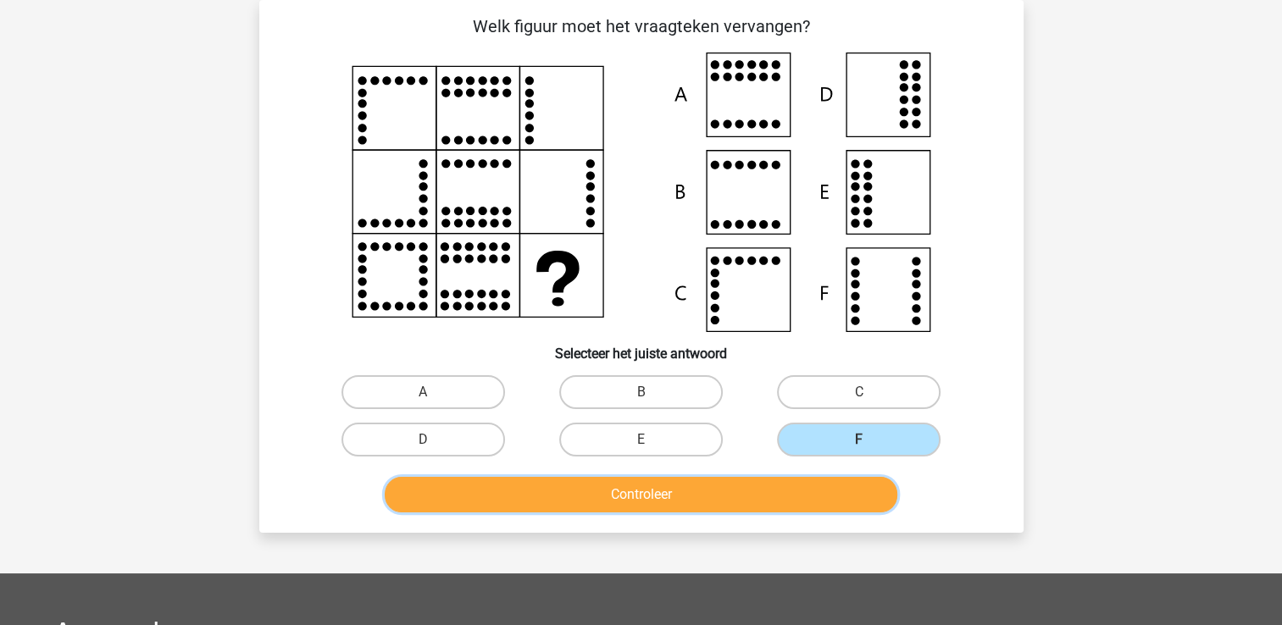
click at [769, 496] on button "Controleer" at bounding box center [641, 495] width 513 height 36
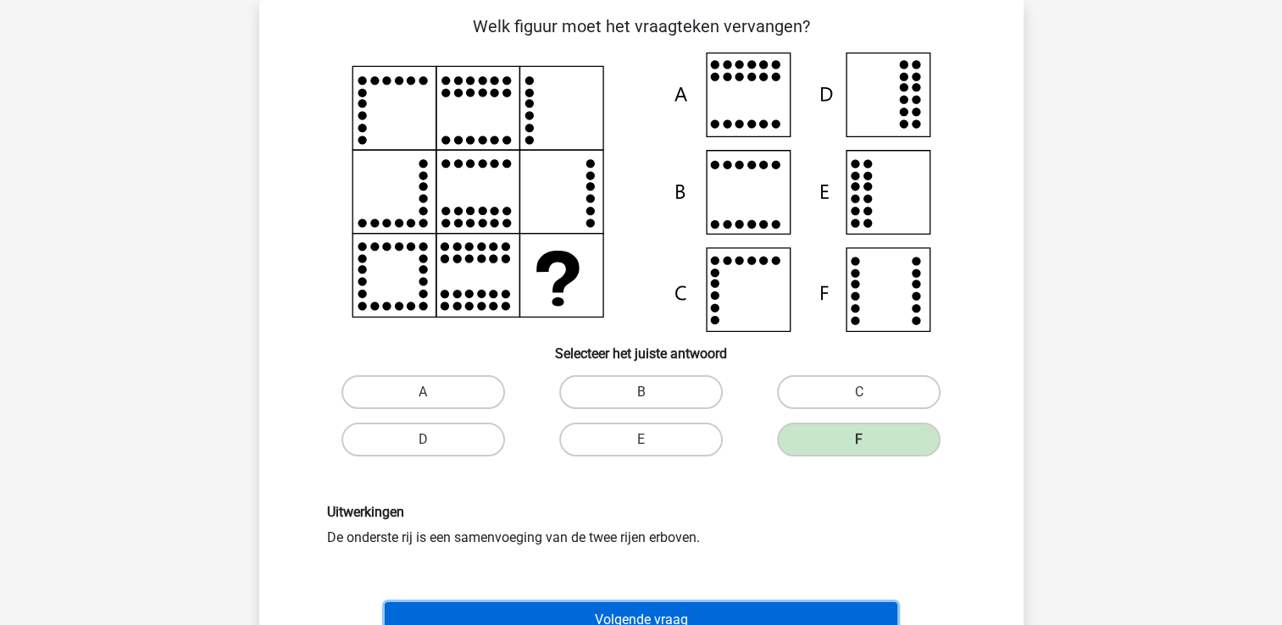
click at [749, 612] on button "Volgende vraag" at bounding box center [641, 620] width 513 height 36
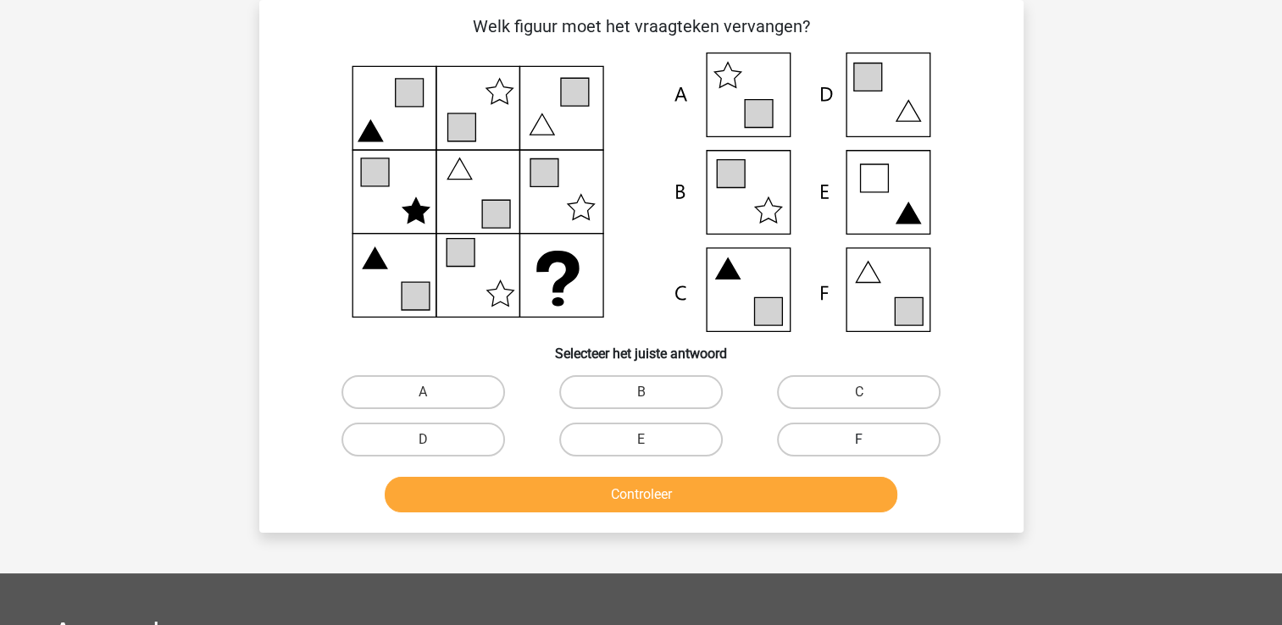
click at [789, 439] on label "F" at bounding box center [859, 440] width 164 height 34
click at [859, 440] on input "F" at bounding box center [864, 445] width 11 height 11
radio input "true"
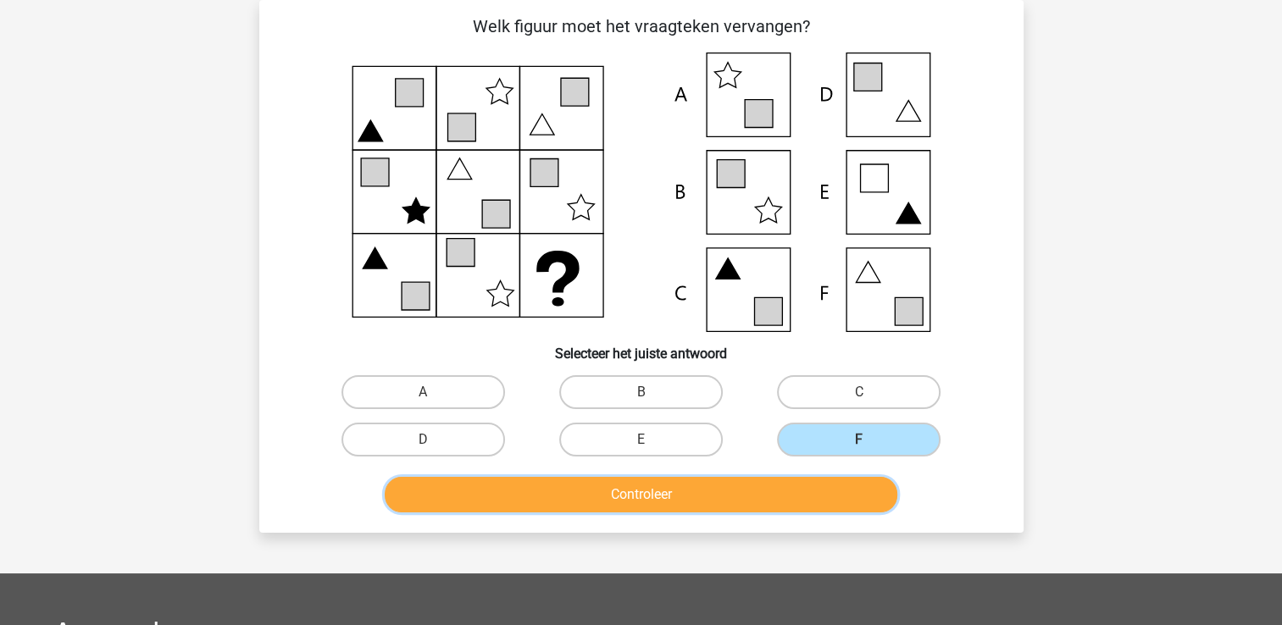
click at [743, 495] on button "Controleer" at bounding box center [641, 495] width 513 height 36
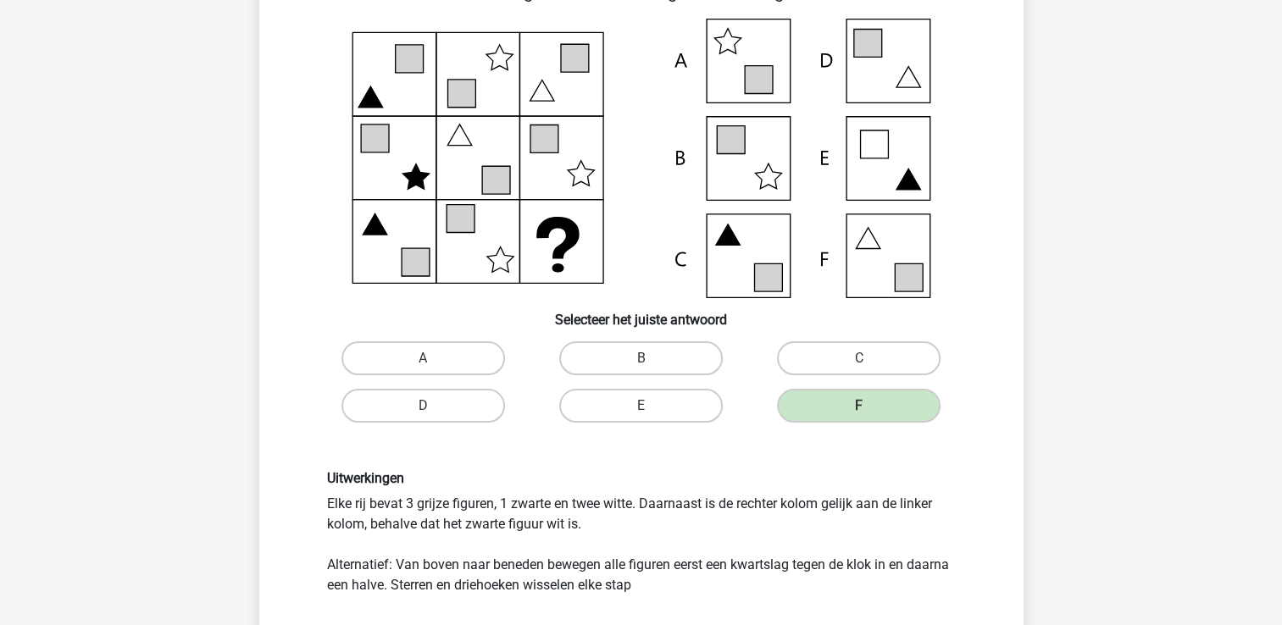
scroll to position [247, 0]
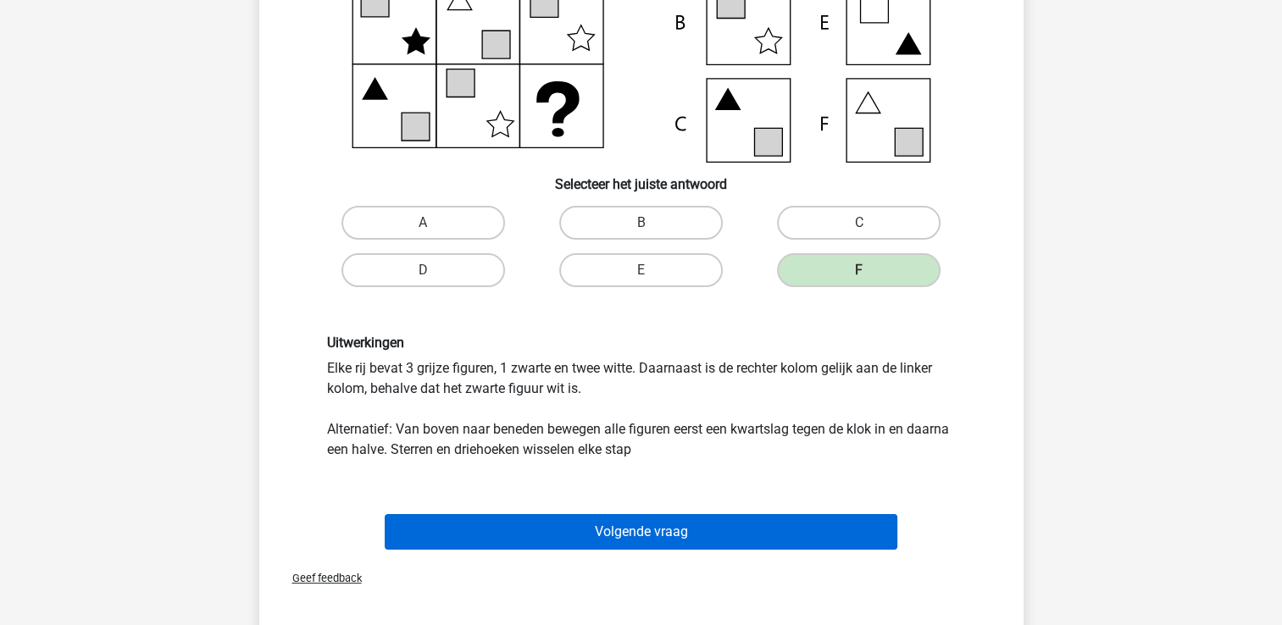
drag, startPoint x: 774, startPoint y: 553, endPoint x: 763, endPoint y: 537, distance: 20.0
click at [763, 537] on div "Volgende vraag" at bounding box center [641, 535] width 654 height 42
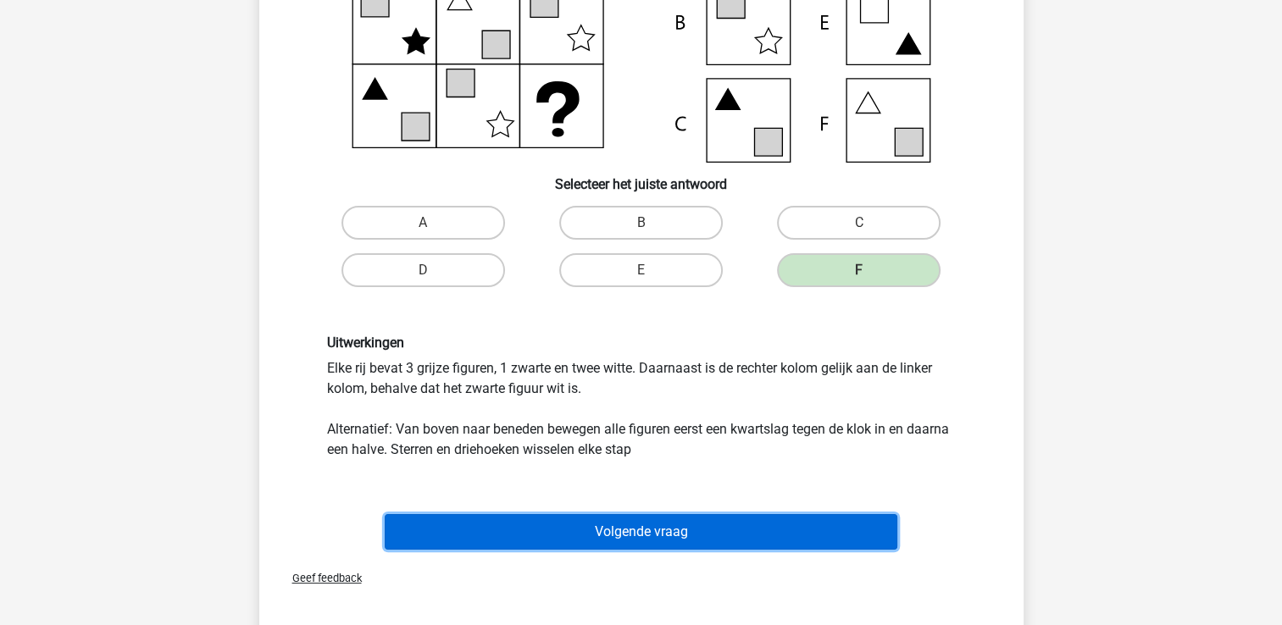
click at [763, 537] on button "Volgende vraag" at bounding box center [641, 532] width 513 height 36
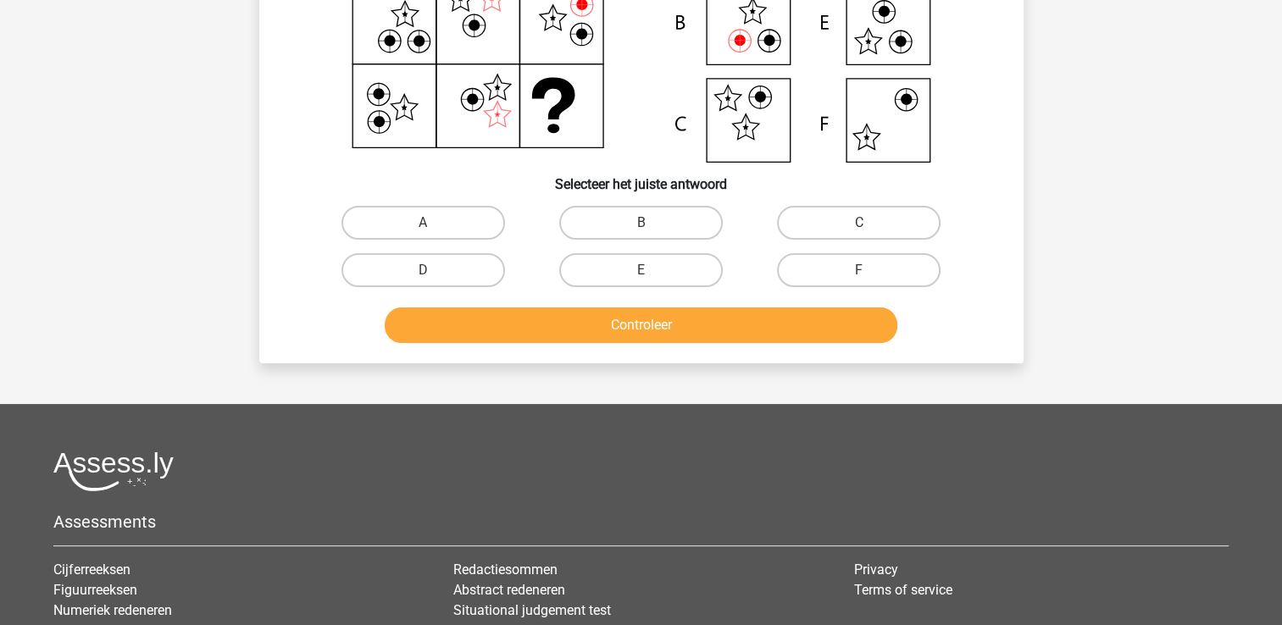
scroll to position [78, 0]
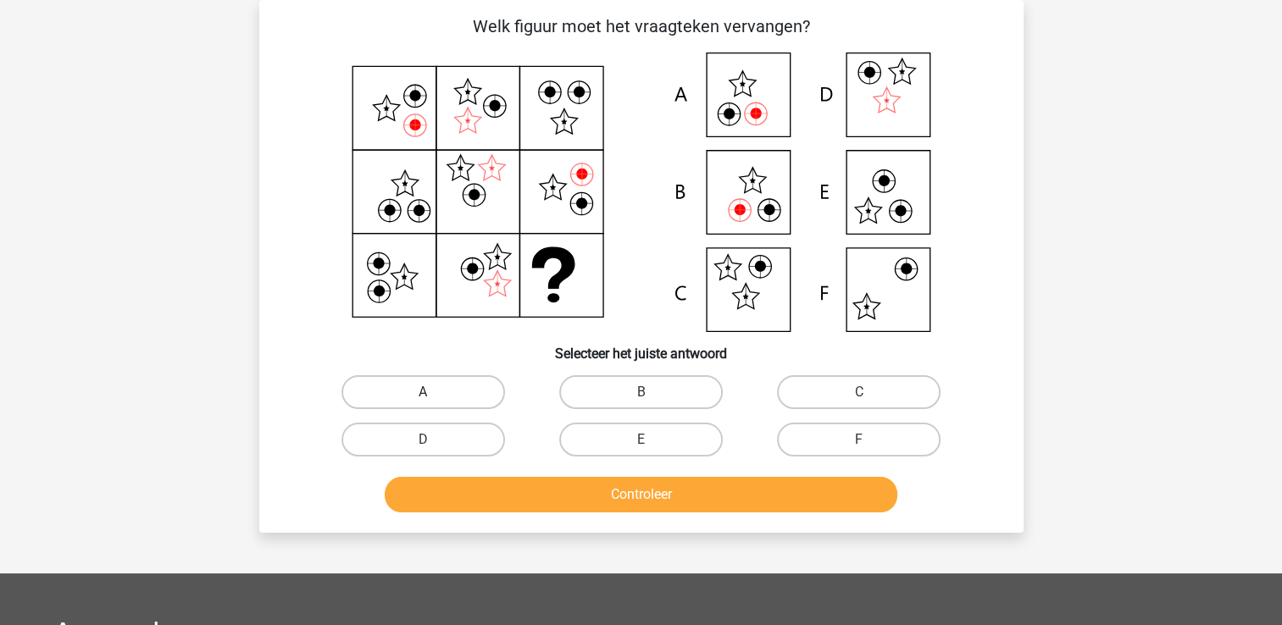
click at [419, 402] on label "A" at bounding box center [423, 392] width 164 height 34
click at [423, 402] on input "A" at bounding box center [428, 397] width 11 height 11
radio input "true"
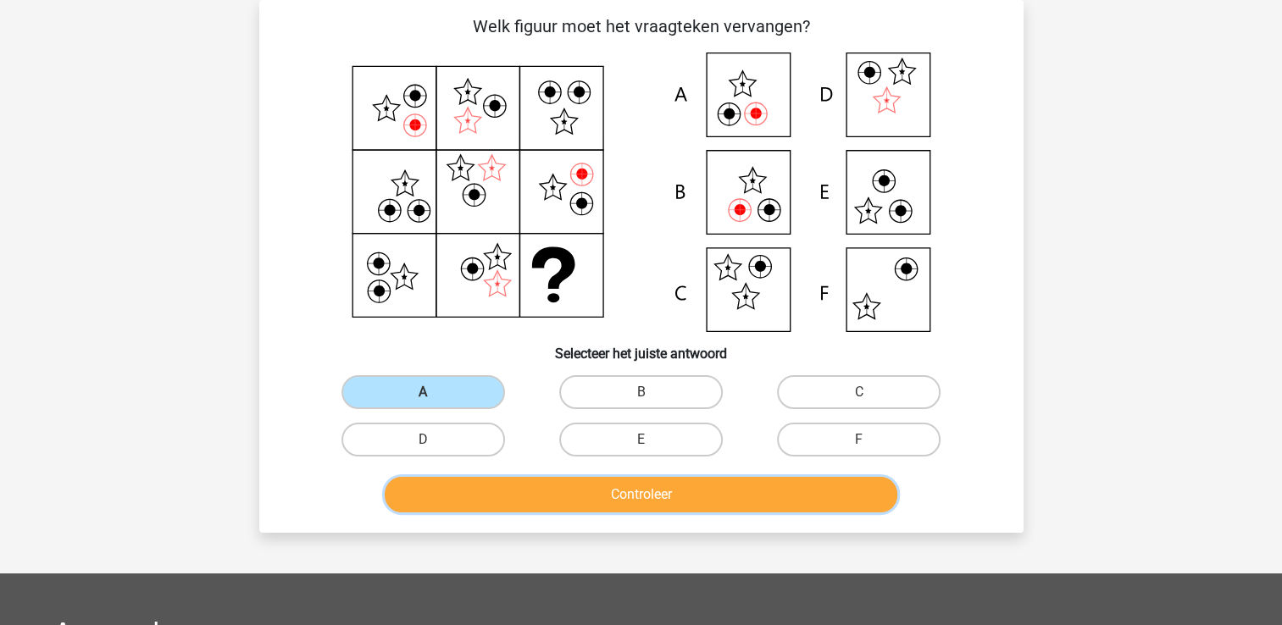
click at [450, 503] on button "Controleer" at bounding box center [641, 495] width 513 height 36
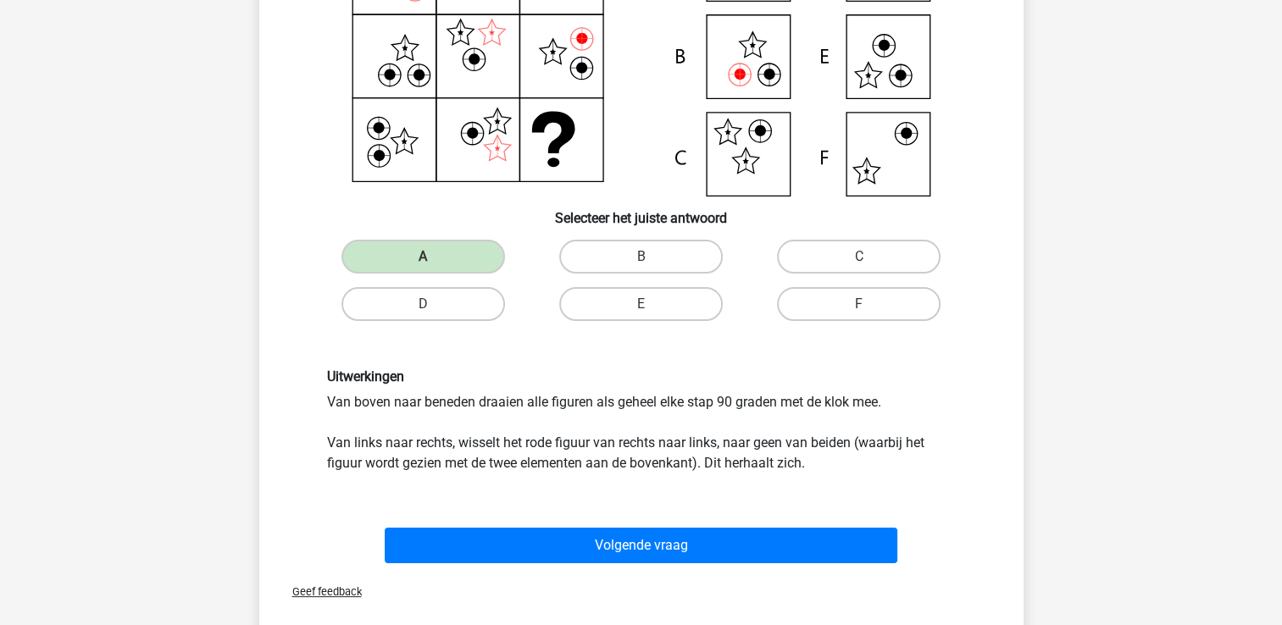
scroll to position [315, 0]
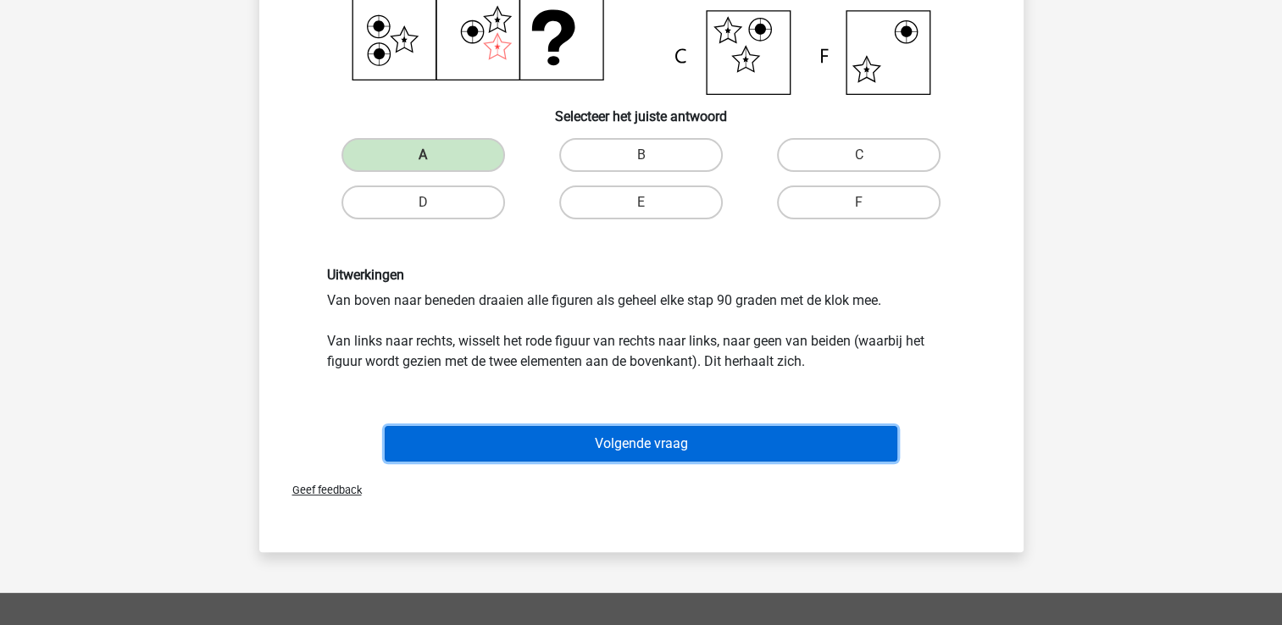
click at [772, 435] on button "Volgende vraag" at bounding box center [641, 444] width 513 height 36
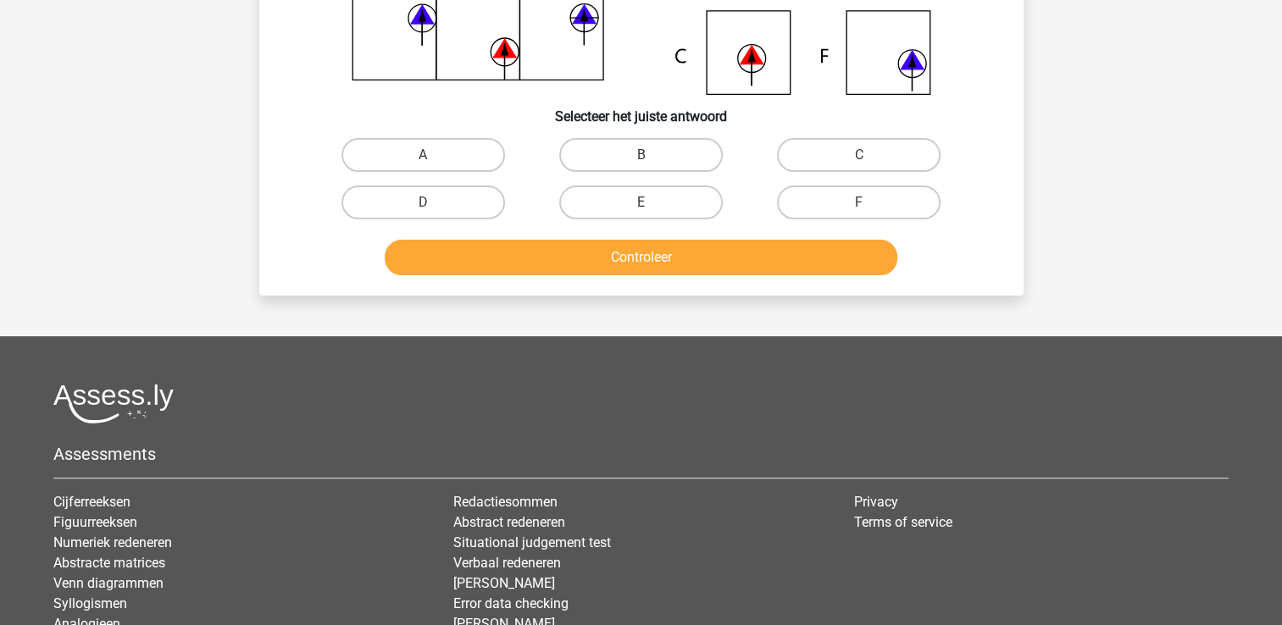
scroll to position [78, 0]
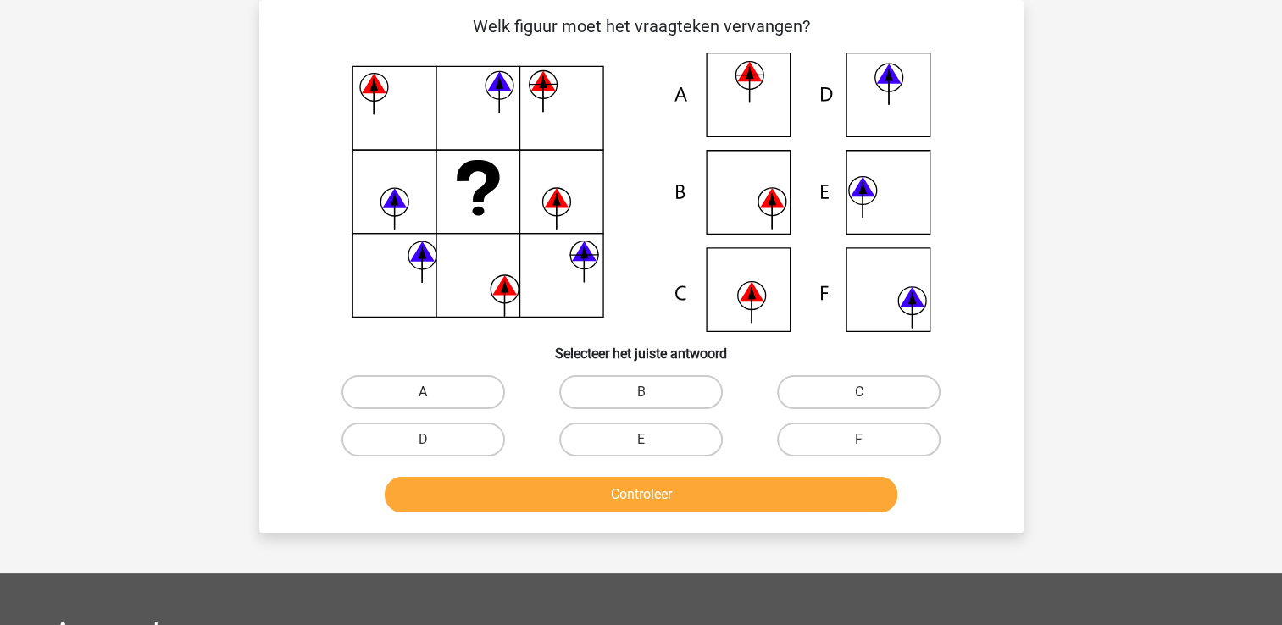
click at [458, 389] on label "A" at bounding box center [423, 392] width 164 height 34
click at [434, 392] on input "A" at bounding box center [428, 397] width 11 height 11
radio input "true"
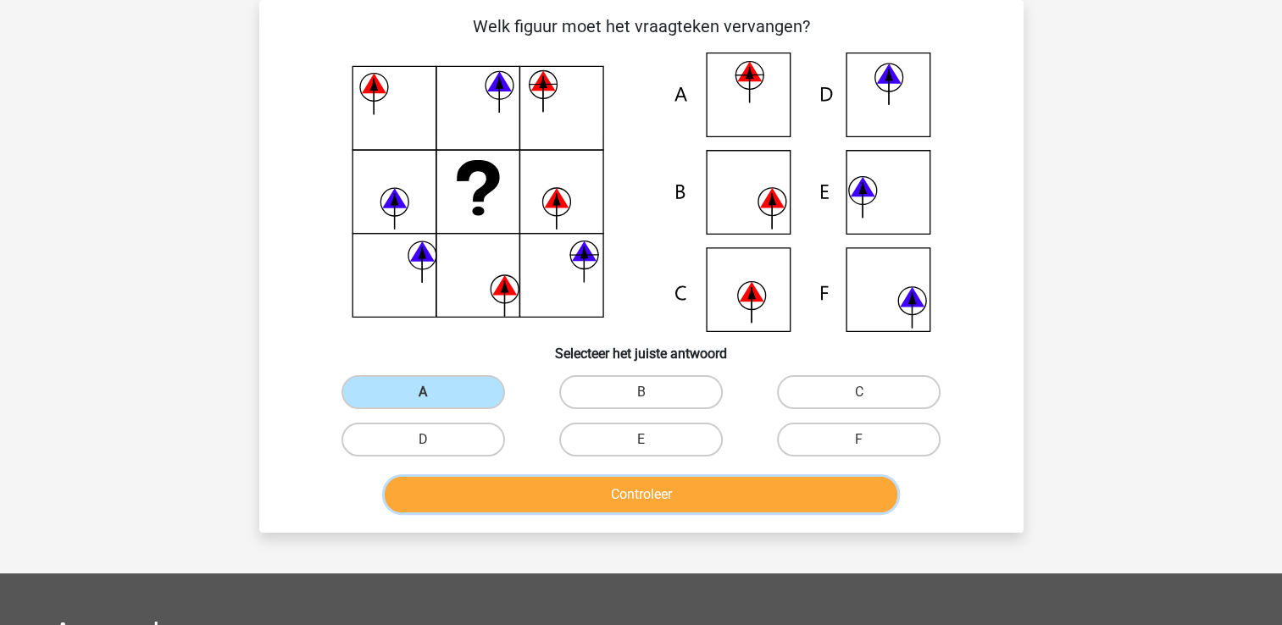
click at [463, 501] on button "Controleer" at bounding box center [641, 495] width 513 height 36
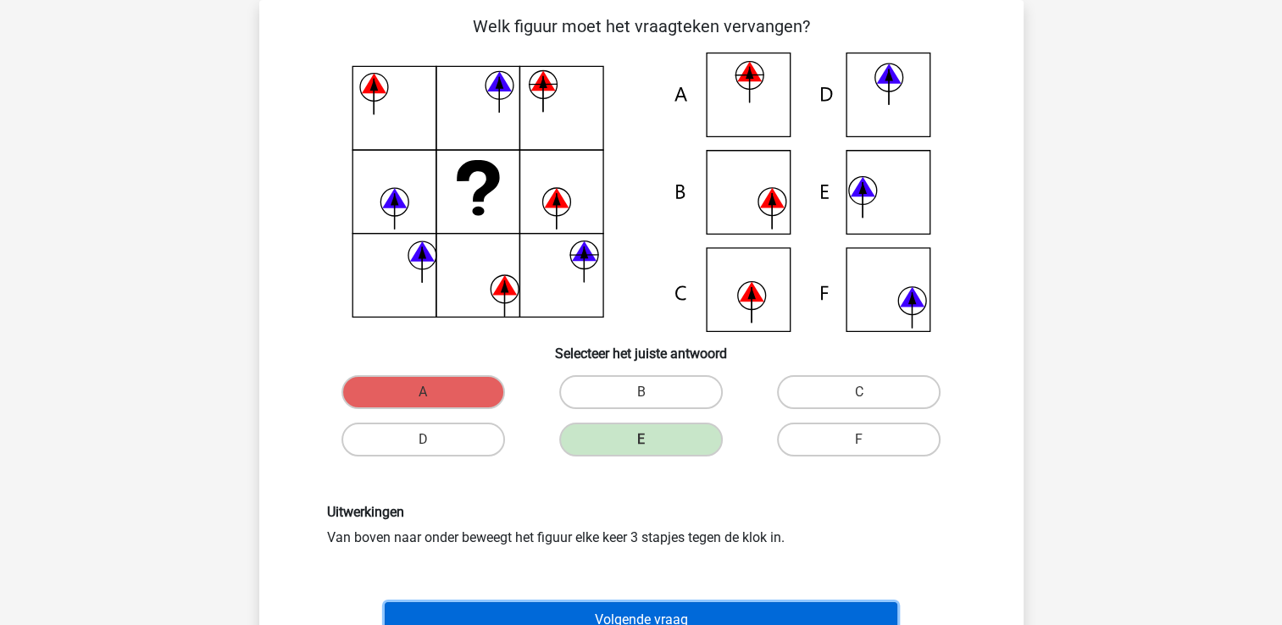
click at [495, 613] on button "Volgende vraag" at bounding box center [641, 620] width 513 height 36
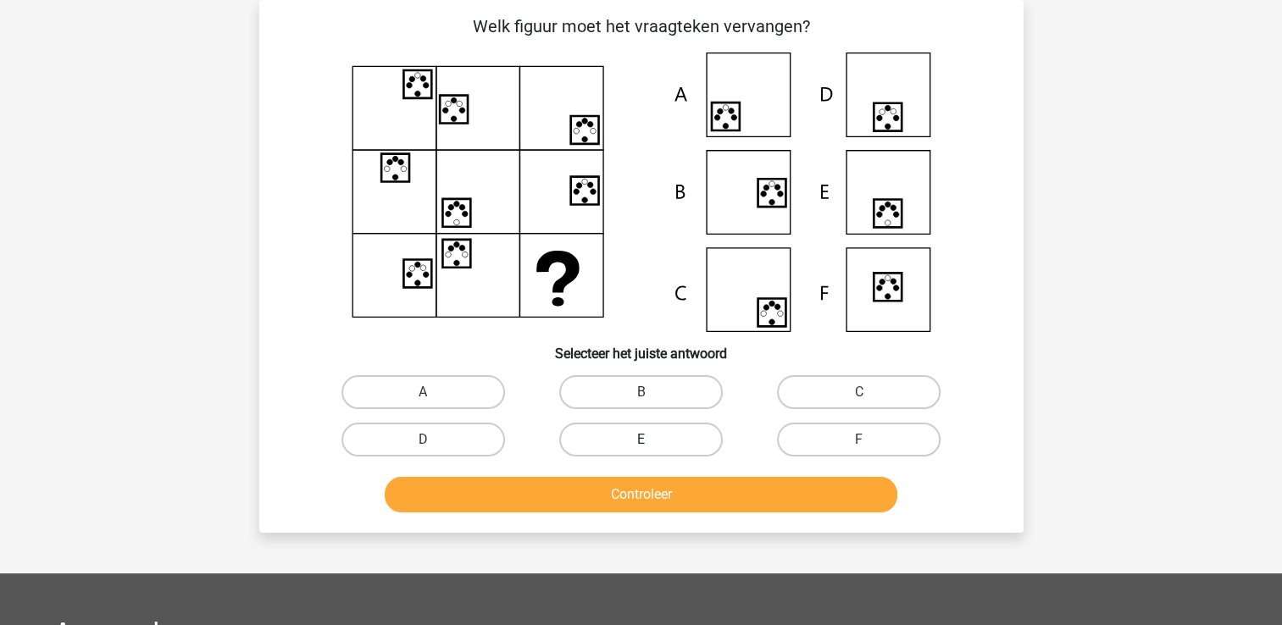
click at [667, 445] on label "E" at bounding box center [641, 440] width 164 height 34
click at [652, 445] on input "E" at bounding box center [646, 445] width 11 height 11
radio input "true"
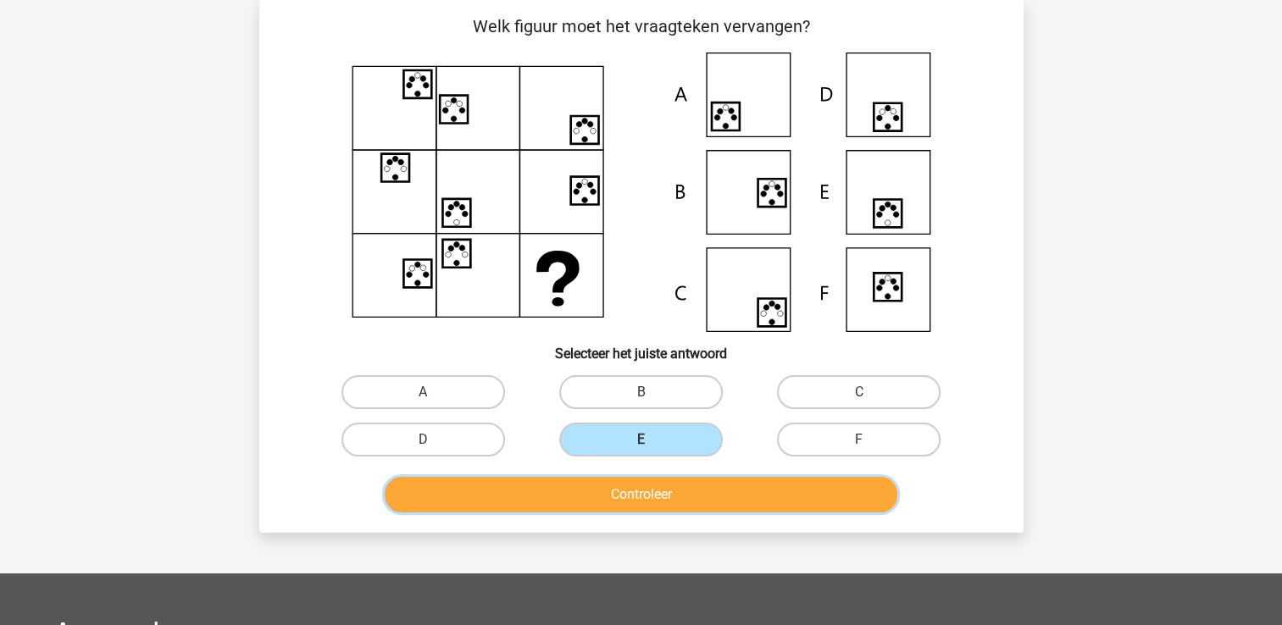
click at [662, 503] on button "Controleer" at bounding box center [641, 495] width 513 height 36
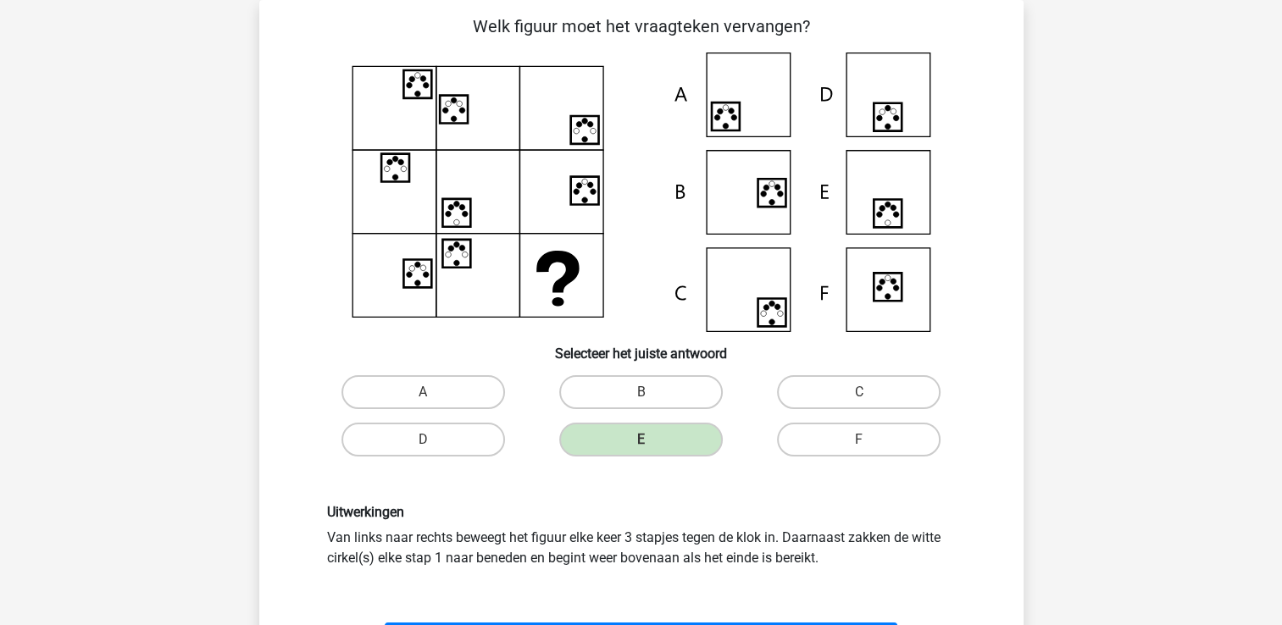
scroll to position [112, 0]
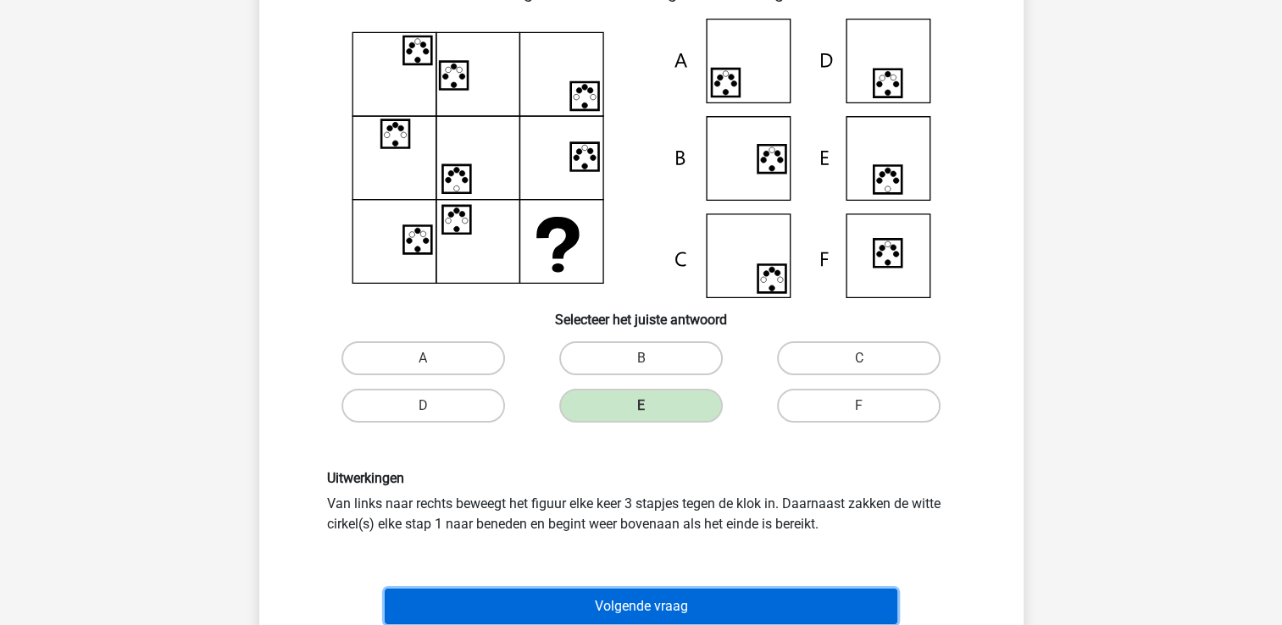
click at [614, 602] on button "Volgende vraag" at bounding box center [641, 607] width 513 height 36
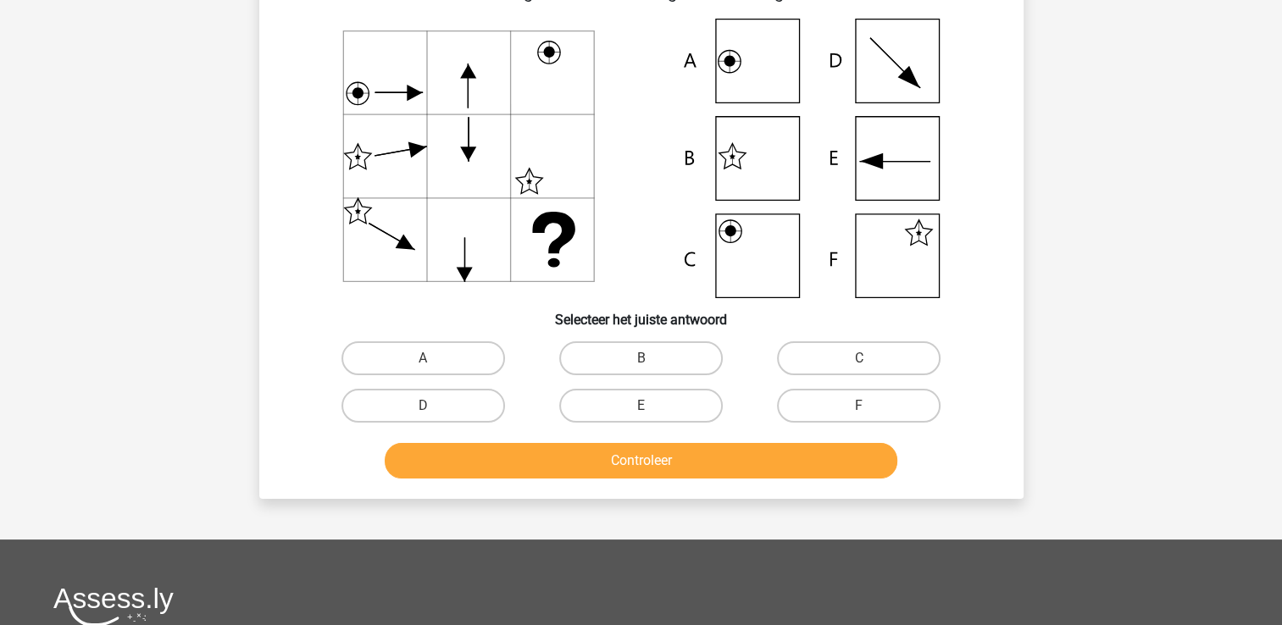
scroll to position [78, 0]
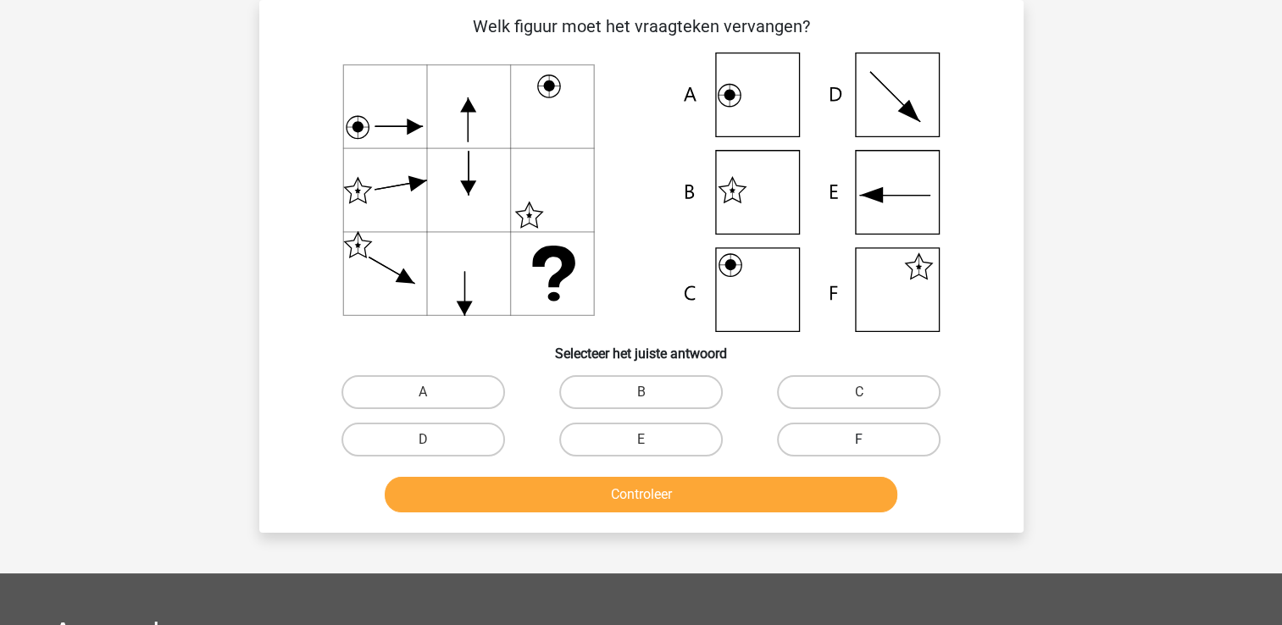
click at [799, 434] on label "F" at bounding box center [859, 440] width 164 height 34
click at [859, 440] on input "F" at bounding box center [864, 445] width 11 height 11
radio input "true"
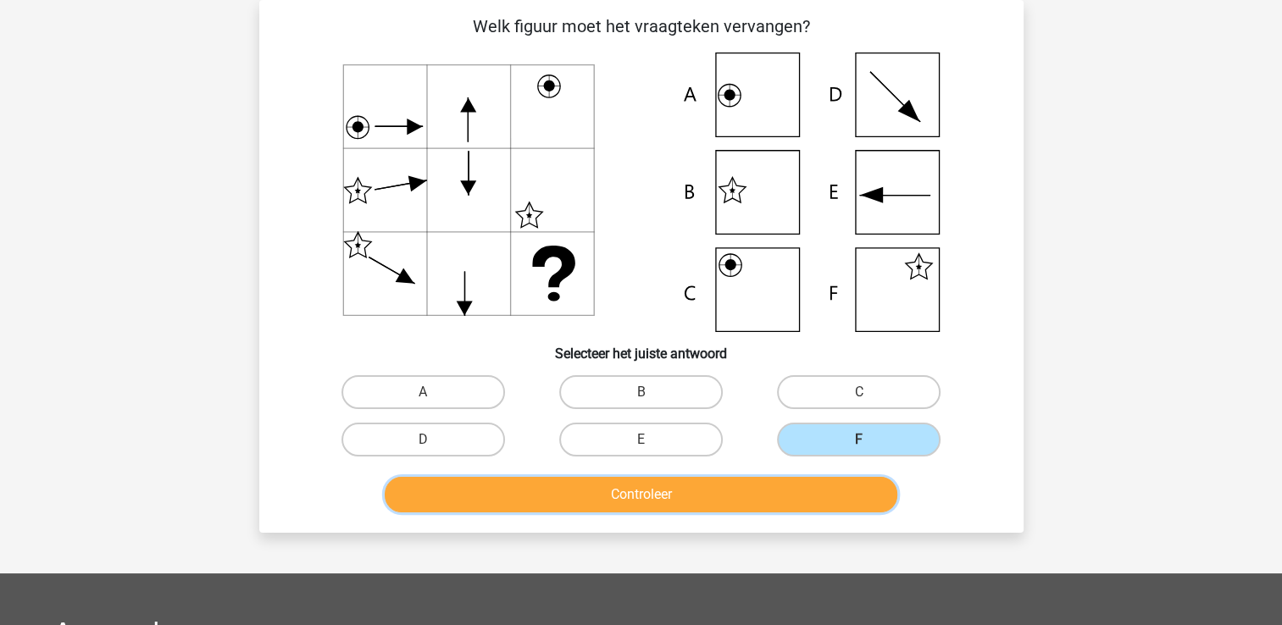
click at [793, 488] on button "Controleer" at bounding box center [641, 495] width 513 height 36
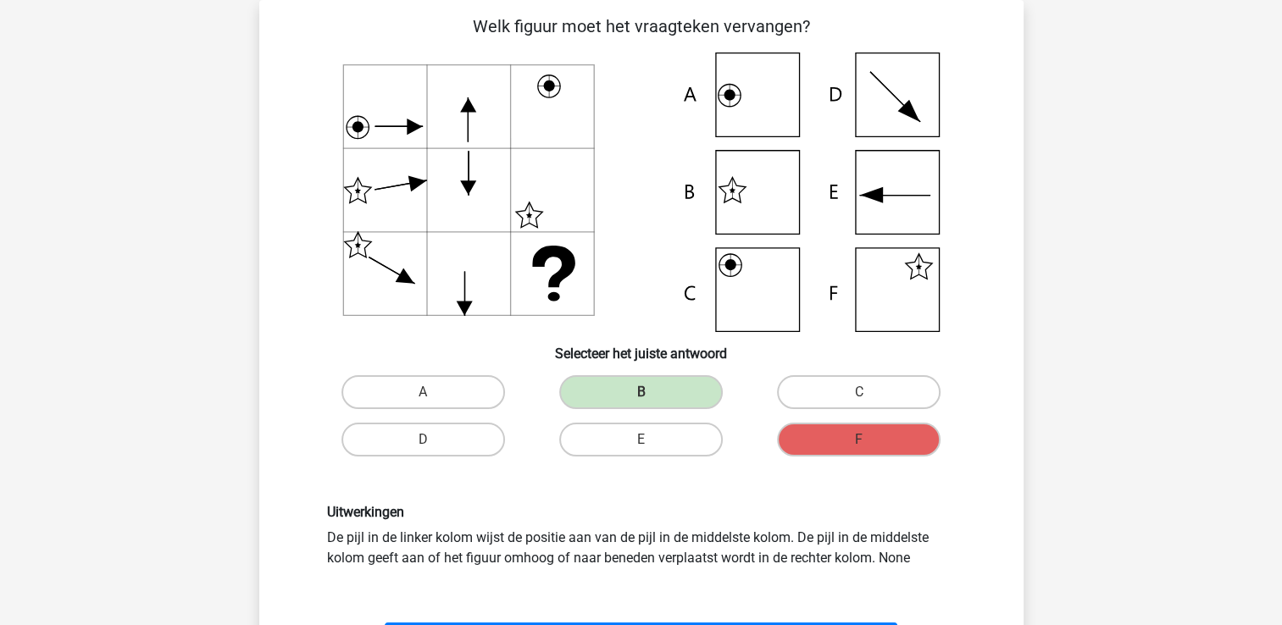
scroll to position [112, 0]
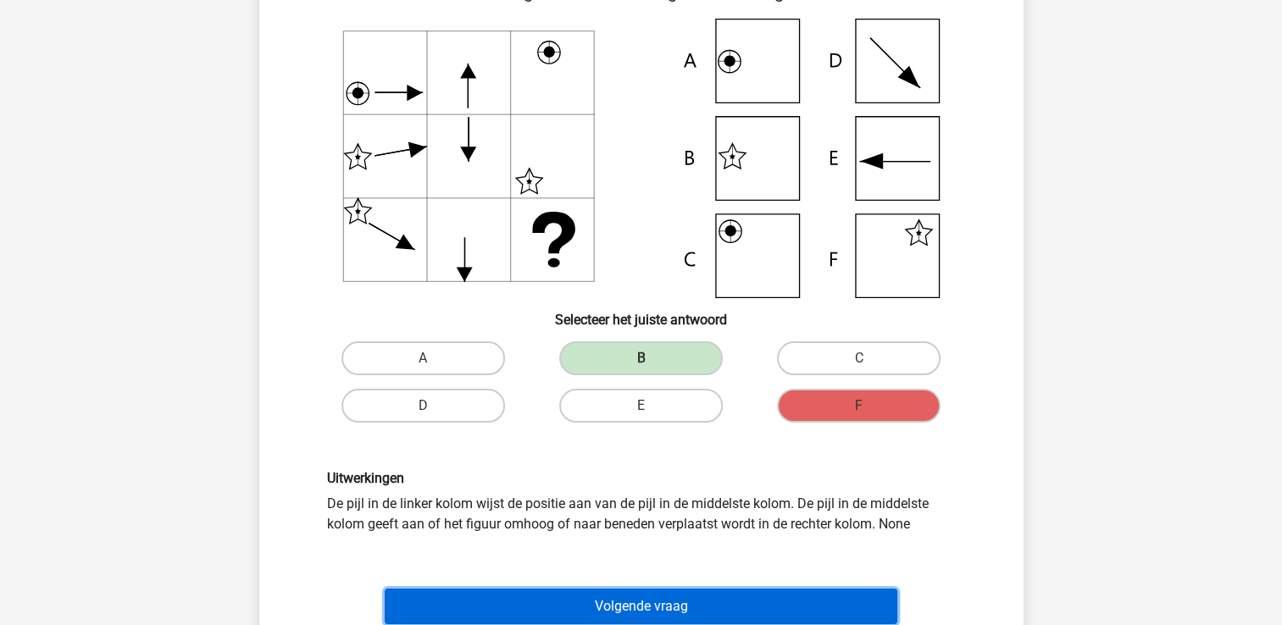
click at [720, 593] on button "Volgende vraag" at bounding box center [641, 607] width 513 height 36
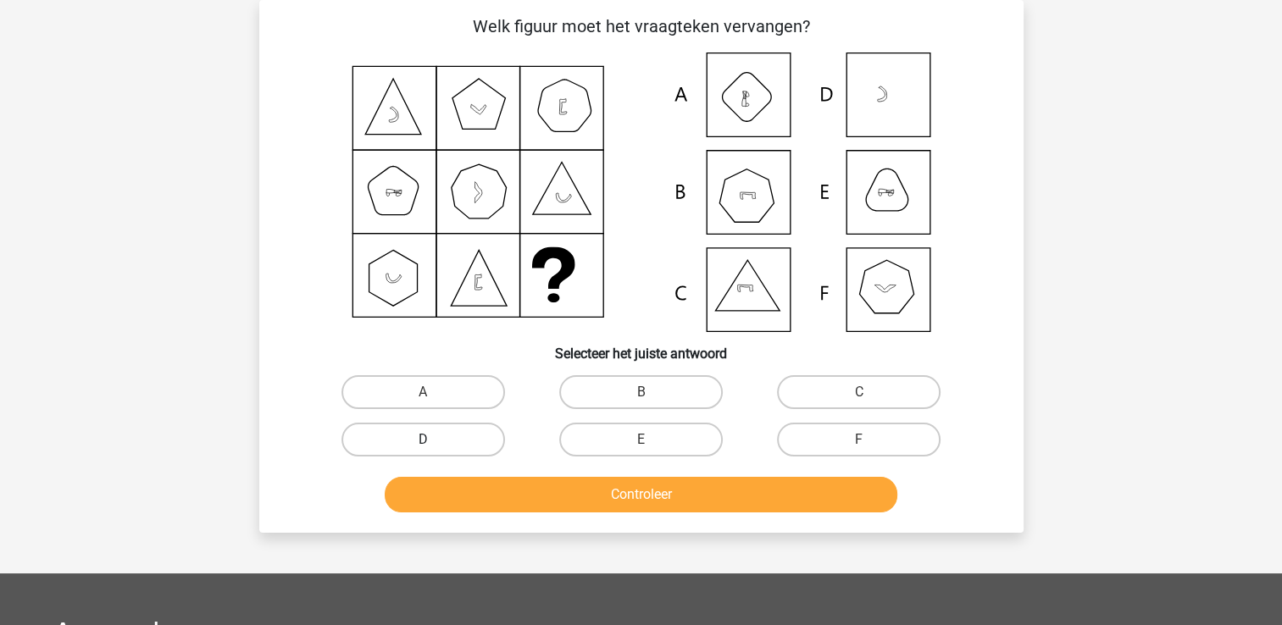
click at [471, 441] on label "D" at bounding box center [423, 440] width 164 height 34
click at [434, 441] on input "D" at bounding box center [428, 445] width 11 height 11
radio input "true"
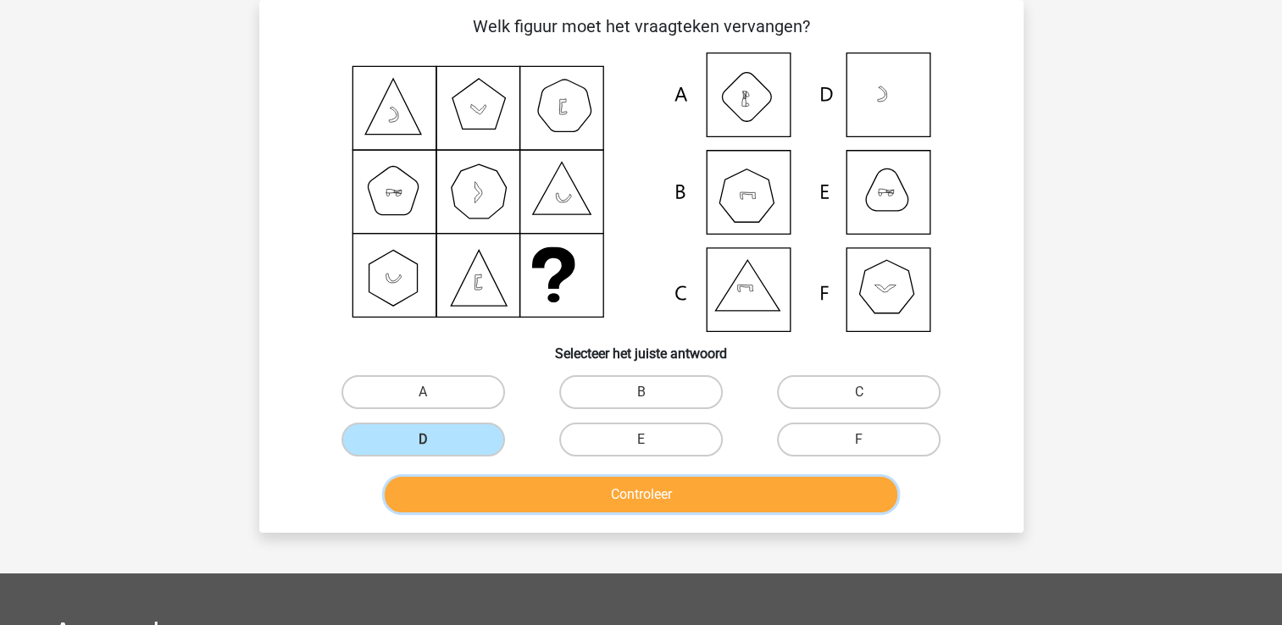
click at [495, 502] on button "Controleer" at bounding box center [641, 495] width 513 height 36
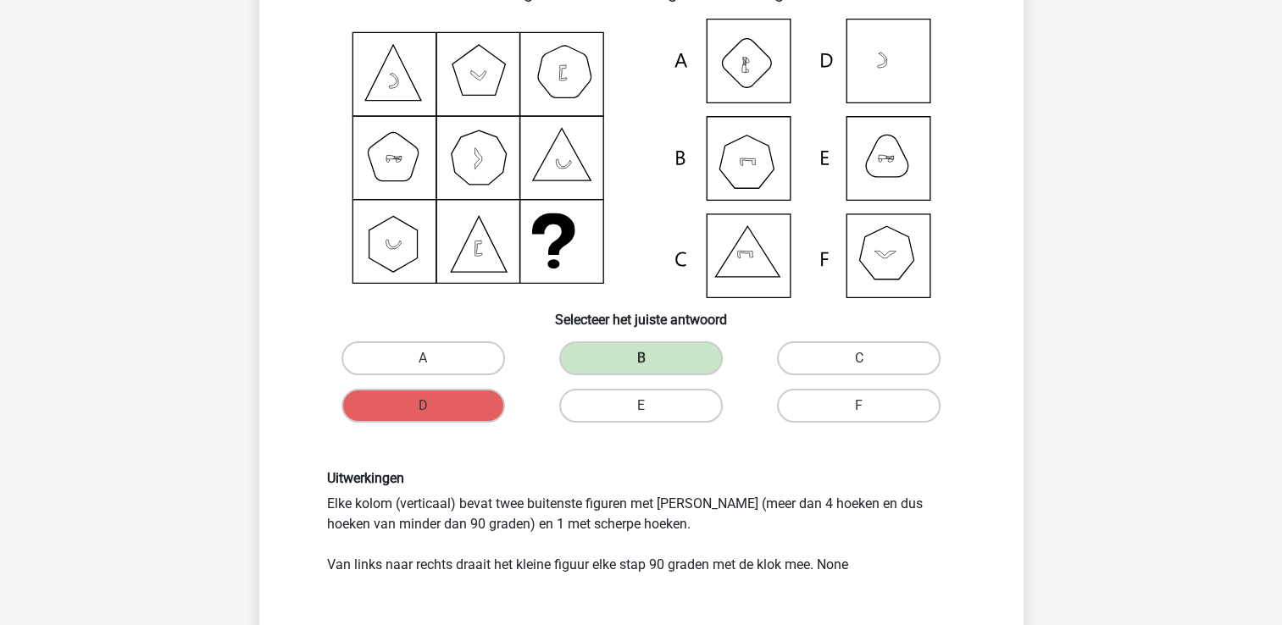
scroll to position [146, 0]
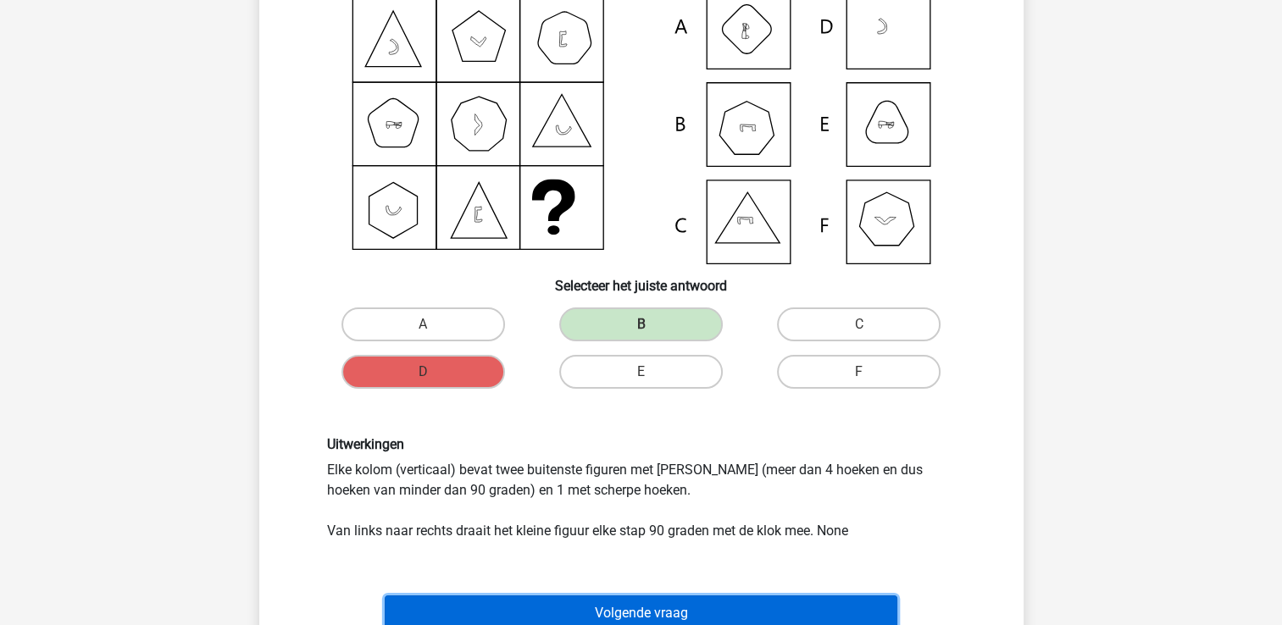
click at [558, 596] on button "Volgende vraag" at bounding box center [641, 614] width 513 height 36
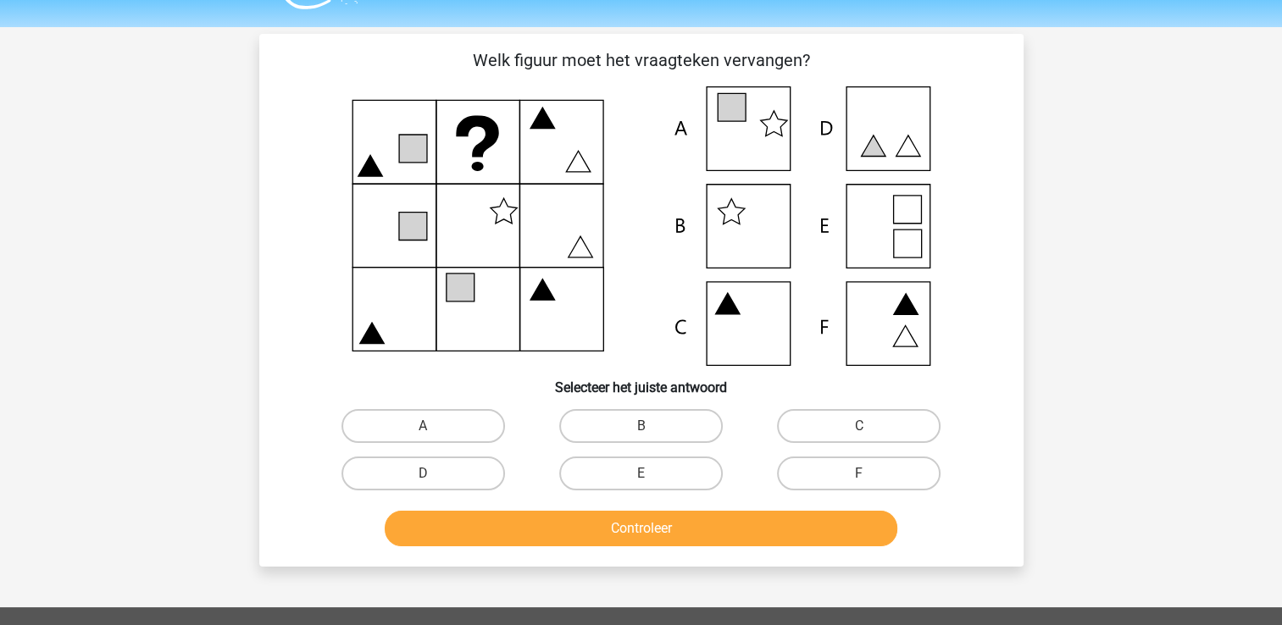
scroll to position [0, 0]
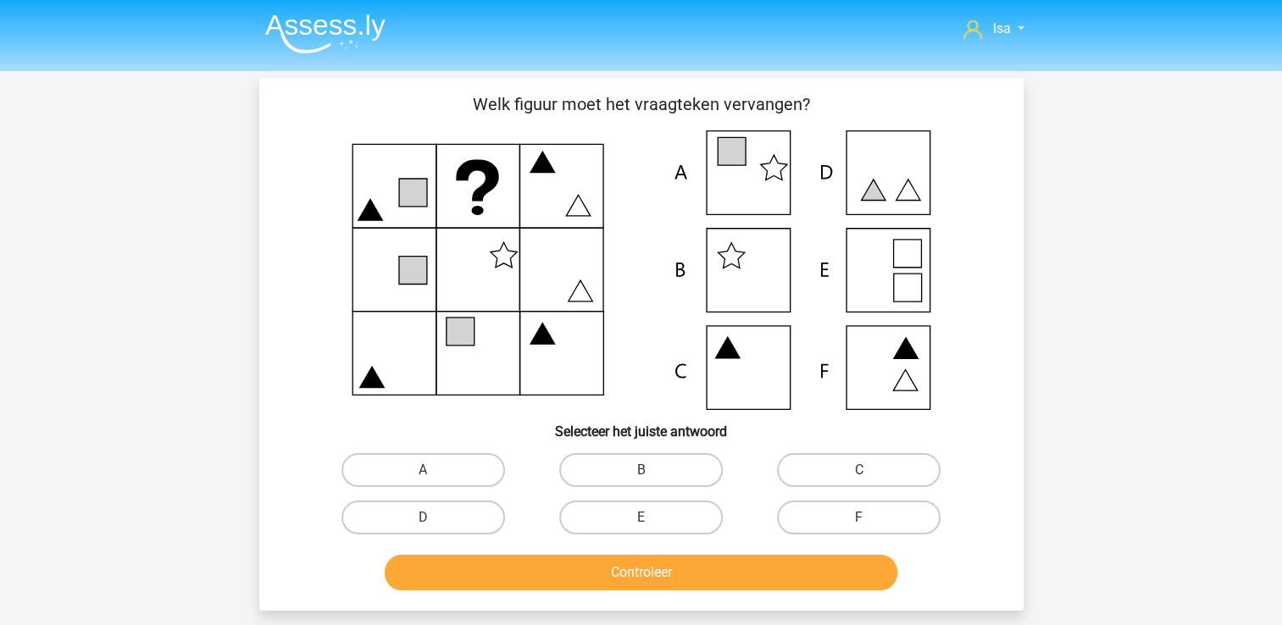
click at [319, 42] on img at bounding box center [325, 34] width 120 height 40
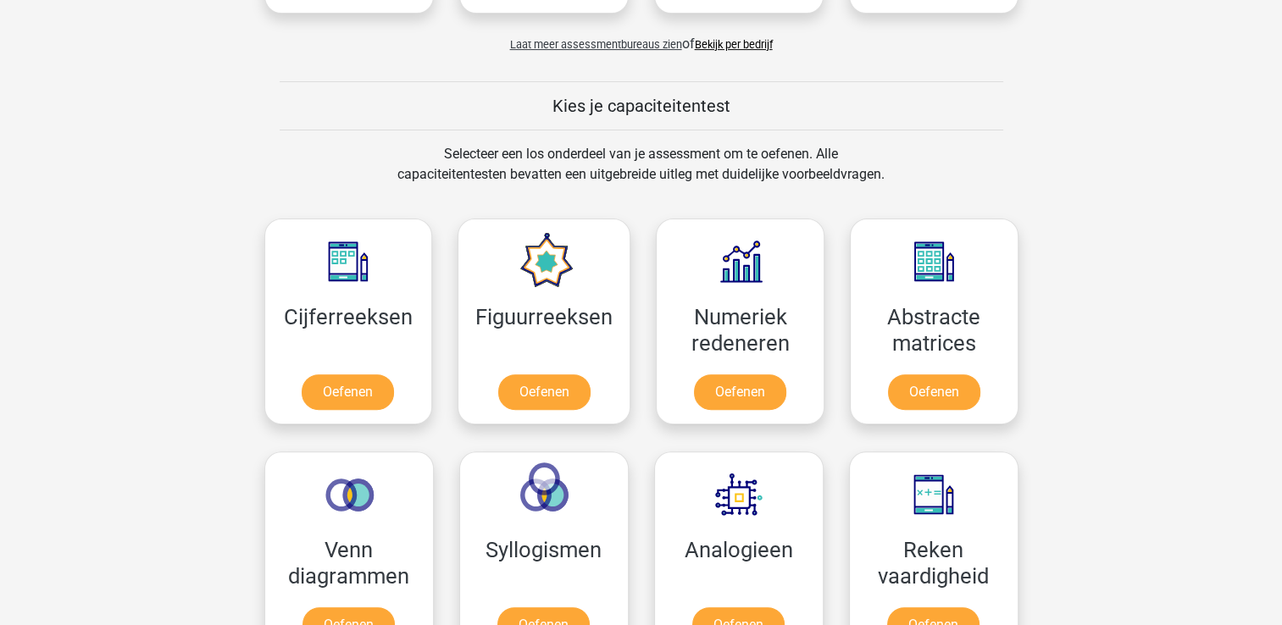
scroll to position [542, 0]
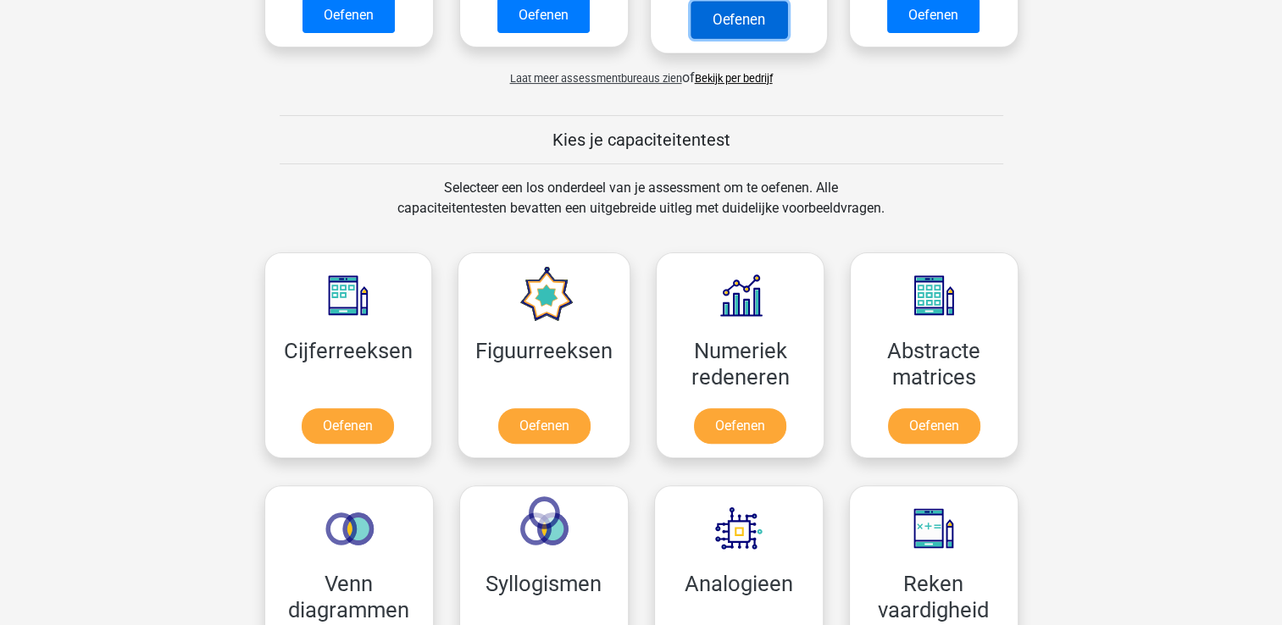
click at [690, 29] on link "Oefenen" at bounding box center [738, 19] width 97 height 37
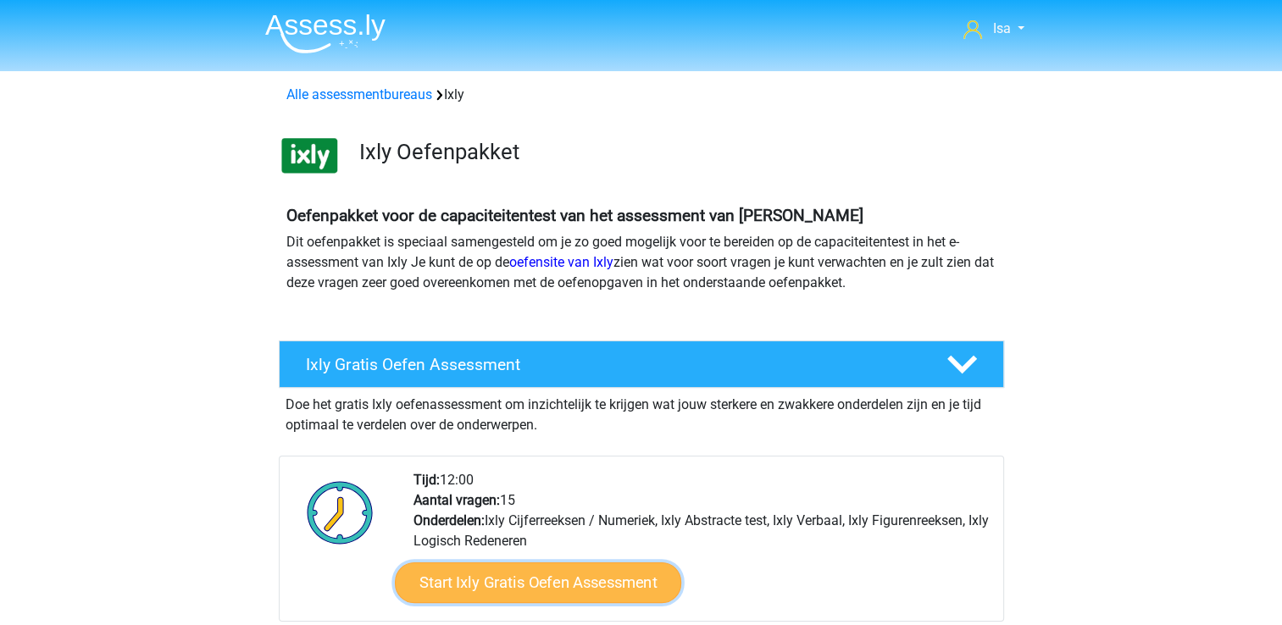
click at [468, 600] on link "Start Ixly Gratis Oefen Assessment" at bounding box center [537, 583] width 286 height 41
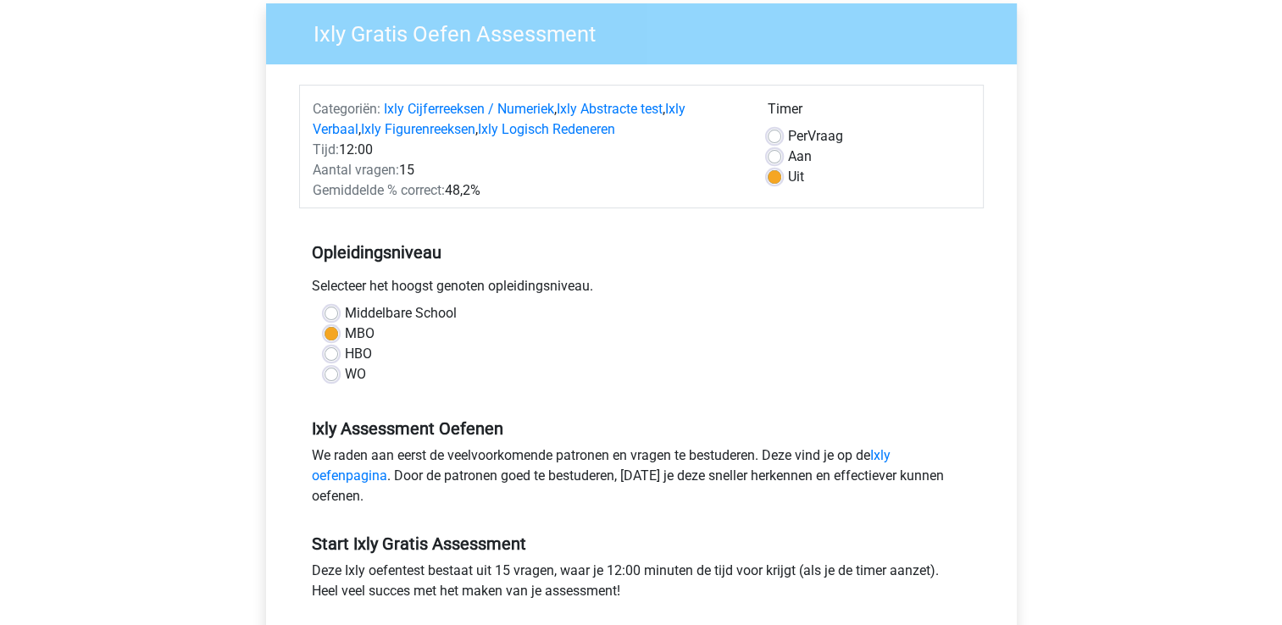
scroll to position [271, 0]
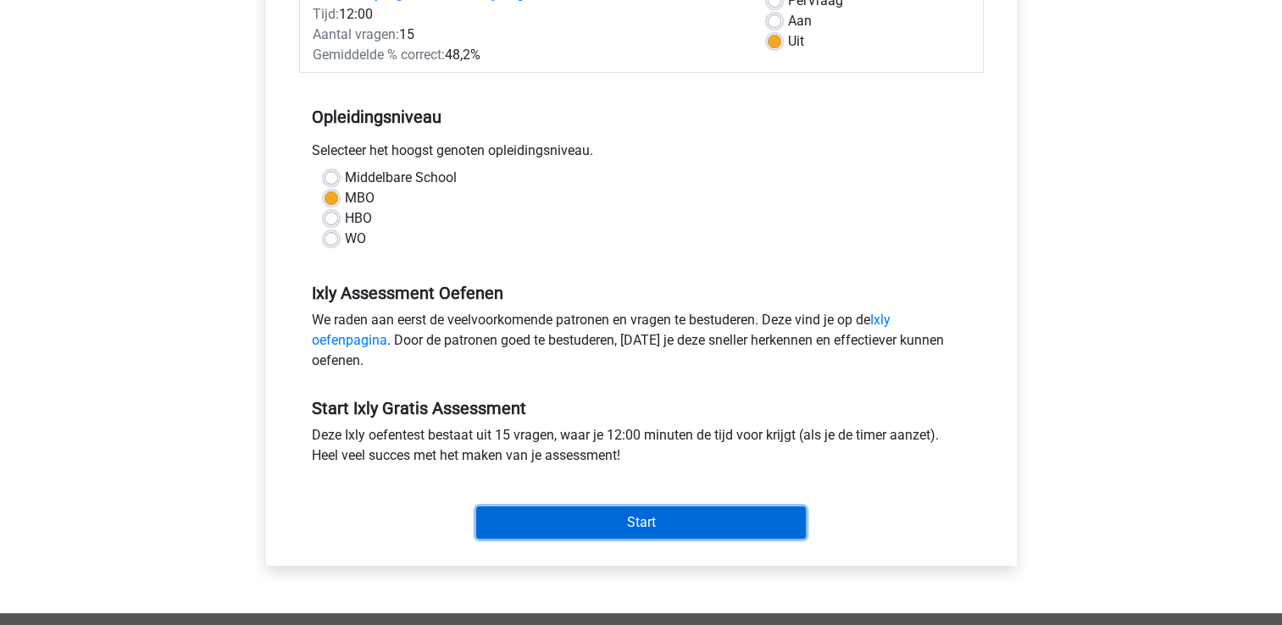
click at [569, 507] on input "Start" at bounding box center [641, 523] width 330 height 32
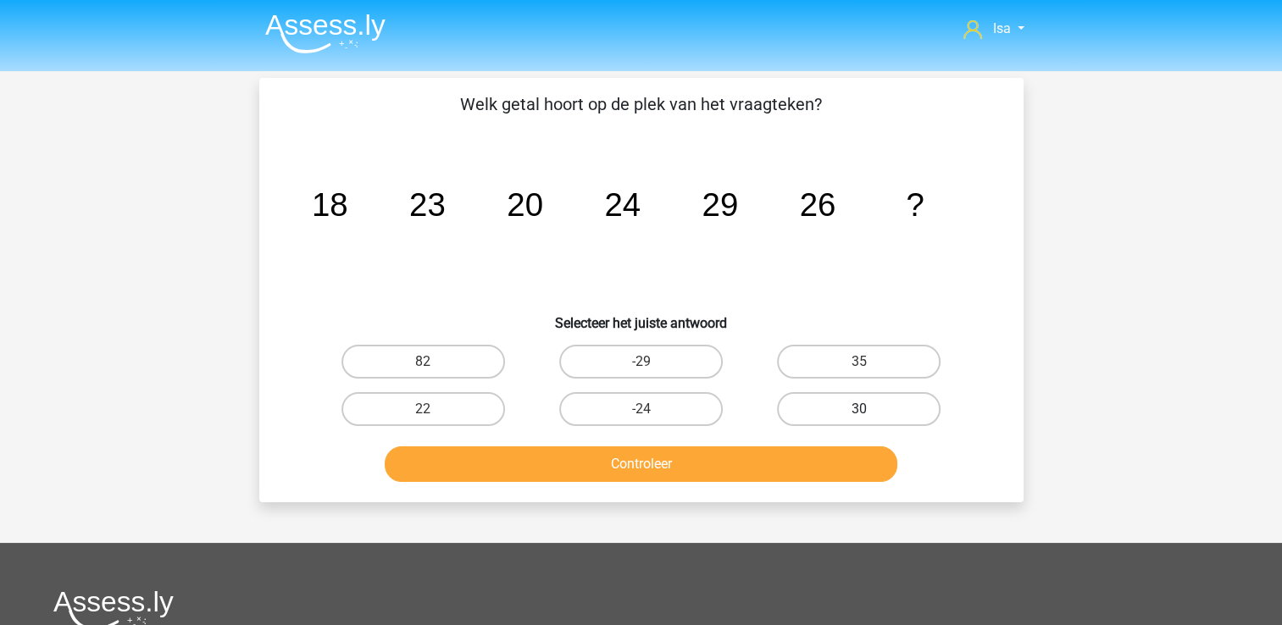
click at [871, 412] on label "30" at bounding box center [859, 409] width 164 height 34
click at [870, 412] on input "30" at bounding box center [864, 414] width 11 height 11
radio input "true"
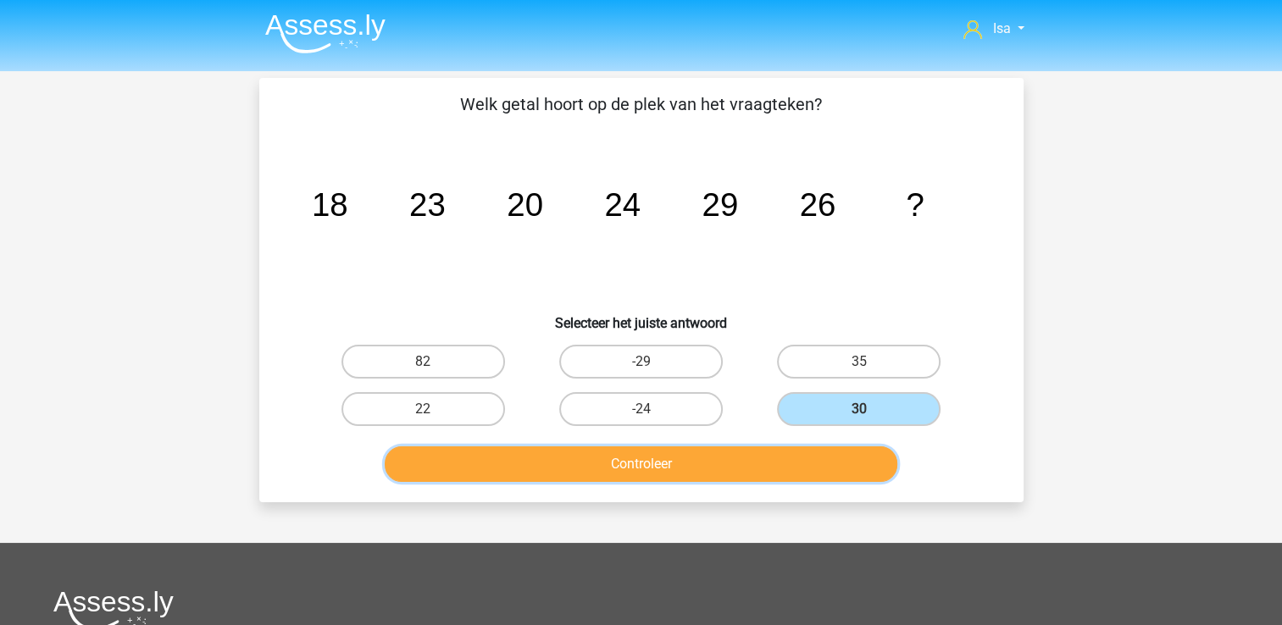
click at [838, 474] on button "Controleer" at bounding box center [641, 465] width 513 height 36
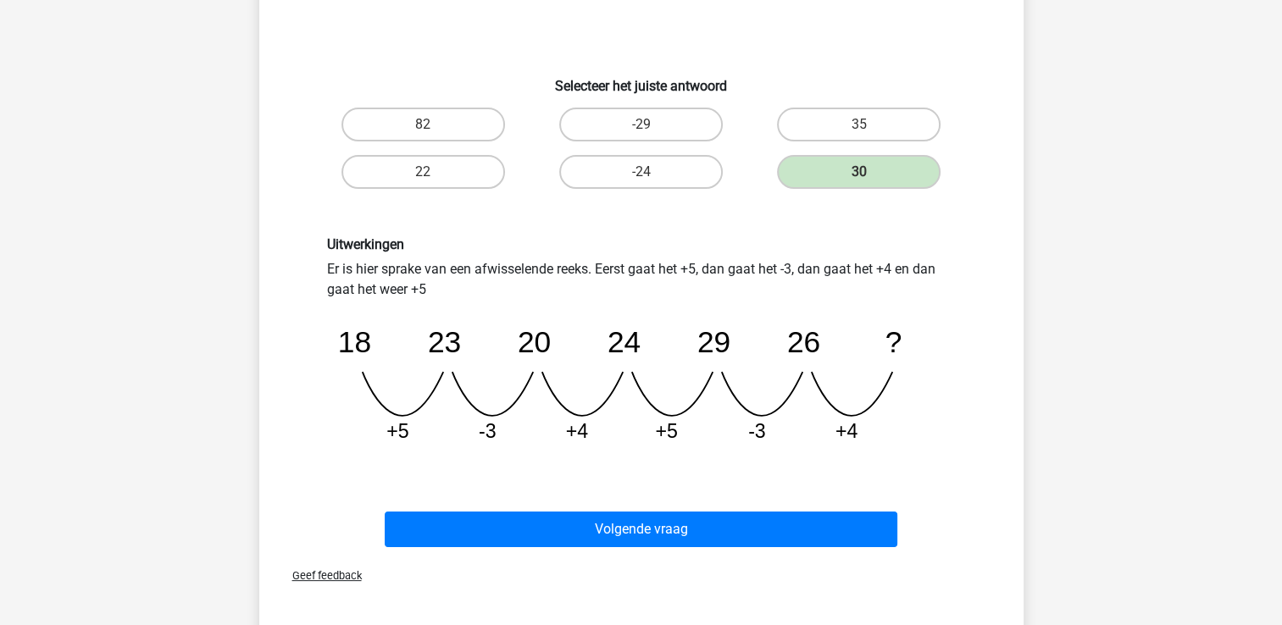
scroll to position [373, 0]
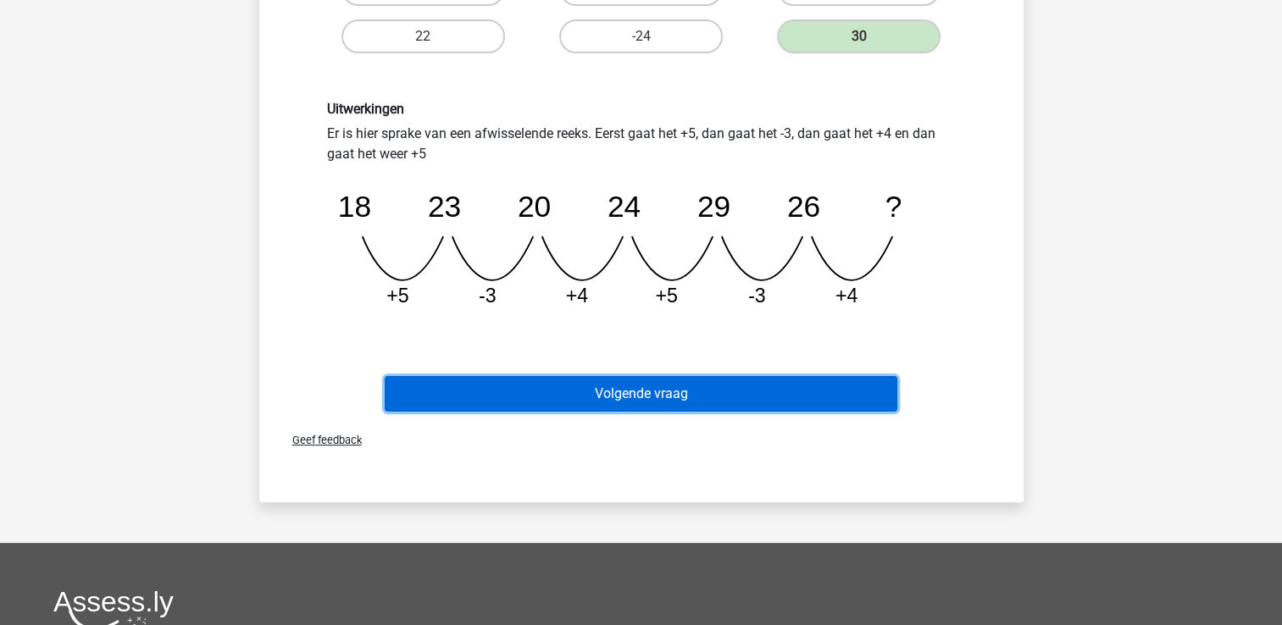
click at [771, 380] on button "Volgende vraag" at bounding box center [641, 394] width 513 height 36
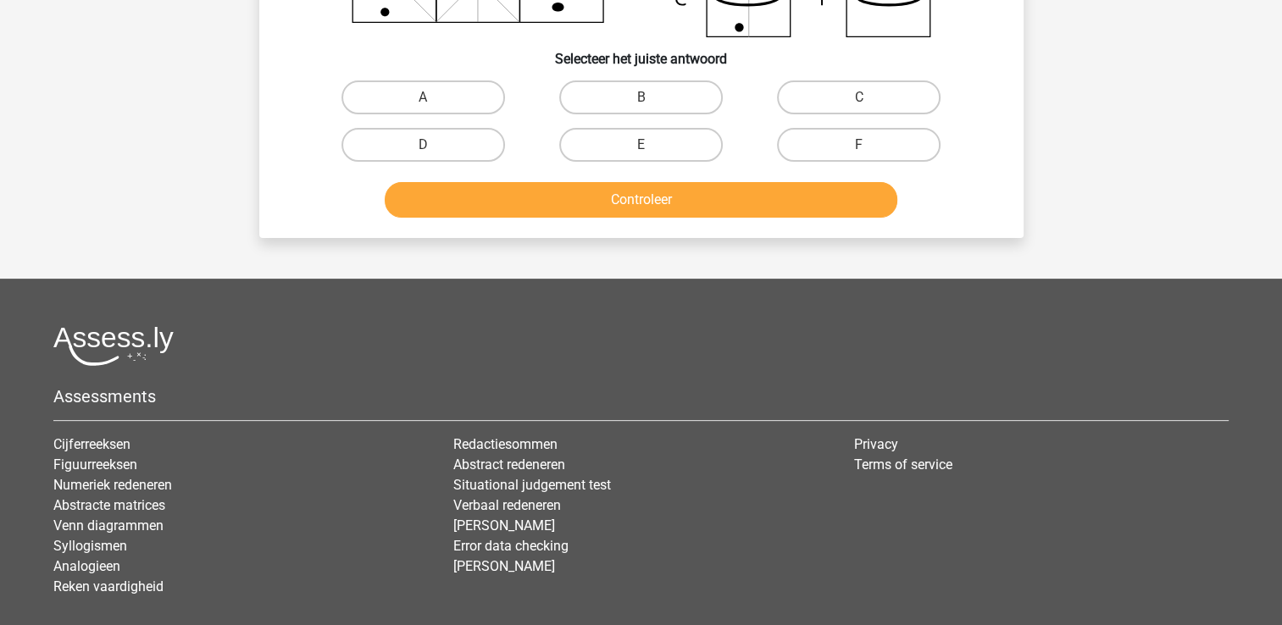
scroll to position [78, 0]
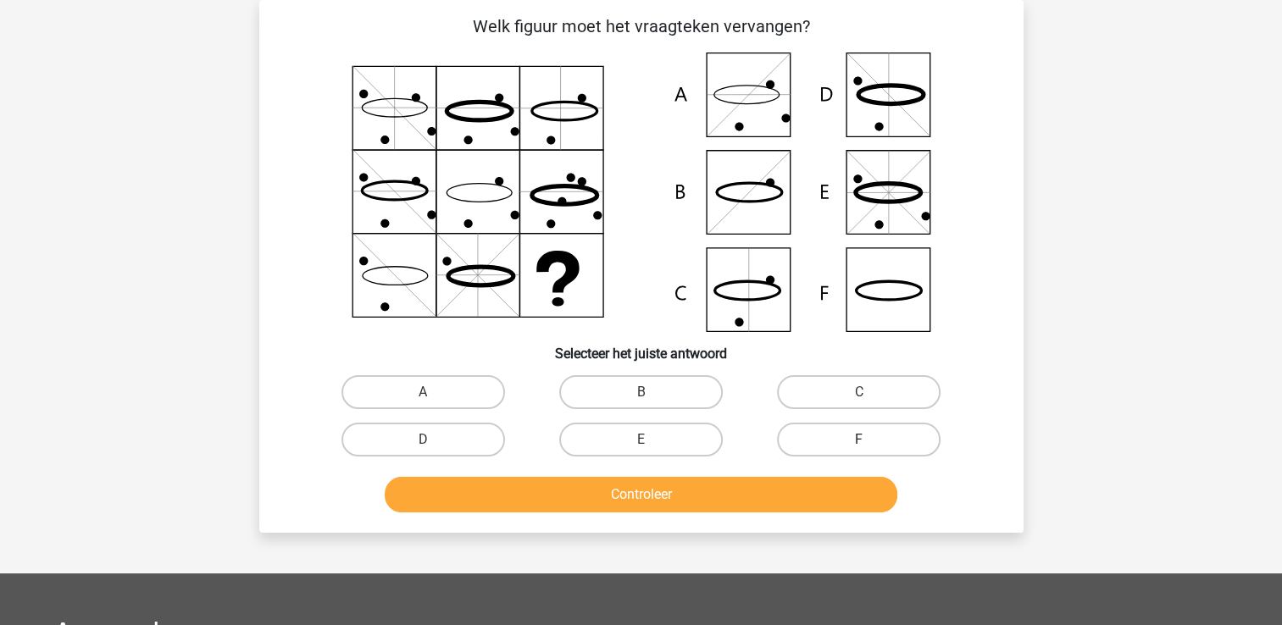
click at [874, 441] on label "F" at bounding box center [859, 440] width 164 height 34
click at [870, 441] on input "F" at bounding box center [864, 445] width 11 height 11
radio input "true"
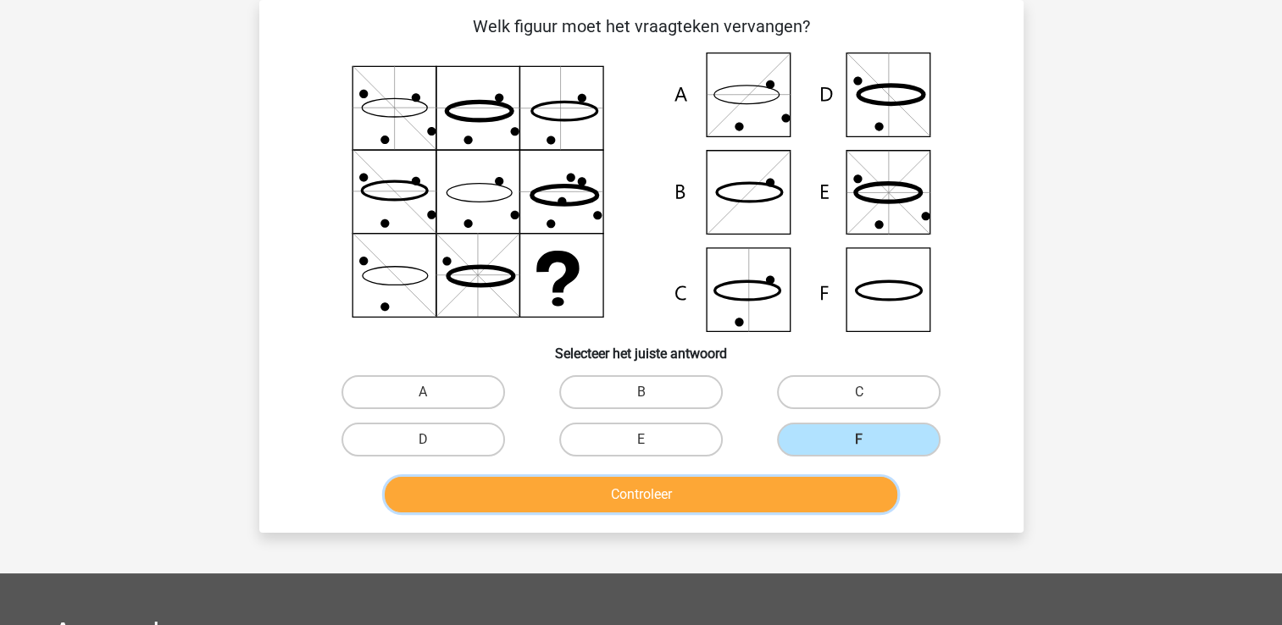
click at [836, 497] on button "Controleer" at bounding box center [641, 495] width 513 height 36
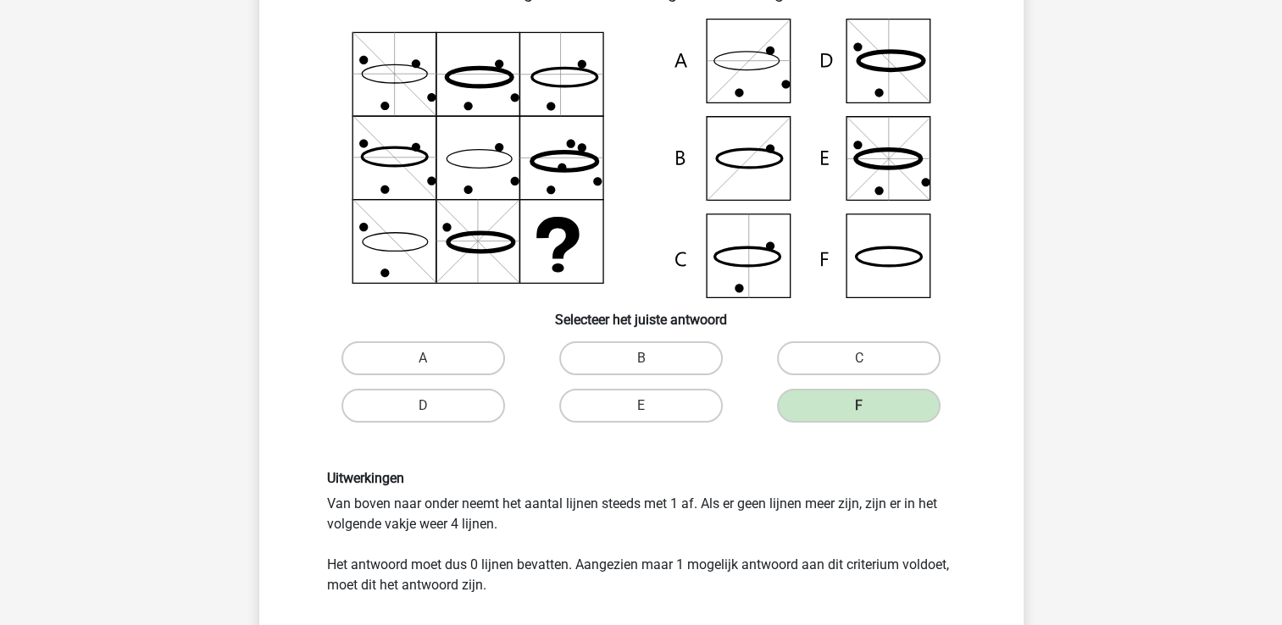
scroll to position [315, 0]
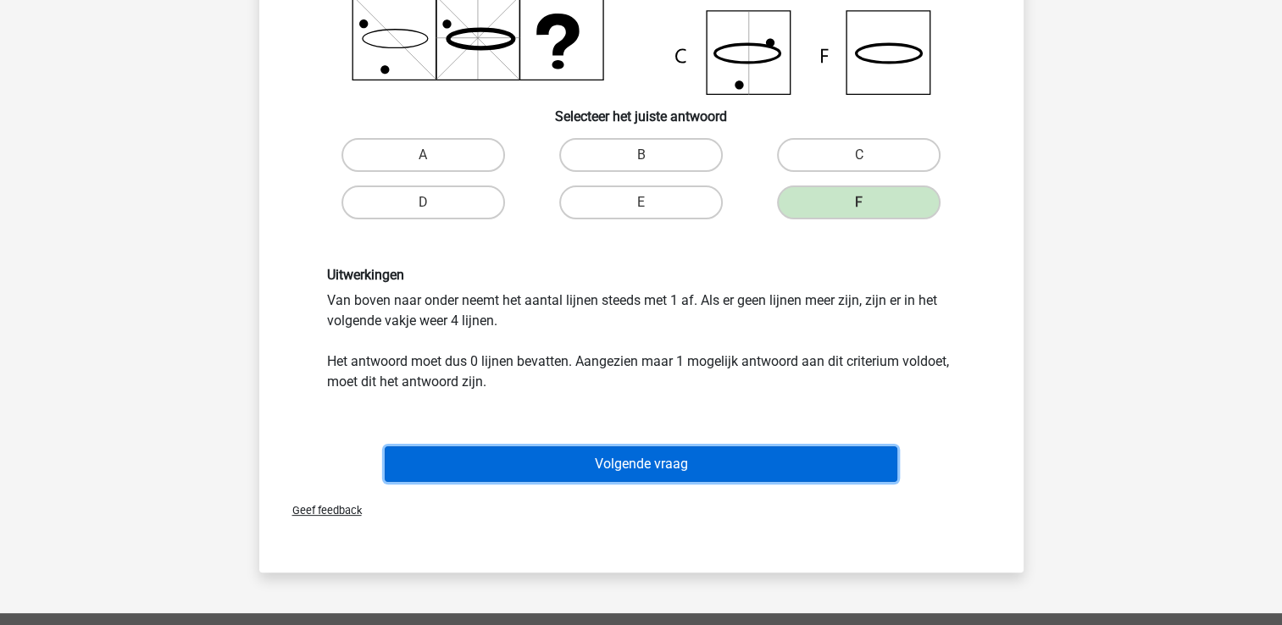
click at [793, 456] on button "Volgende vraag" at bounding box center [641, 465] width 513 height 36
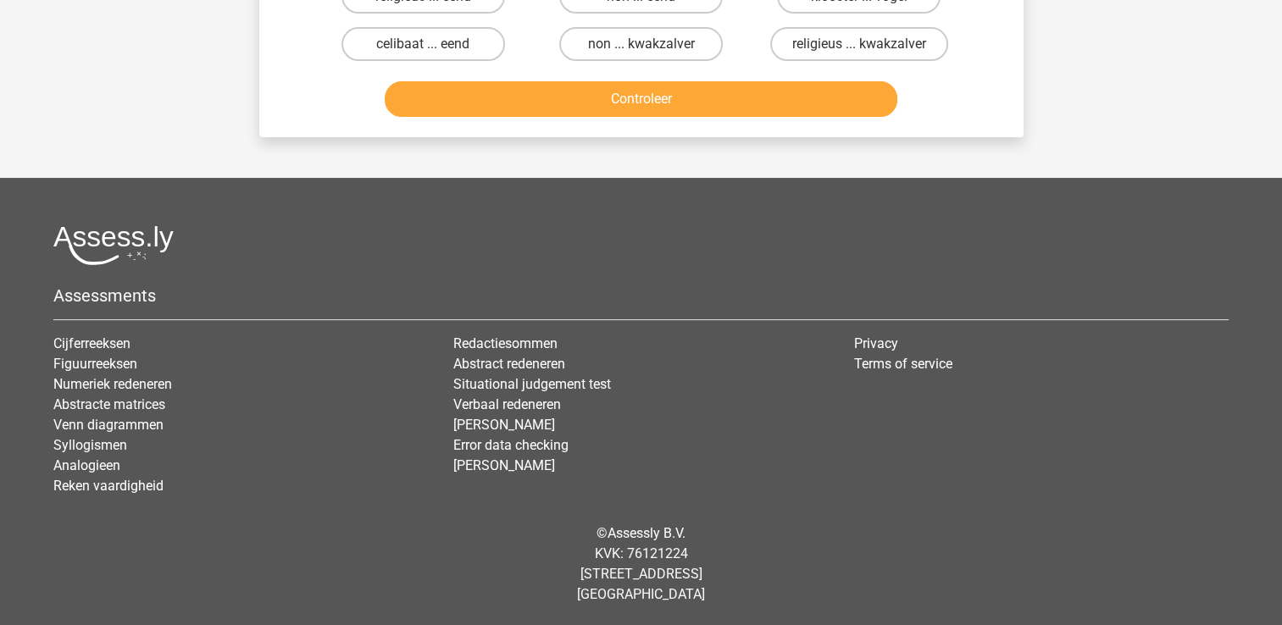
scroll to position [78, 0]
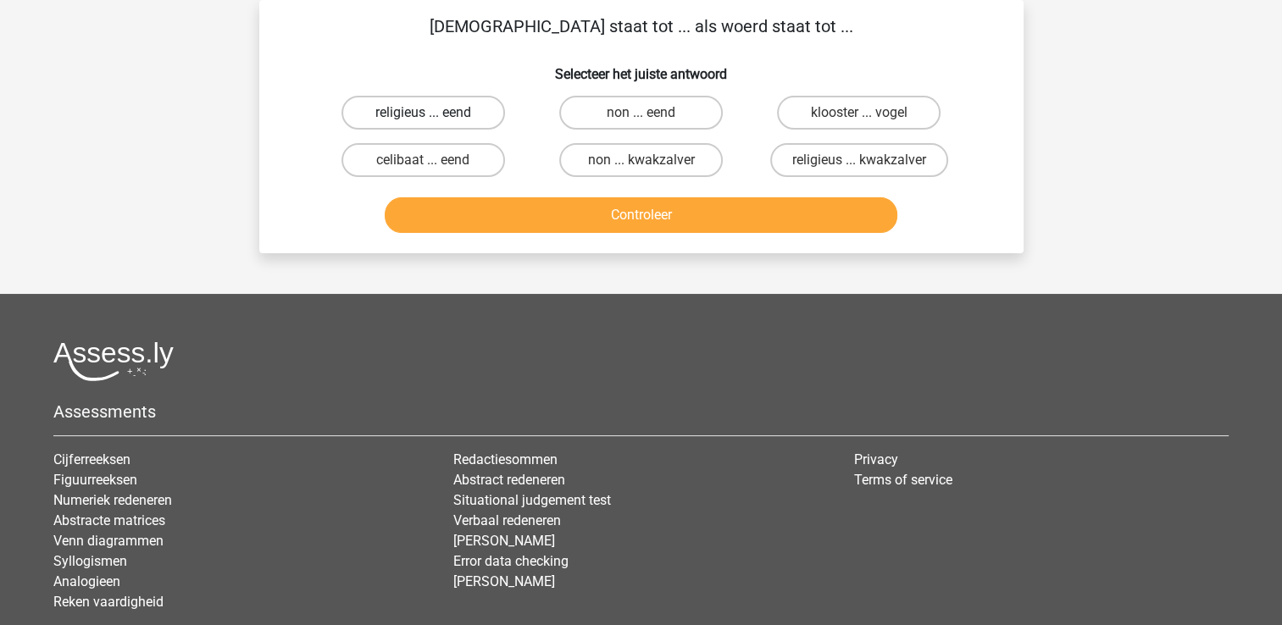
click at [464, 125] on label "religieus ... eend" at bounding box center [423, 113] width 164 height 34
click at [434, 124] on input "religieus ... eend" at bounding box center [428, 118] width 11 height 11
radio input "true"
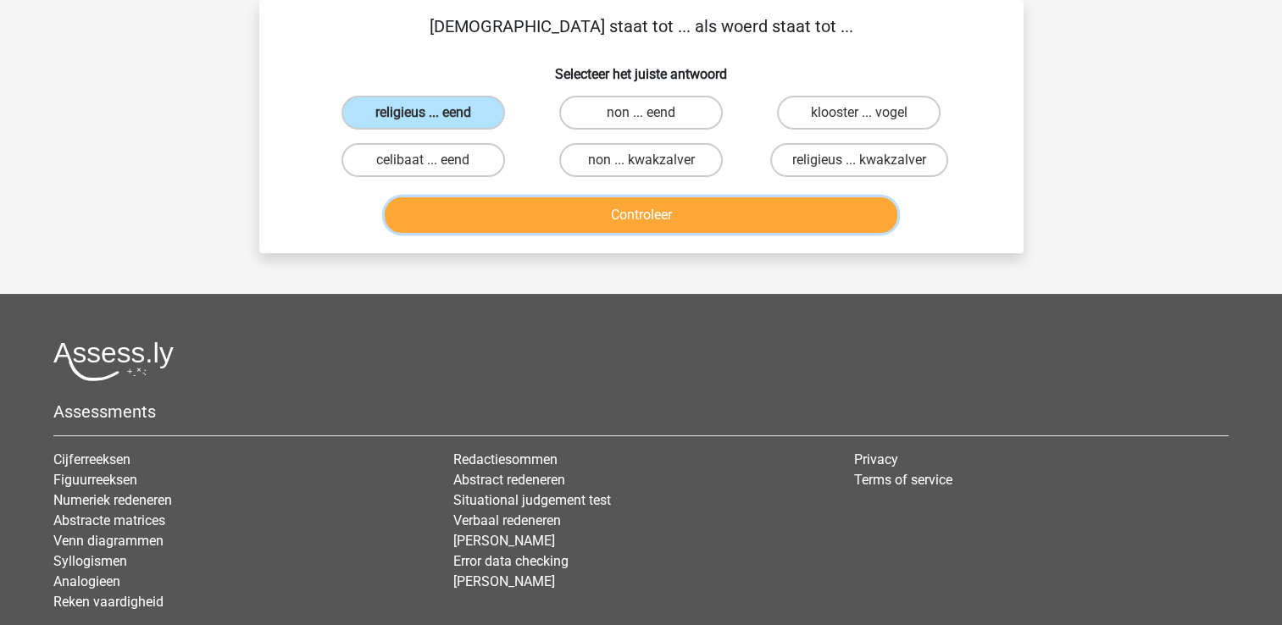
click at [575, 224] on button "Controleer" at bounding box center [641, 215] width 513 height 36
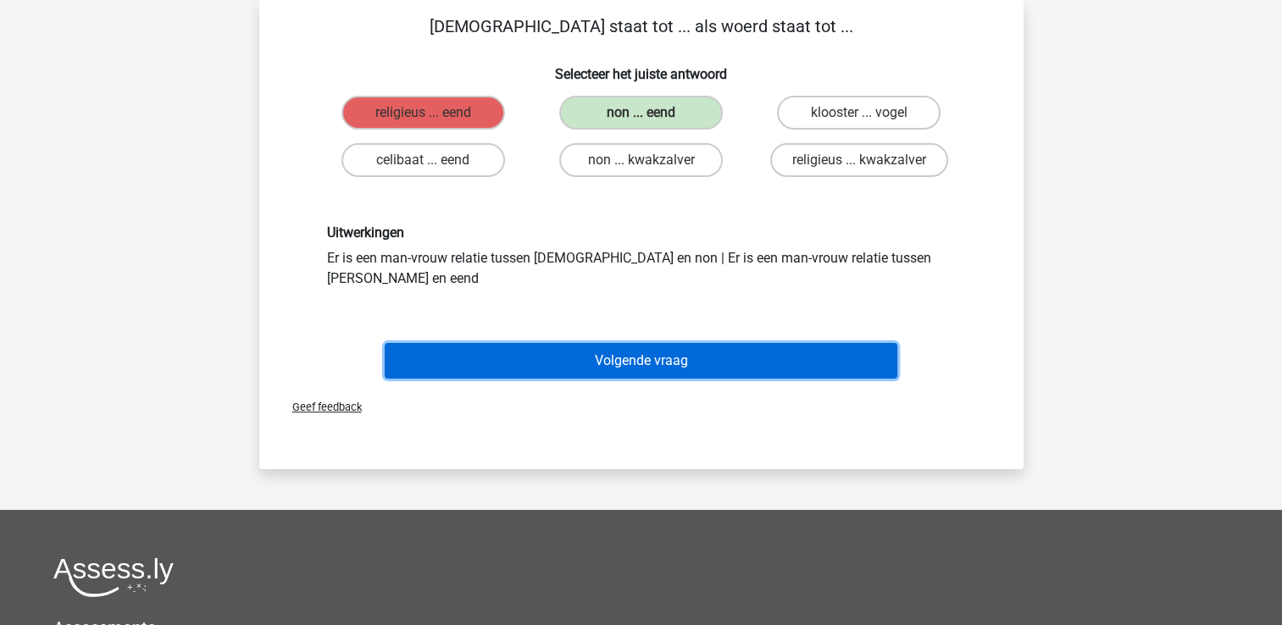
click at [567, 343] on button "Volgende vraag" at bounding box center [641, 361] width 513 height 36
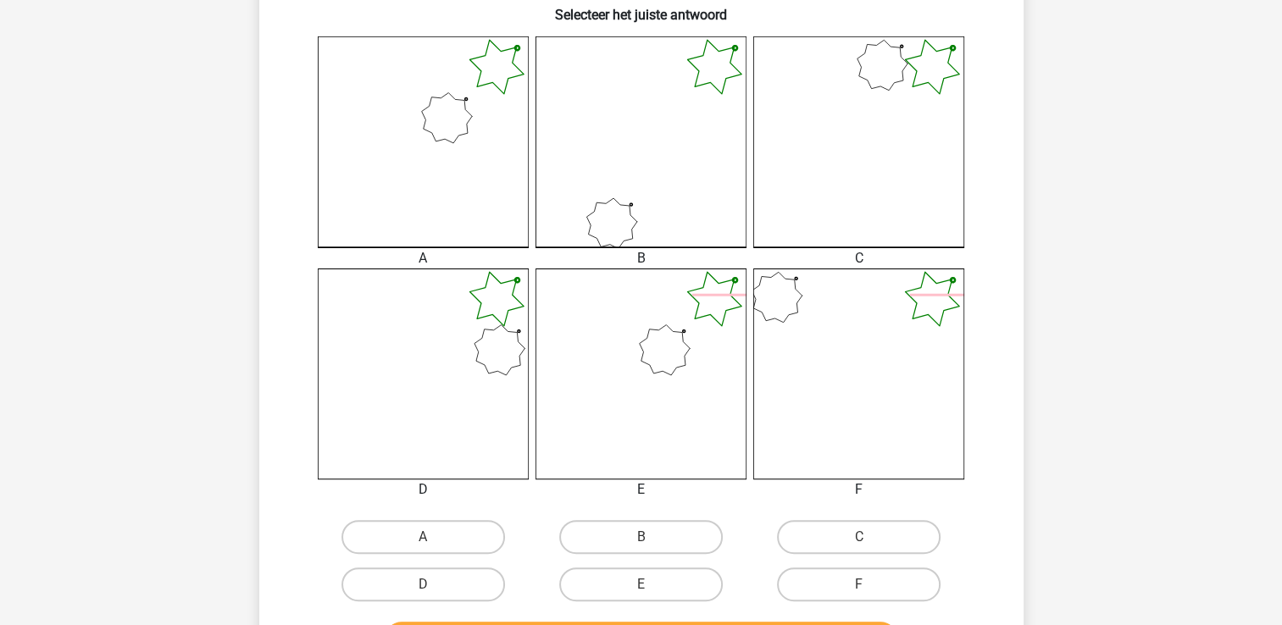
scroll to position [485, 0]
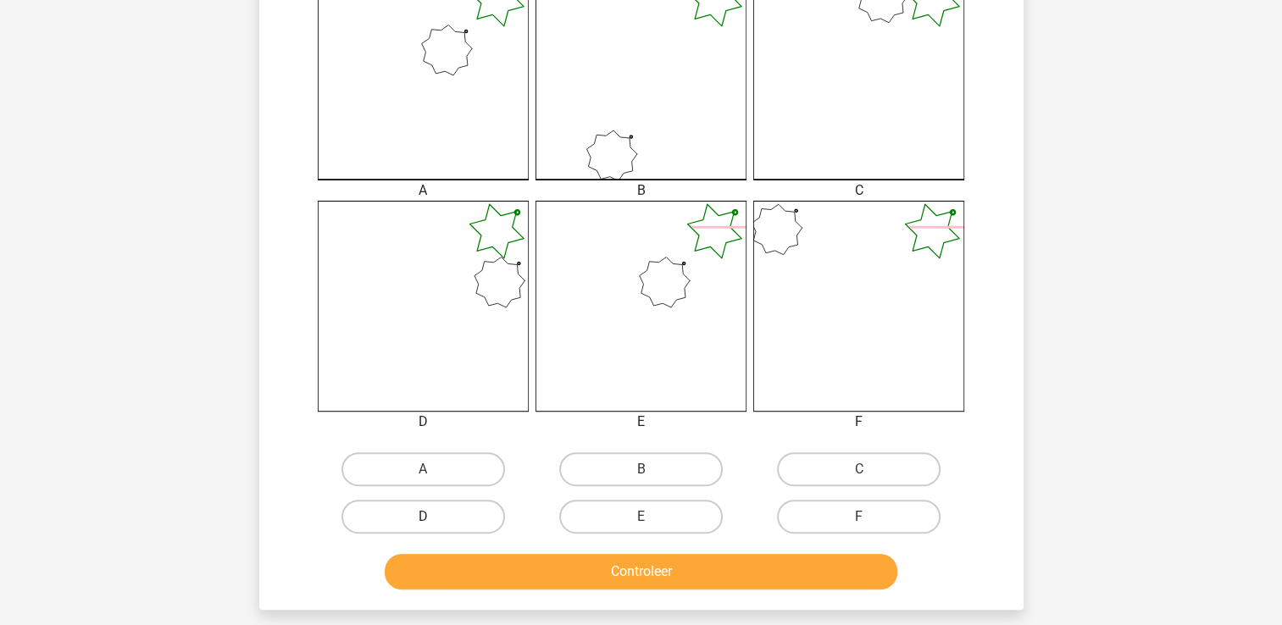
click at [439, 526] on label "D" at bounding box center [423, 517] width 164 height 34
click at [434, 526] on input "D" at bounding box center [428, 522] width 11 height 11
radio input "true"
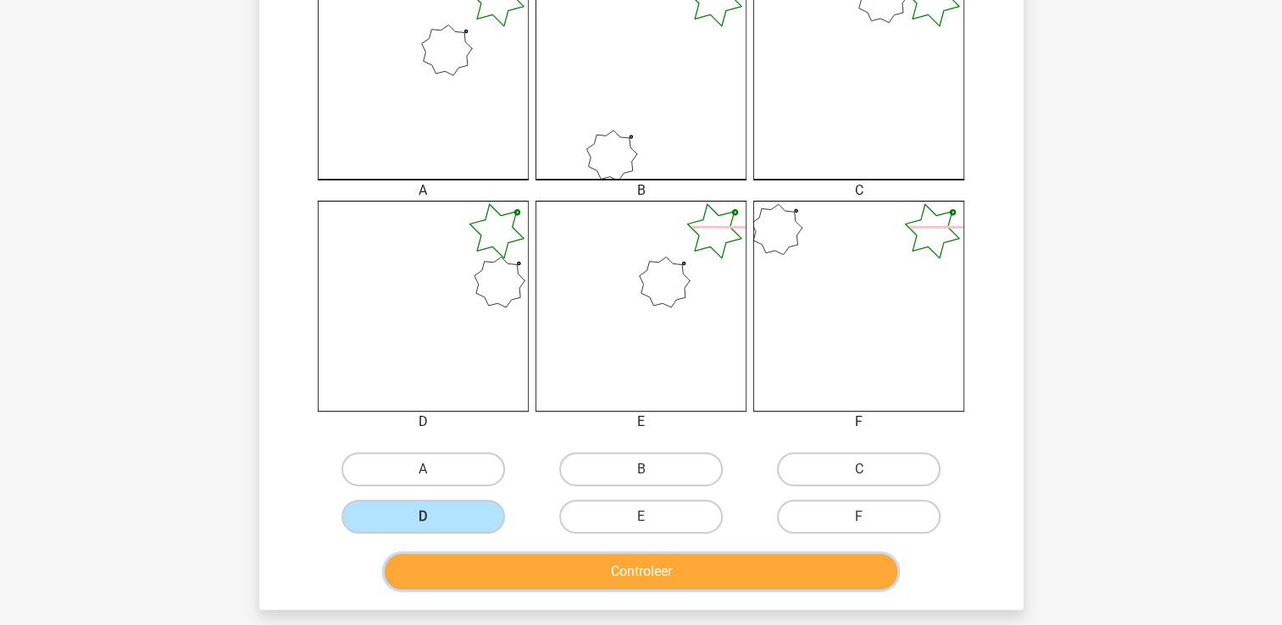
click at [470, 580] on button "Controleer" at bounding box center [641, 572] width 513 height 36
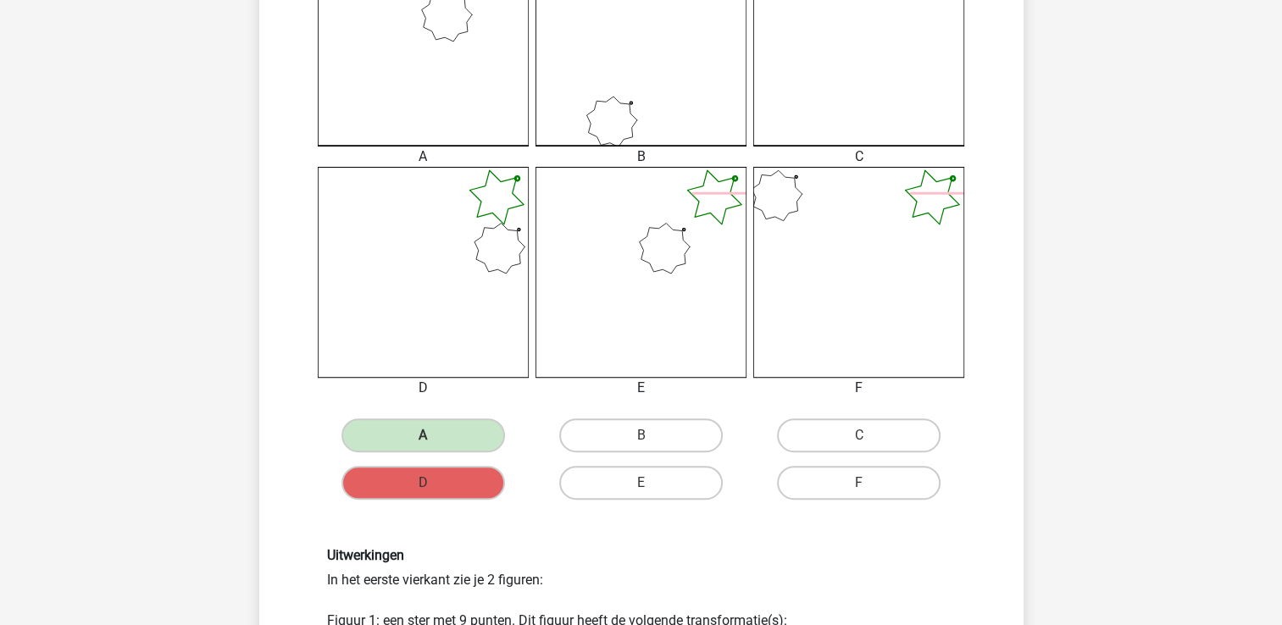
scroll to position [756, 0]
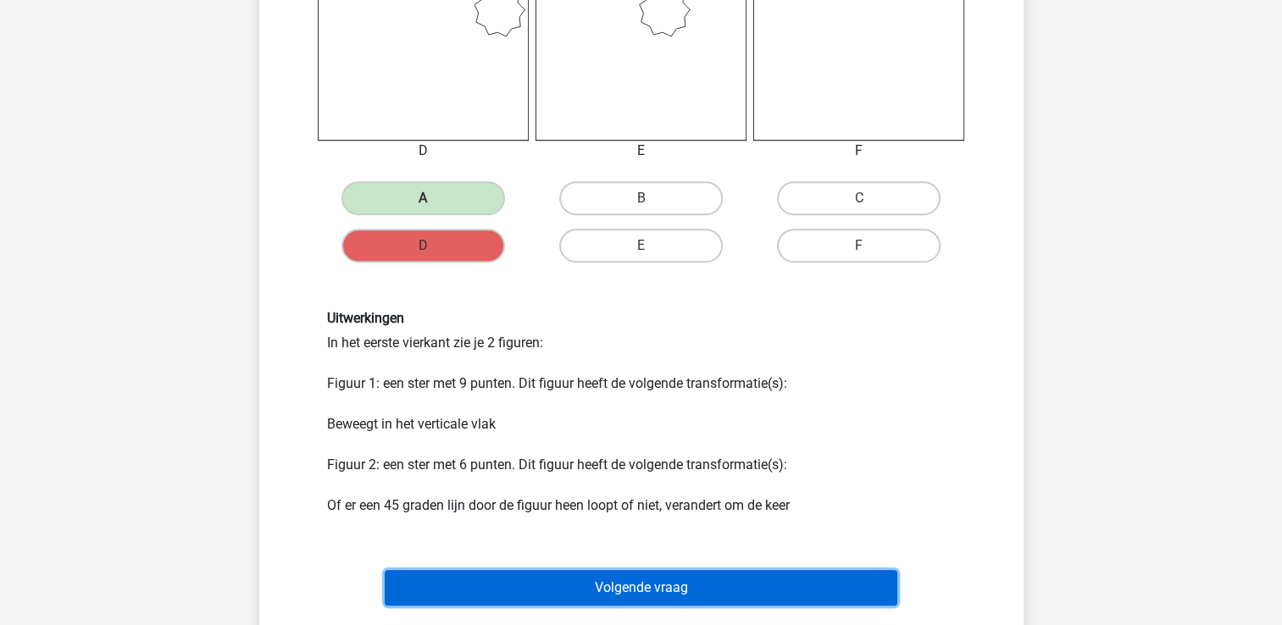
click at [579, 584] on button "Volgende vraag" at bounding box center [641, 588] width 513 height 36
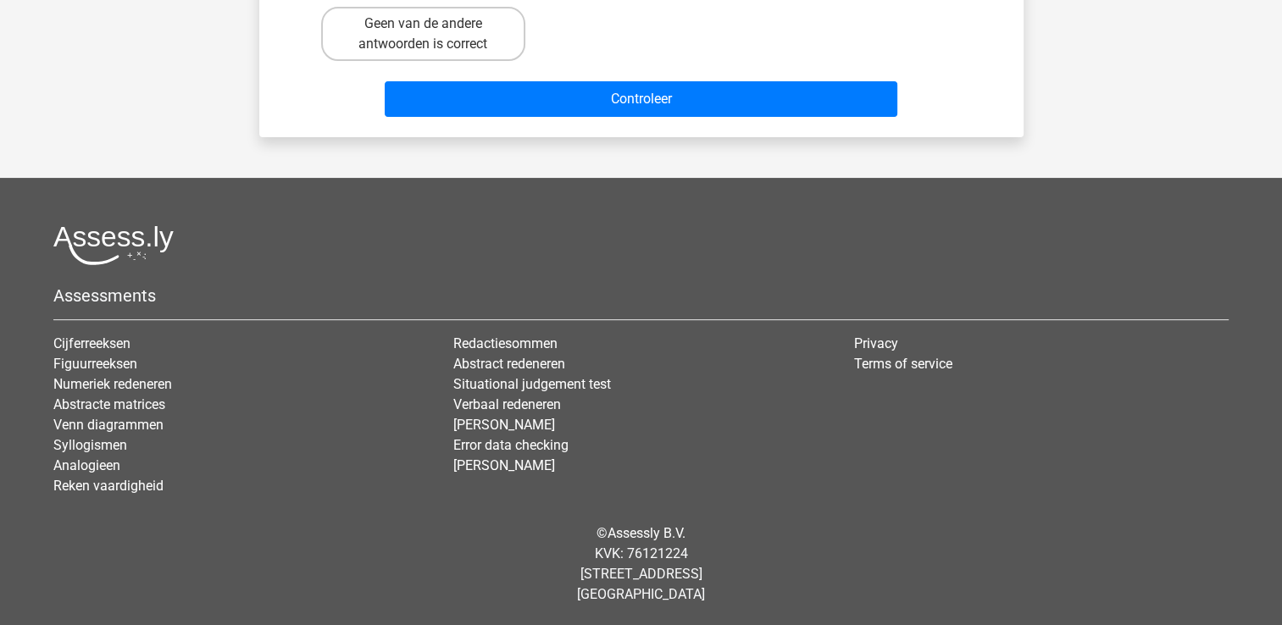
scroll to position [78, 0]
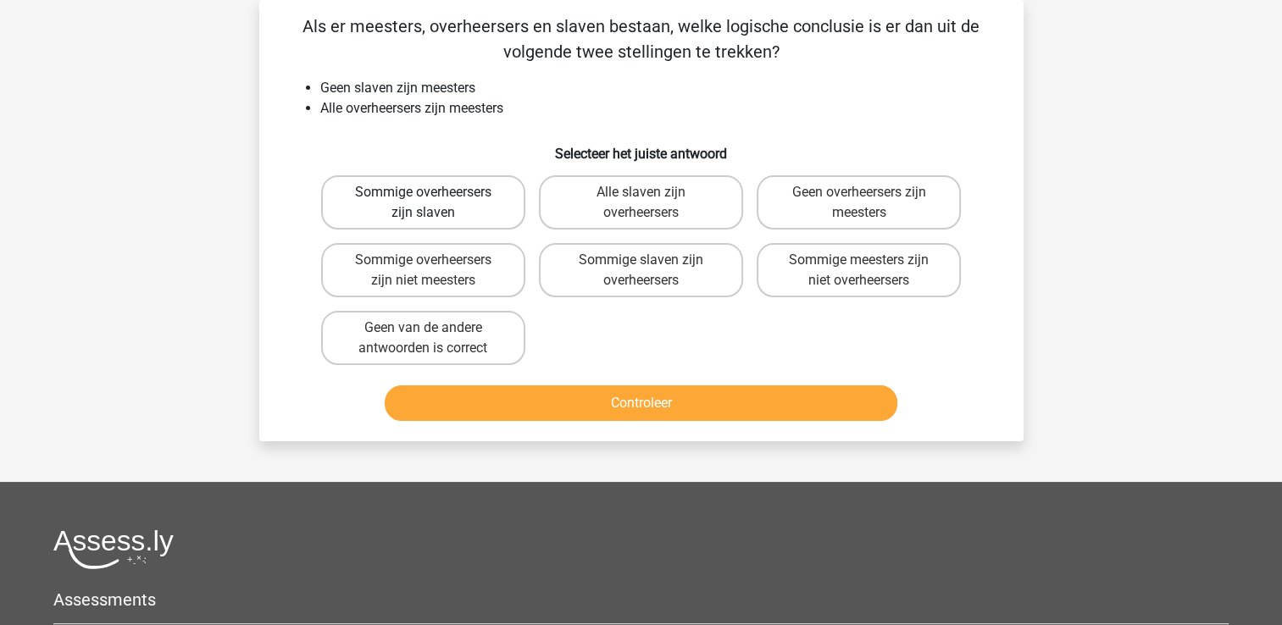
click at [411, 202] on label "Sommige overheersers zijn slaven" at bounding box center [423, 202] width 204 height 54
click at [423, 202] on input "Sommige overheersers zijn slaven" at bounding box center [428, 197] width 11 height 11
radio input "true"
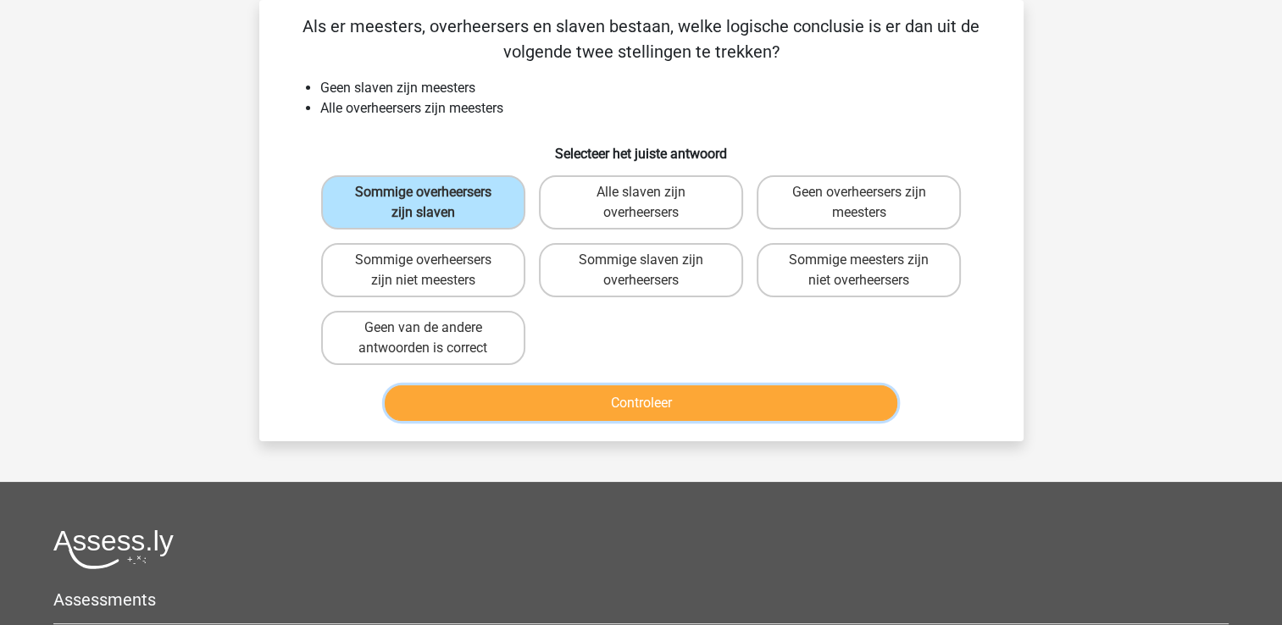
click at [433, 397] on button "Controleer" at bounding box center [641, 404] width 513 height 36
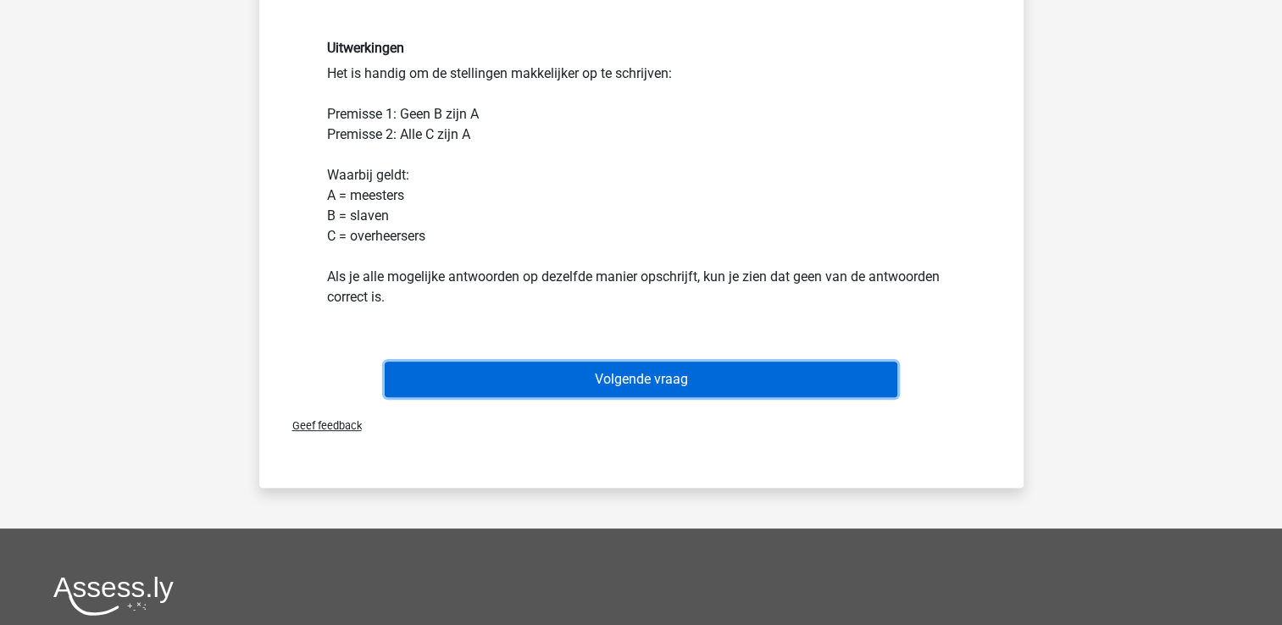
click at [494, 378] on button "Volgende vraag" at bounding box center [641, 380] width 513 height 36
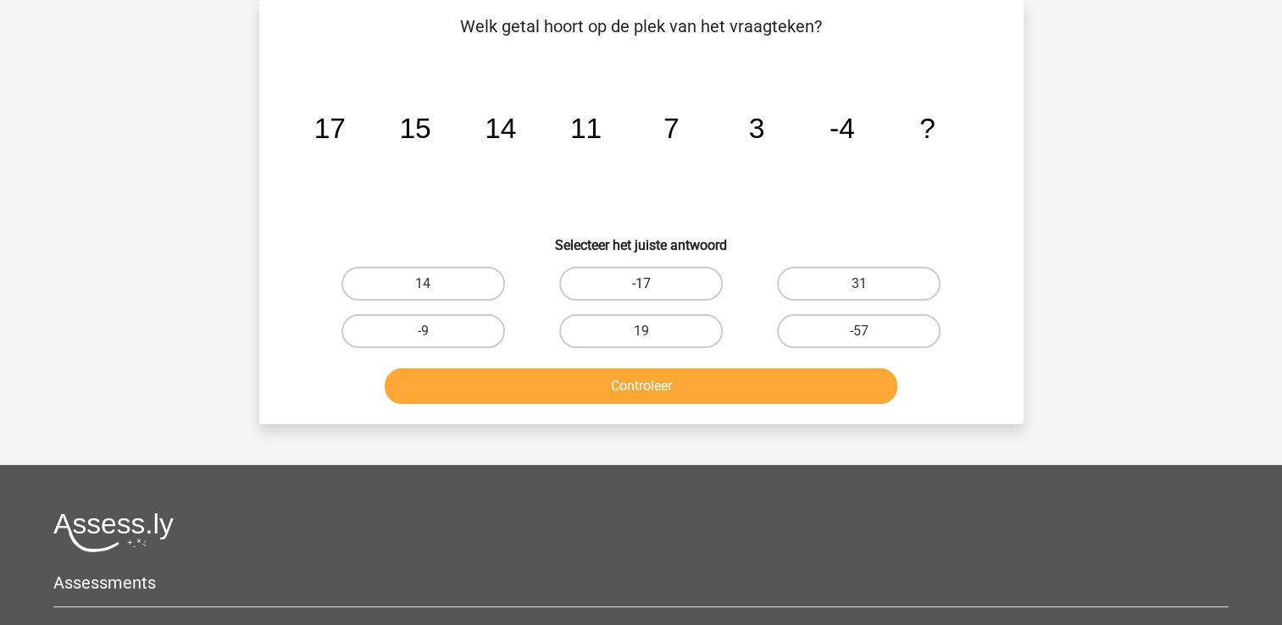
click at [698, 281] on label "-17" at bounding box center [641, 284] width 164 height 34
click at [652, 284] on input "-17" at bounding box center [646, 289] width 11 height 11
radio input "true"
click at [668, 403] on div "Controleer" at bounding box center [641, 390] width 654 height 42
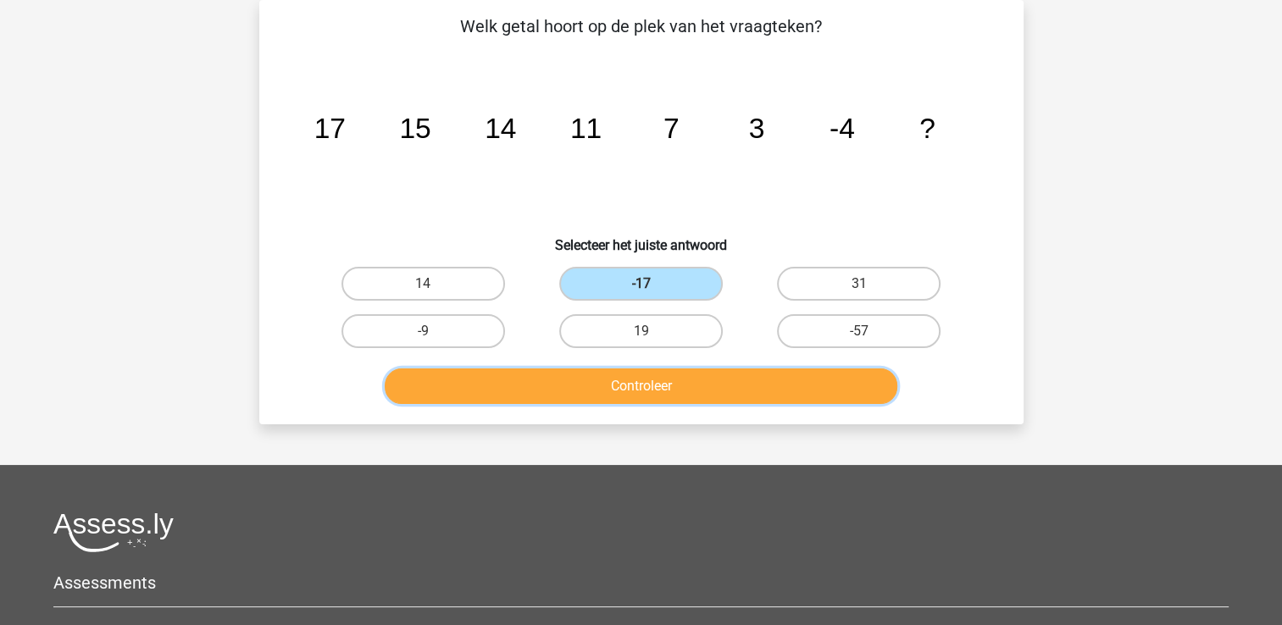
click at [661, 373] on button "Controleer" at bounding box center [641, 387] width 513 height 36
